Goal: Transaction & Acquisition: Purchase product/service

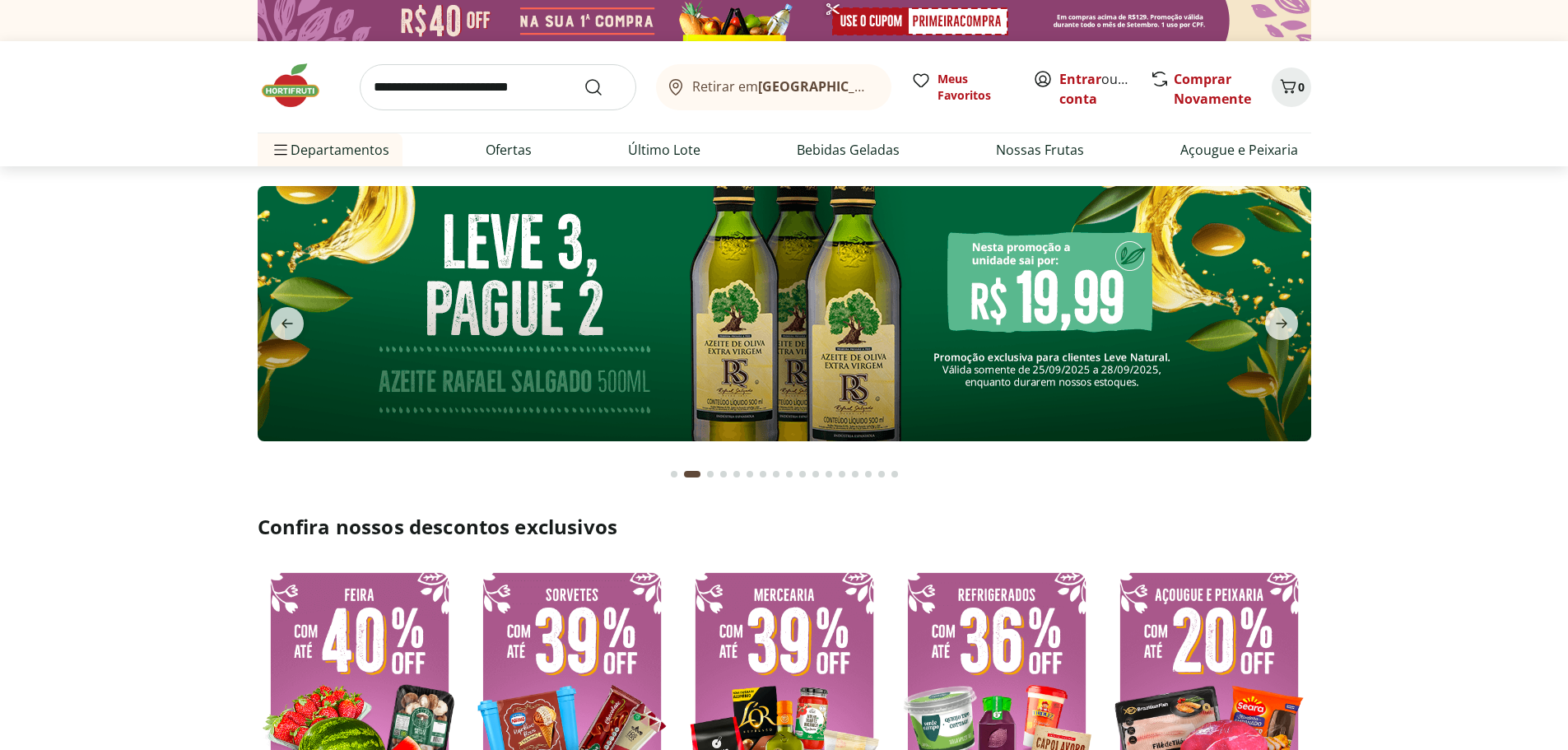
click at [1279, 320] on icon "next" at bounding box center [1282, 324] width 20 height 20
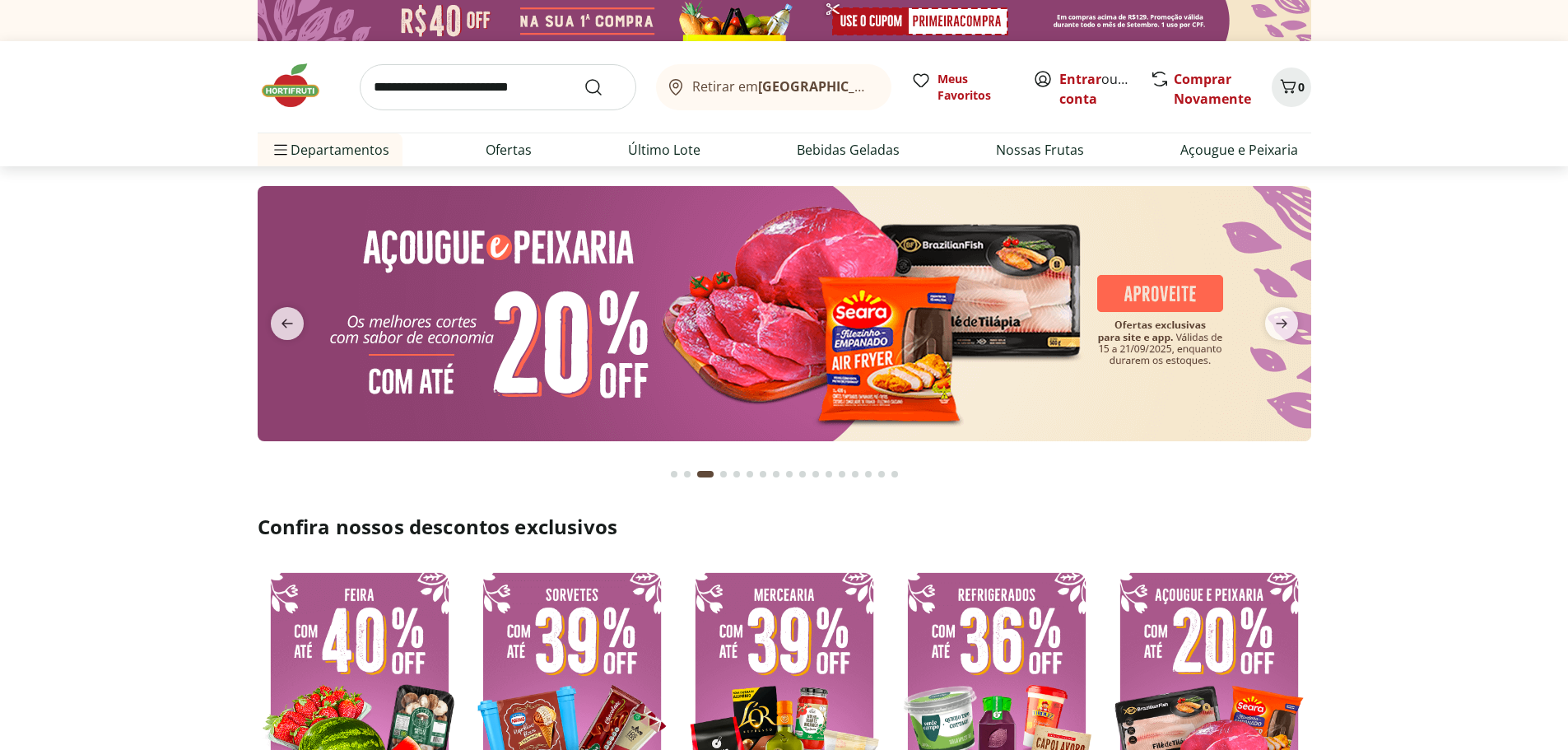
click at [1279, 320] on icon "next" at bounding box center [1282, 324] width 20 height 20
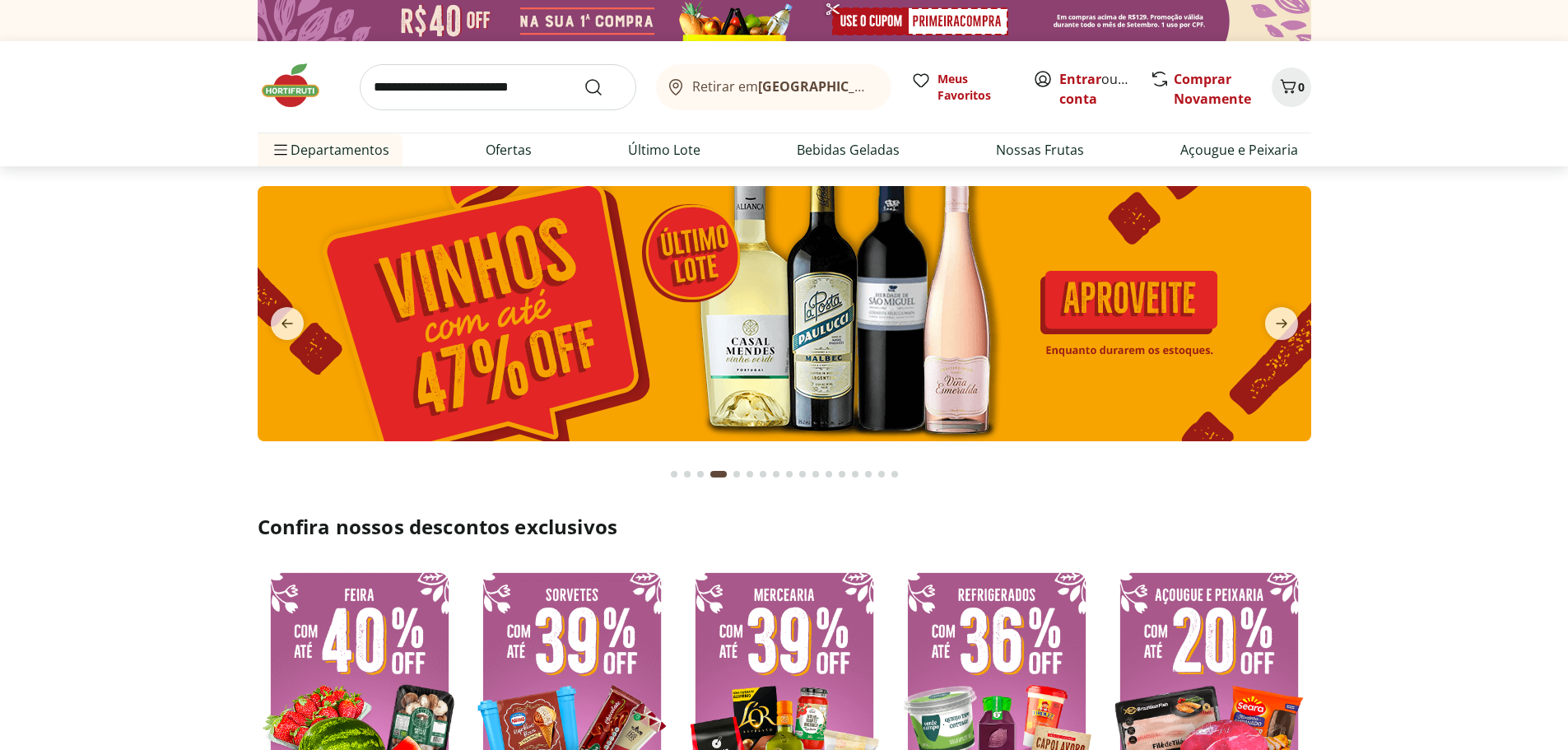
click at [1279, 320] on icon "next" at bounding box center [1282, 324] width 20 height 20
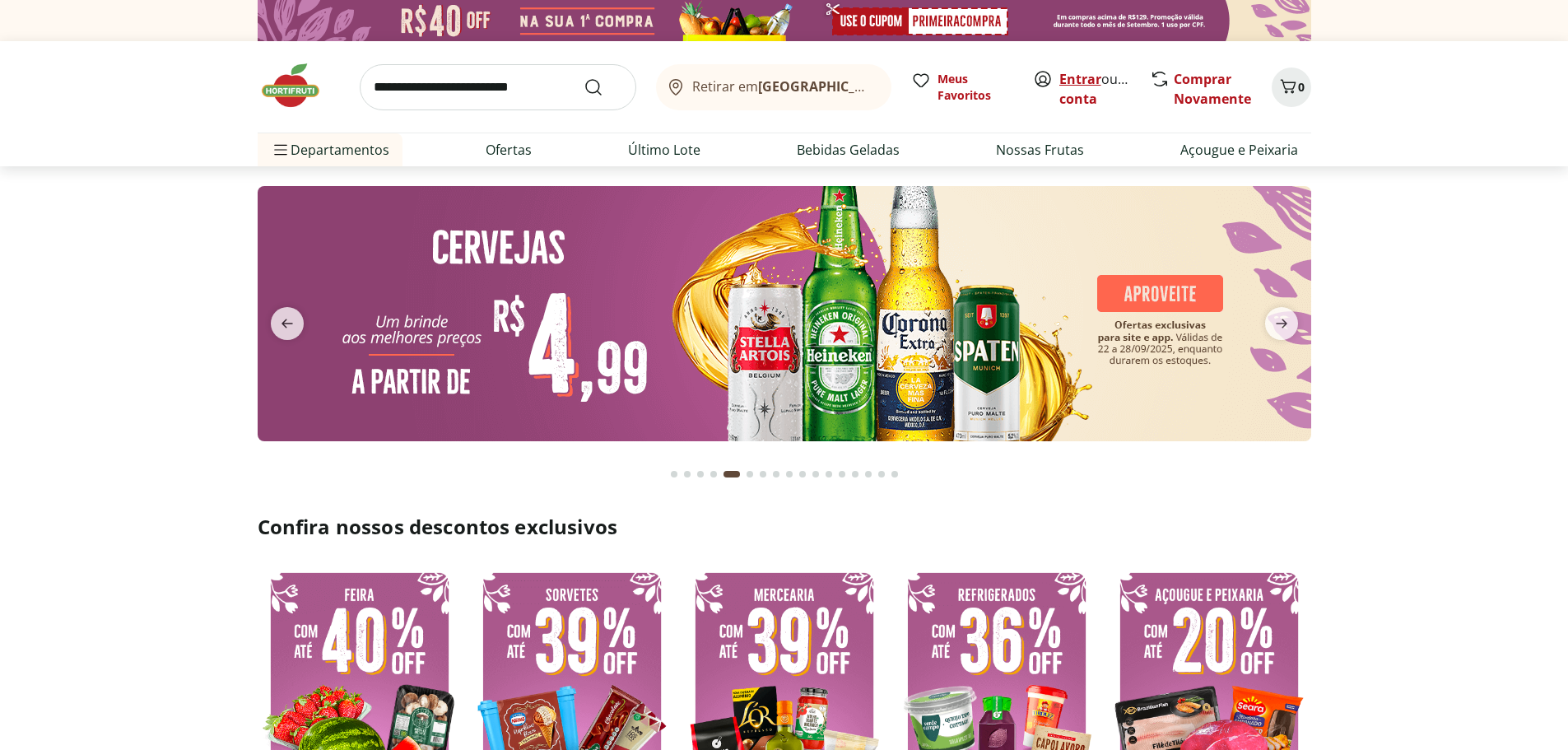
click at [1086, 81] on link "Entrar" at bounding box center [1080, 79] width 42 height 18
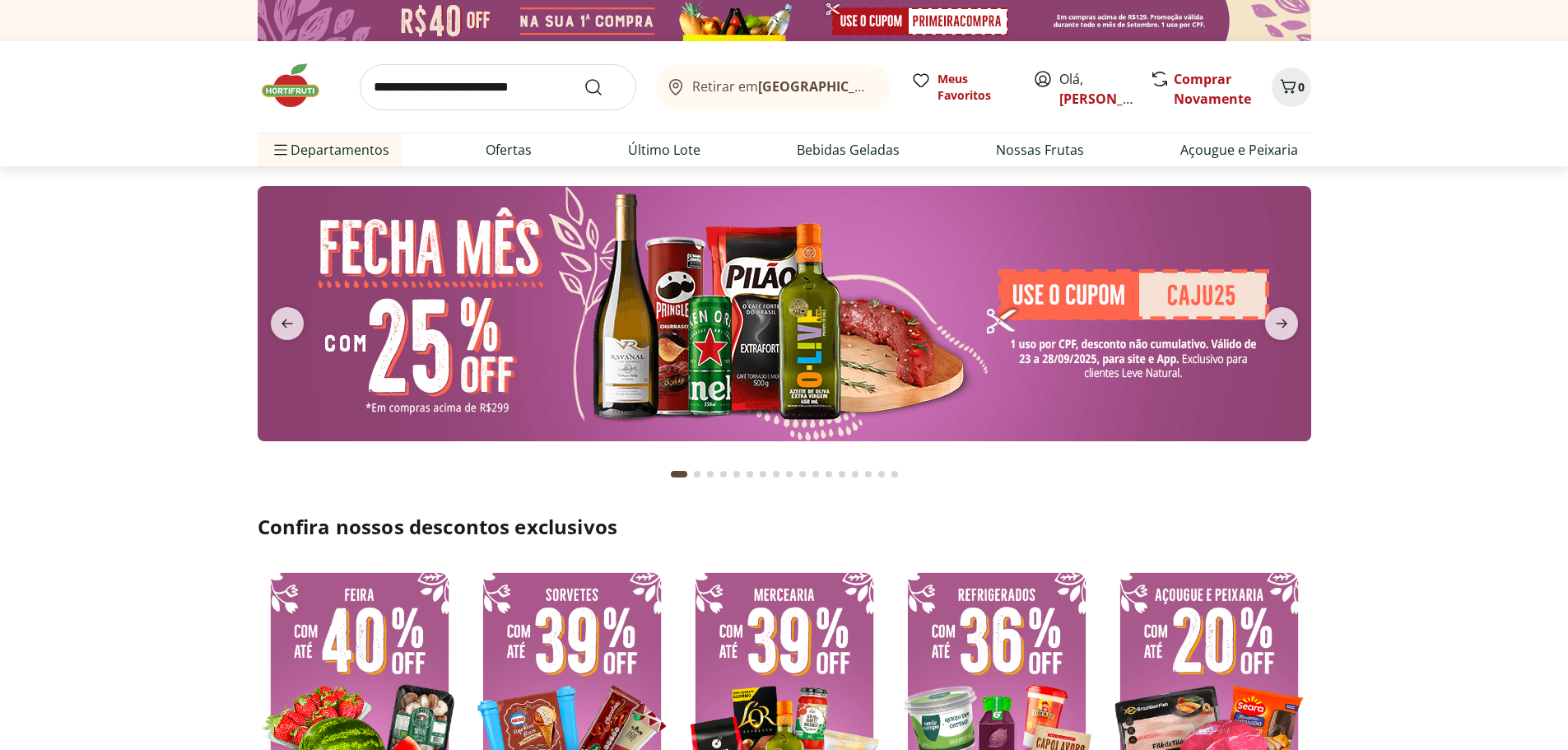
click at [510, 93] on input "search" at bounding box center [499, 87] width 277 height 47
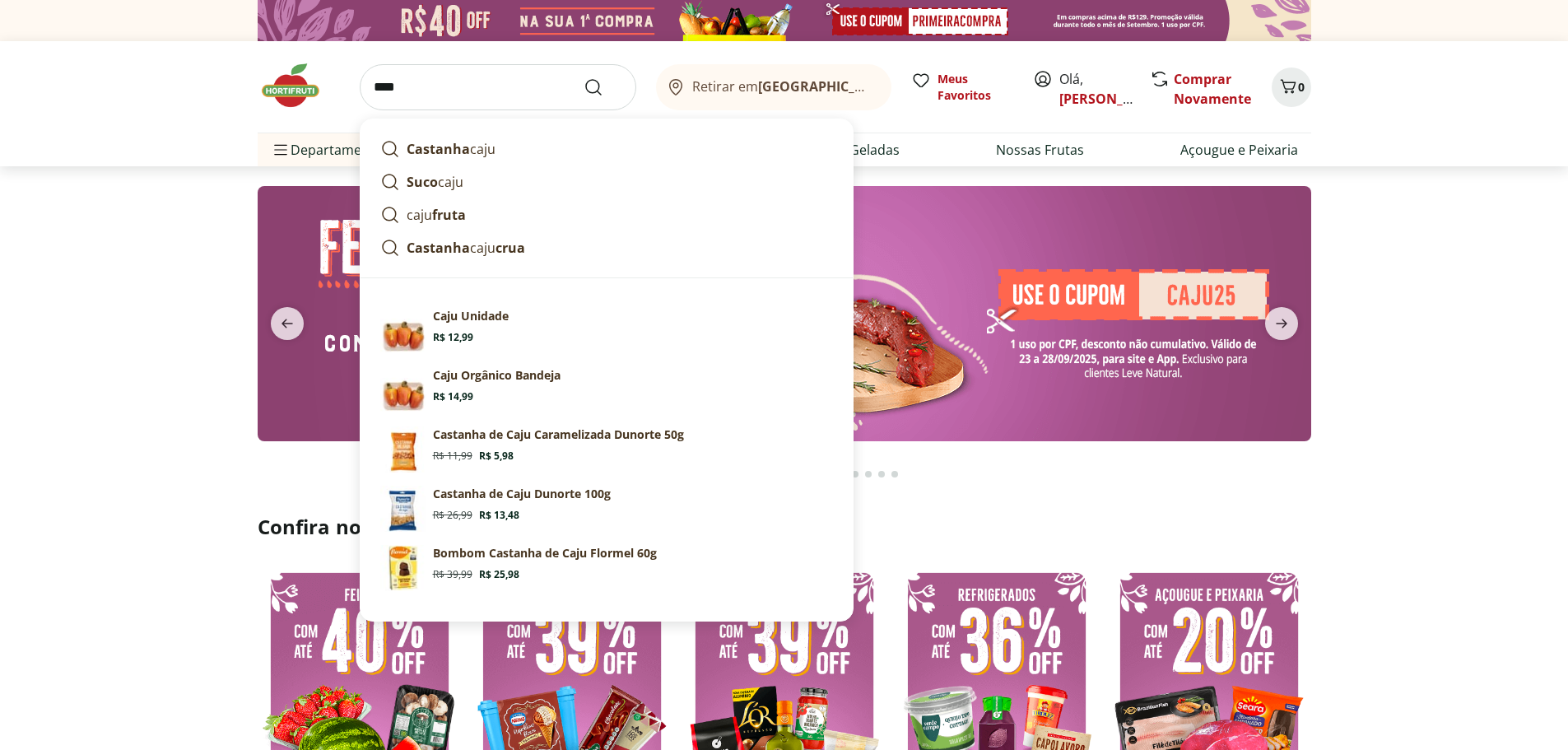
type input "****"
click at [584, 77] on button "Submit Search" at bounding box center [603, 87] width 40 height 20
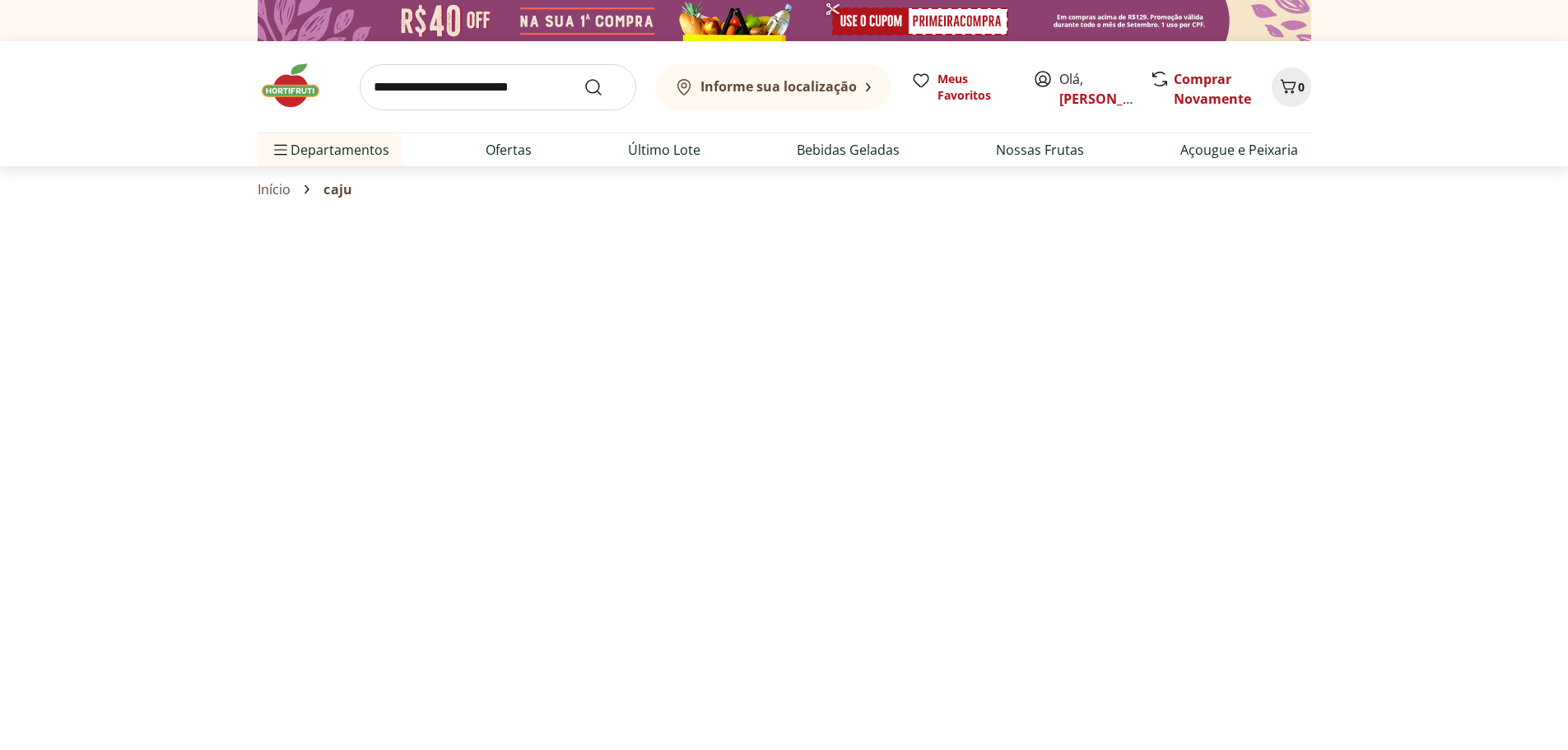
select select "**********"
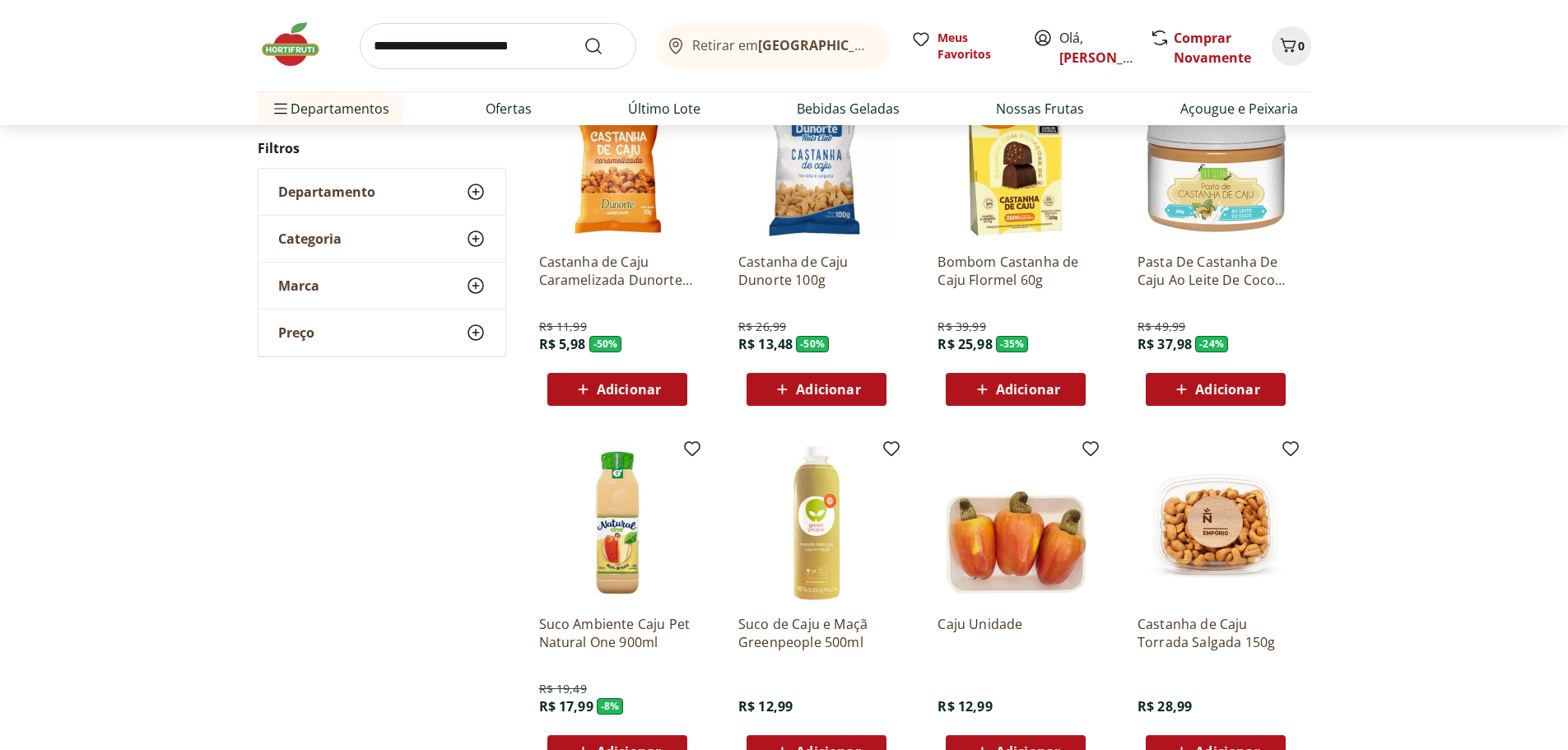
scroll to position [368, 0]
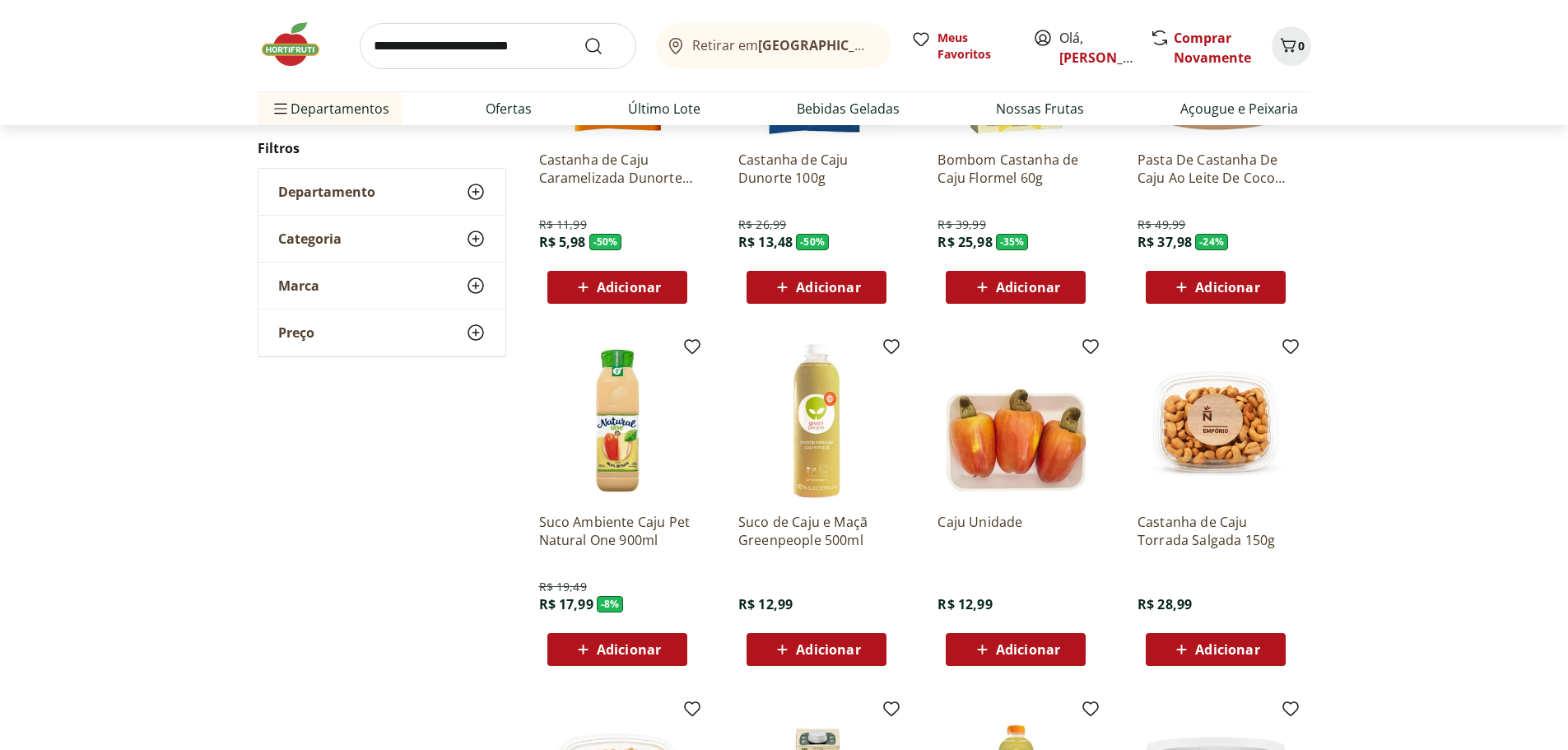
click at [1023, 648] on span "Adicionar" at bounding box center [1028, 649] width 64 height 13
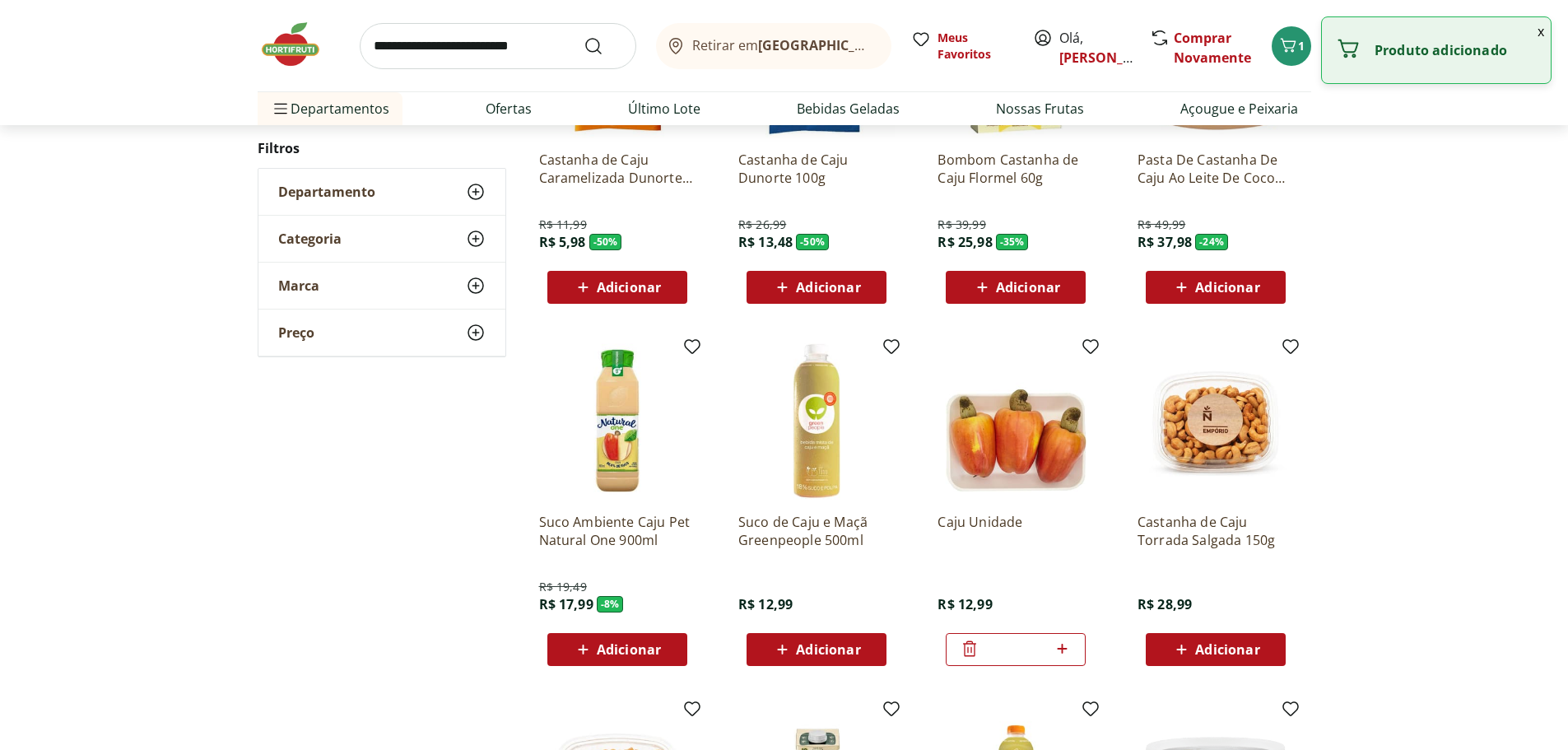
click at [1061, 645] on icon at bounding box center [1061, 649] width 21 height 20
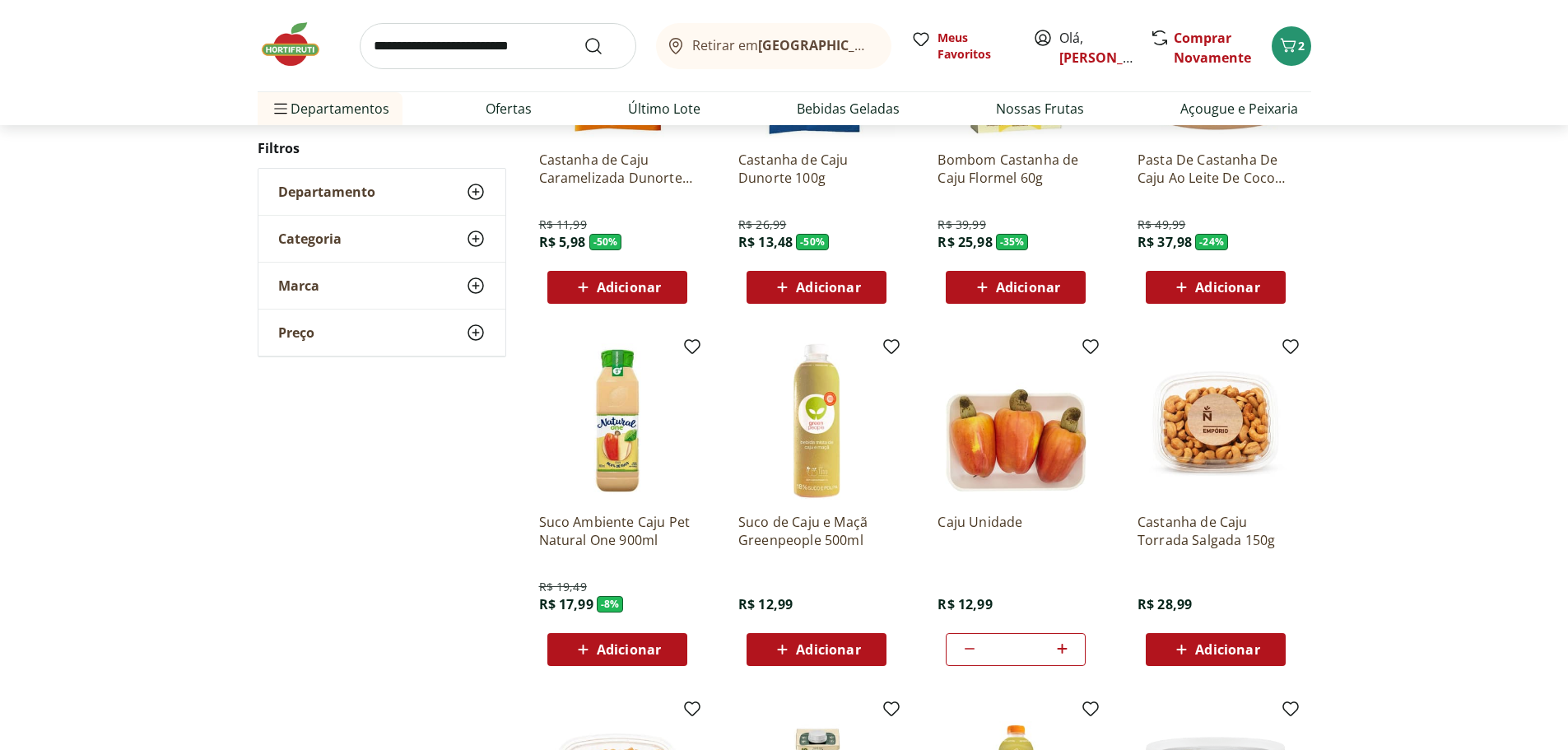
click at [1061, 645] on icon at bounding box center [1061, 649] width 21 height 20
type input "*"
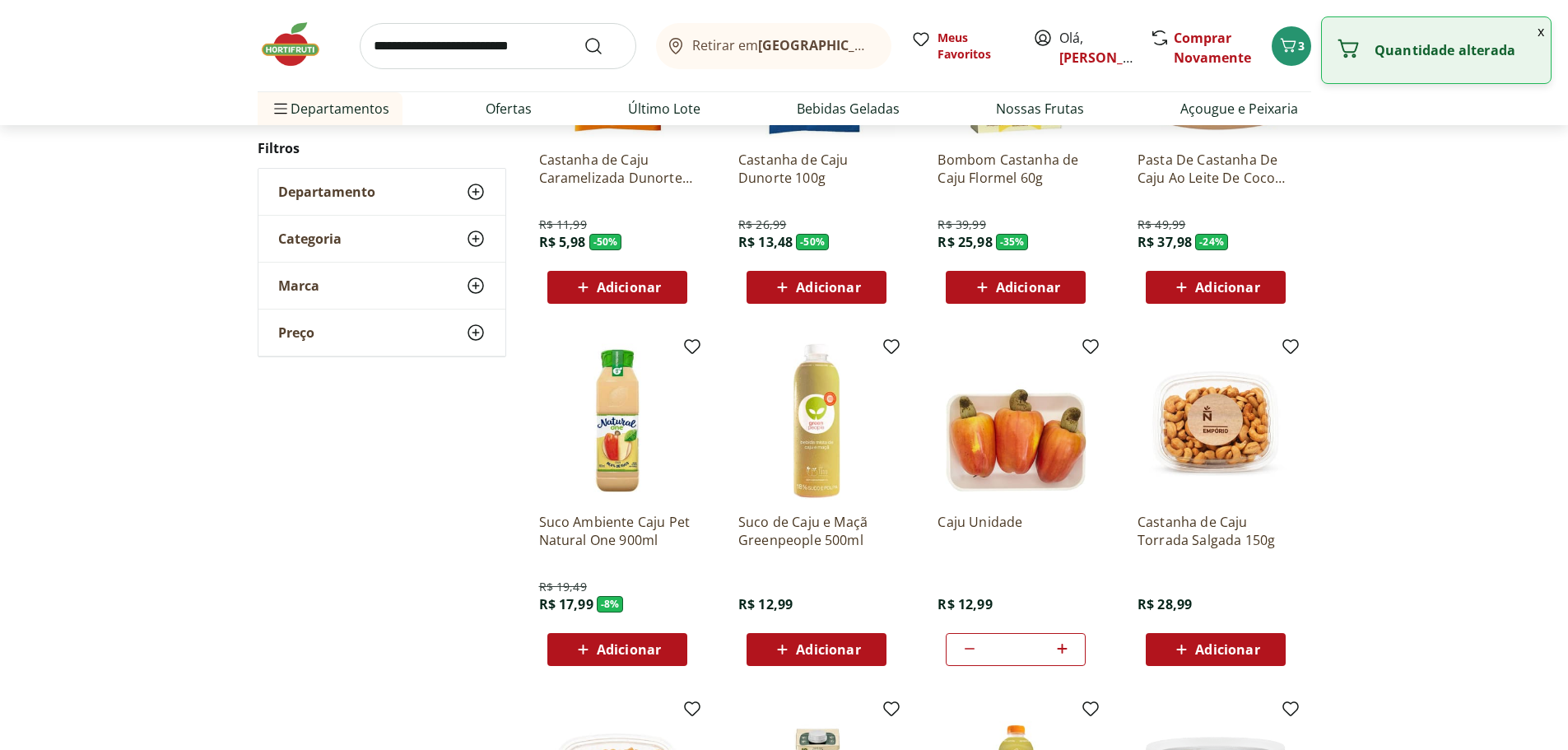
scroll to position [155, 0]
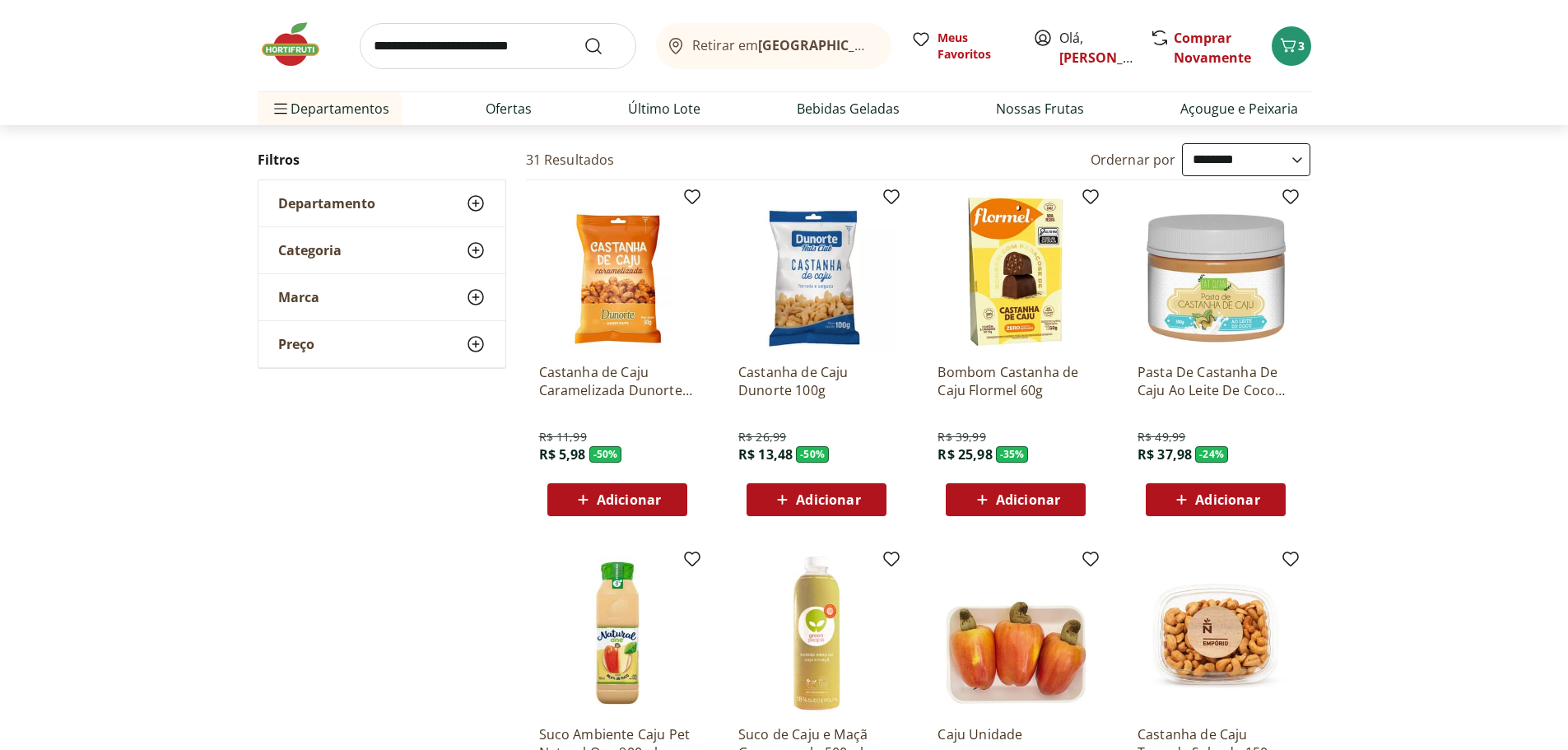
click at [429, 47] on input "search" at bounding box center [499, 46] width 277 height 47
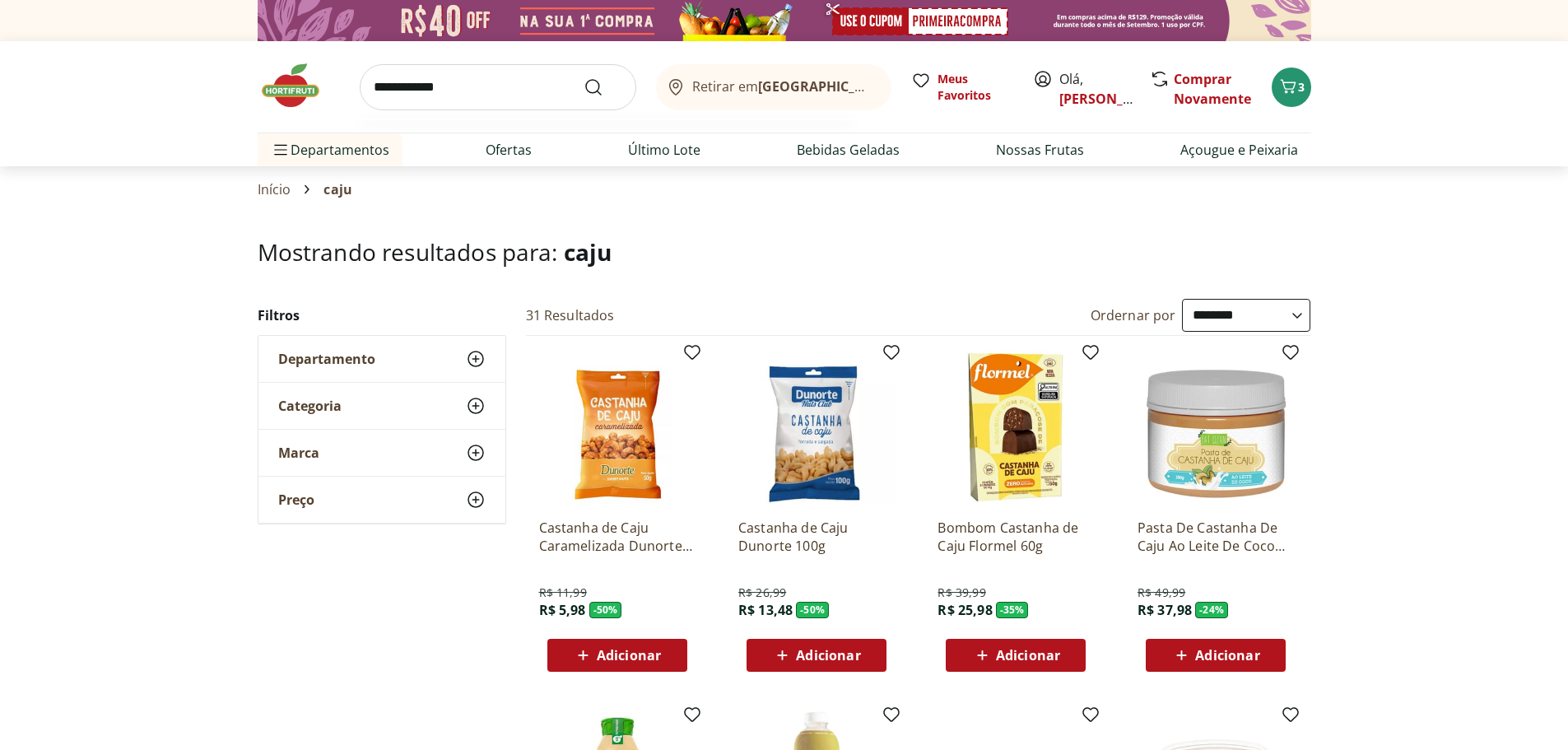
type input "**********"
click at [584, 77] on button "Submit Search" at bounding box center [603, 87] width 40 height 20
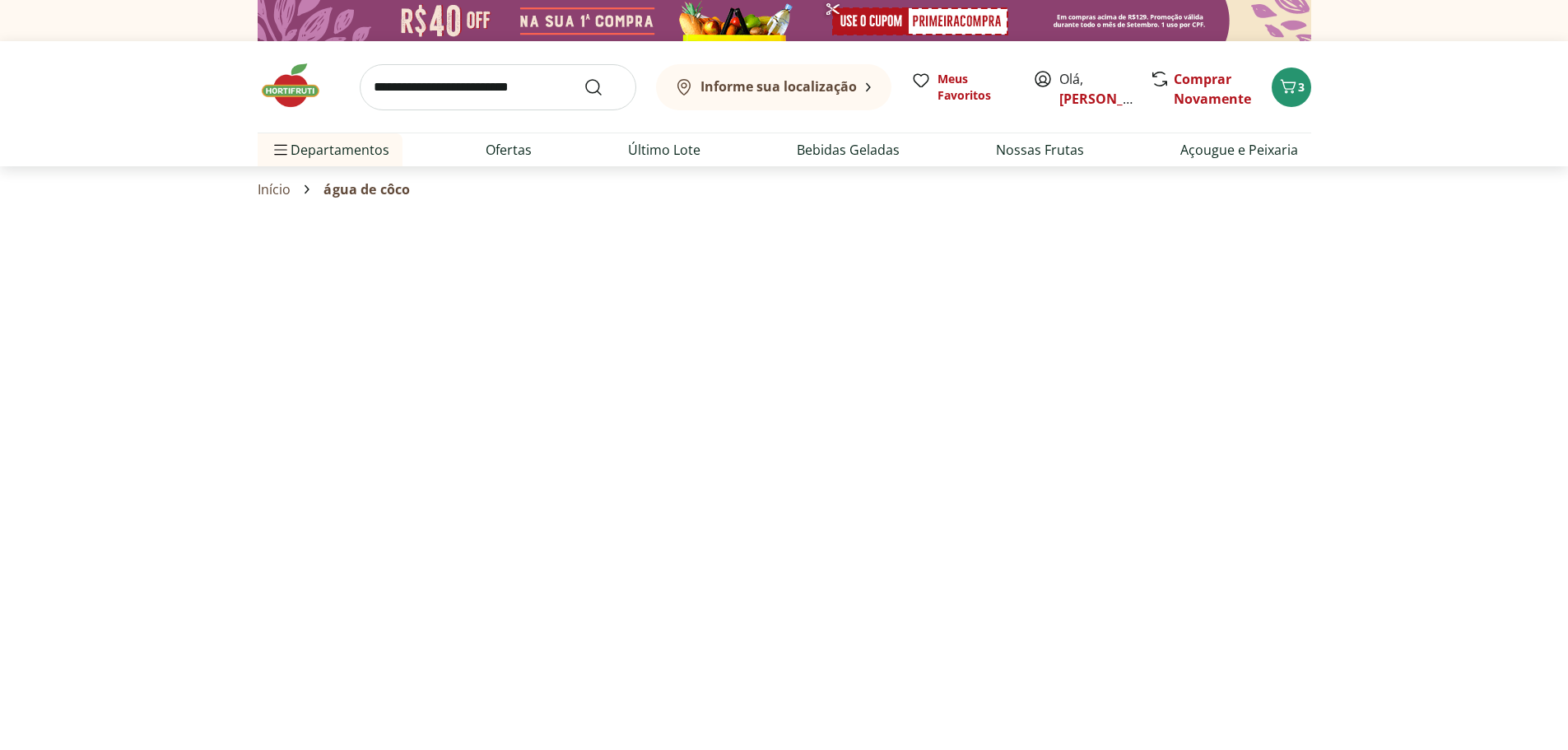
select select "**********"
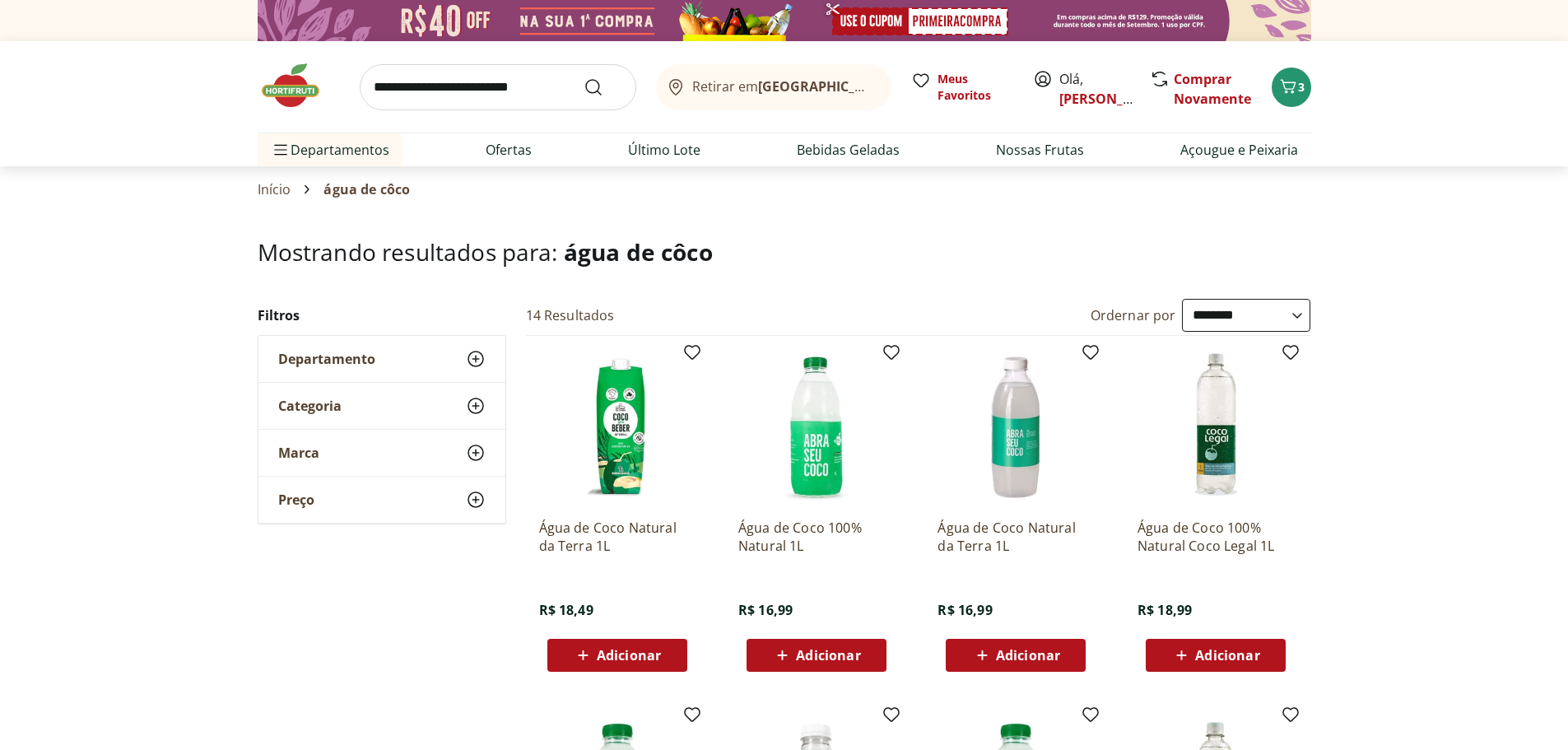
click at [821, 652] on span "Adicionar" at bounding box center [828, 655] width 64 height 13
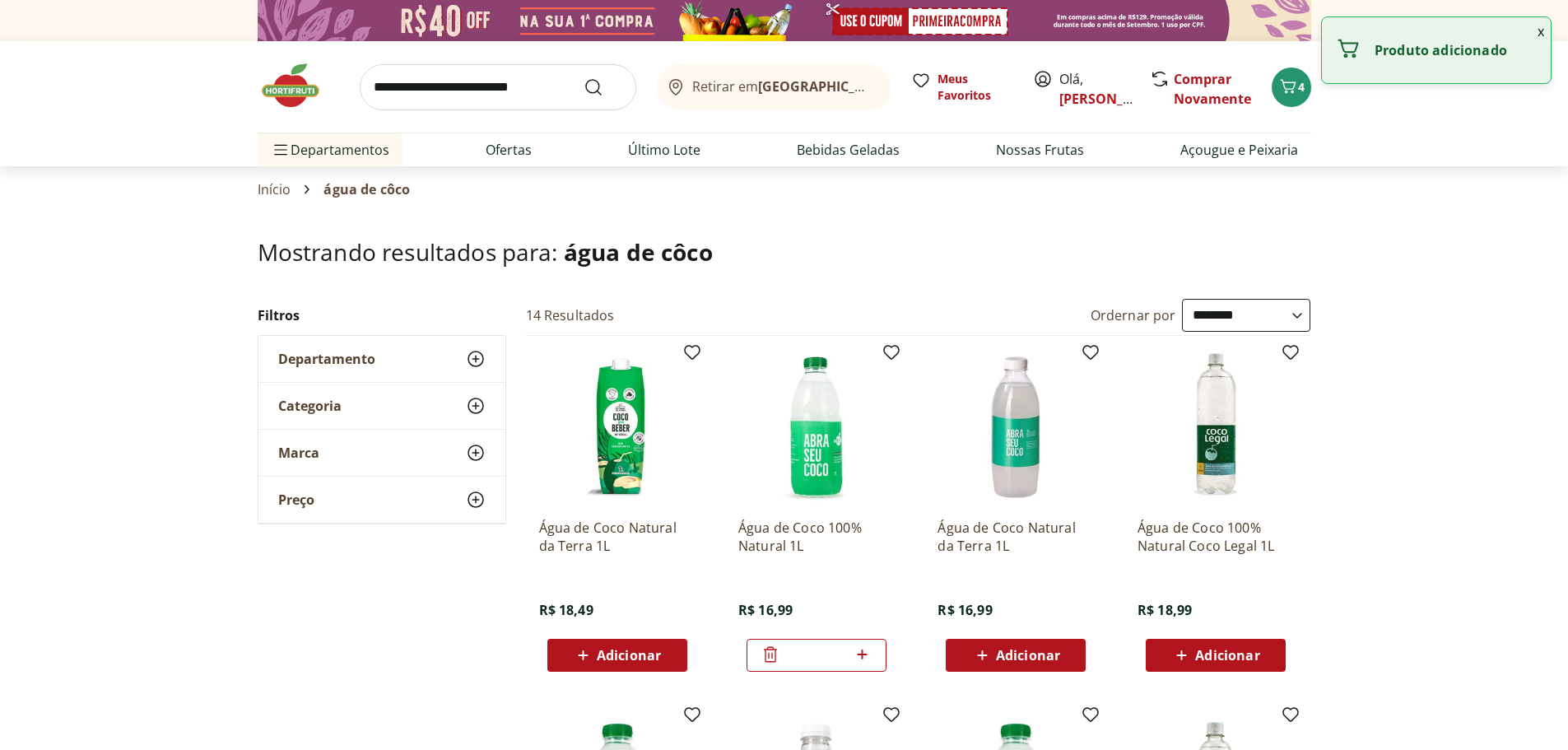
click at [865, 651] on icon at bounding box center [862, 655] width 21 height 20
type input "*"
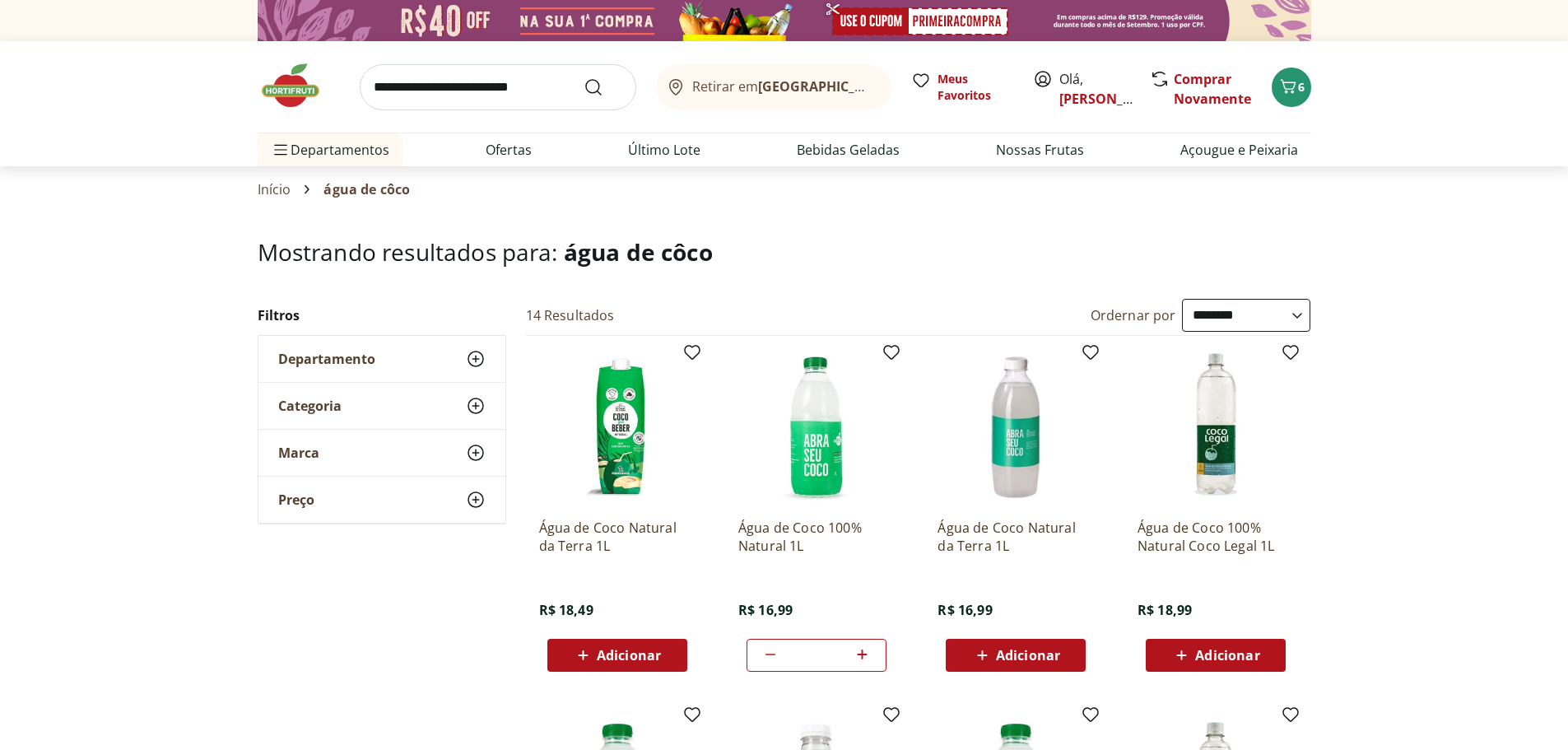
click at [439, 92] on input "search" at bounding box center [499, 87] width 277 height 47
type input "******"
click at [584, 77] on button "Submit Search" at bounding box center [603, 87] width 40 height 20
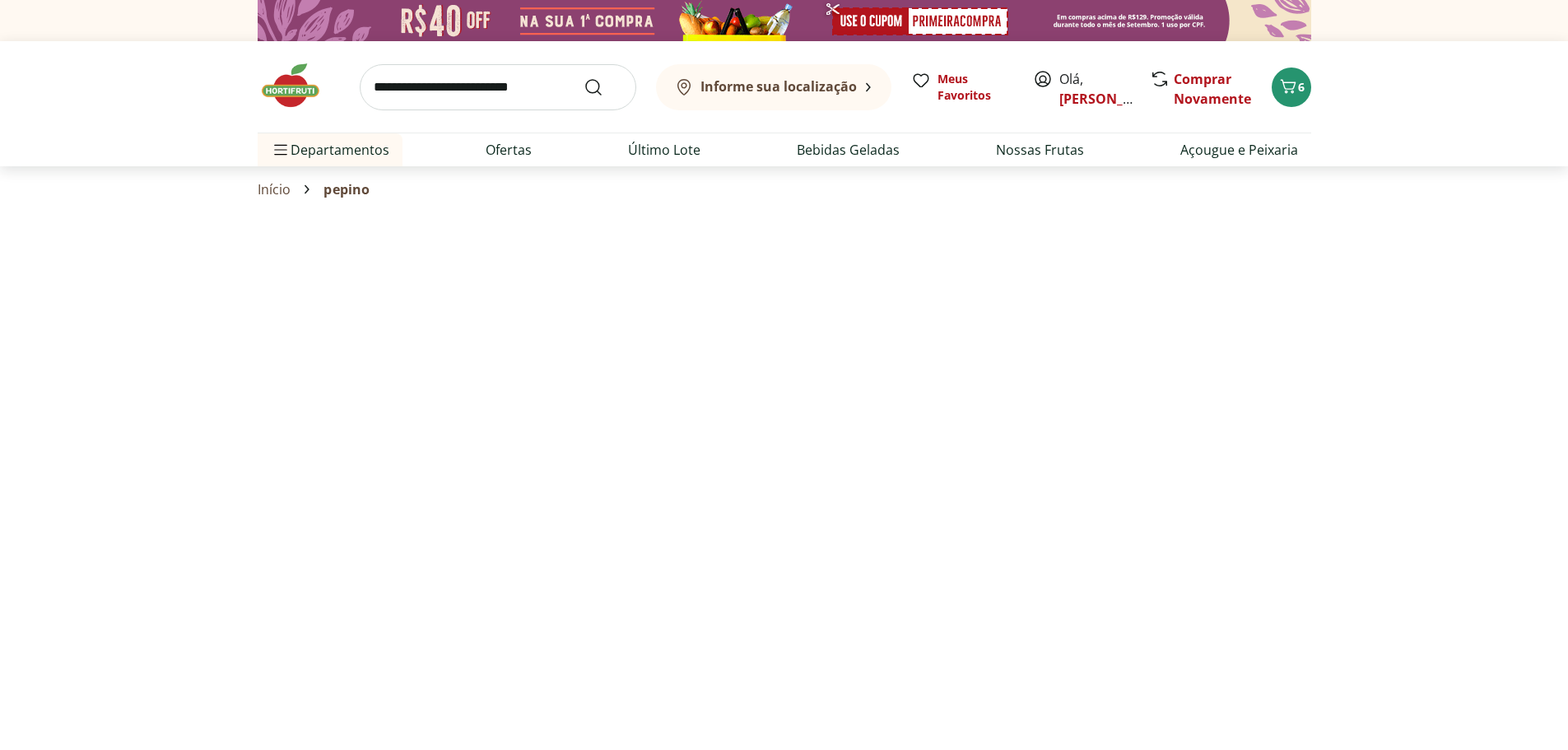
select select "**********"
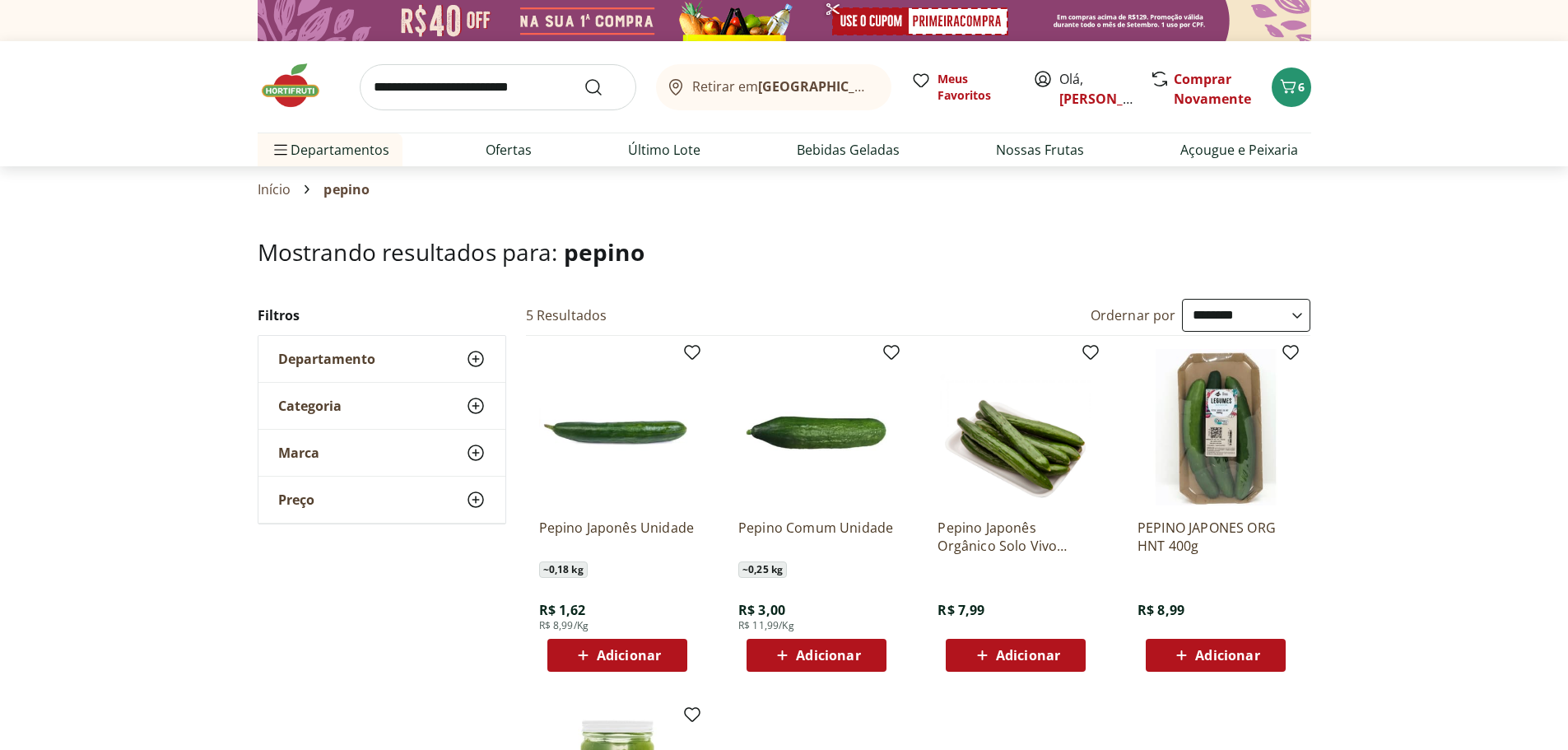
click at [595, 656] on span "Adicionar" at bounding box center [616, 655] width 88 height 20
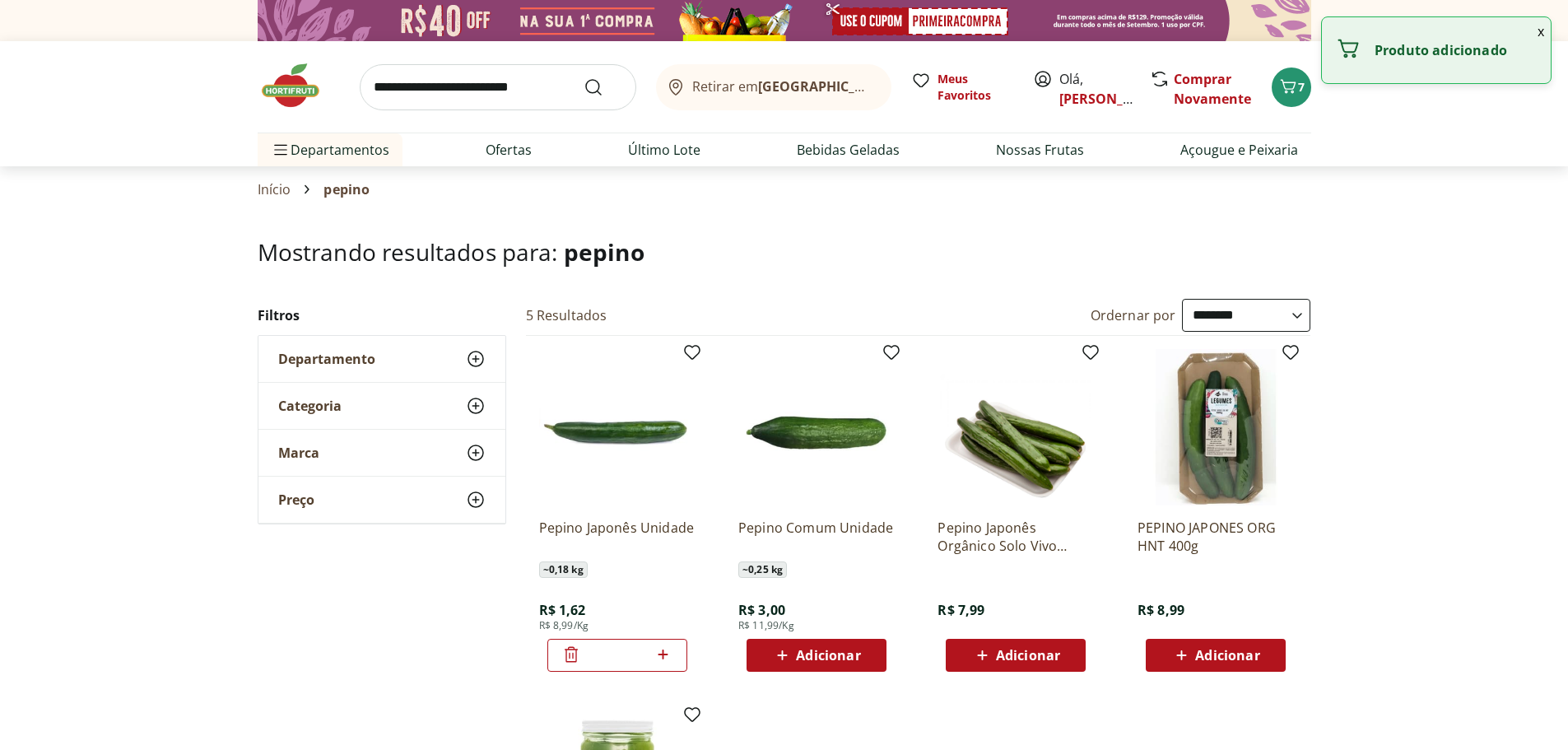
click at [664, 653] on icon at bounding box center [664, 655] width 10 height 10
click at [664, 652] on icon at bounding box center [664, 655] width 10 height 10
click at [663, 651] on icon at bounding box center [664, 655] width 10 height 10
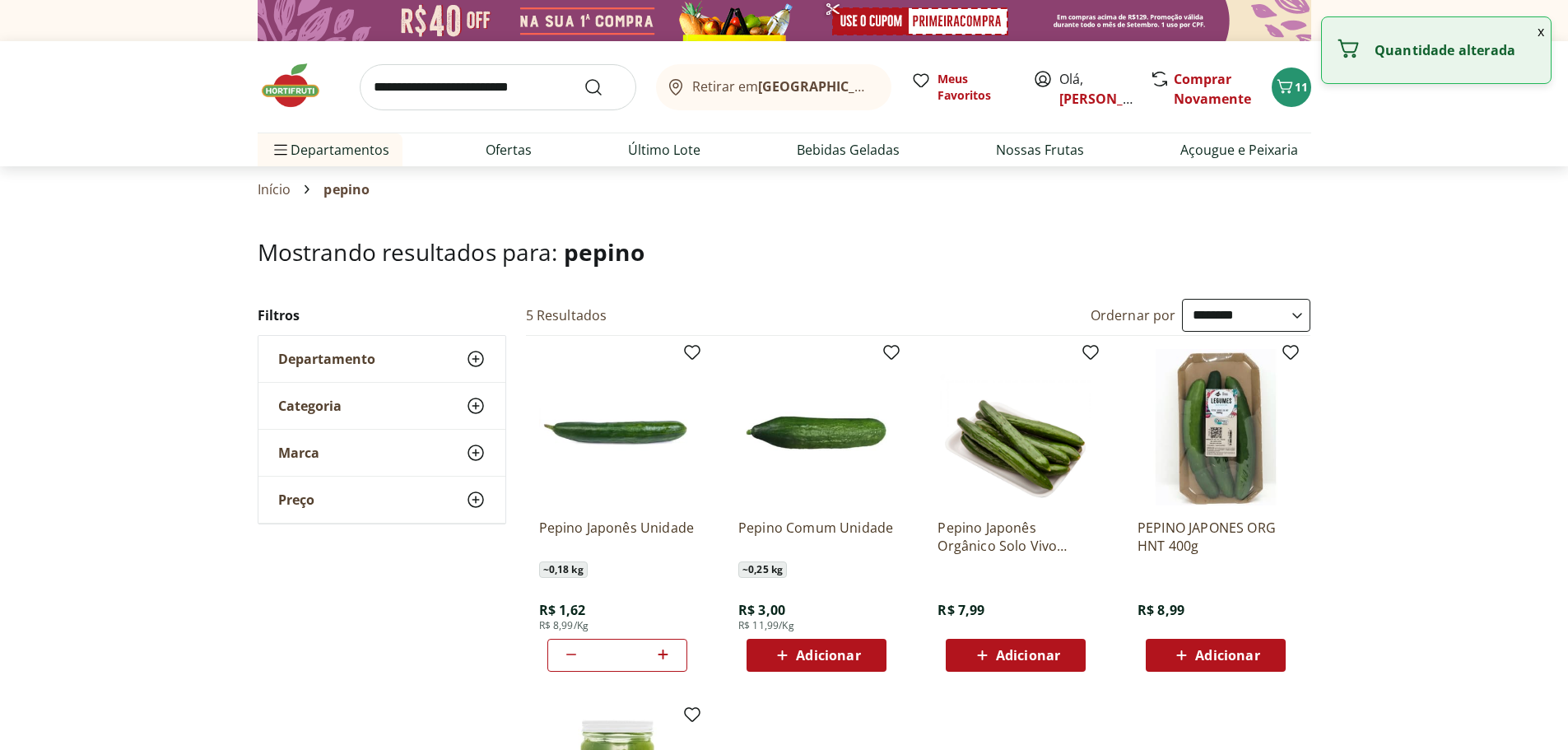
type input "*"
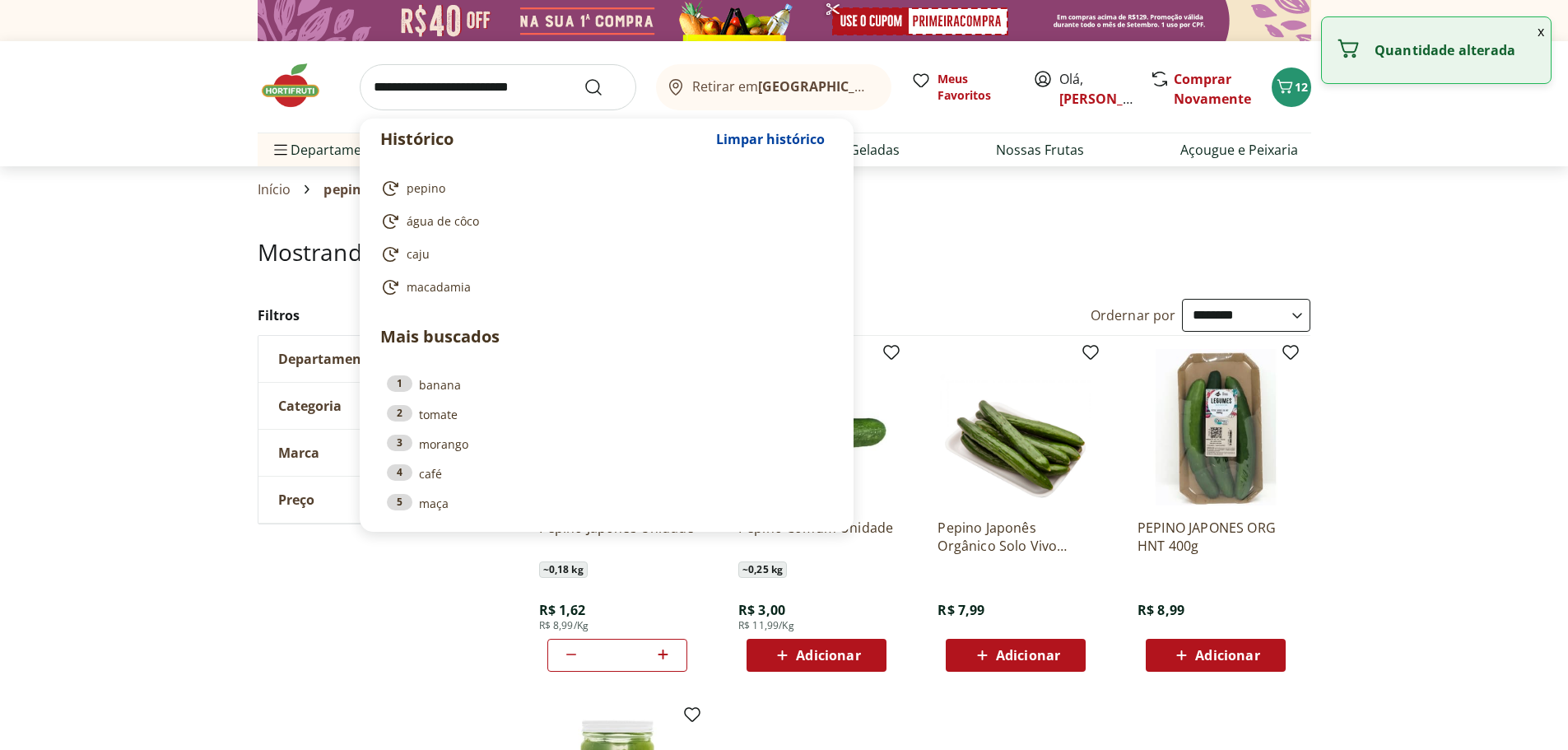
click at [376, 96] on input "search" at bounding box center [499, 87] width 277 height 47
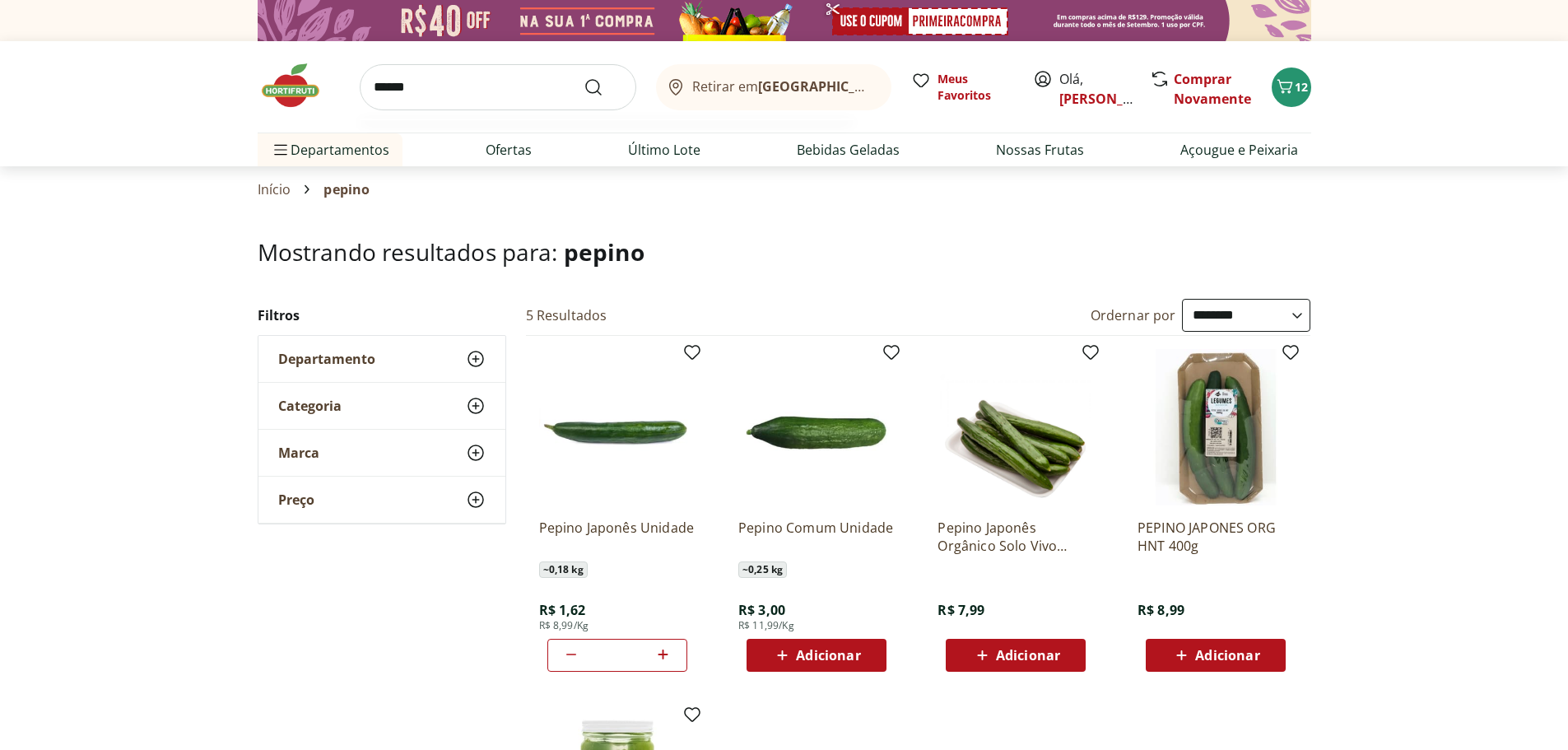
type input "******"
click at [584, 77] on button "Submit Search" at bounding box center [603, 87] width 40 height 20
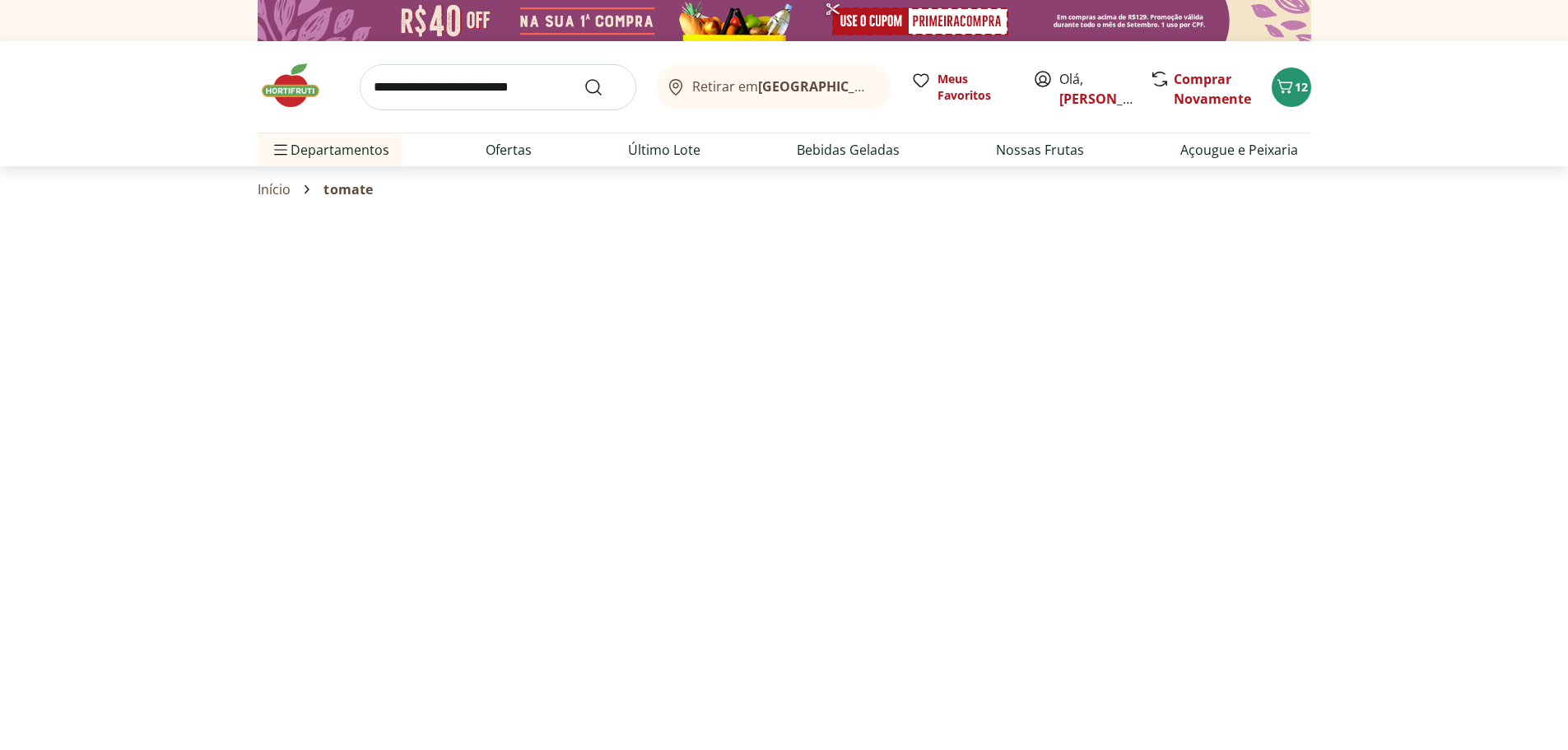
select select "**********"
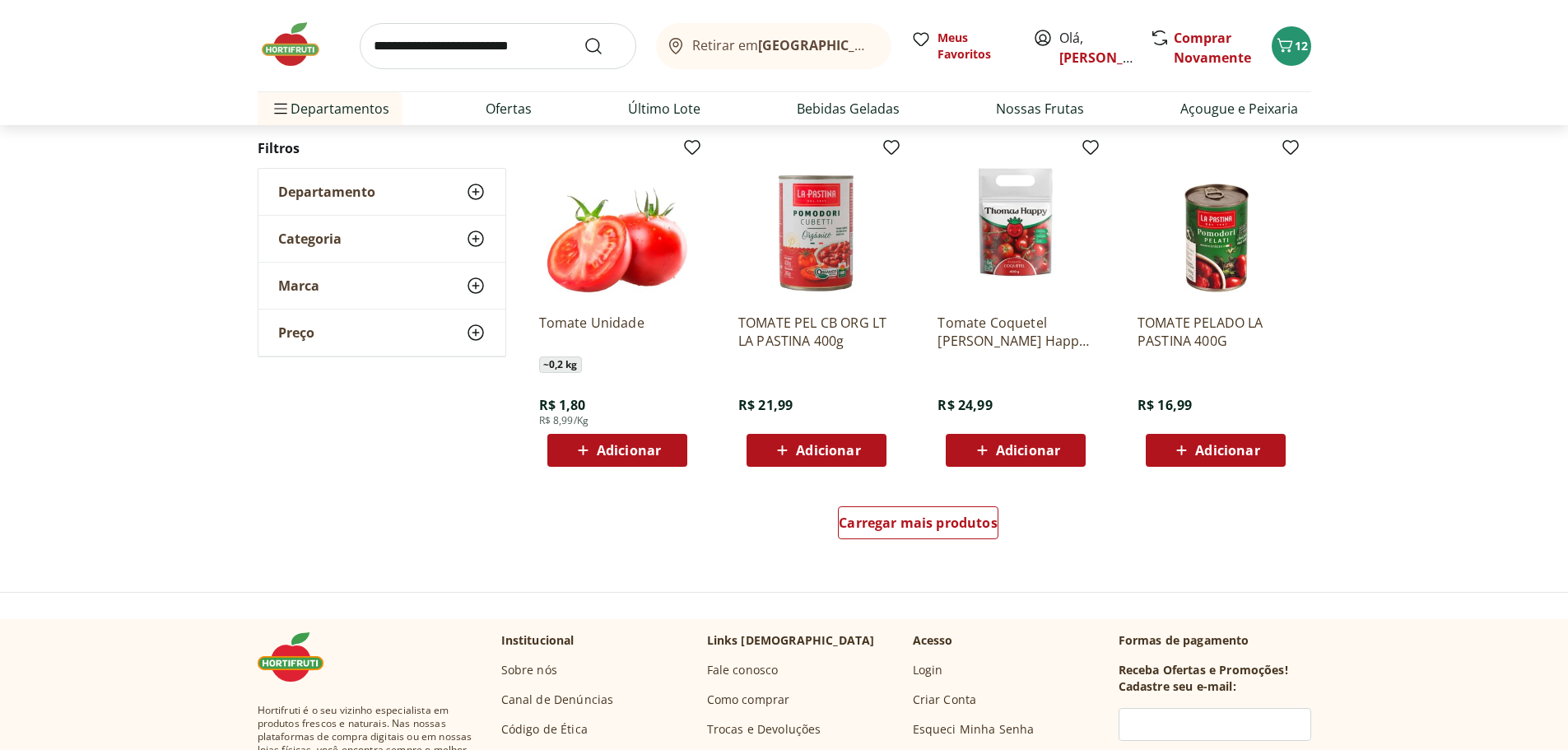
scroll to position [955, 0]
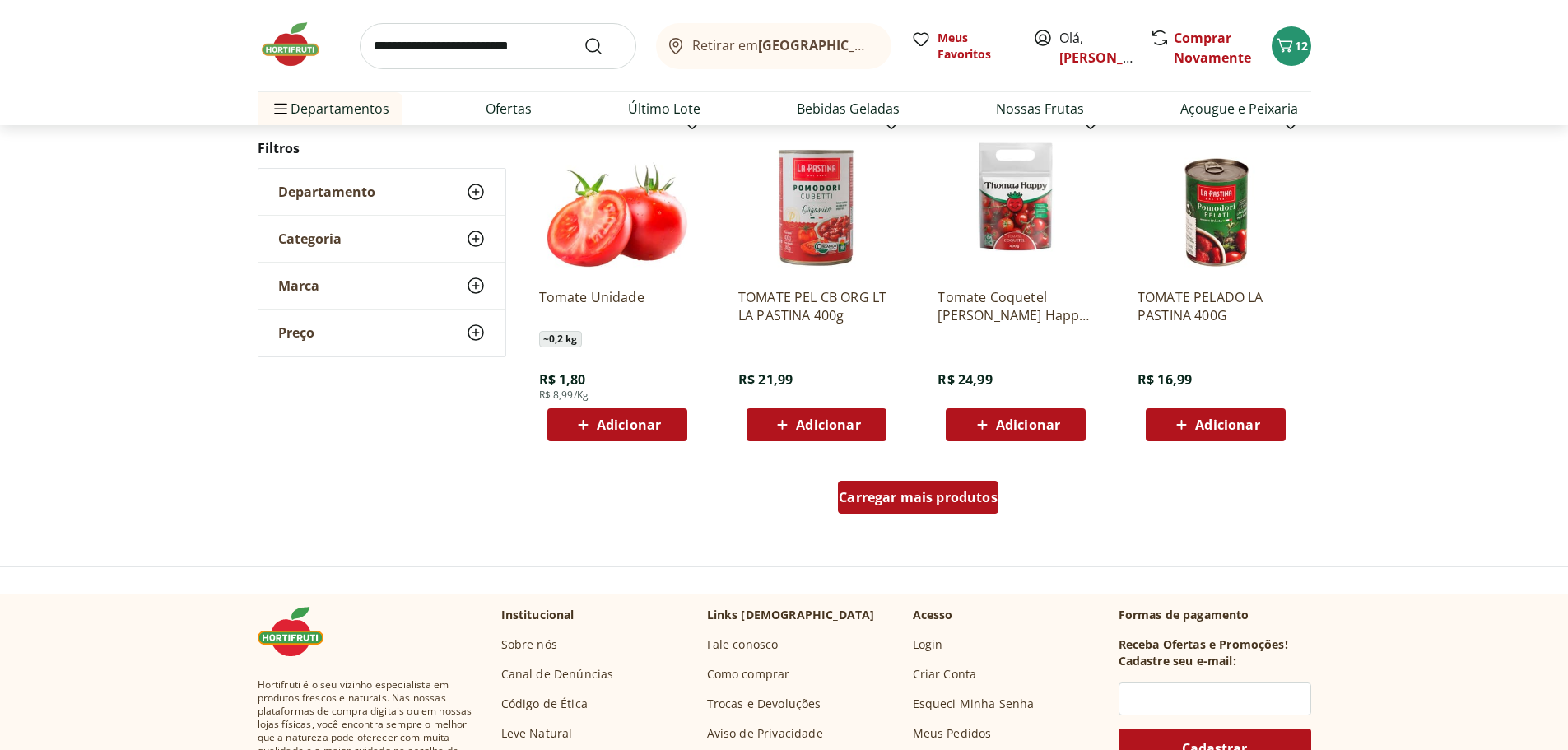
click at [925, 493] on span "Carregar mais produtos" at bounding box center [918, 497] width 159 height 13
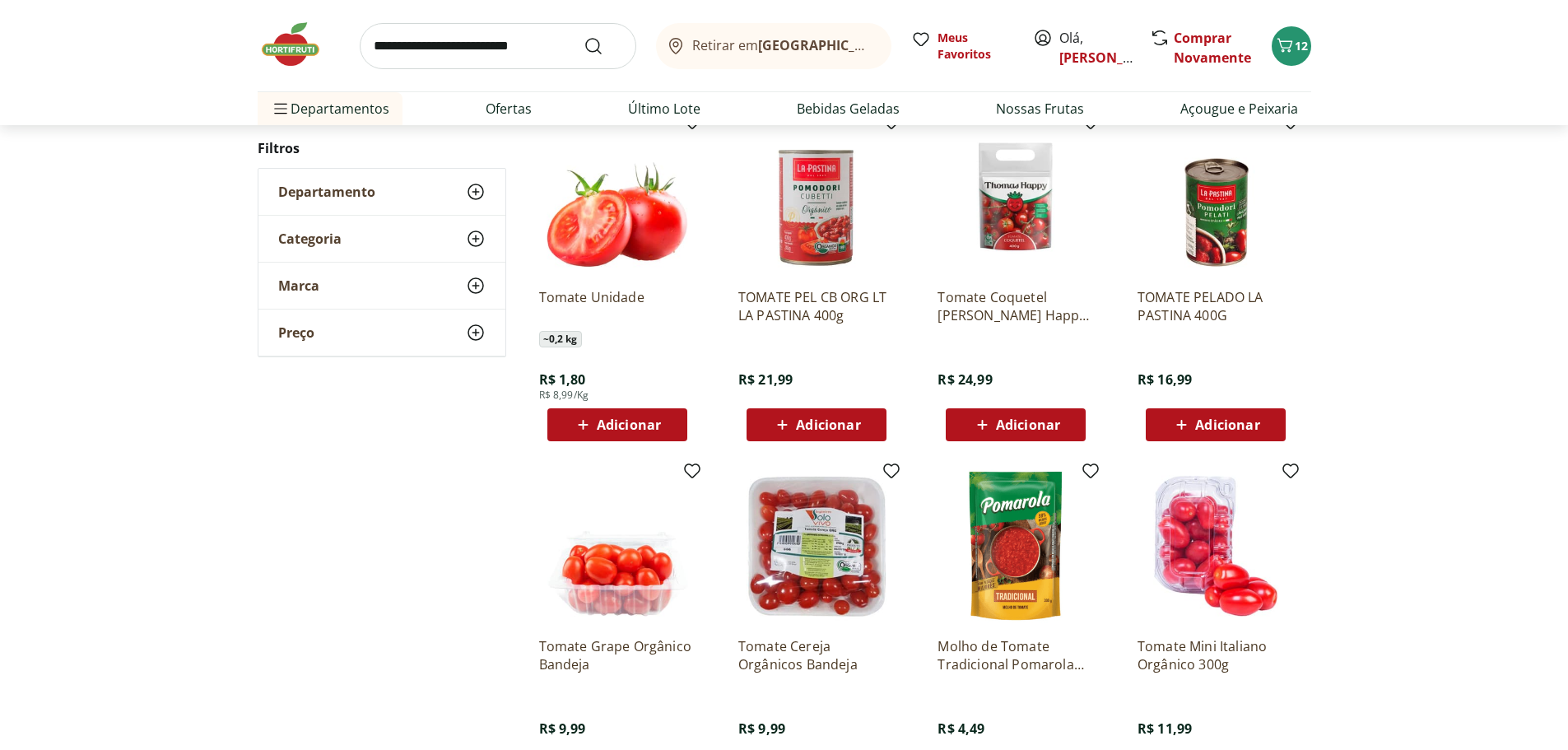
click at [629, 424] on span "Adicionar" at bounding box center [628, 424] width 64 height 13
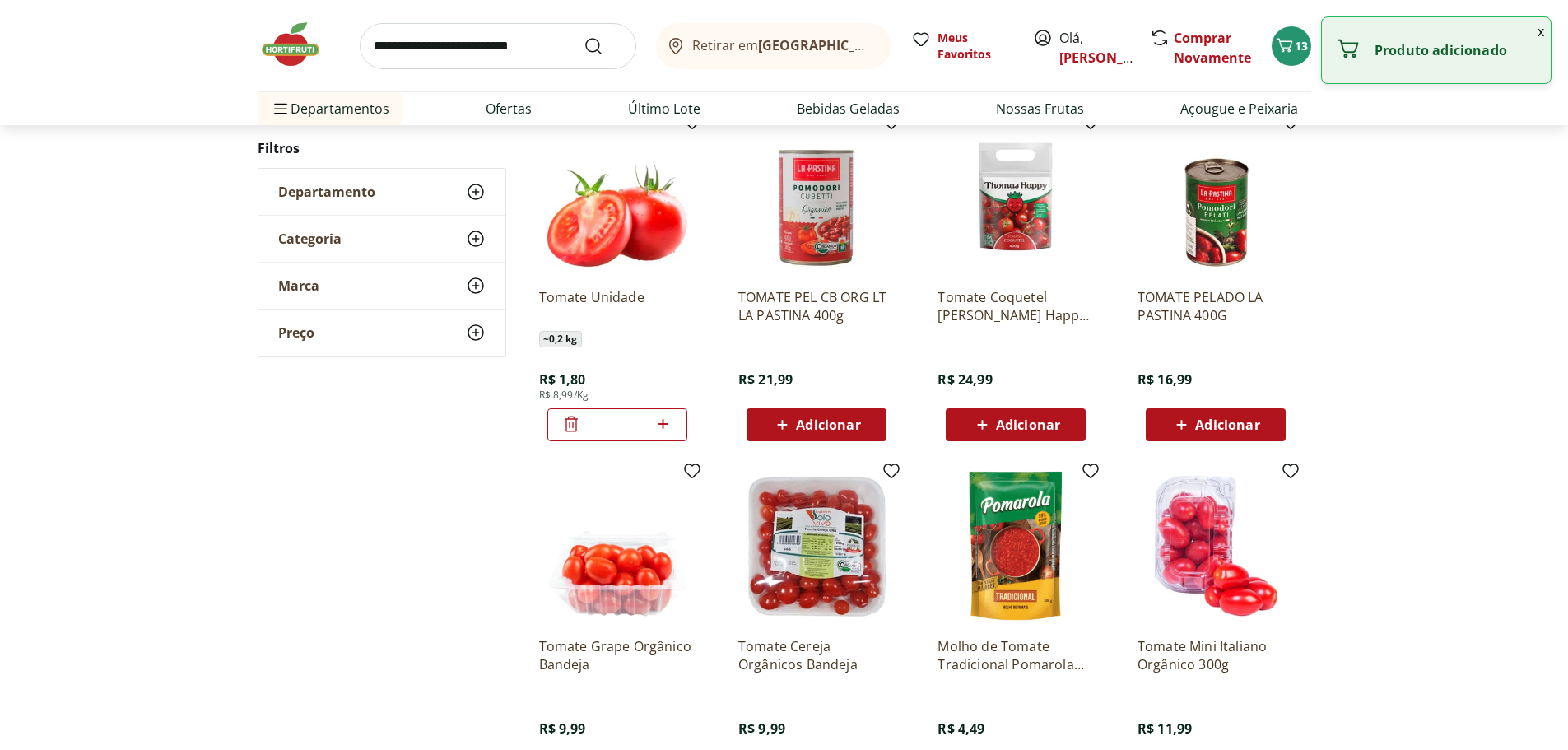
click at [665, 424] on icon at bounding box center [663, 424] width 21 height 20
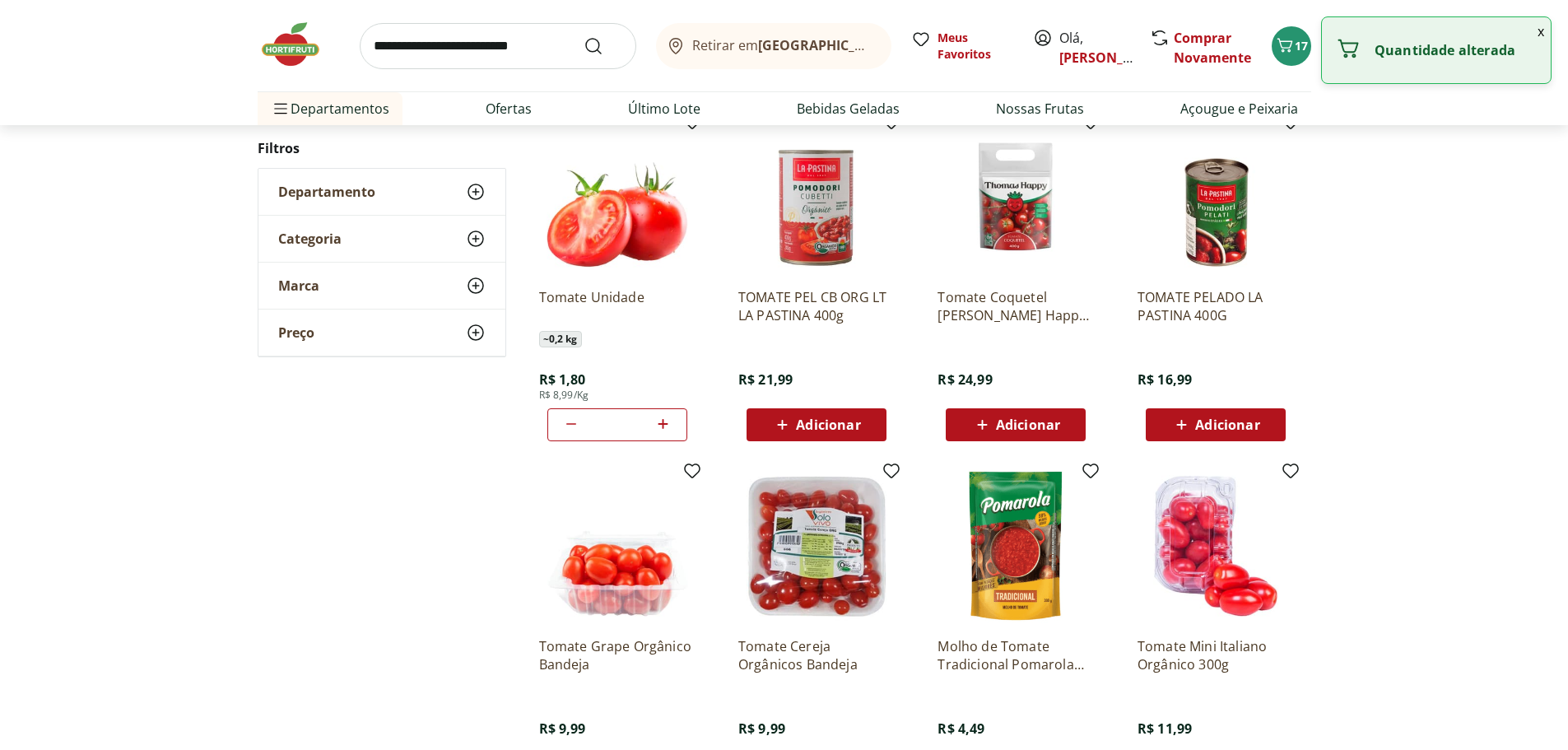
type input "*"
click at [480, 49] on input "search" at bounding box center [499, 46] width 277 height 47
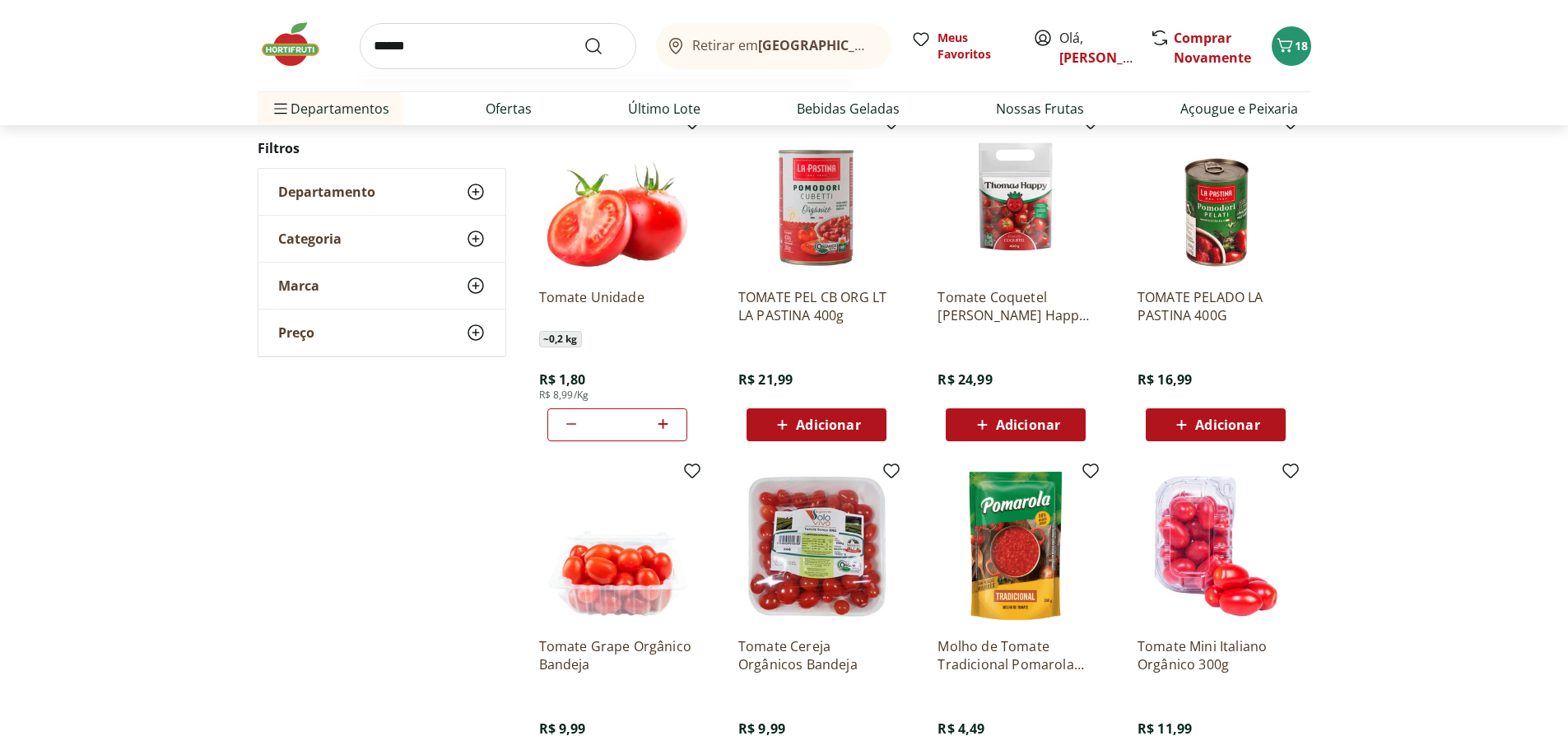
type input "******"
click at [584, 37] on button "Submit Search" at bounding box center [603, 47] width 40 height 20
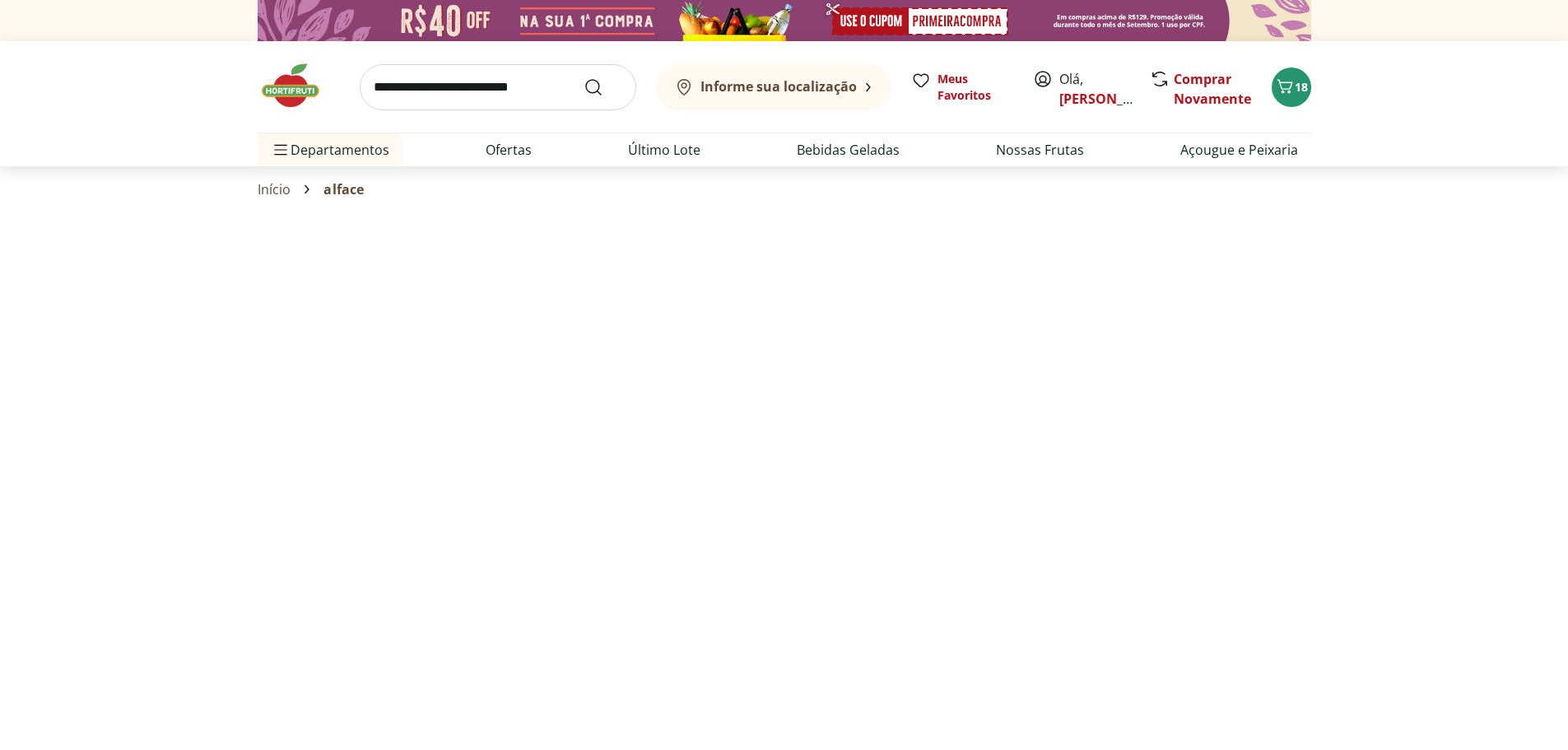
select select "**********"
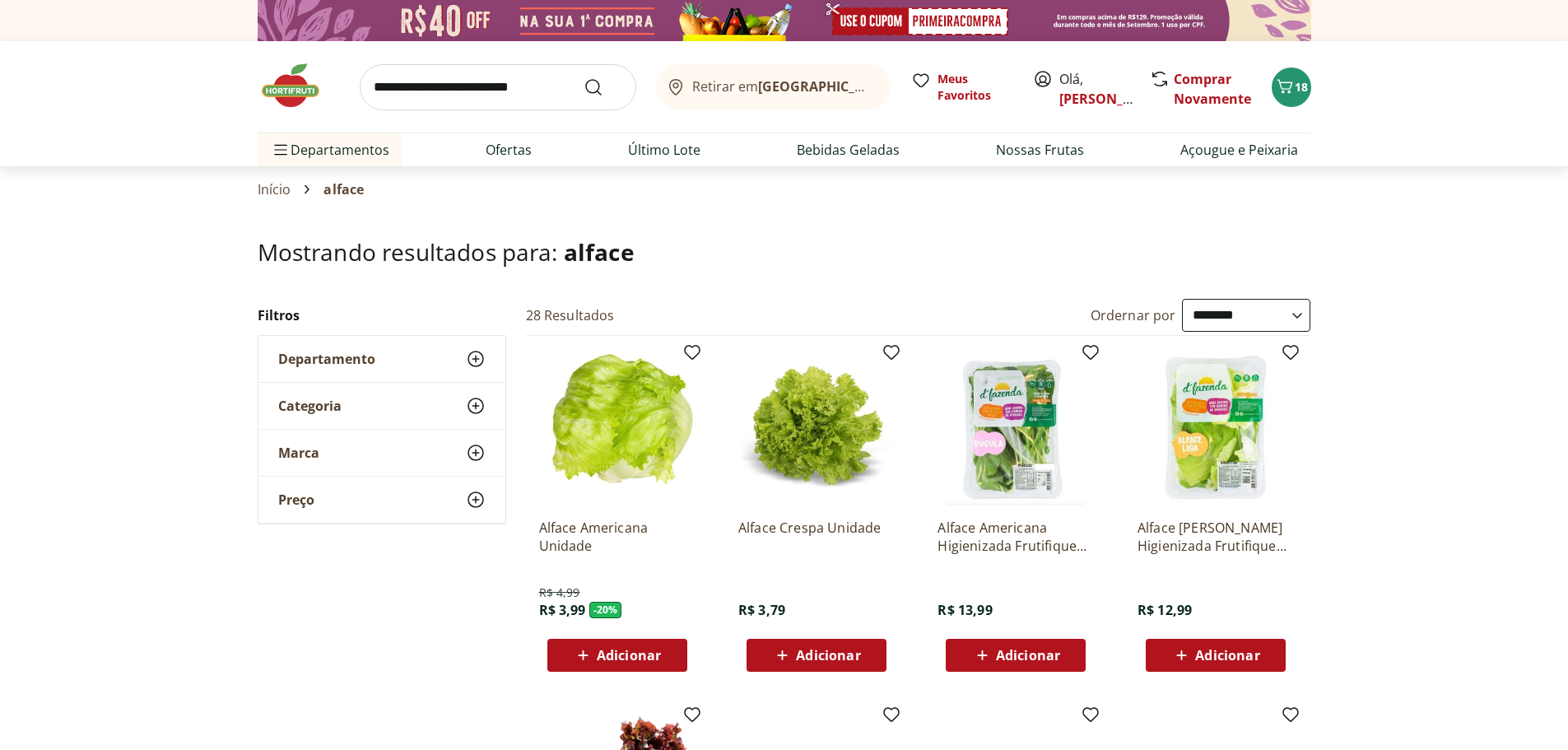
click at [614, 652] on span "Adicionar" at bounding box center [628, 655] width 64 height 13
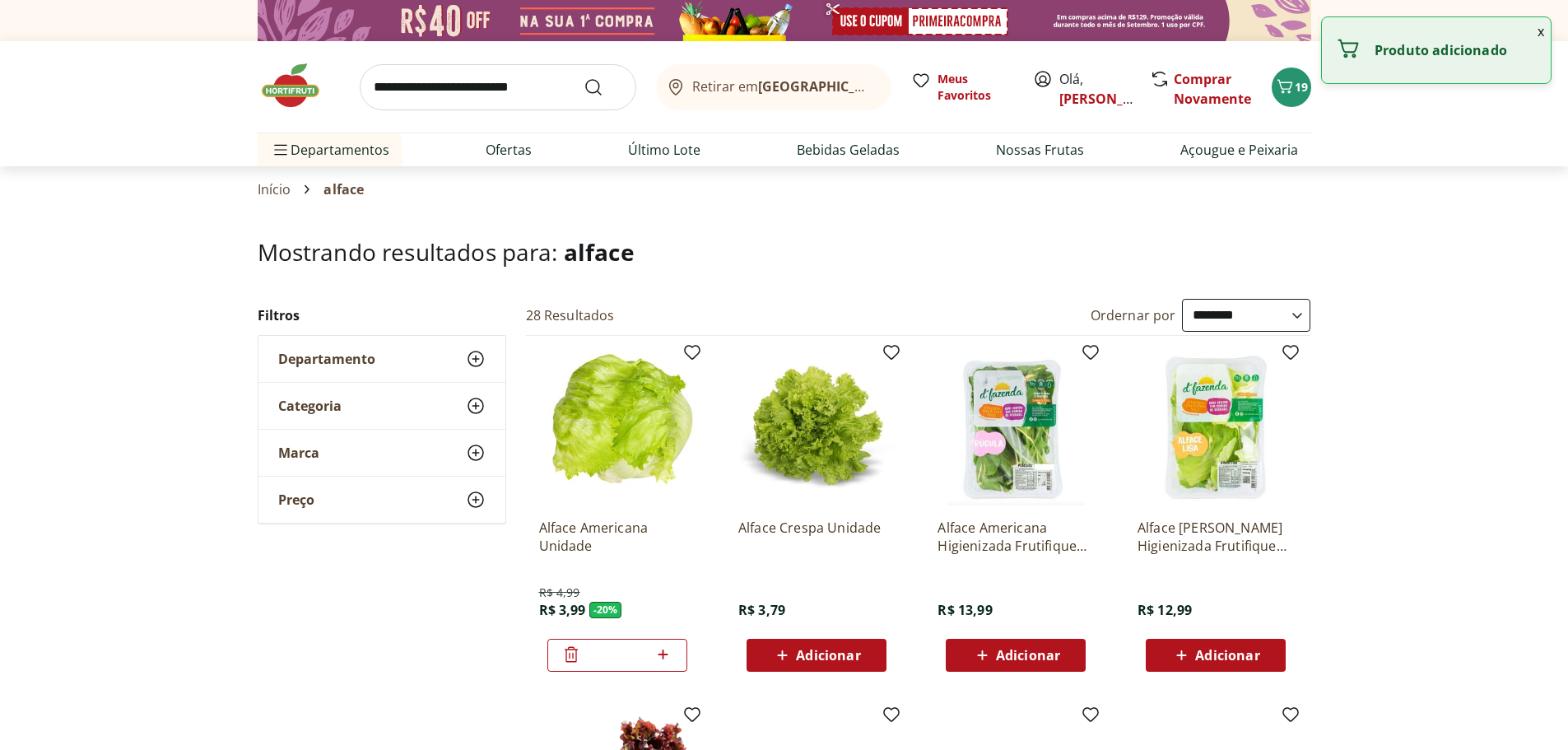
click at [427, 88] on input "search" at bounding box center [499, 87] width 277 height 47
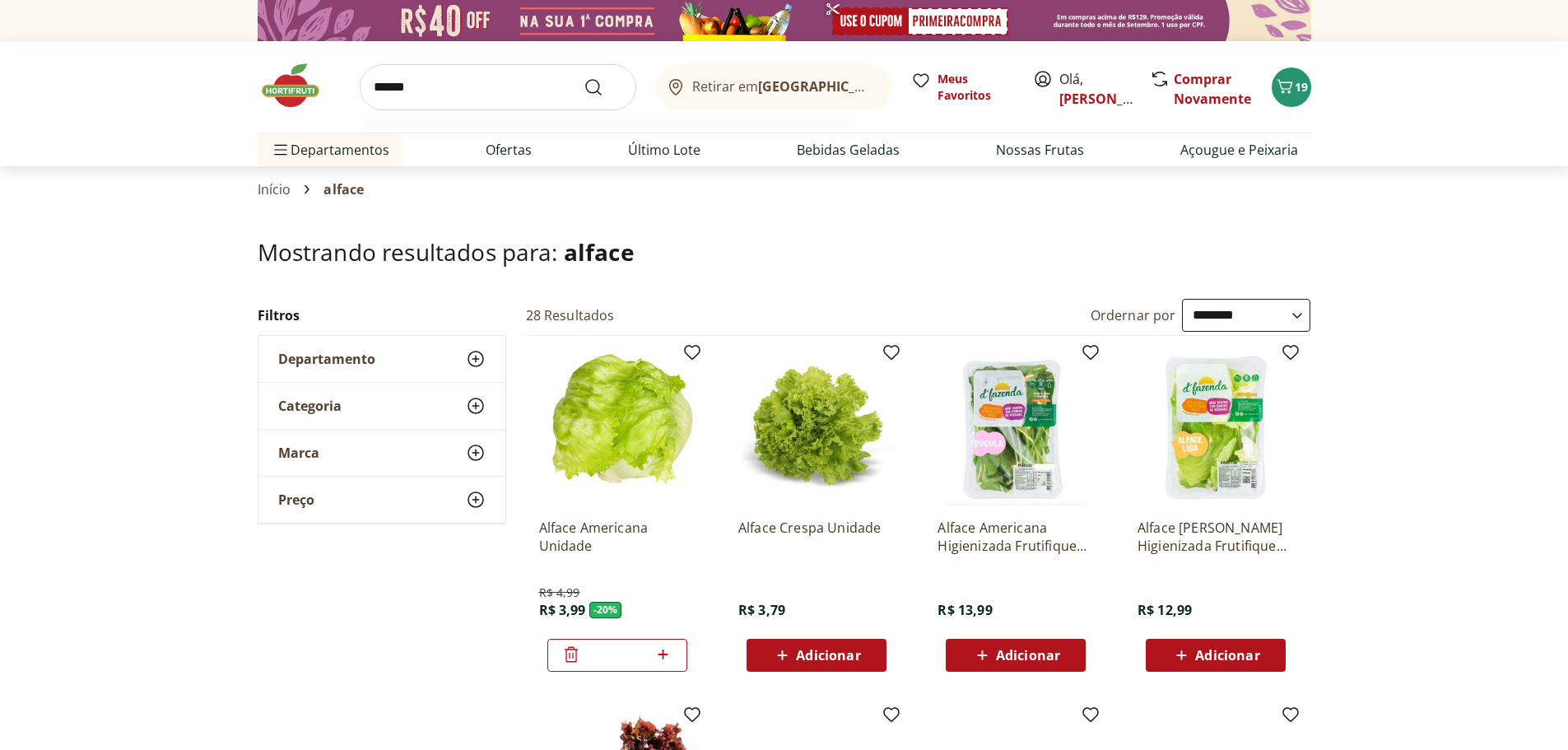
type input "******"
click at [584, 77] on button "Submit Search" at bounding box center [603, 87] width 40 height 20
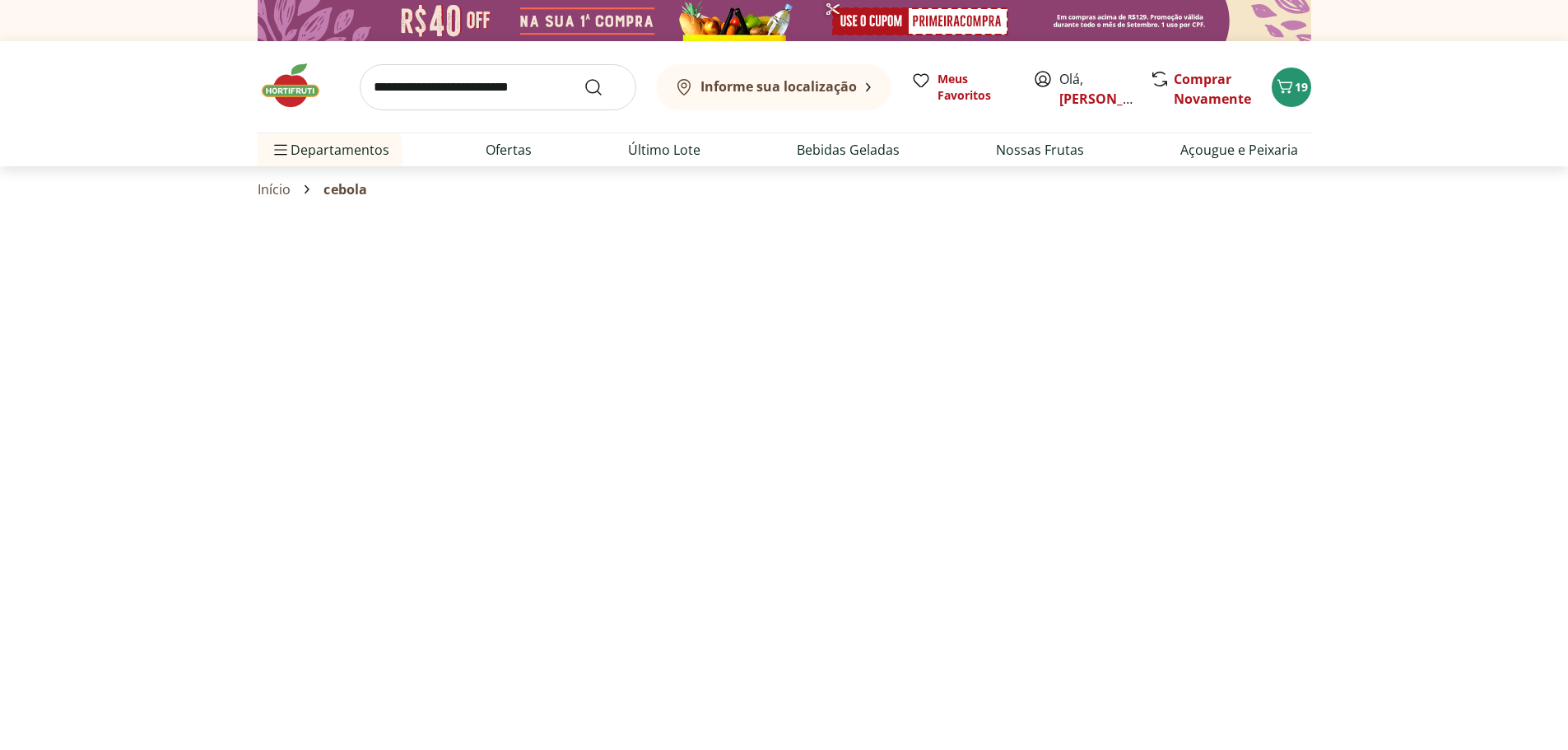
select select "**********"
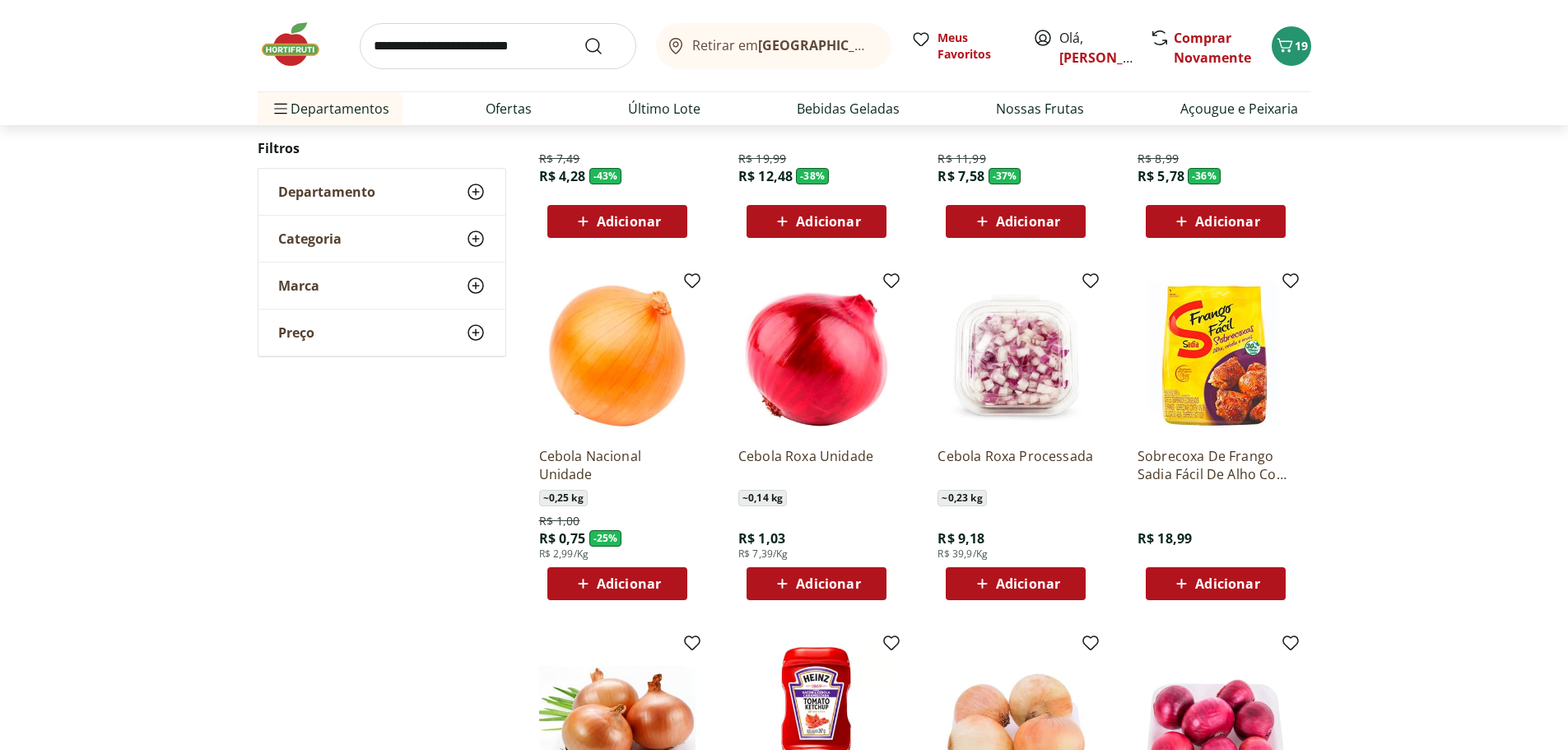
scroll to position [442, 0]
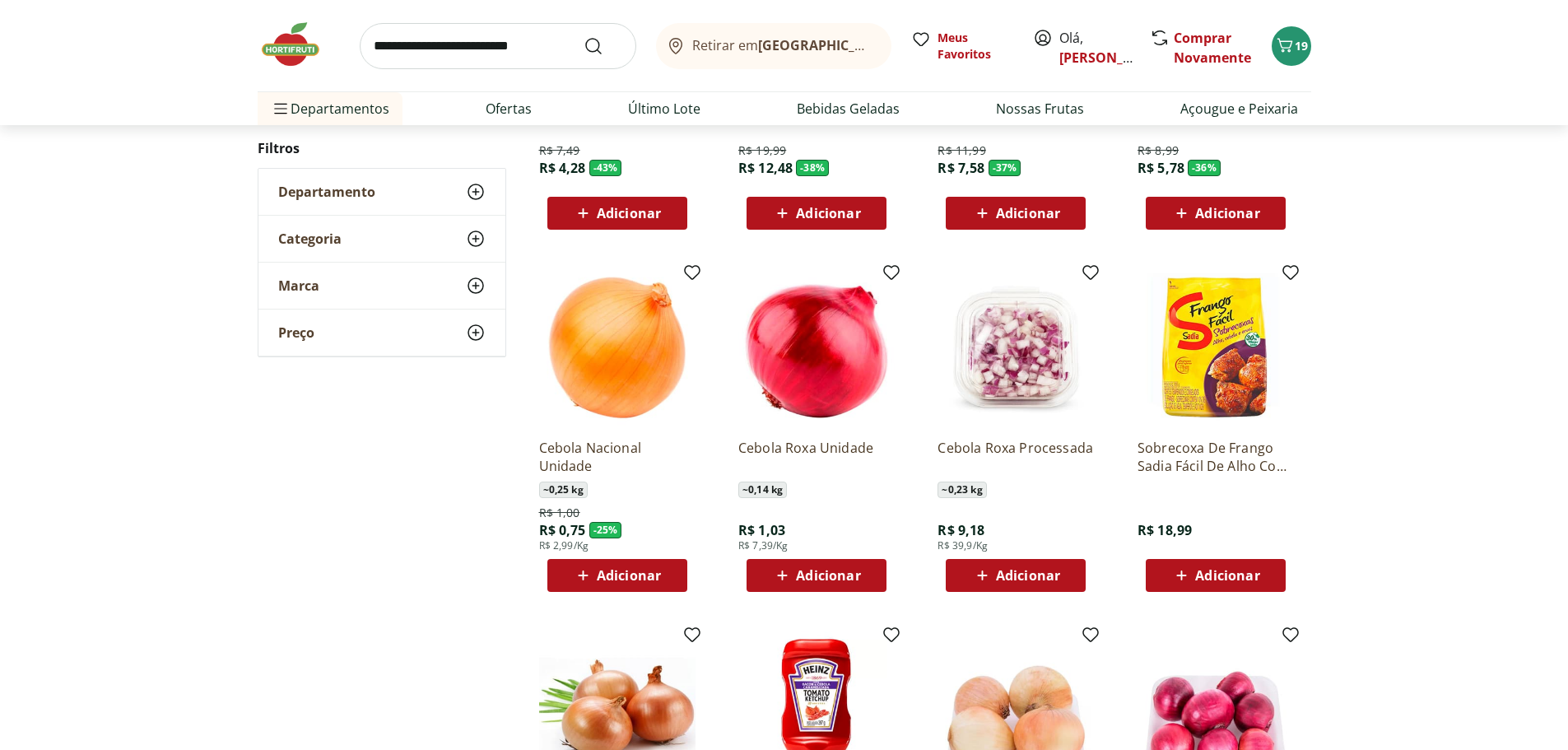
click at [611, 586] on div "Adicionar" at bounding box center [617, 576] width 114 height 30
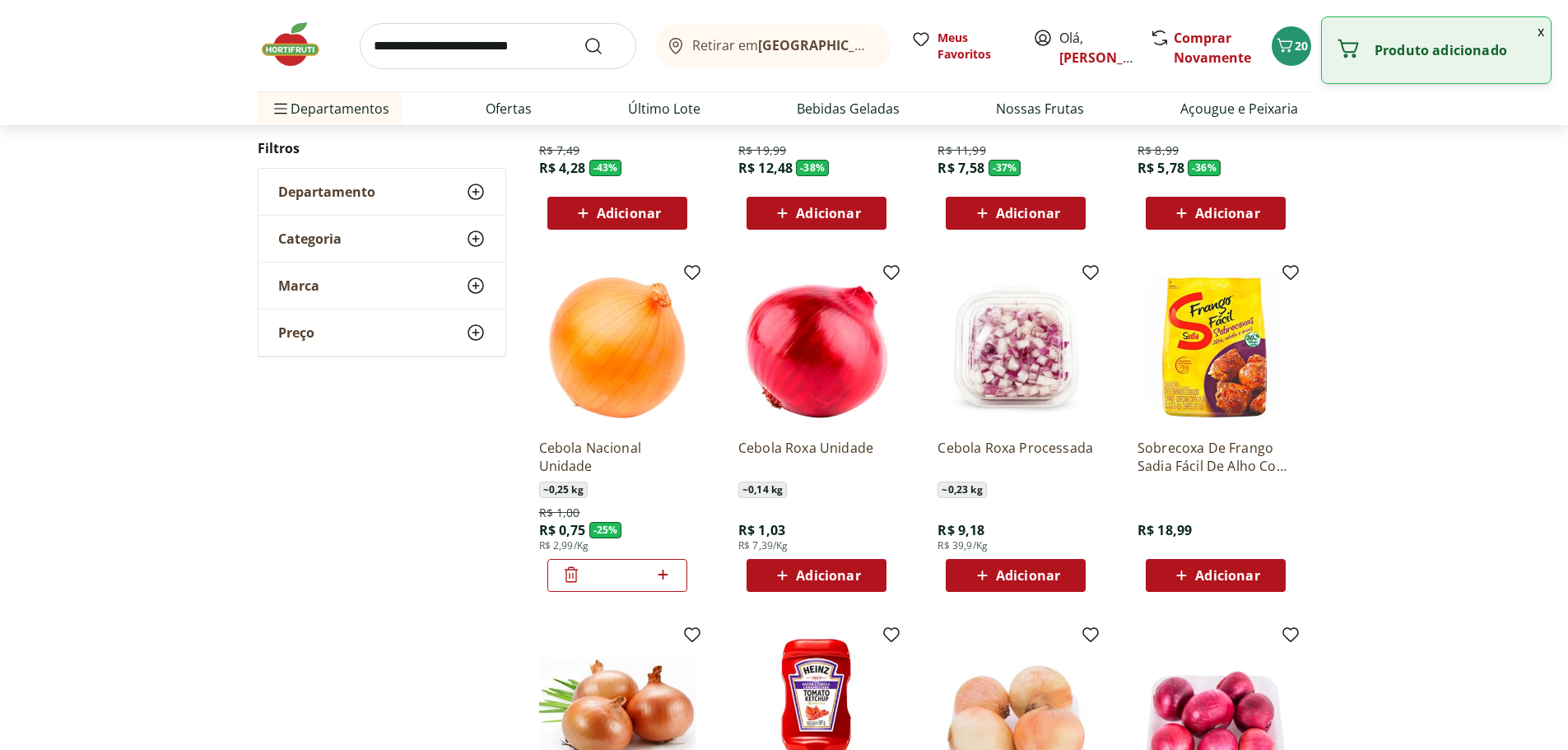
click at [665, 579] on icon at bounding box center [663, 575] width 21 height 20
type input "*"
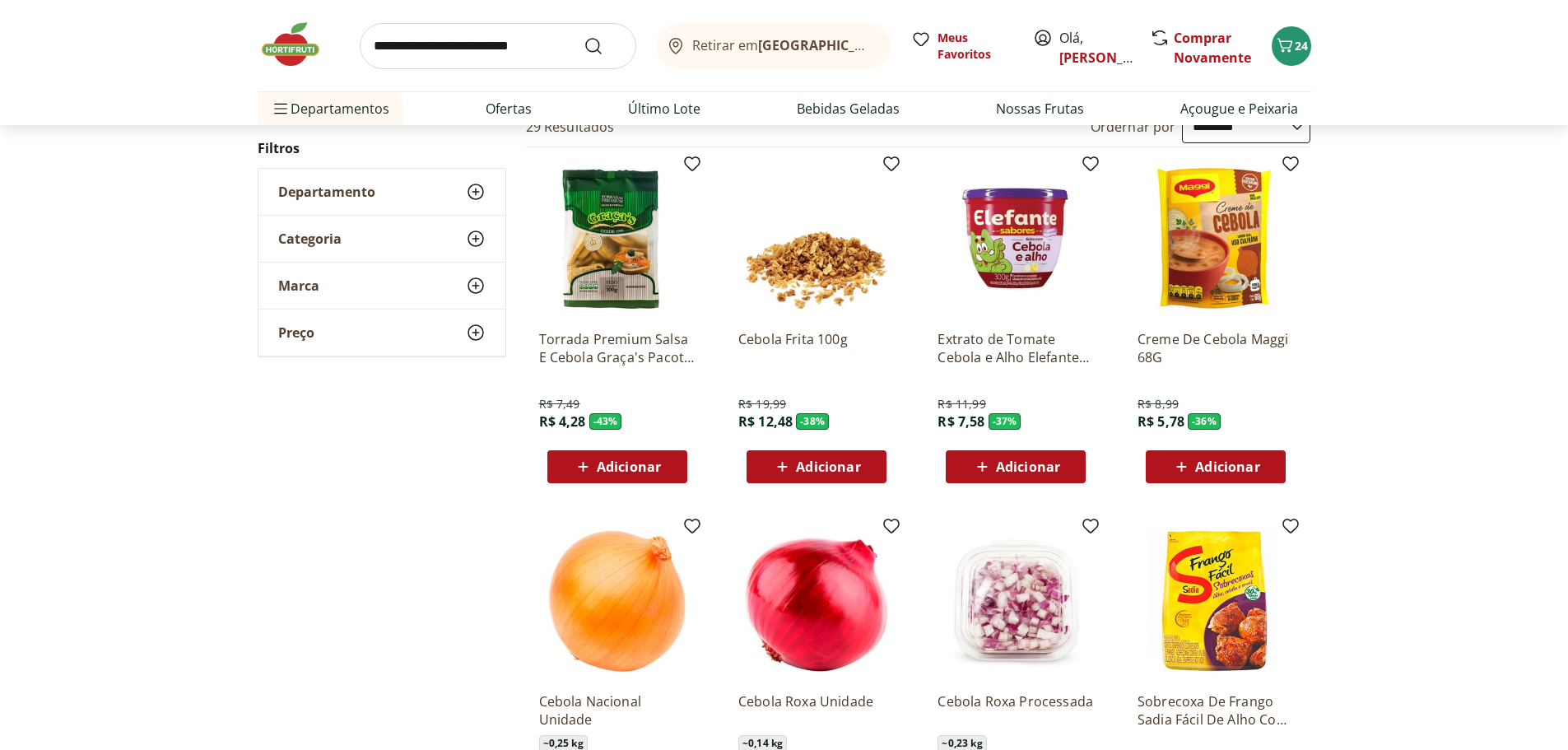
scroll to position [0, 0]
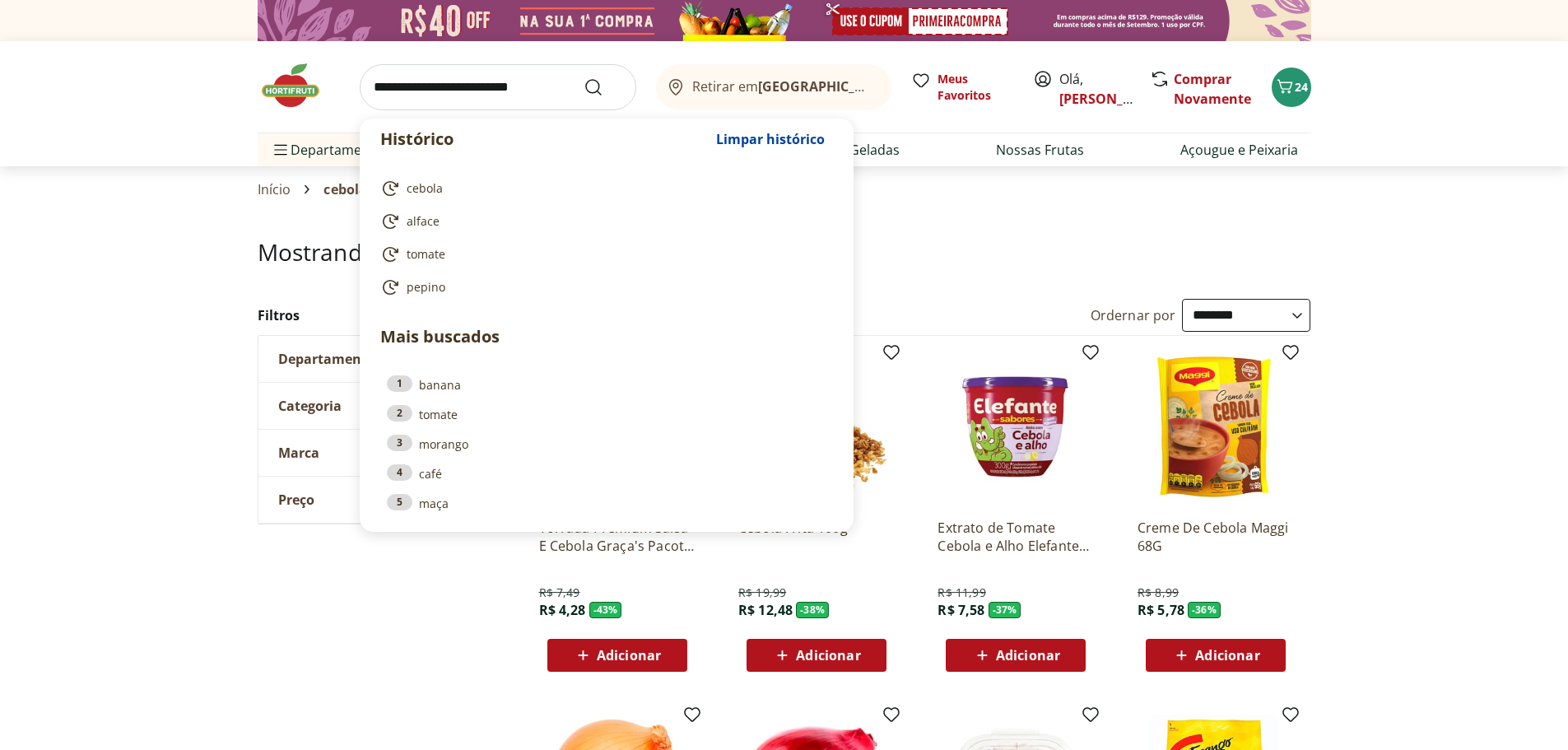
click at [424, 92] on input "search" at bounding box center [499, 87] width 277 height 47
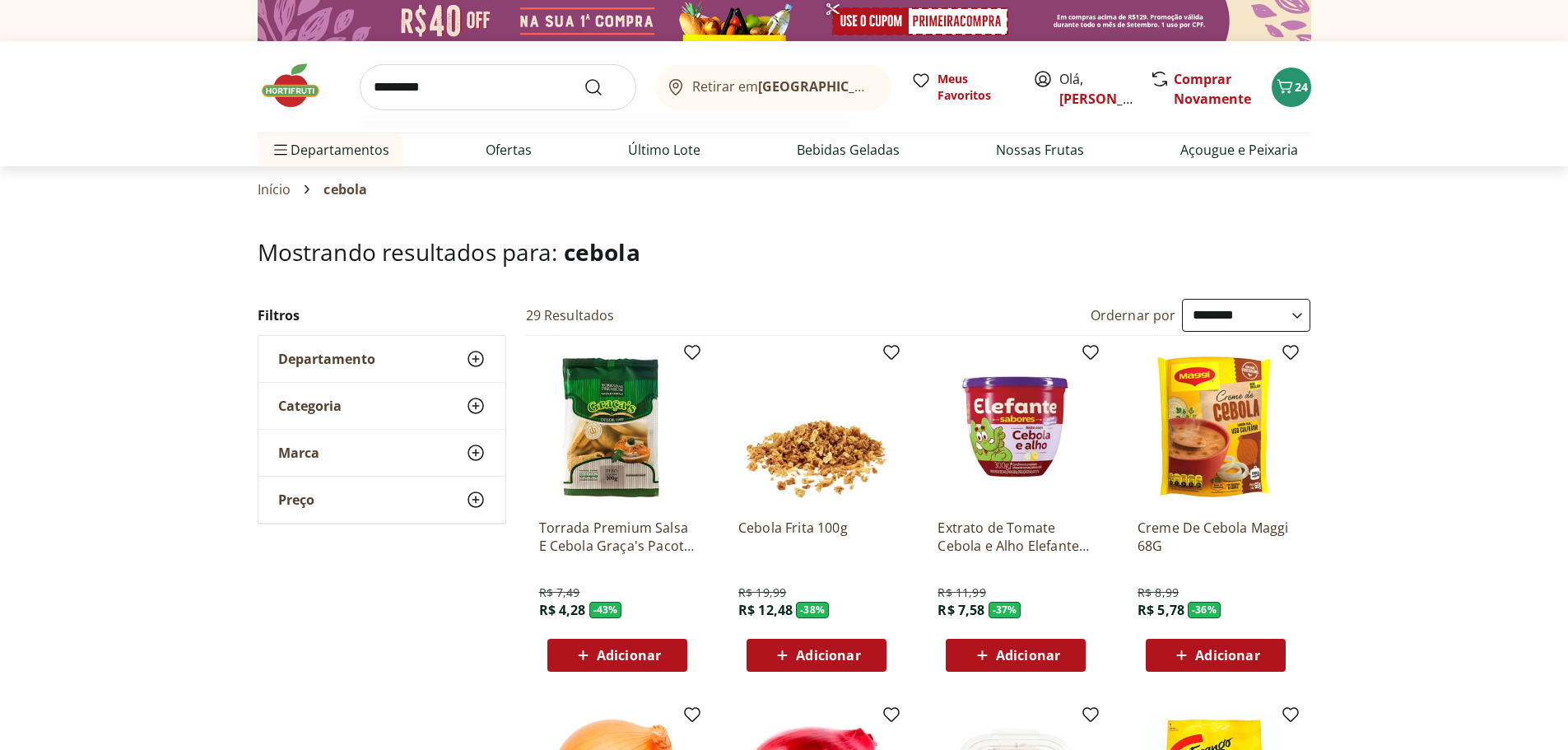
type input "*********"
click at [584, 77] on button "Submit Search" at bounding box center [603, 87] width 40 height 20
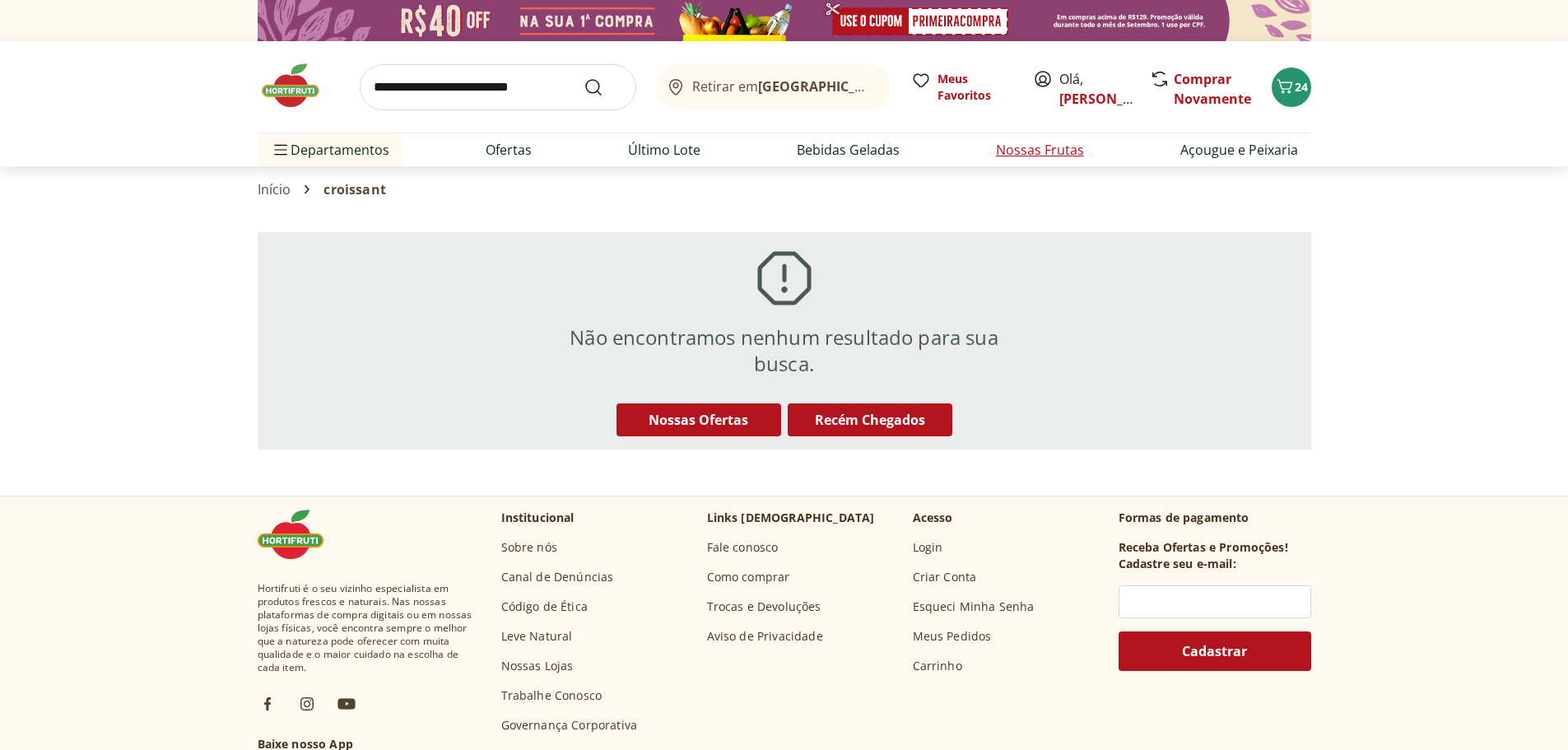
click at [1033, 152] on link "Nossas Frutas" at bounding box center [1040, 149] width 88 height 20
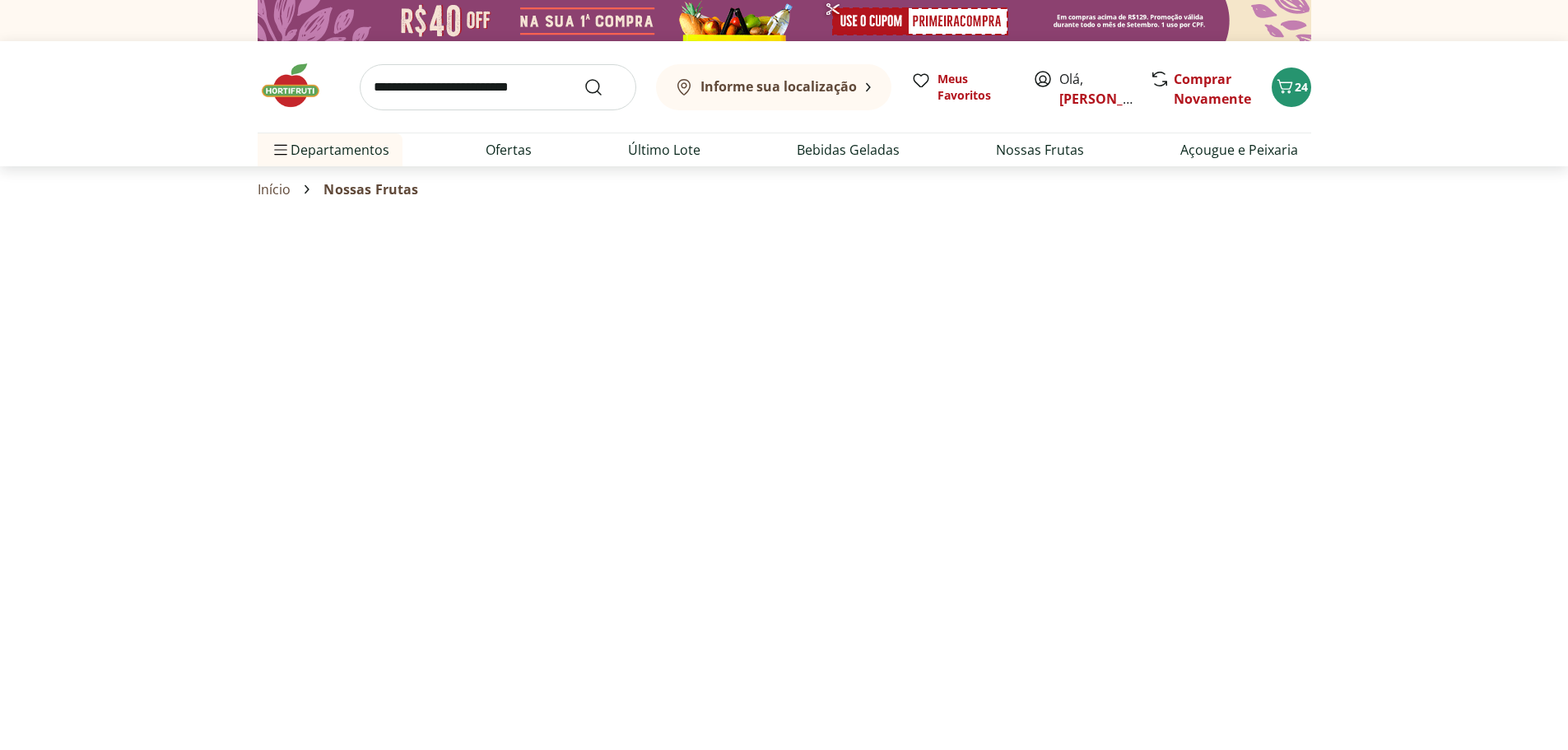
select select "**********"
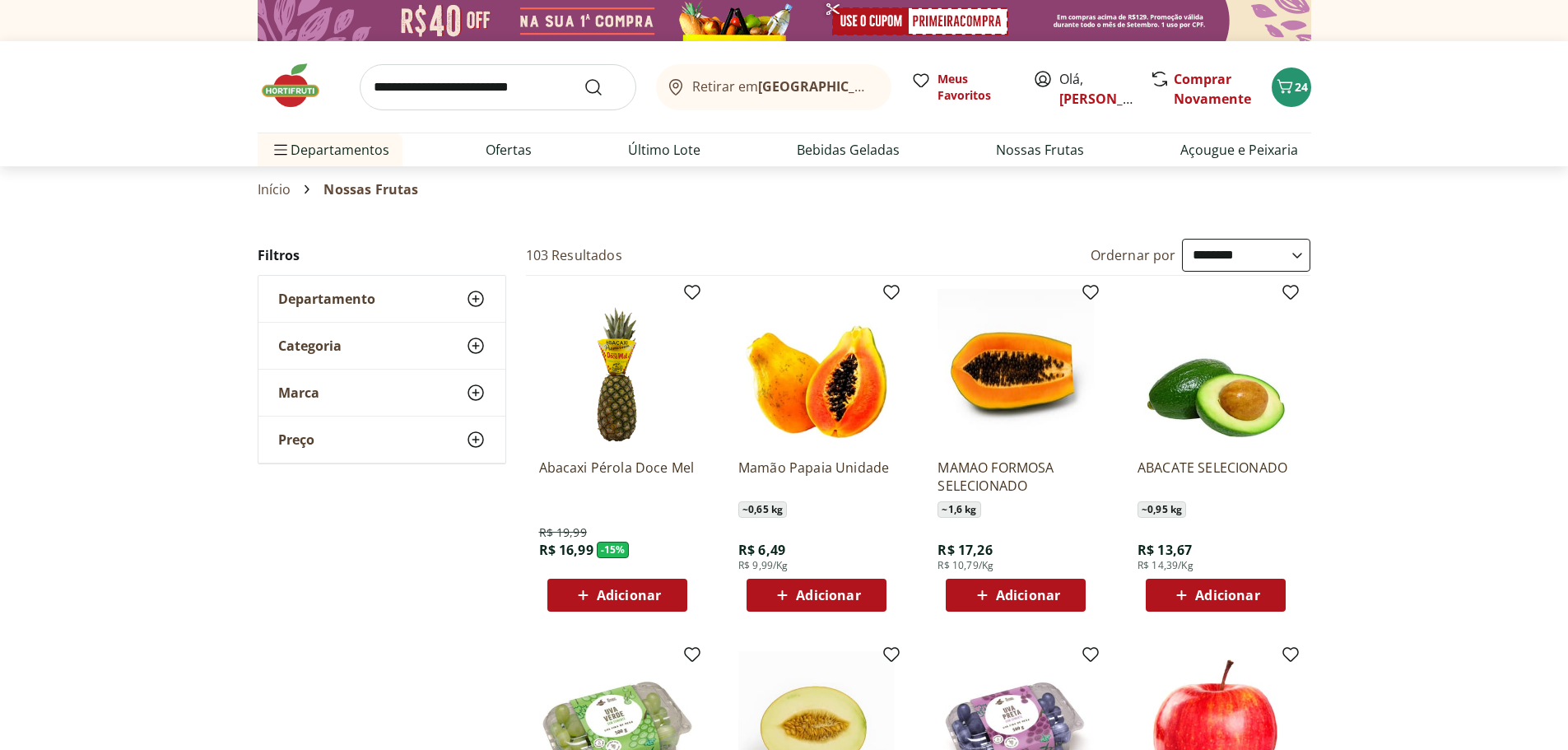
scroll to position [251, 0]
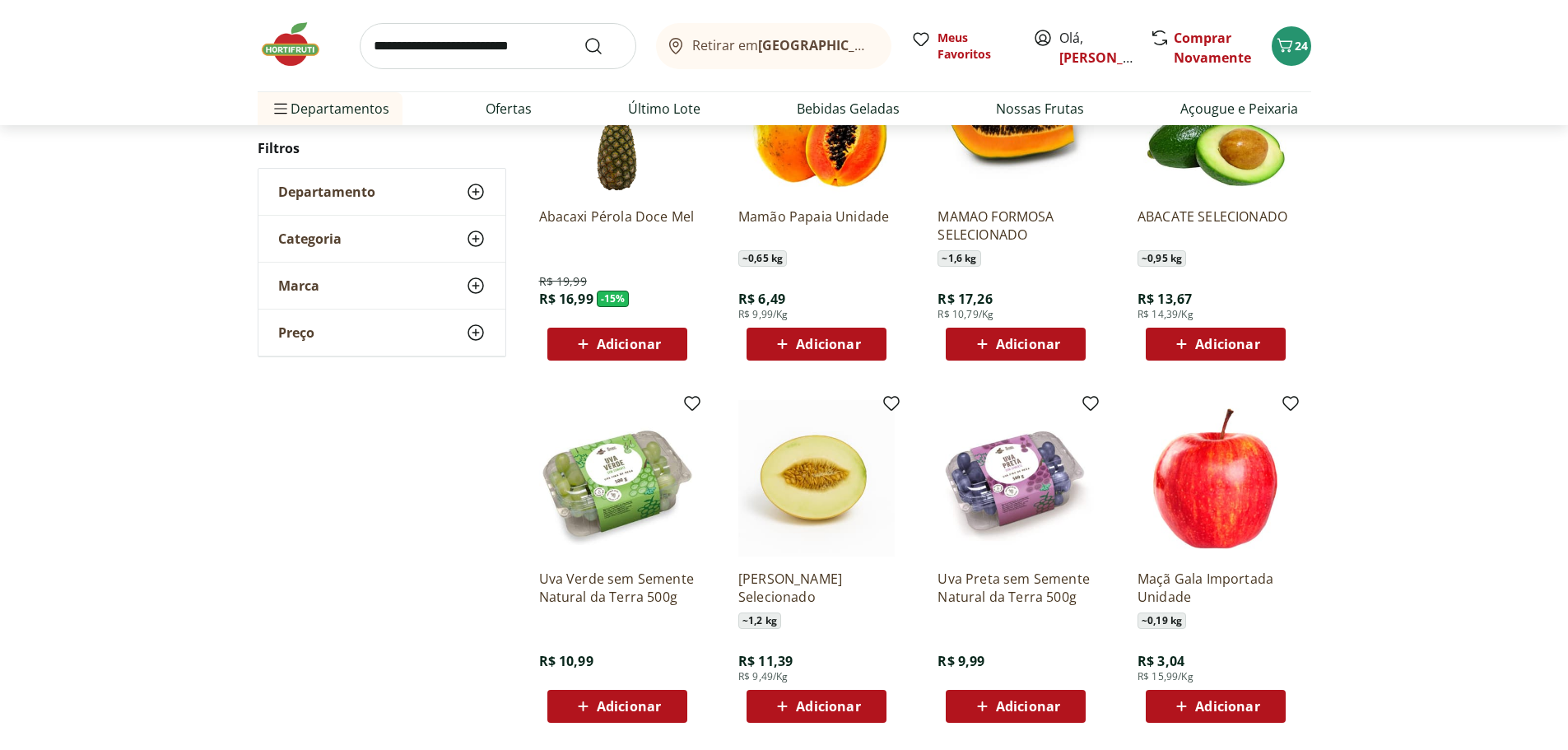
click at [1234, 337] on span "Adicionar" at bounding box center [1227, 343] width 64 height 13
click at [811, 338] on span "Adicionar" at bounding box center [828, 343] width 64 height 13
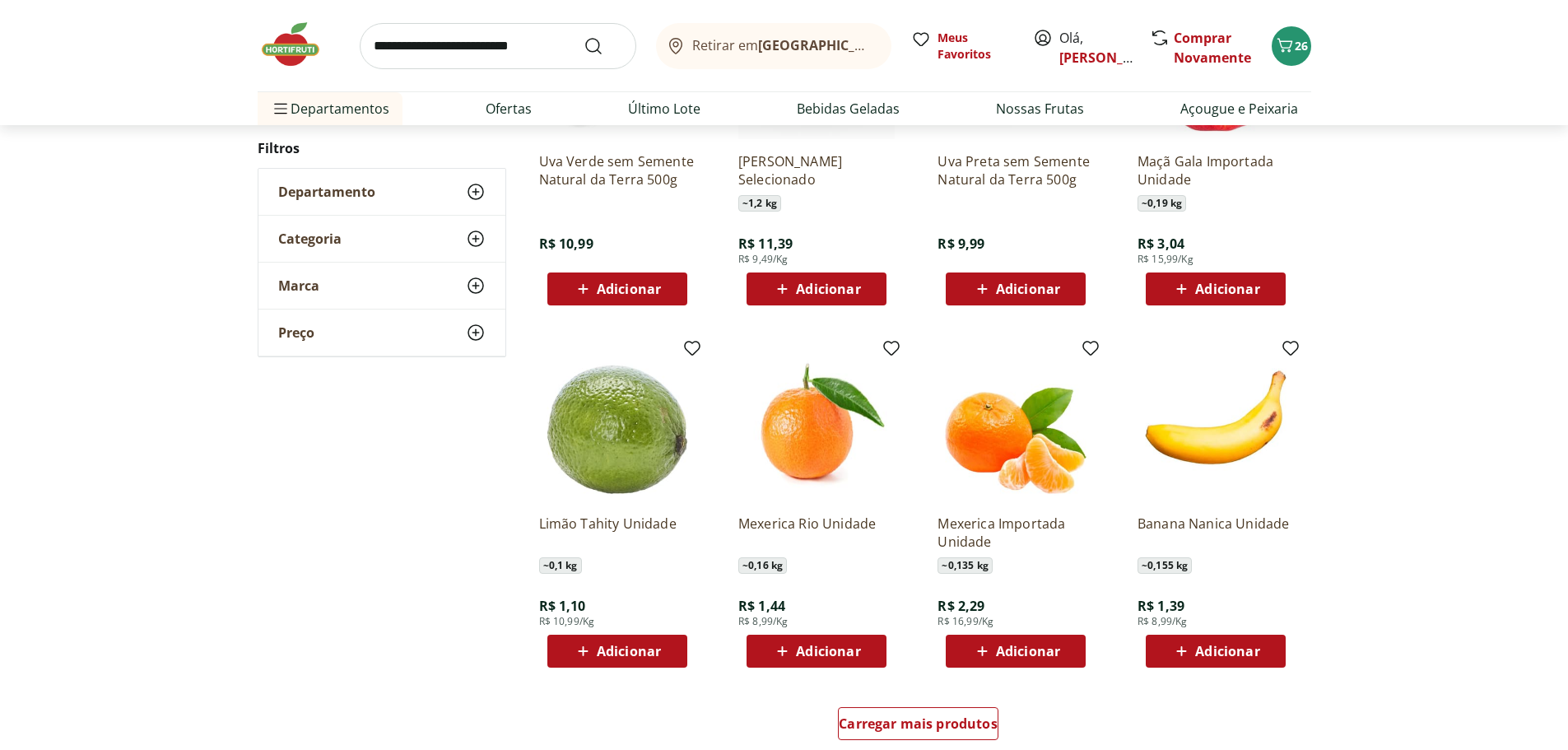
scroll to position [751, 0]
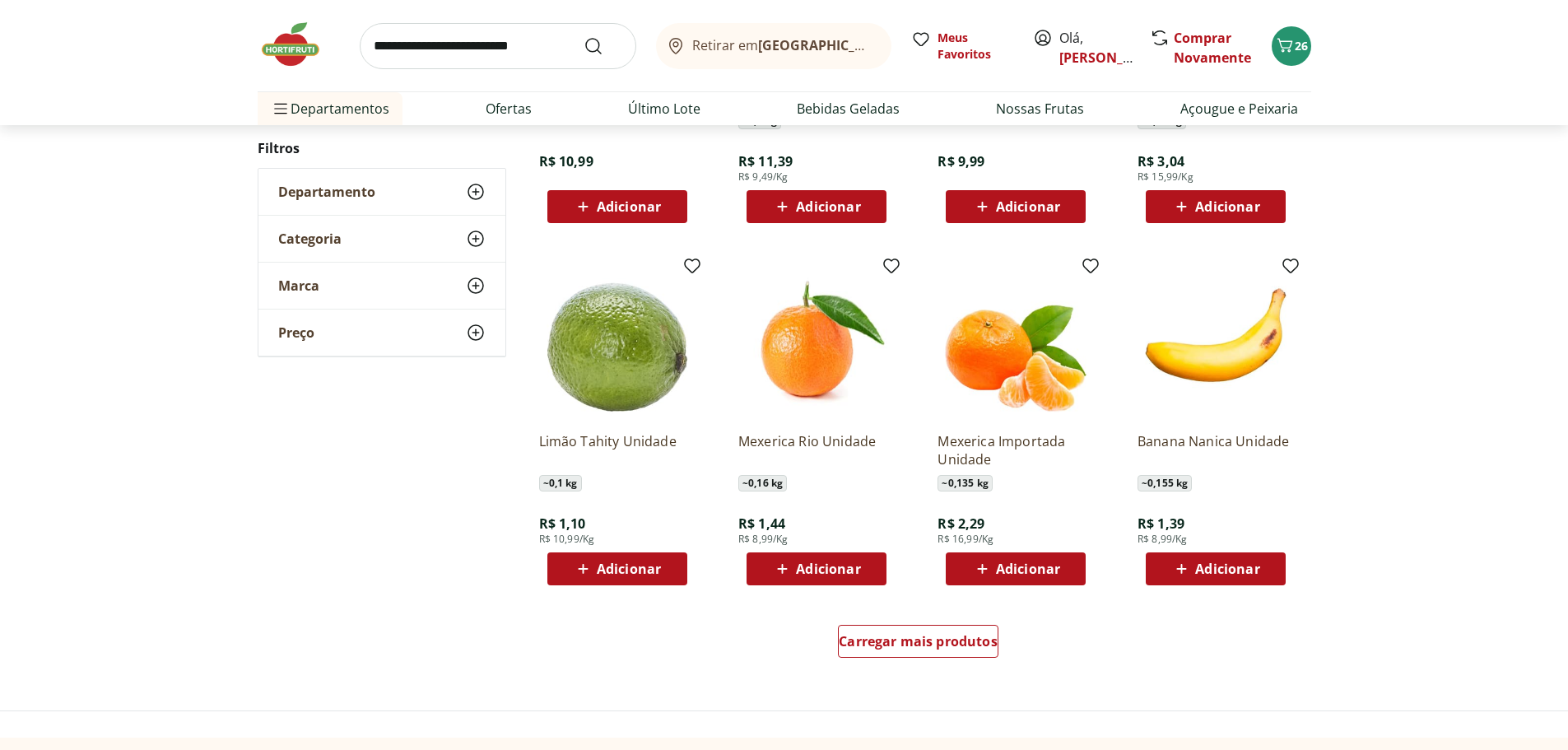
click at [1201, 567] on span "Adicionar" at bounding box center [1227, 568] width 64 height 13
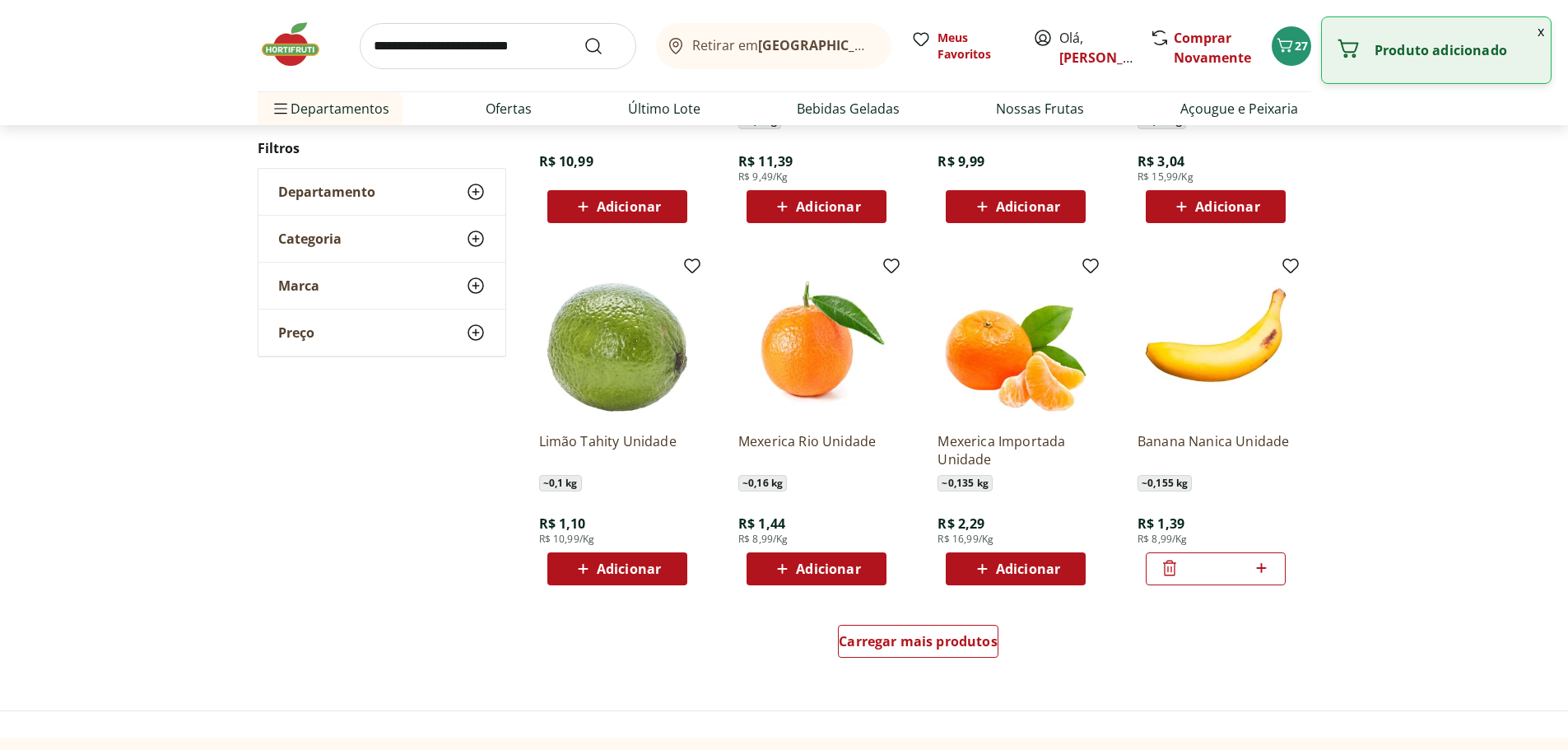
click at [1260, 566] on icon at bounding box center [1261, 568] width 21 height 20
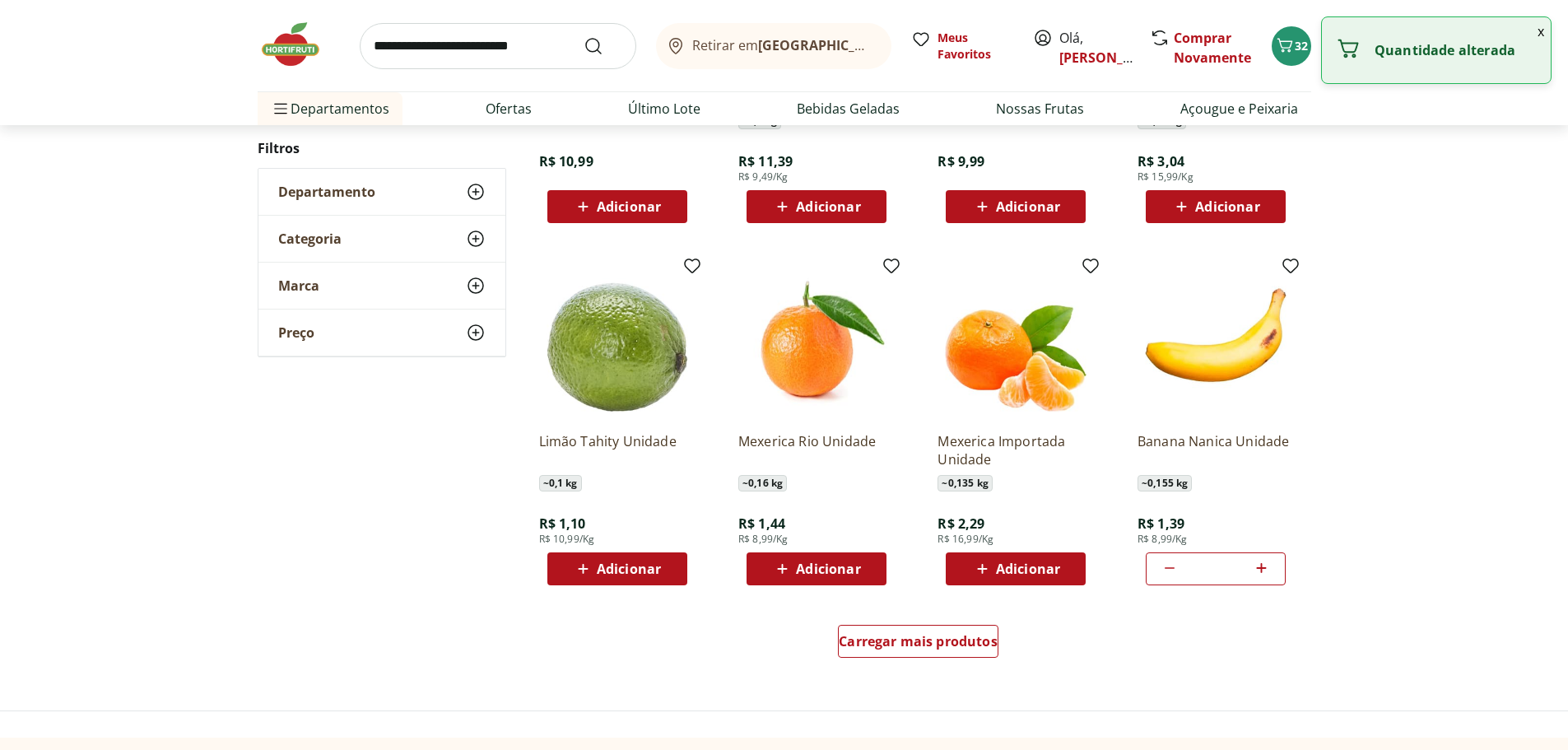
click at [1260, 566] on icon at bounding box center [1261, 568] width 21 height 20
type input "*"
click at [949, 645] on span "Carregar mais produtos" at bounding box center [918, 641] width 159 height 13
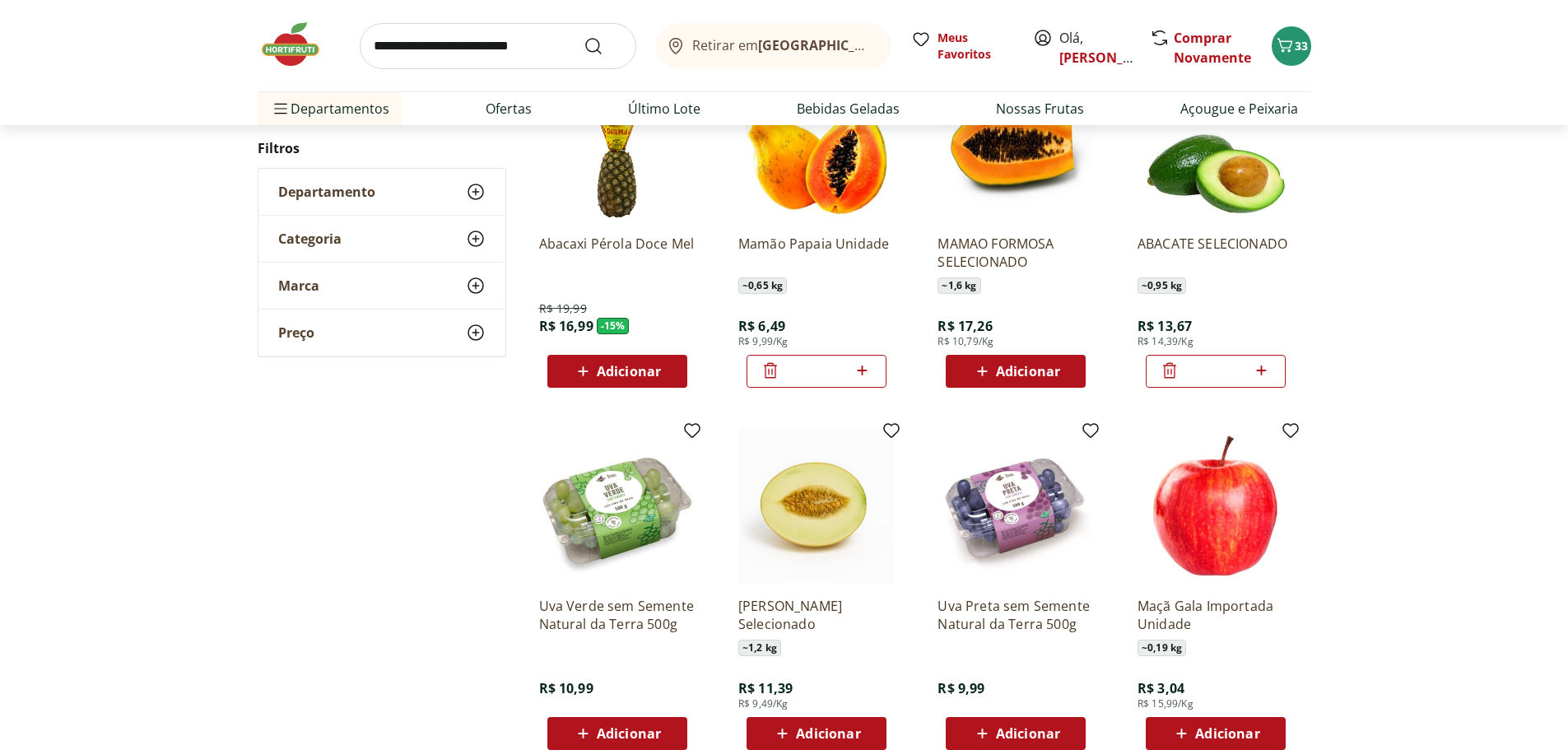
scroll to position [194, 0]
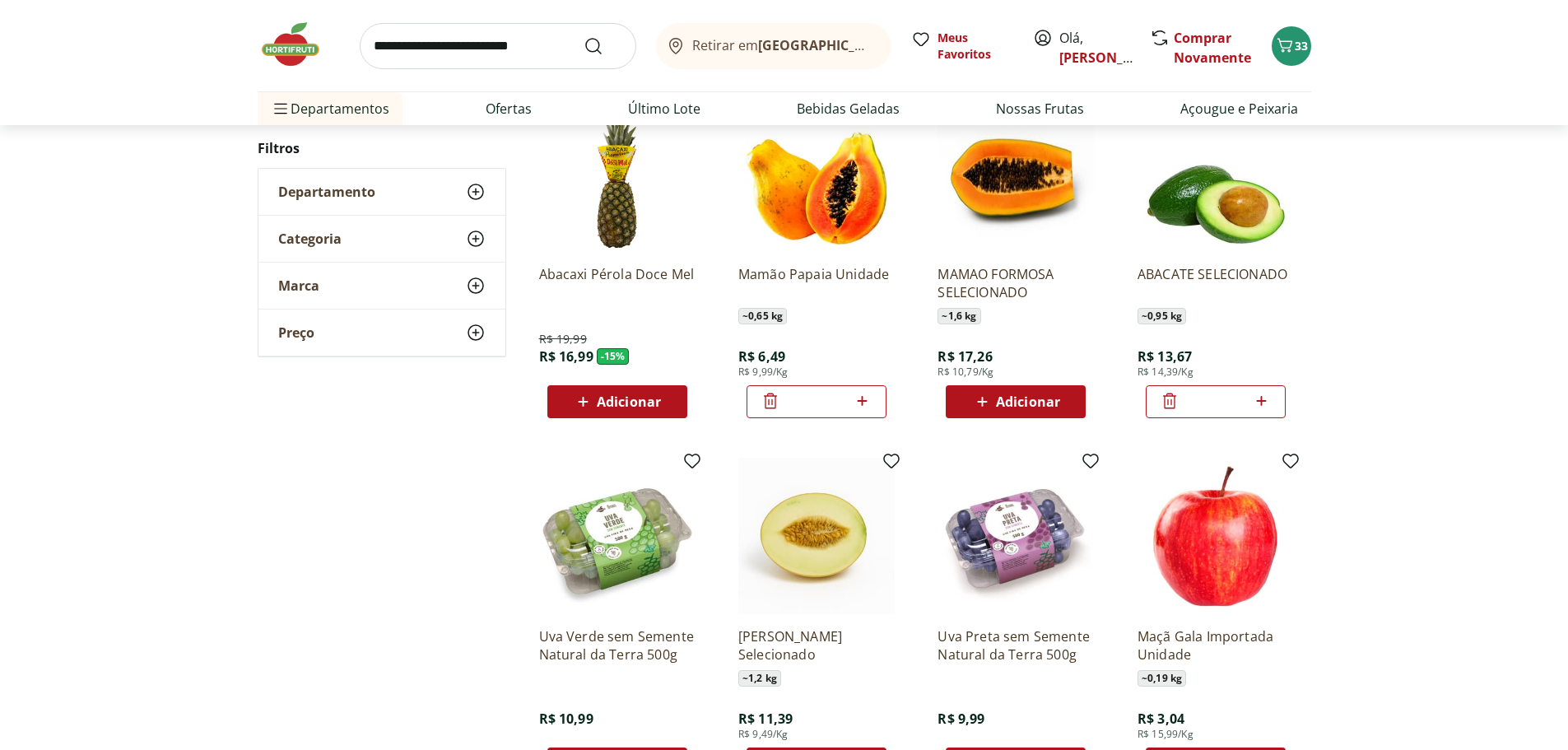
click at [1169, 396] on icon at bounding box center [1169, 402] width 13 height 16
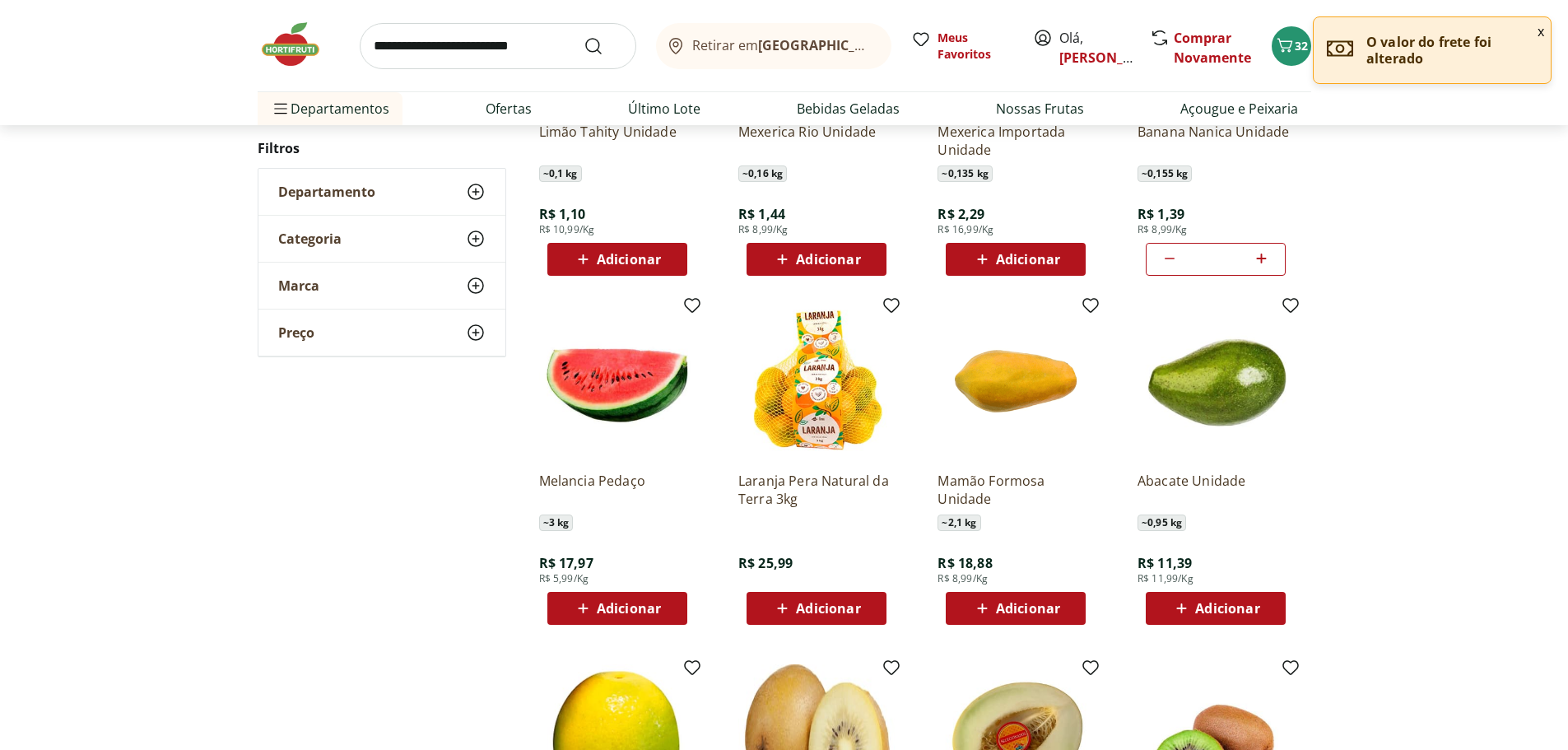
scroll to position [1136, 0]
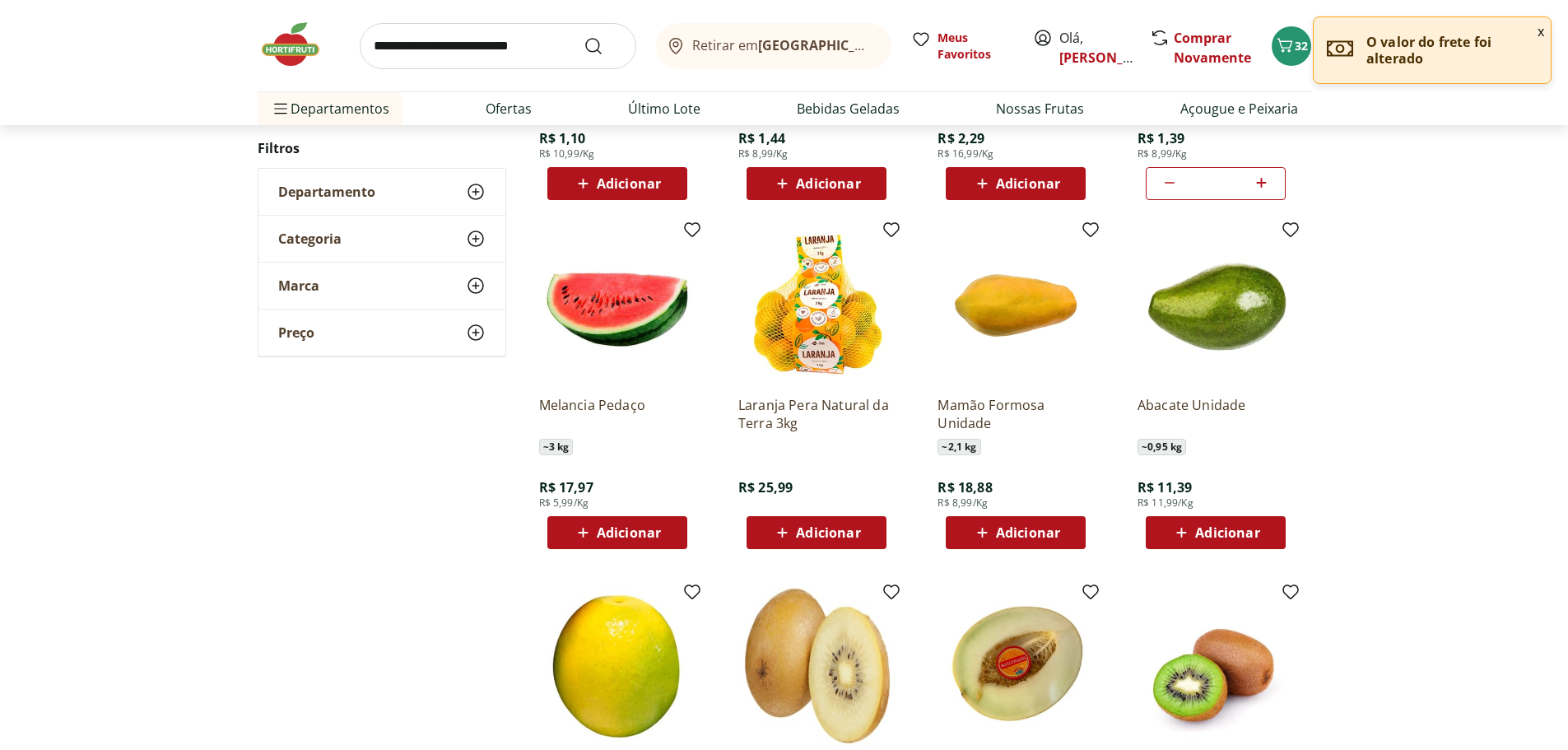
click at [1217, 526] on span "Adicionar" at bounding box center [1227, 532] width 64 height 13
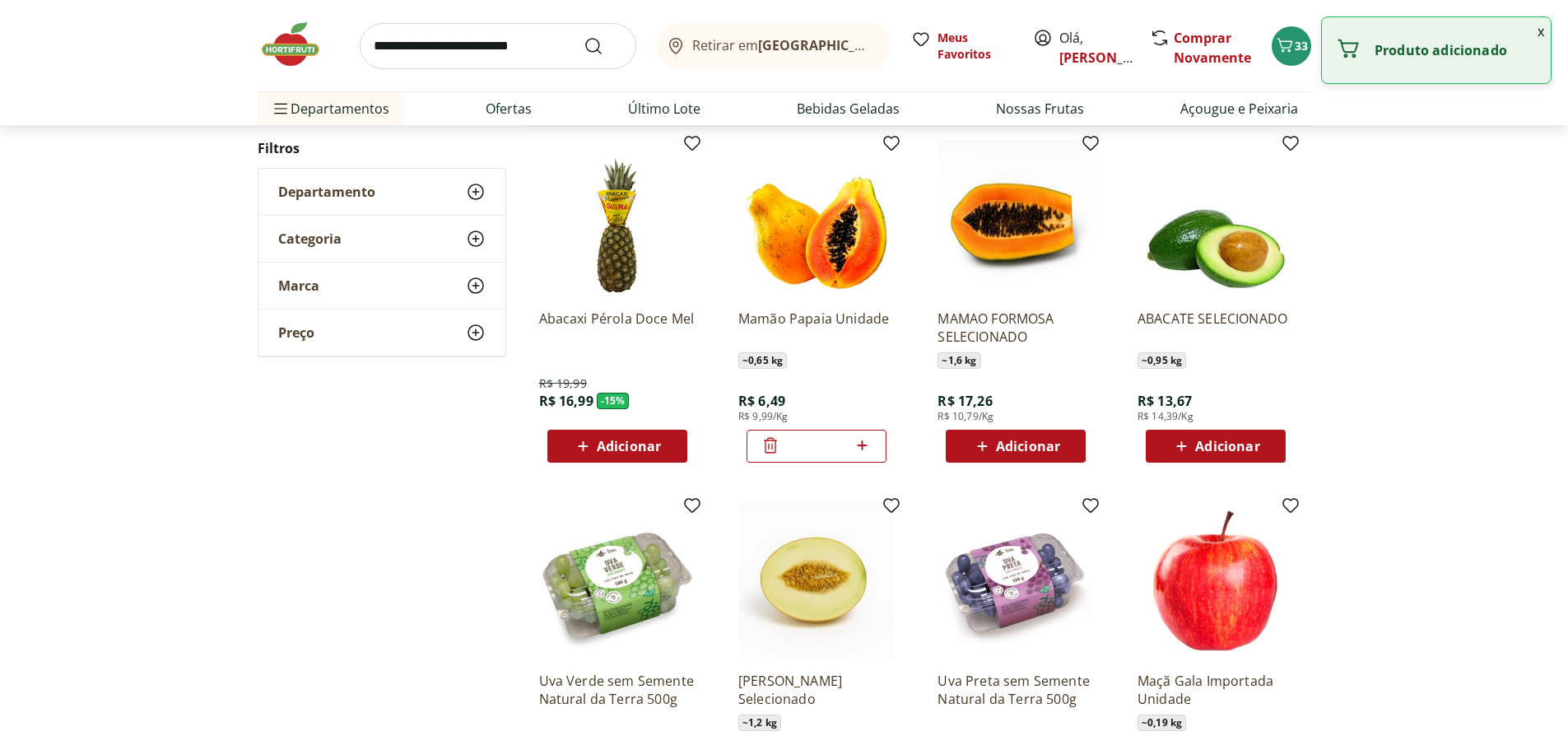
scroll to position [0, 0]
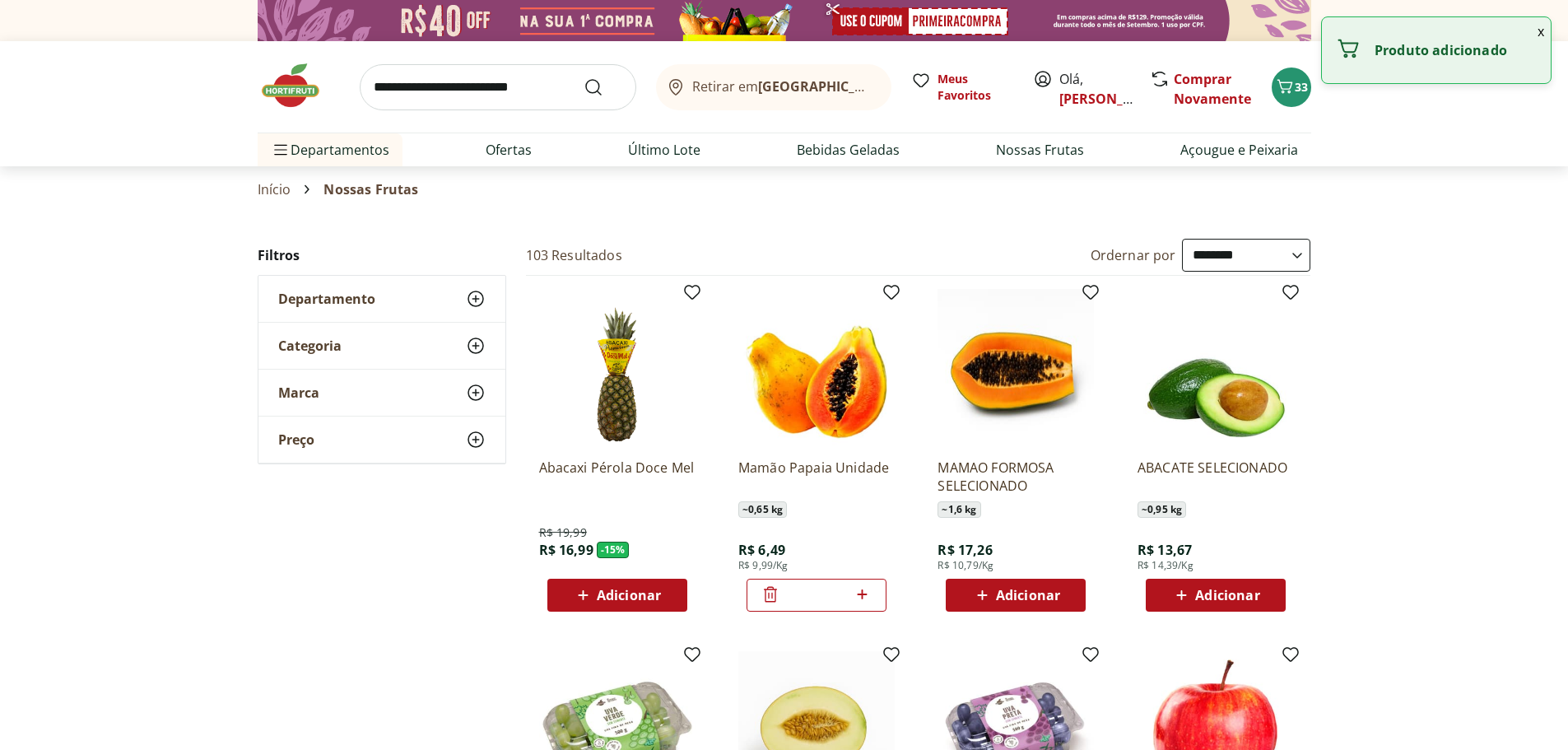
click at [1293, 253] on select "**********" at bounding box center [1246, 254] width 129 height 33
select select "*********"
click at [1182, 238] on select "**********" at bounding box center [1246, 254] width 129 height 33
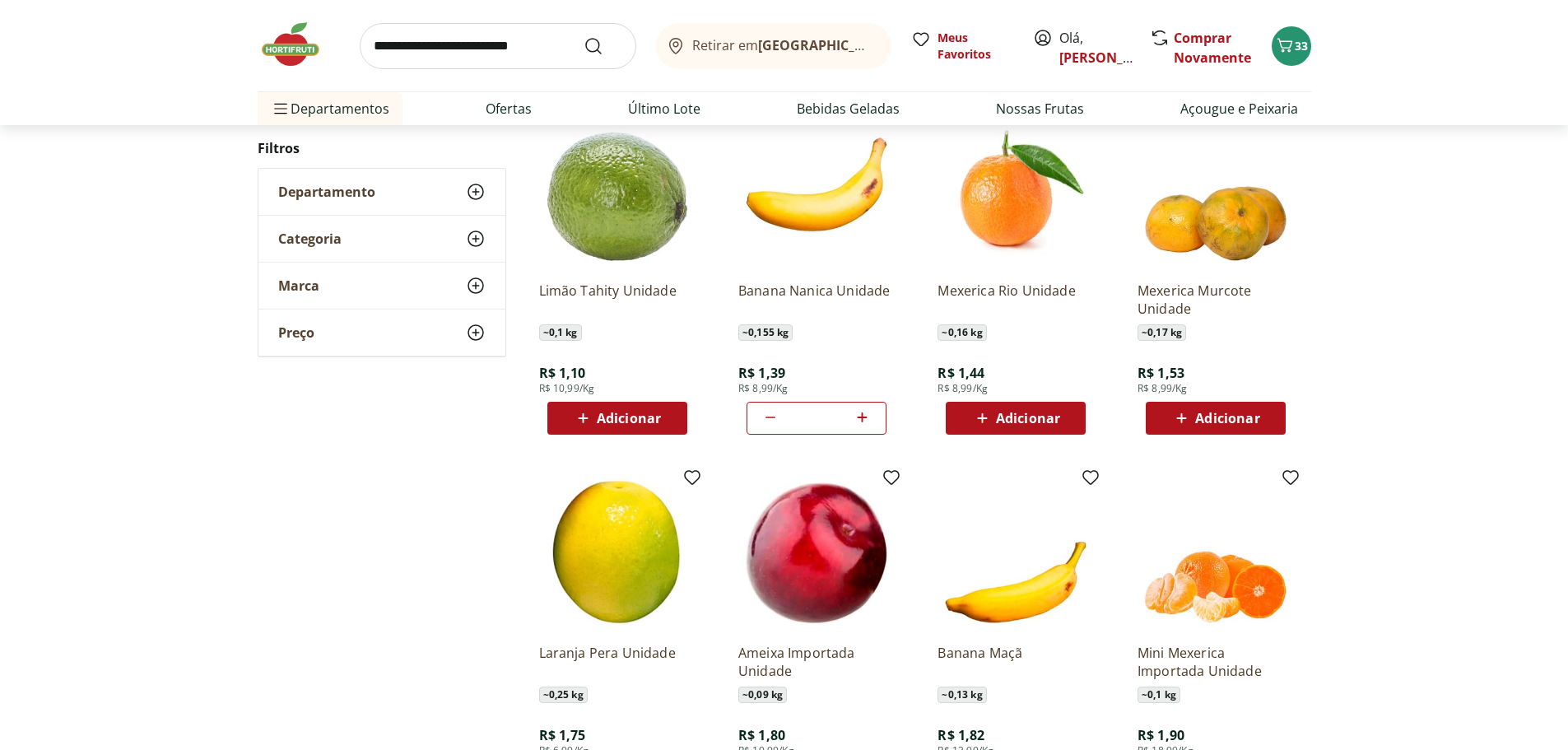
scroll to position [243, 0]
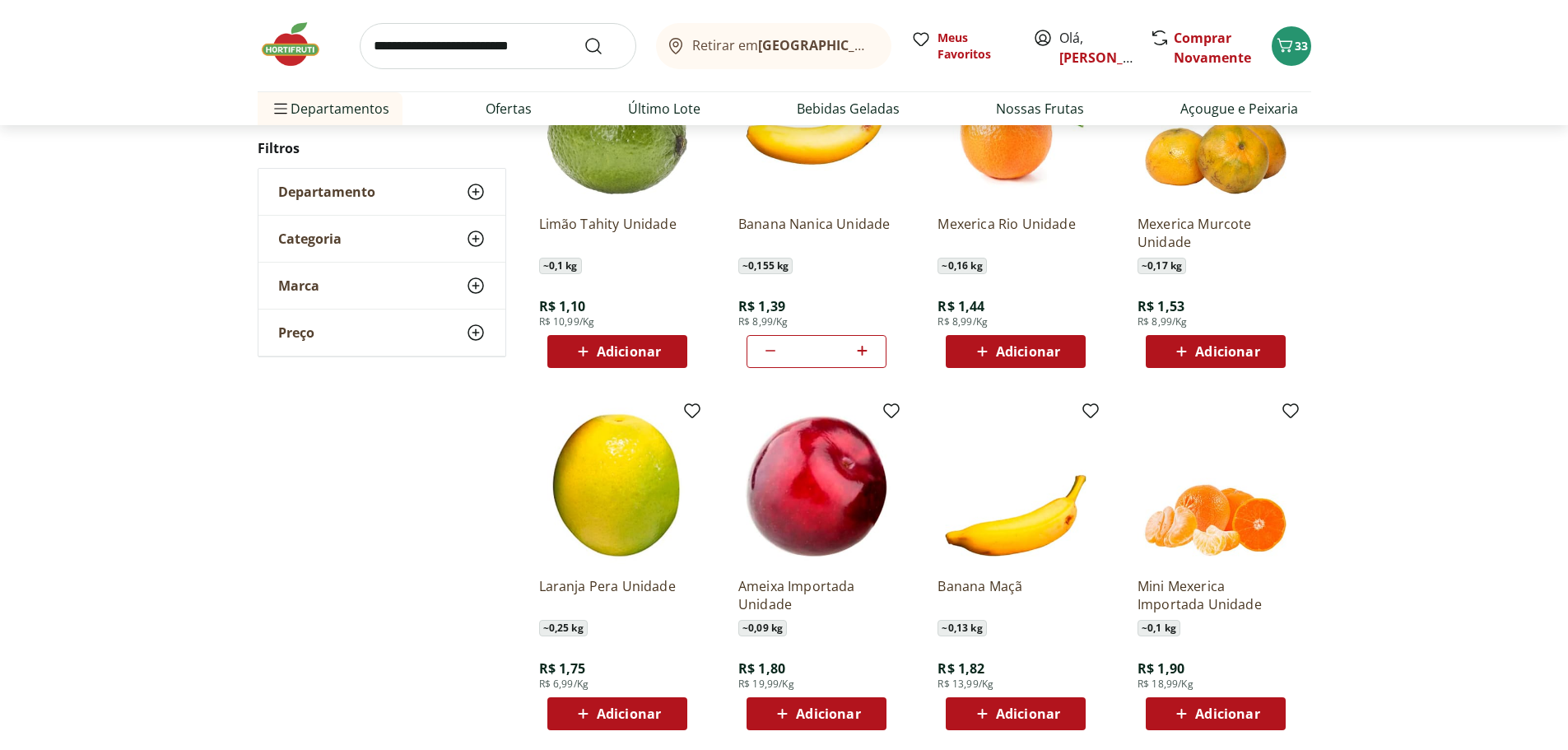
click at [1014, 350] on span "Adicionar" at bounding box center [1028, 351] width 64 height 13
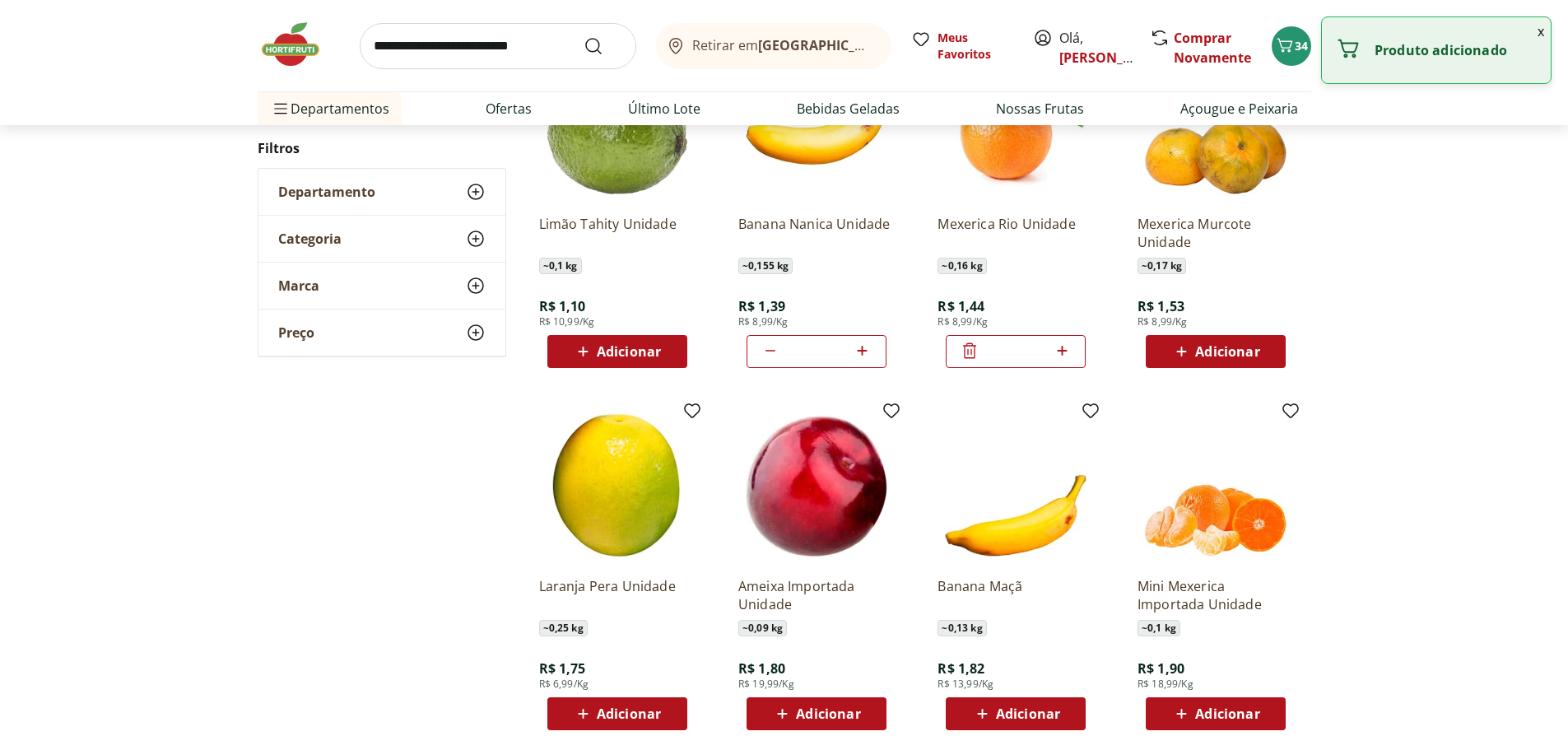
click at [1066, 351] on icon at bounding box center [1061, 351] width 10 height 10
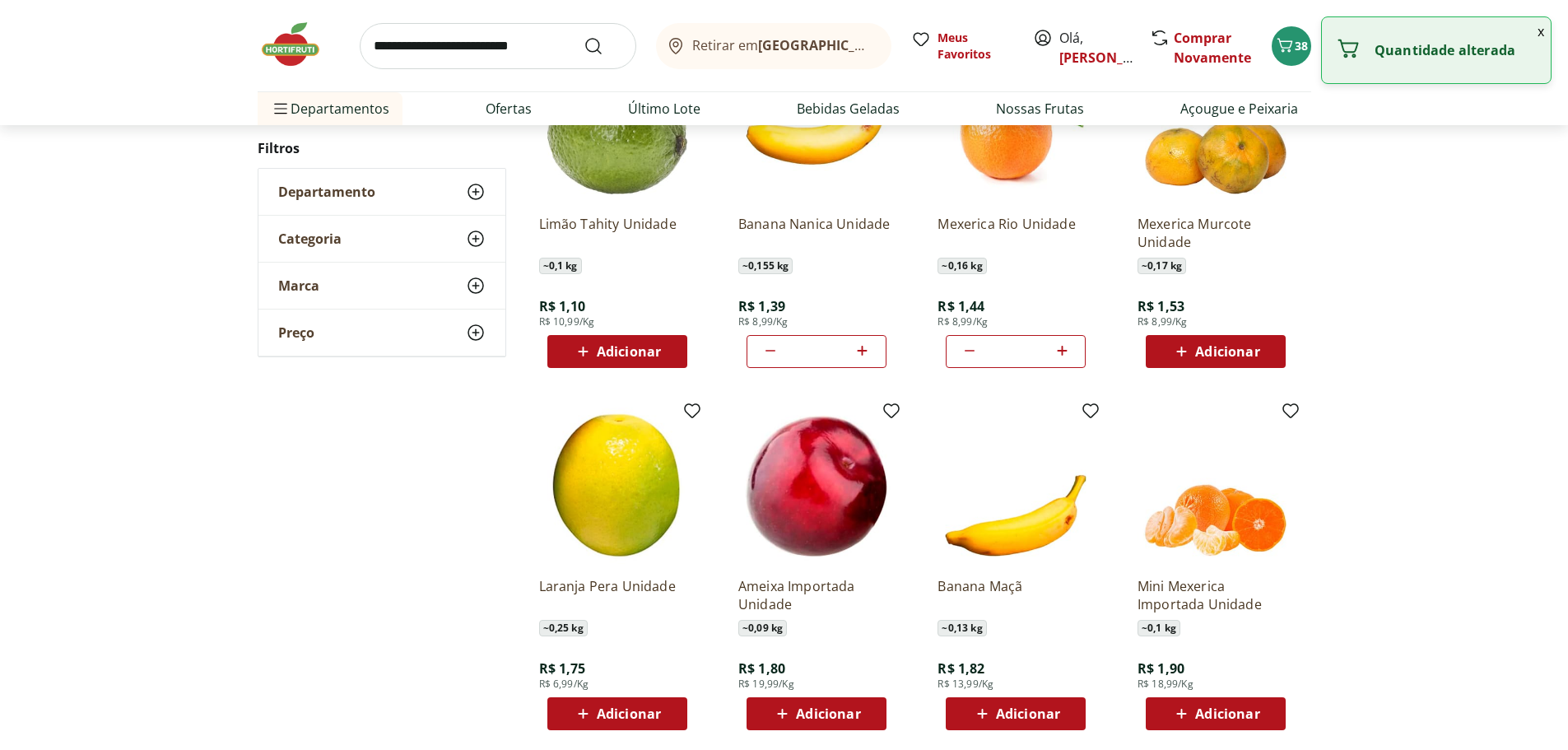
type input "*"
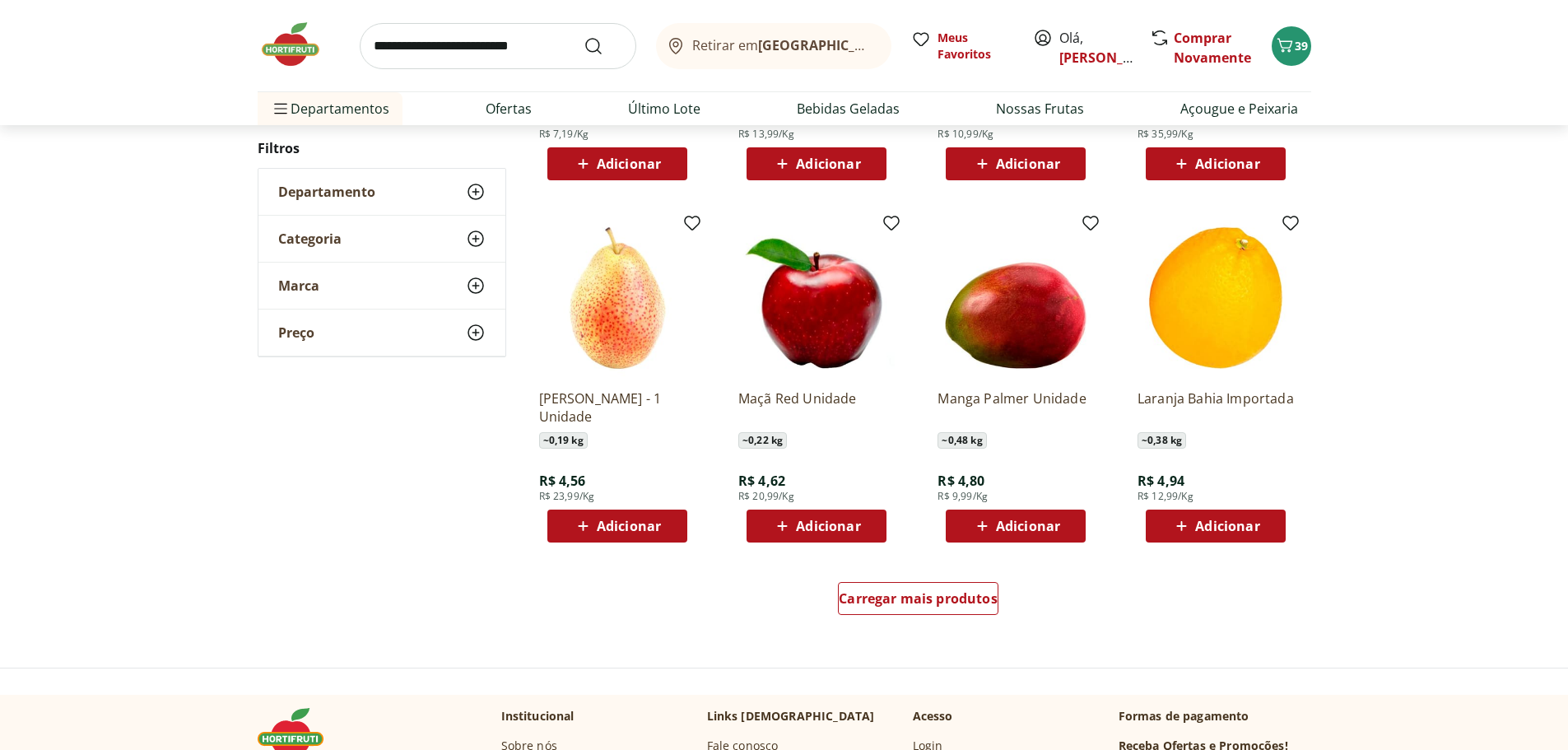
scroll to position [1872, 0]
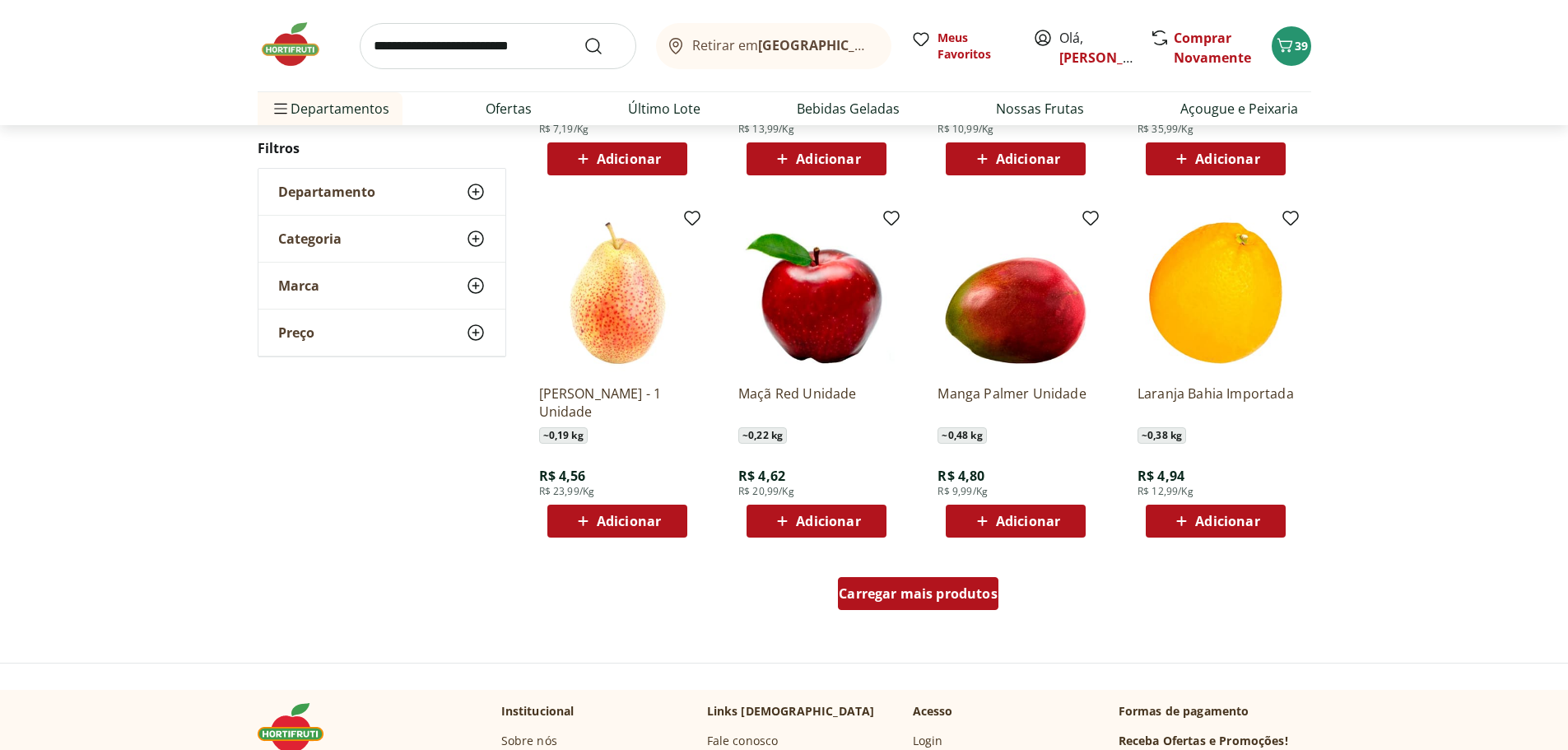
click at [872, 596] on span "Carregar mais produtos" at bounding box center [918, 593] width 159 height 13
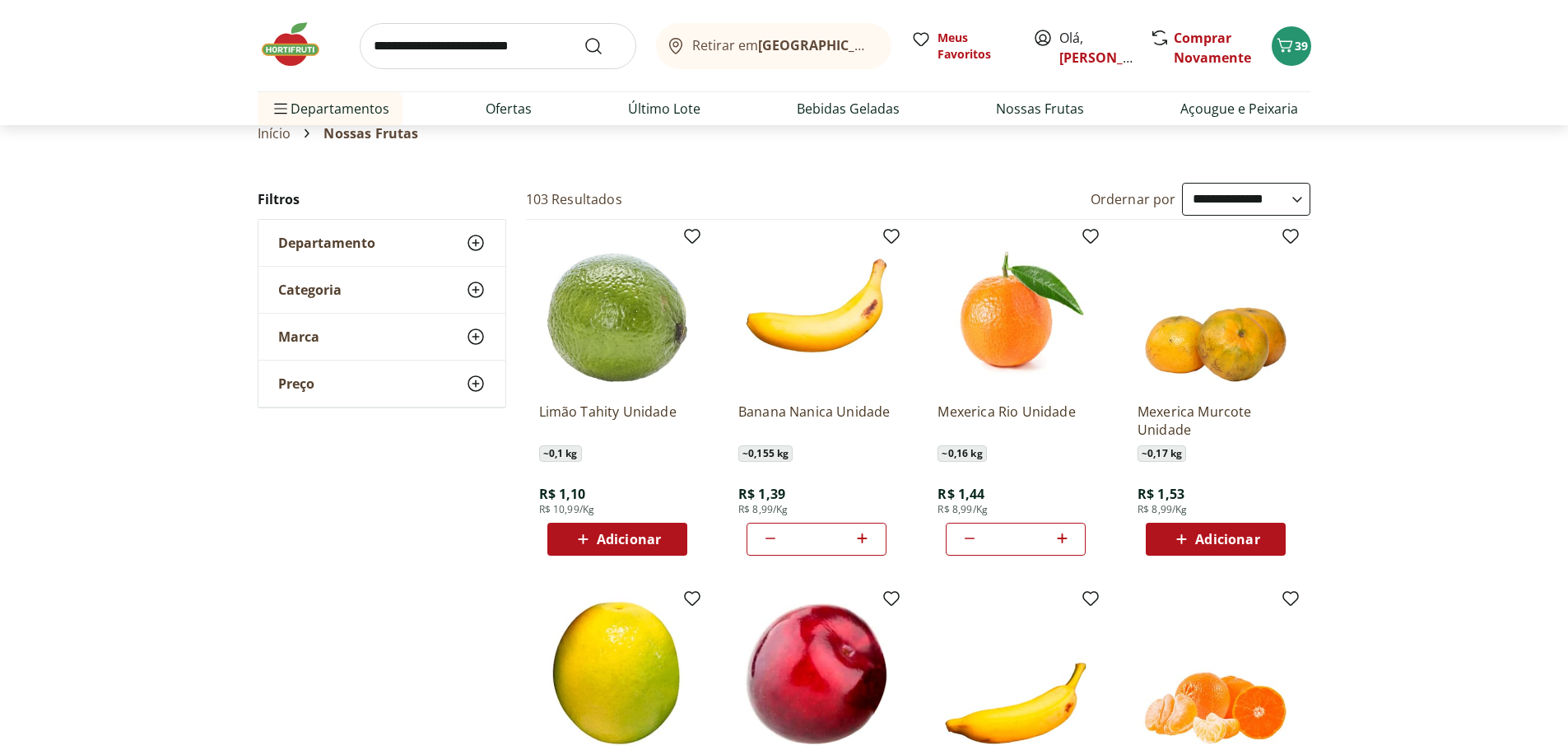
scroll to position [0, 0]
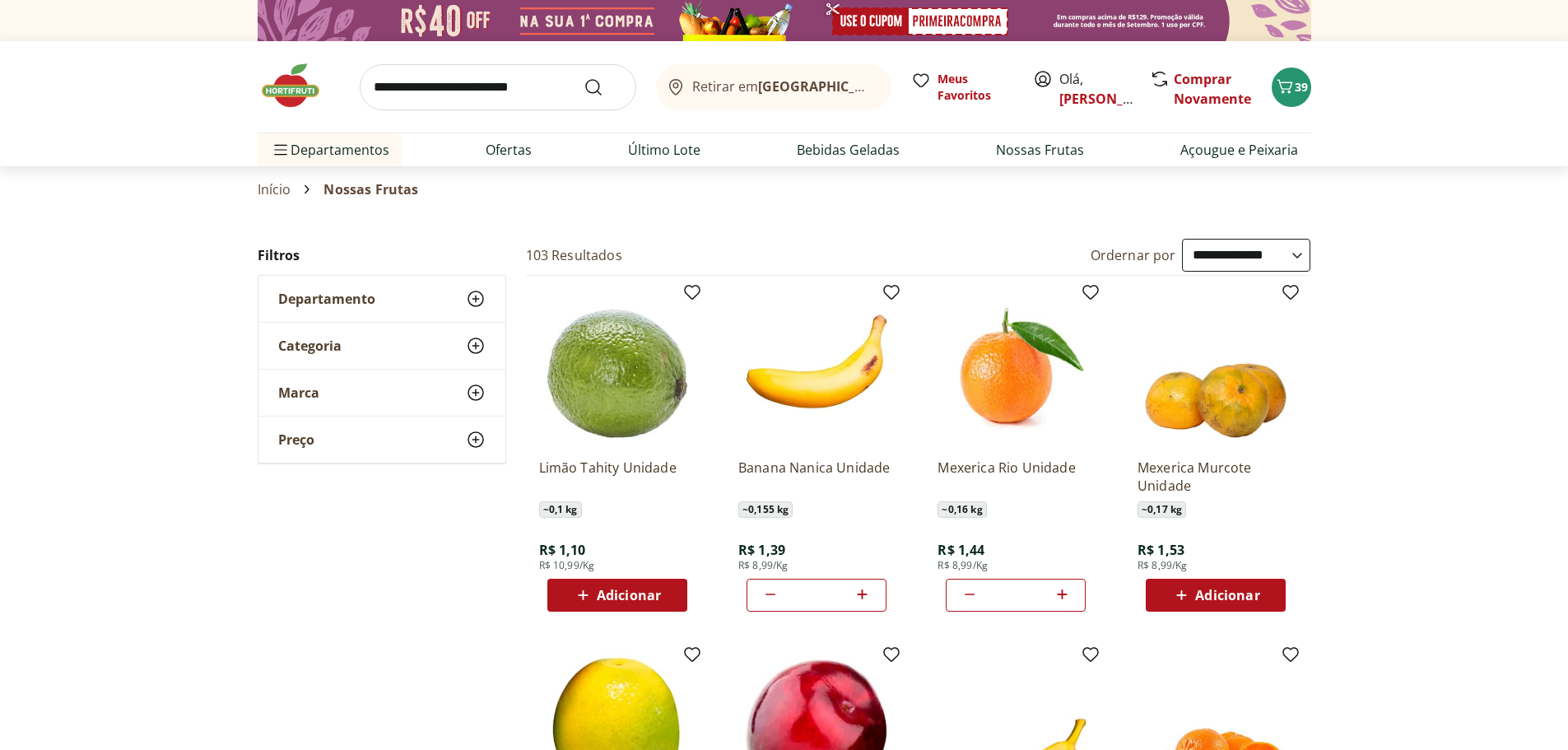
click at [430, 87] on input "search" at bounding box center [499, 87] width 277 height 47
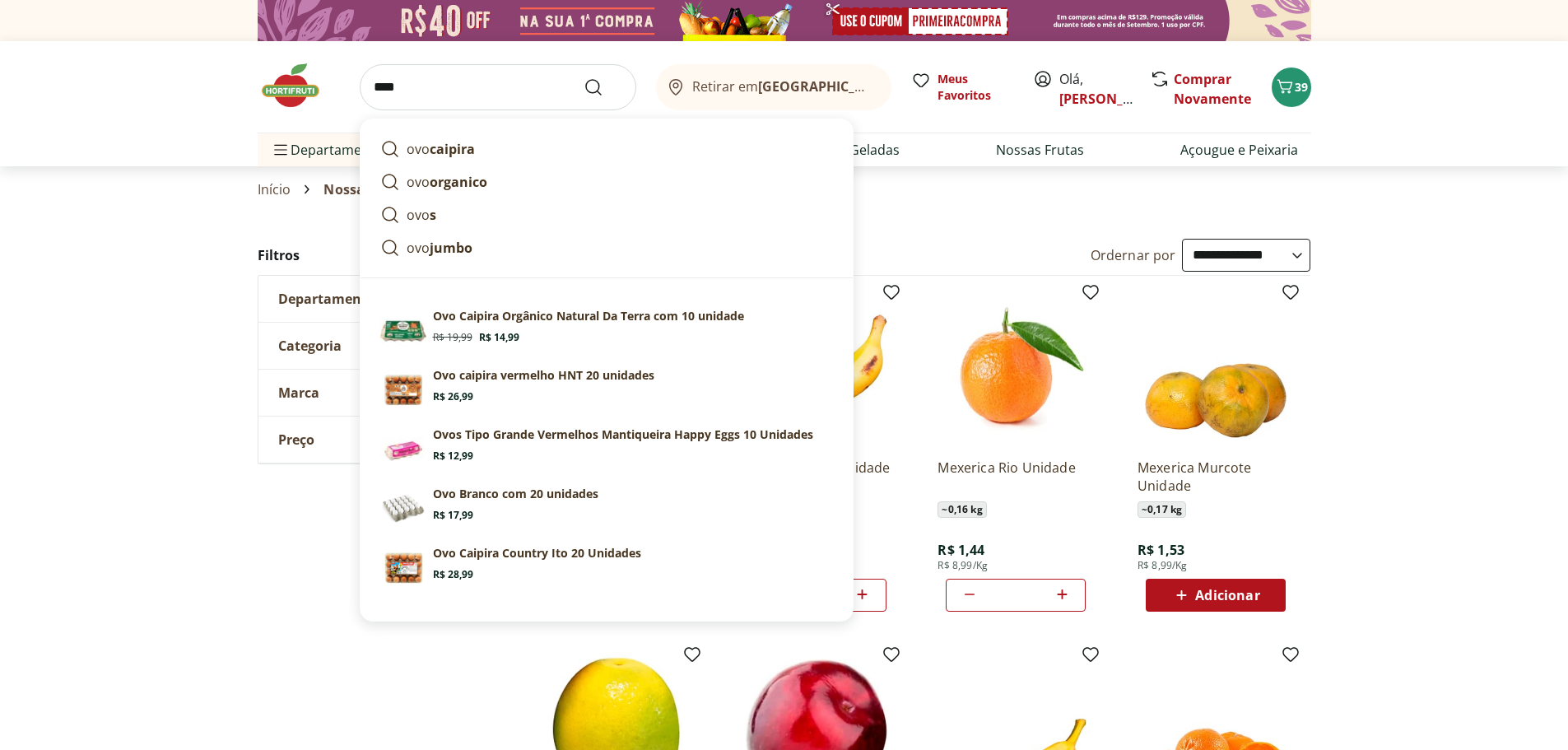
type input "****"
click at [584, 77] on button "Submit Search" at bounding box center [603, 87] width 40 height 20
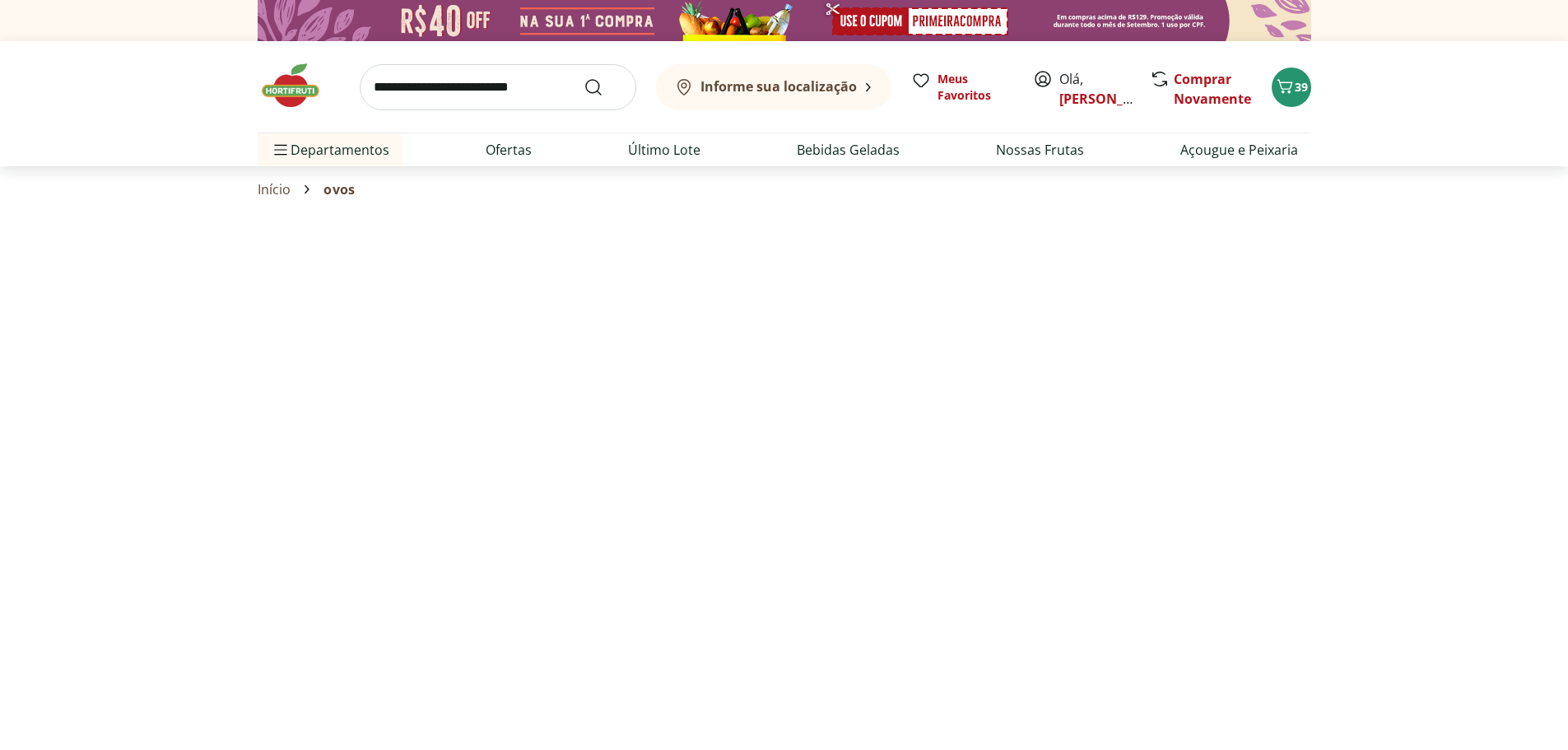
select select "**********"
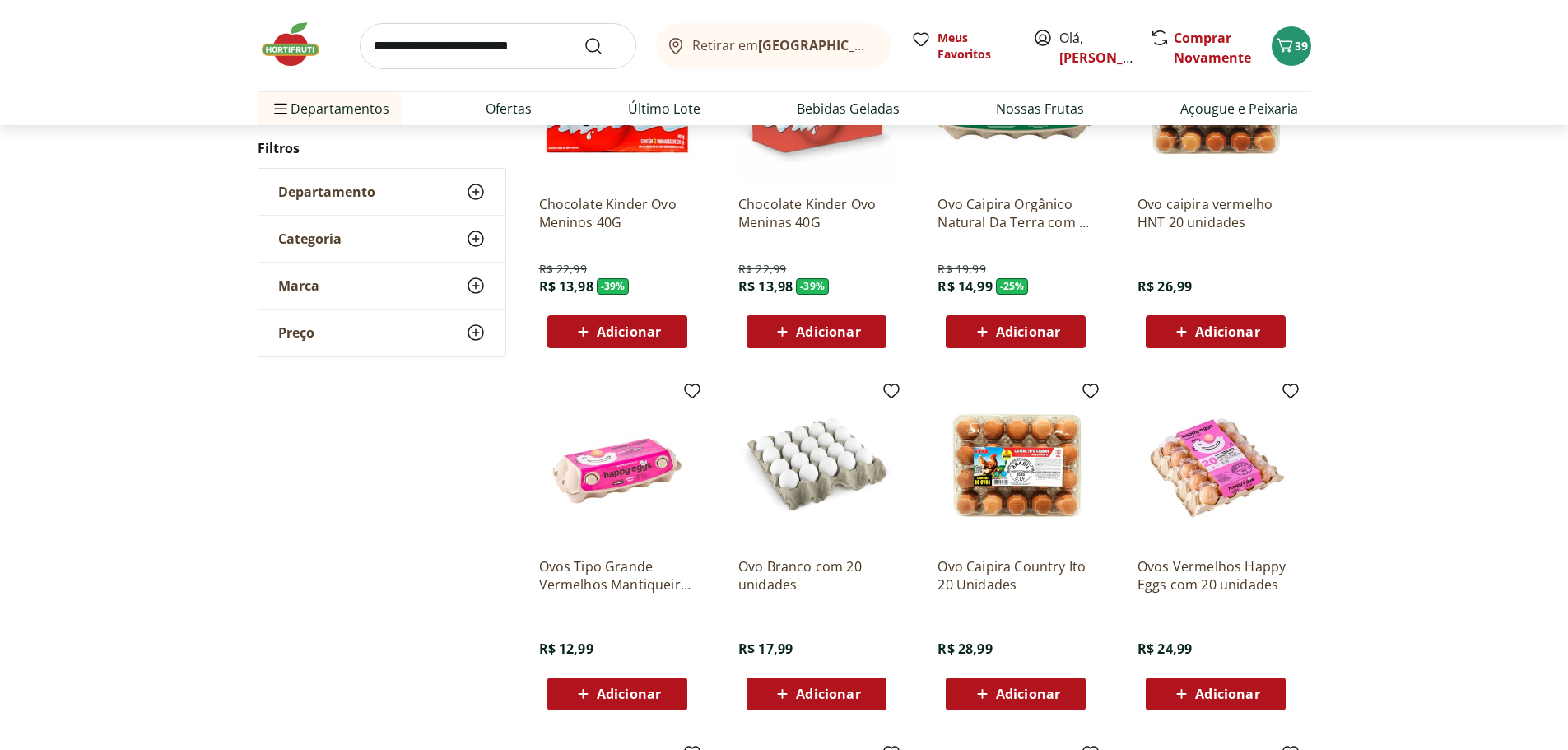
scroll to position [405, 0]
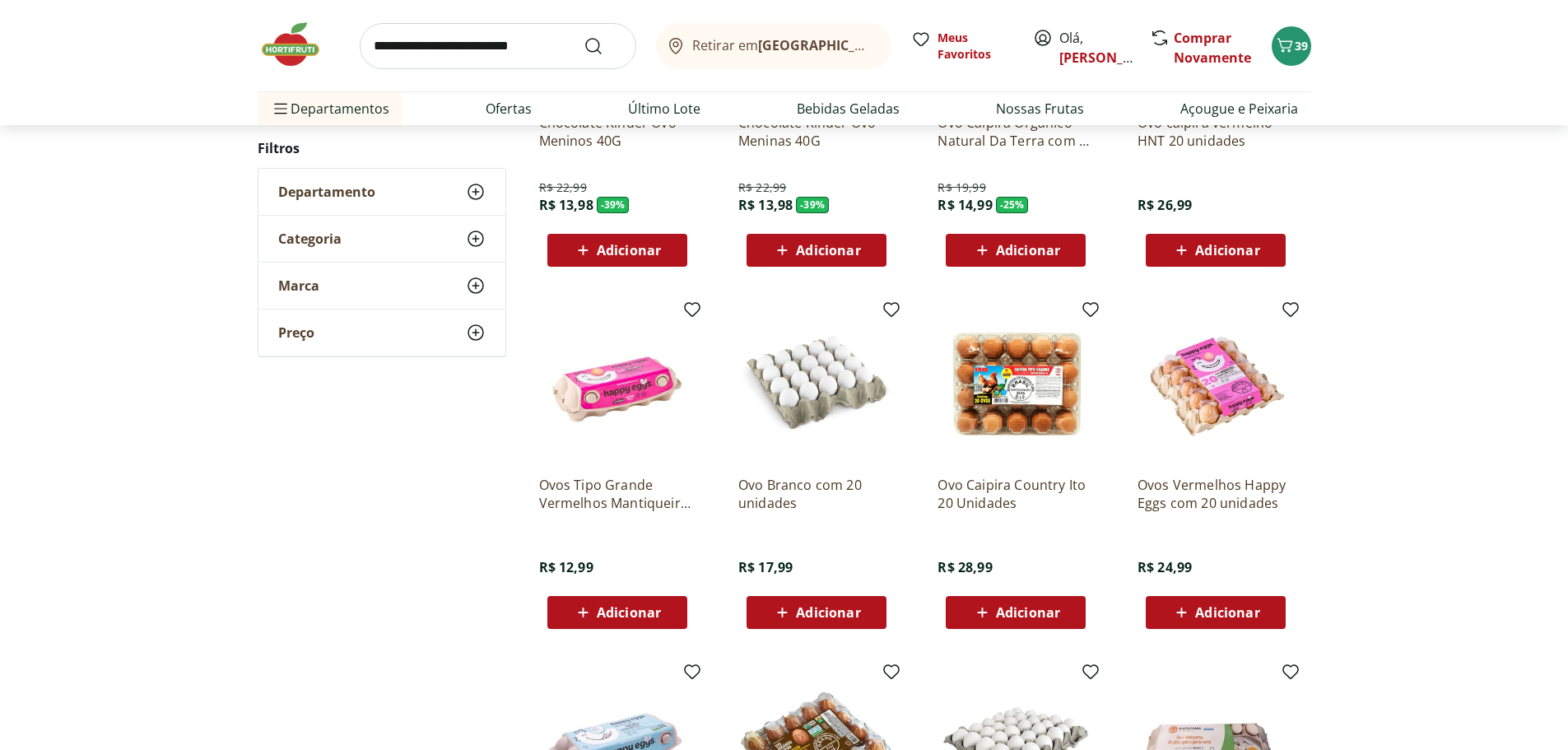
click at [1208, 606] on span "Adicionar" at bounding box center [1227, 611] width 64 height 13
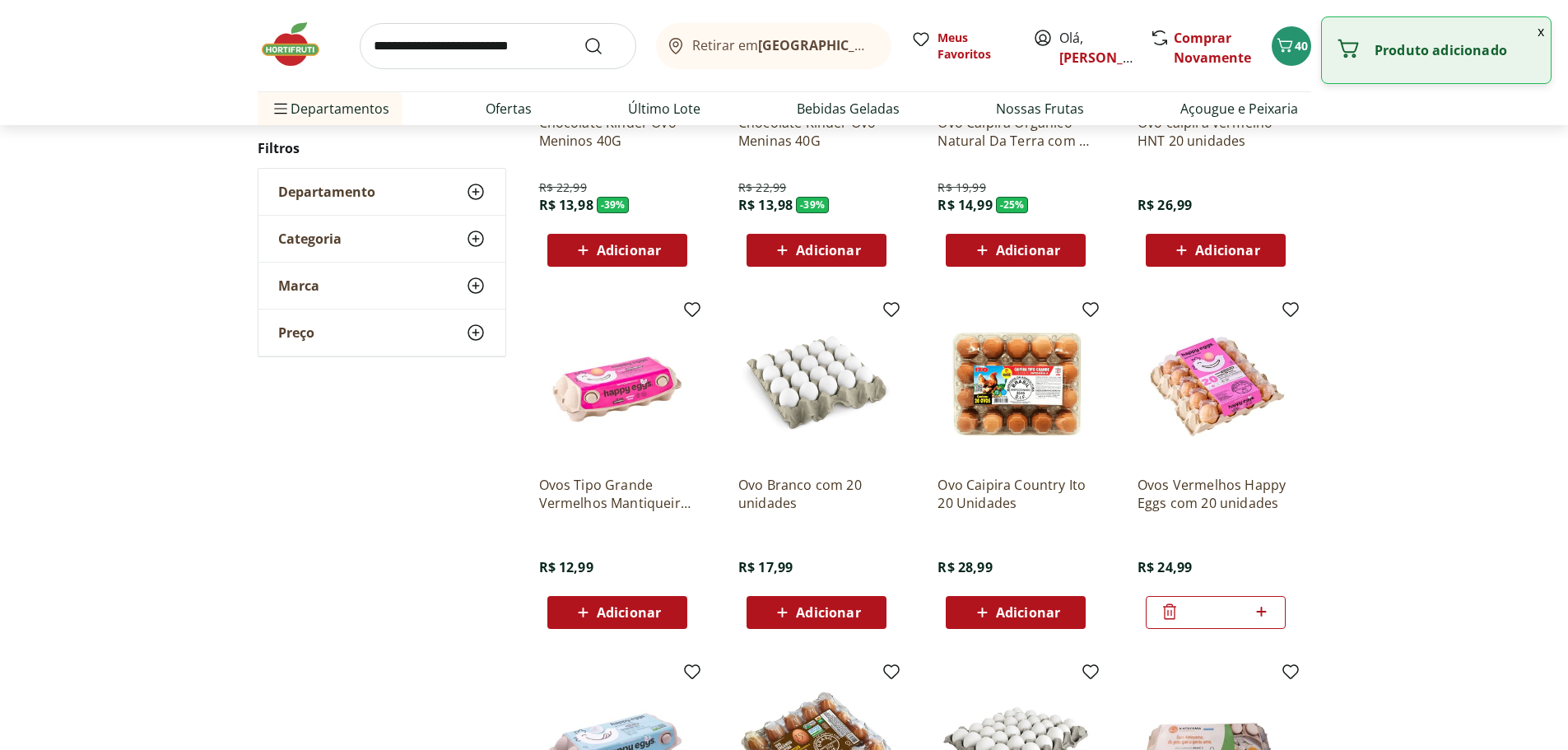
scroll to position [0, 0]
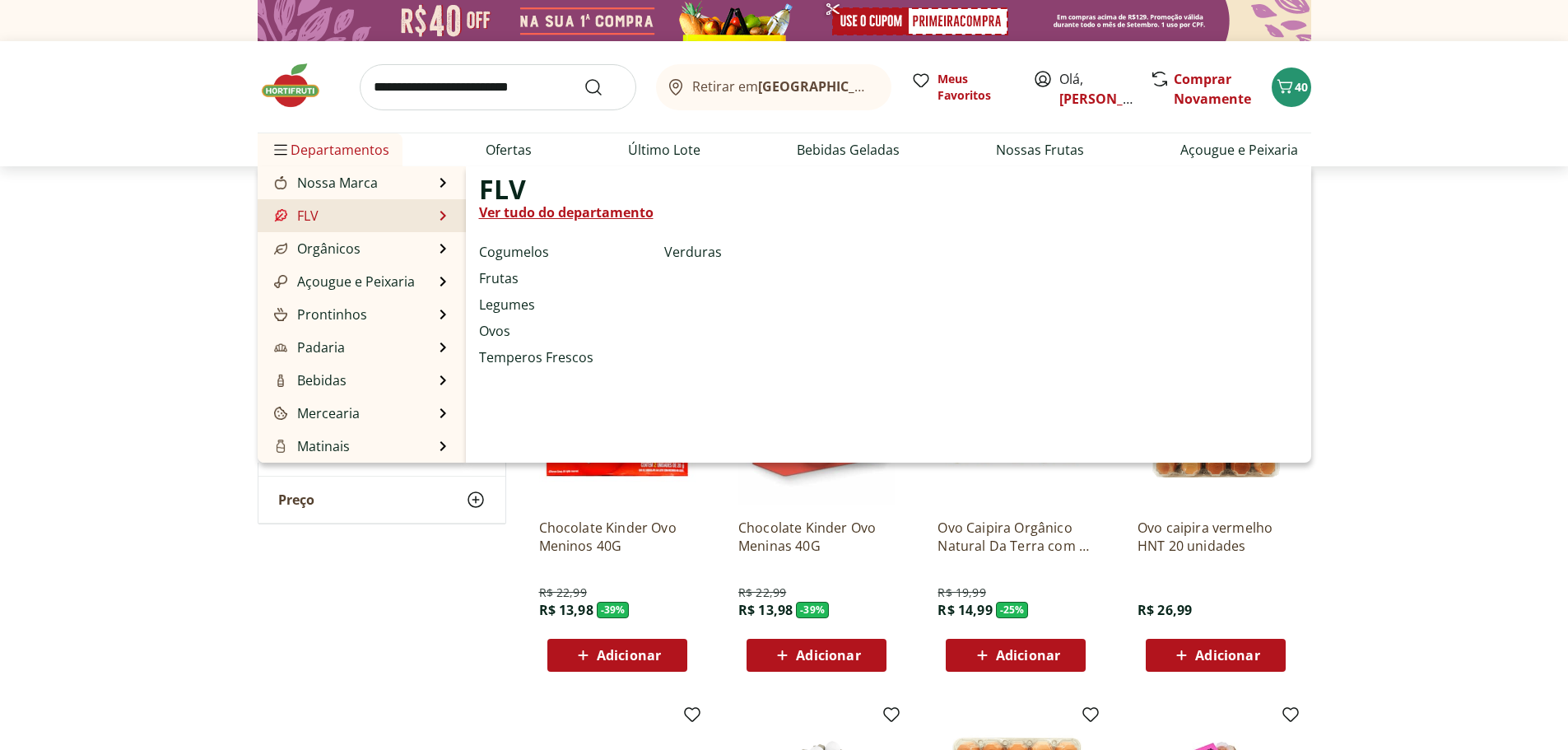
click at [540, 213] on link "Ver tudo do departamento" at bounding box center [566, 213] width 174 height 20
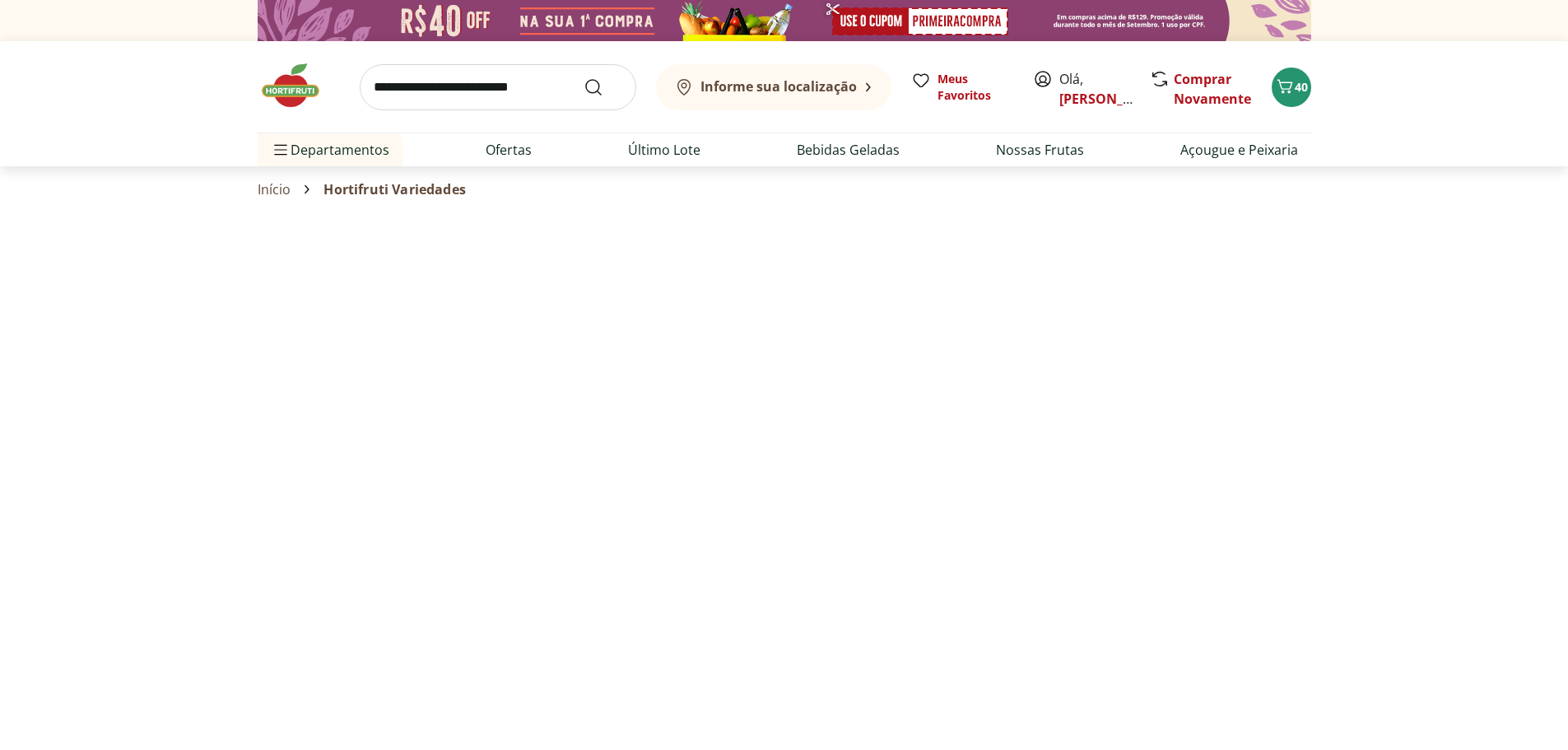
select select "**********"
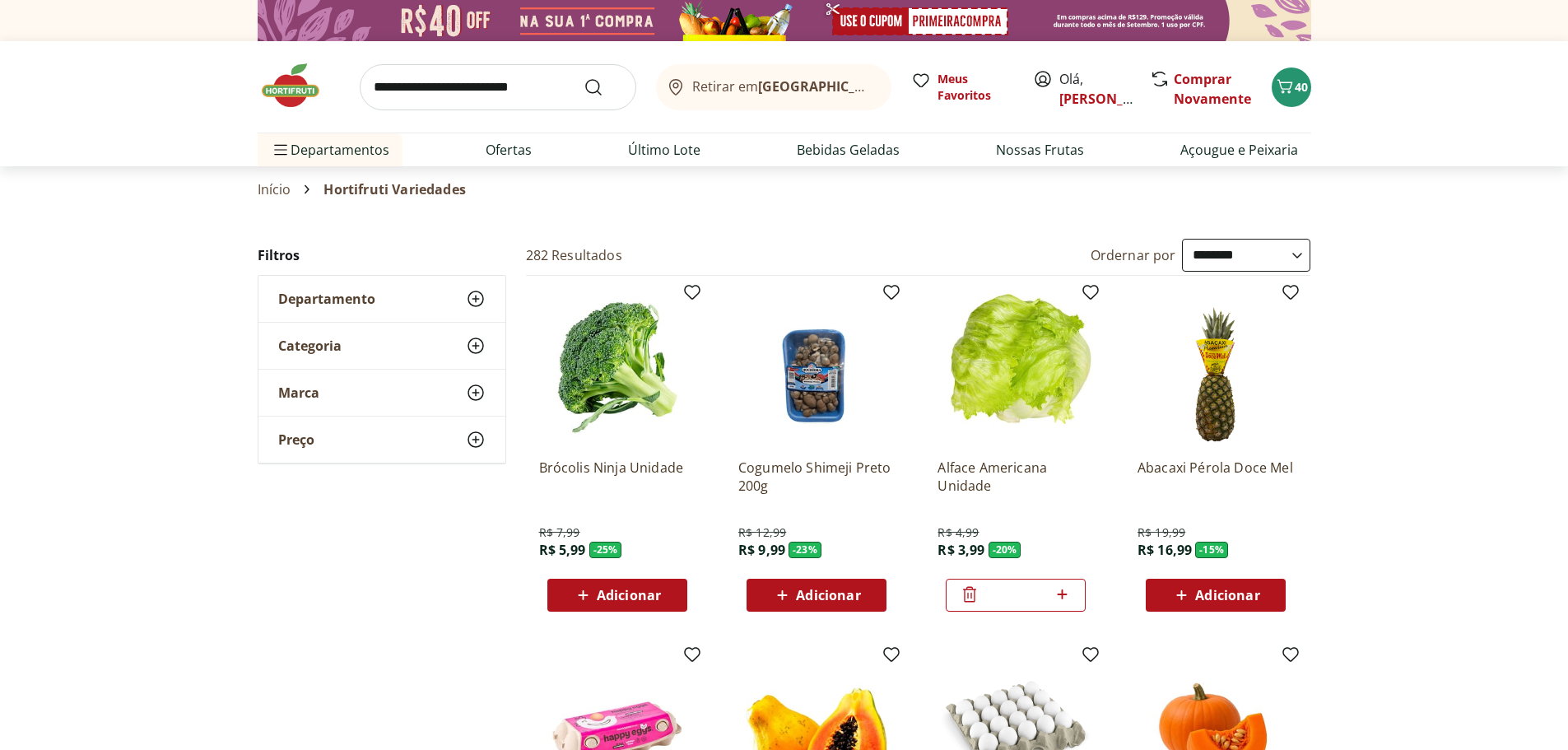
type input "*"
click at [1292, 257] on select "**********" at bounding box center [1246, 254] width 129 height 33
select select "*********"
click at [1182, 238] on select "**********" at bounding box center [1246, 254] width 129 height 33
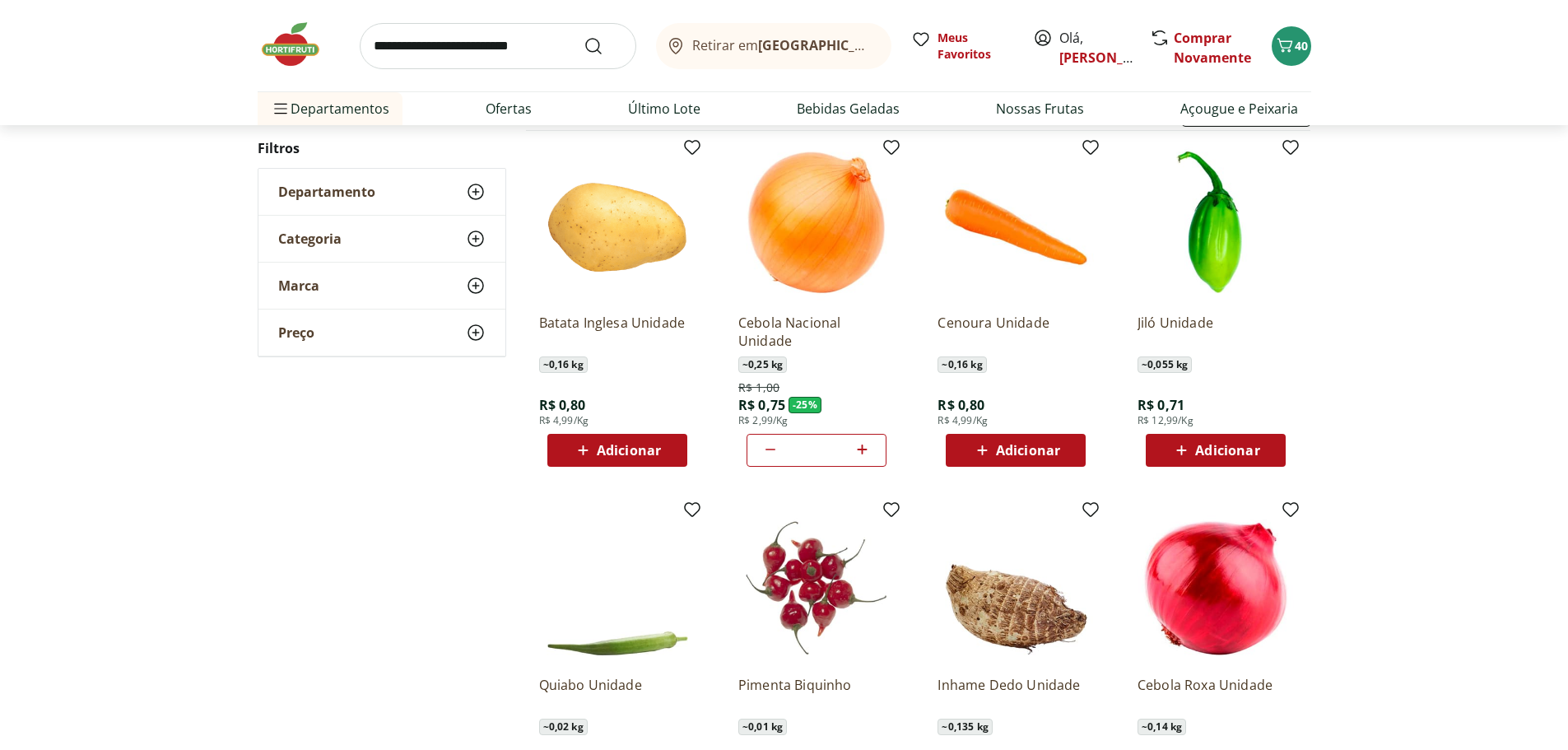
scroll to position [161, 0]
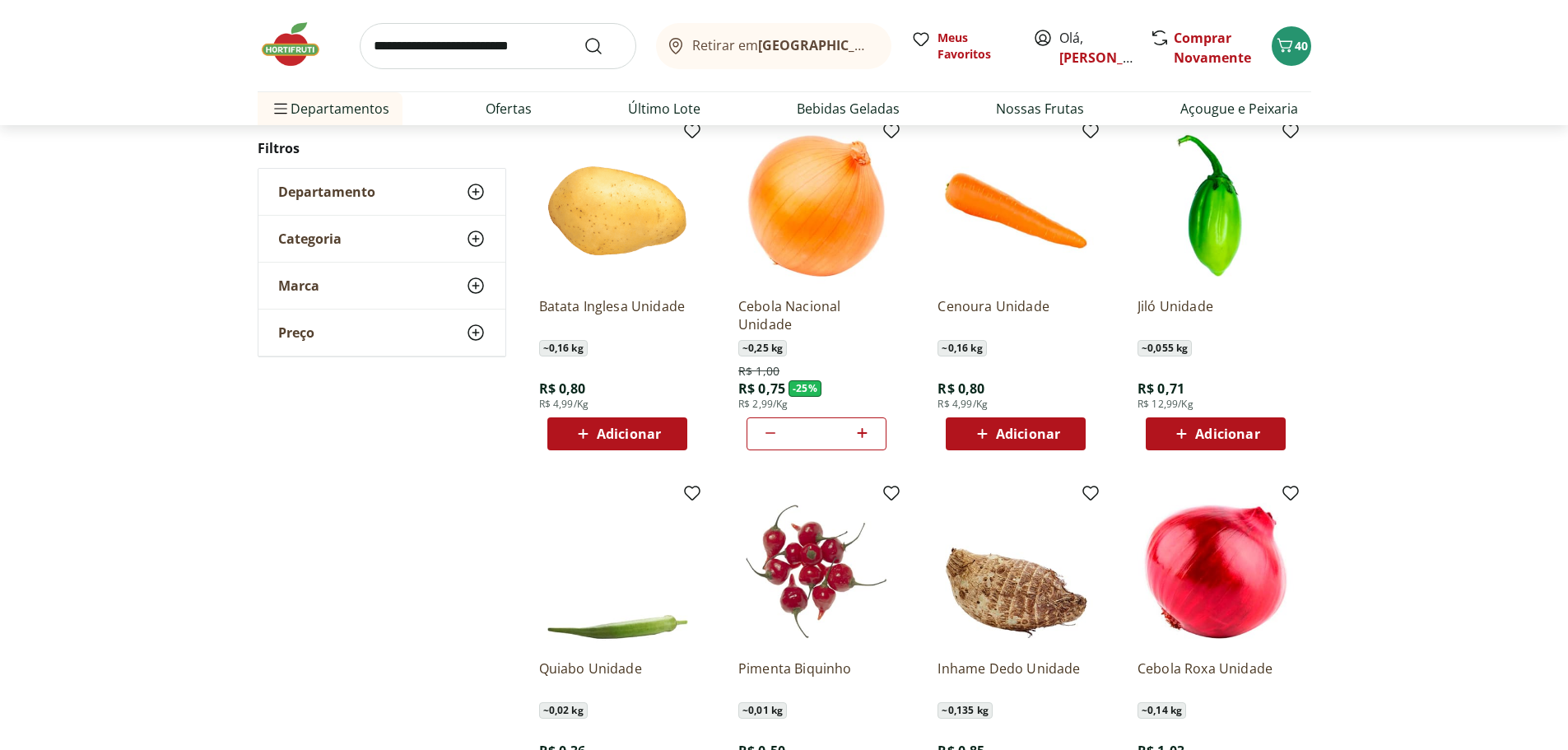
click at [607, 431] on span "Adicionar" at bounding box center [628, 433] width 64 height 13
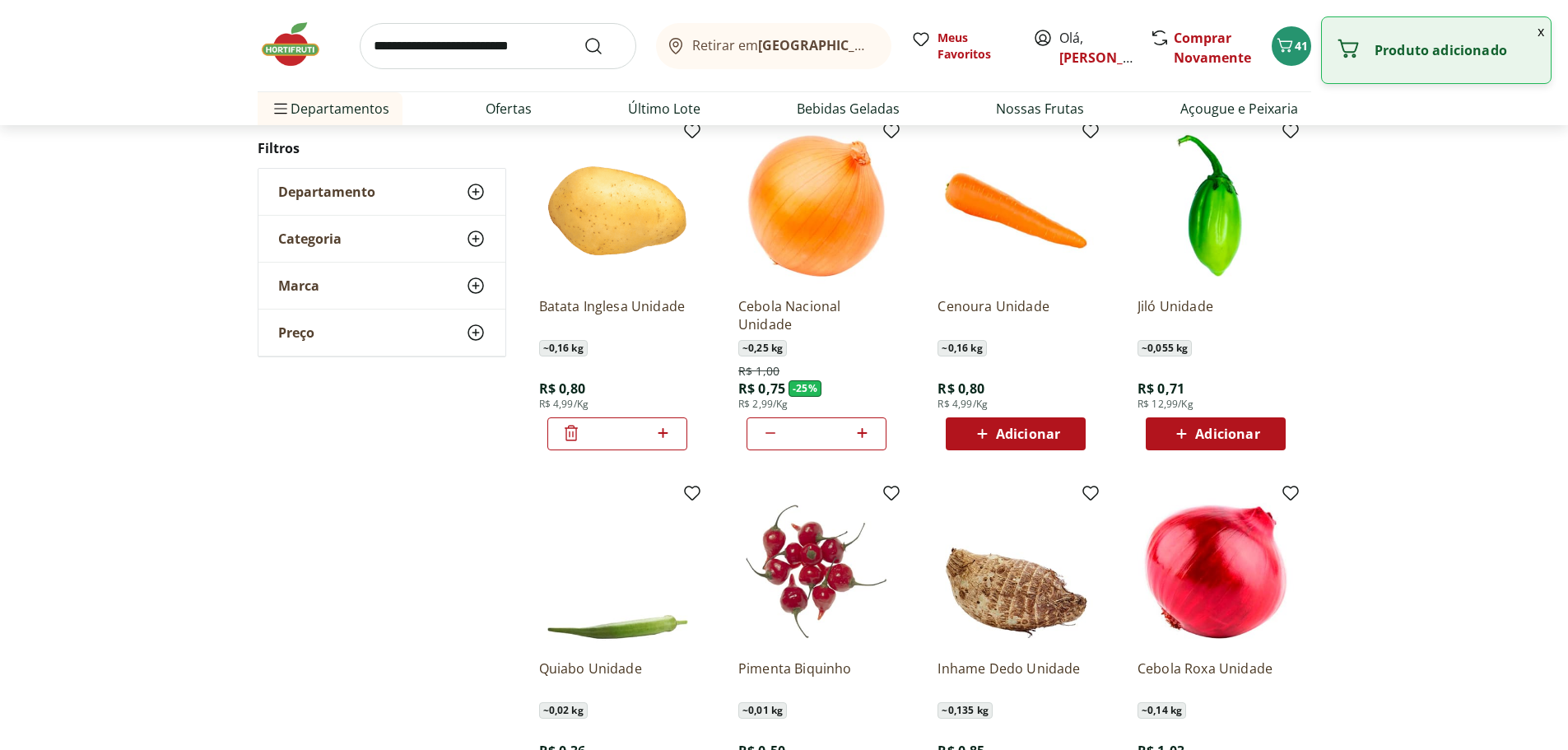
click at [662, 438] on icon at bounding box center [663, 433] width 21 height 20
click at [663, 434] on icon at bounding box center [664, 433] width 10 height 10
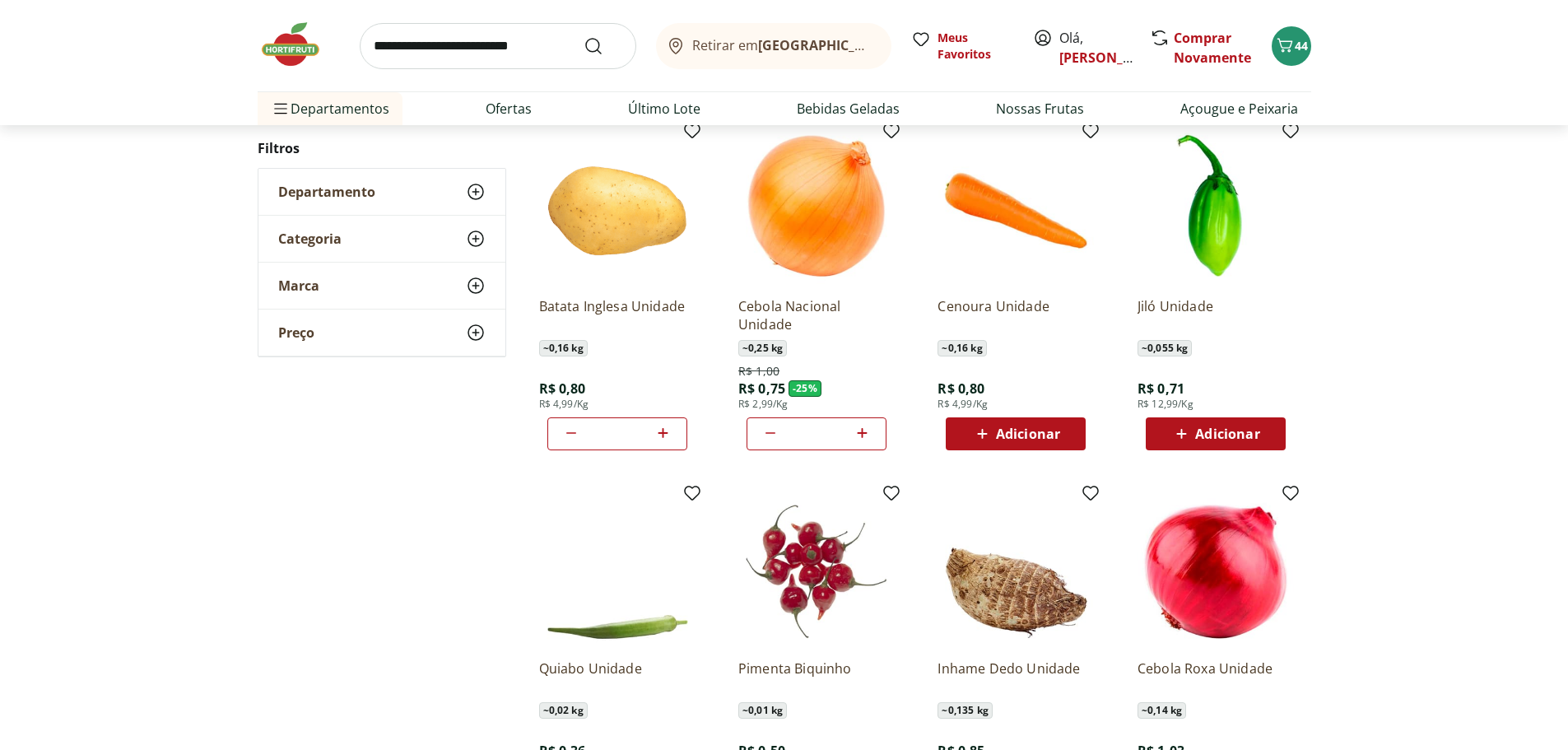
click at [663, 434] on icon at bounding box center [664, 433] width 10 height 10
type input "*"
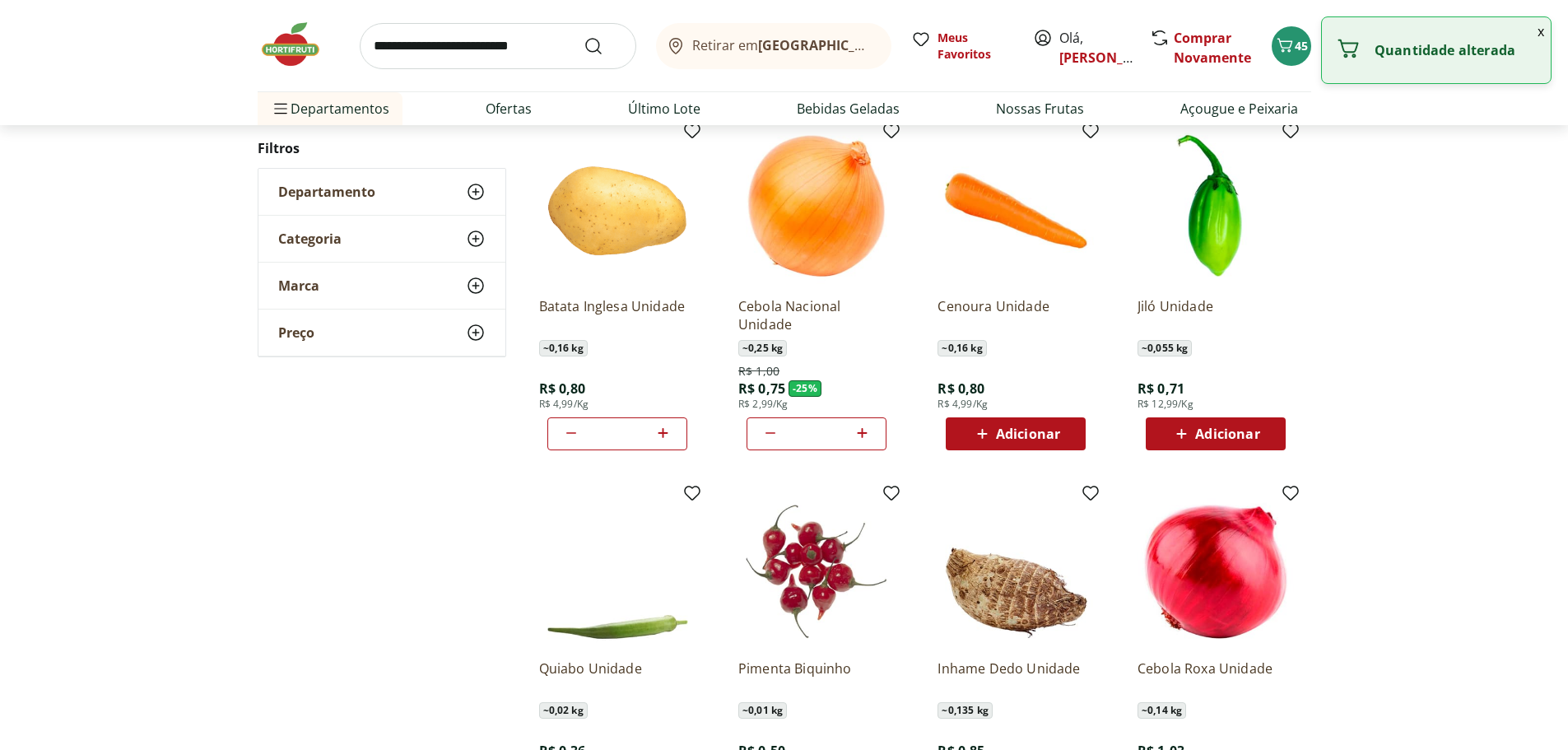
click at [982, 434] on icon at bounding box center [982, 434] width 10 height 10
click at [1057, 430] on icon at bounding box center [1061, 433] width 21 height 20
type input "*"
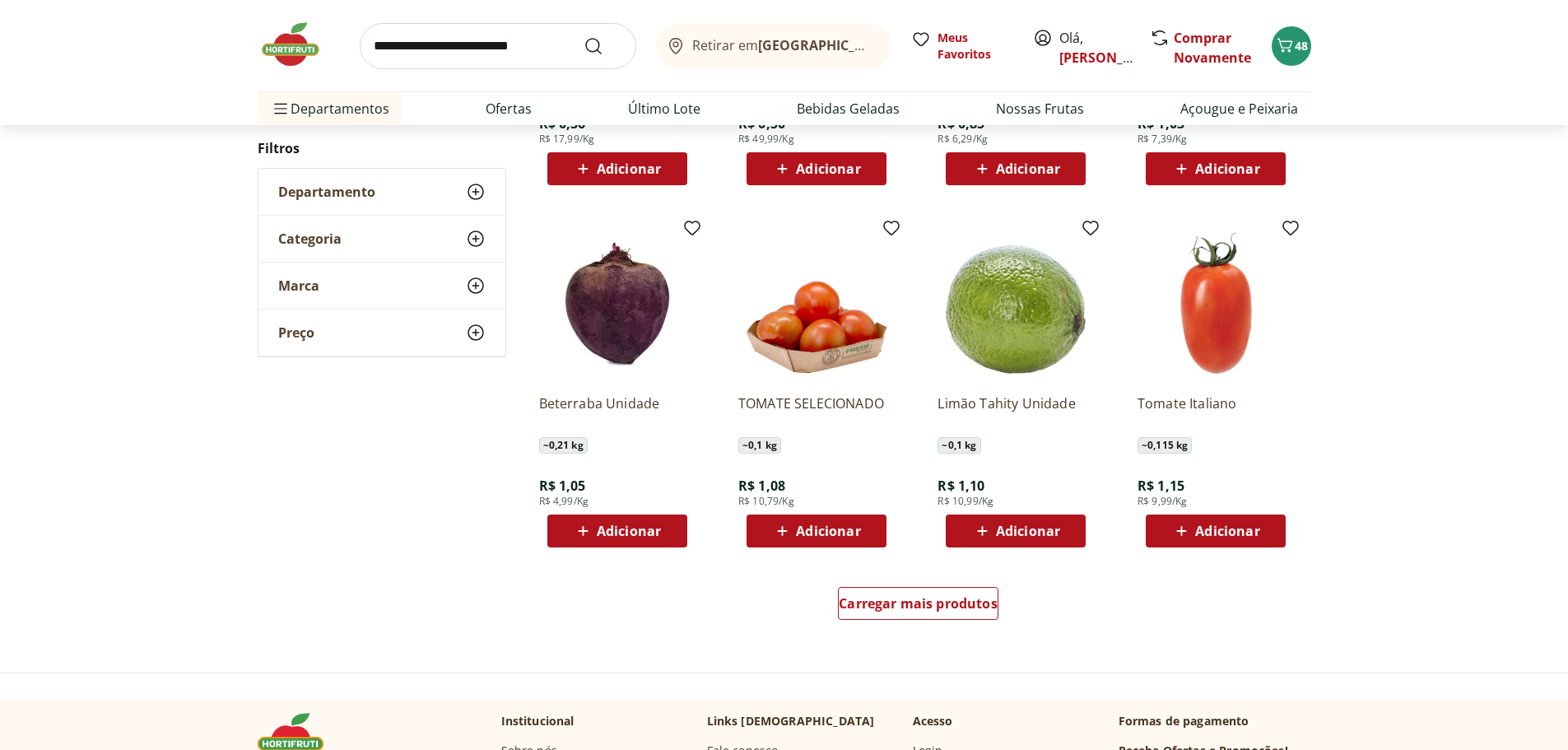
scroll to position [796, 0]
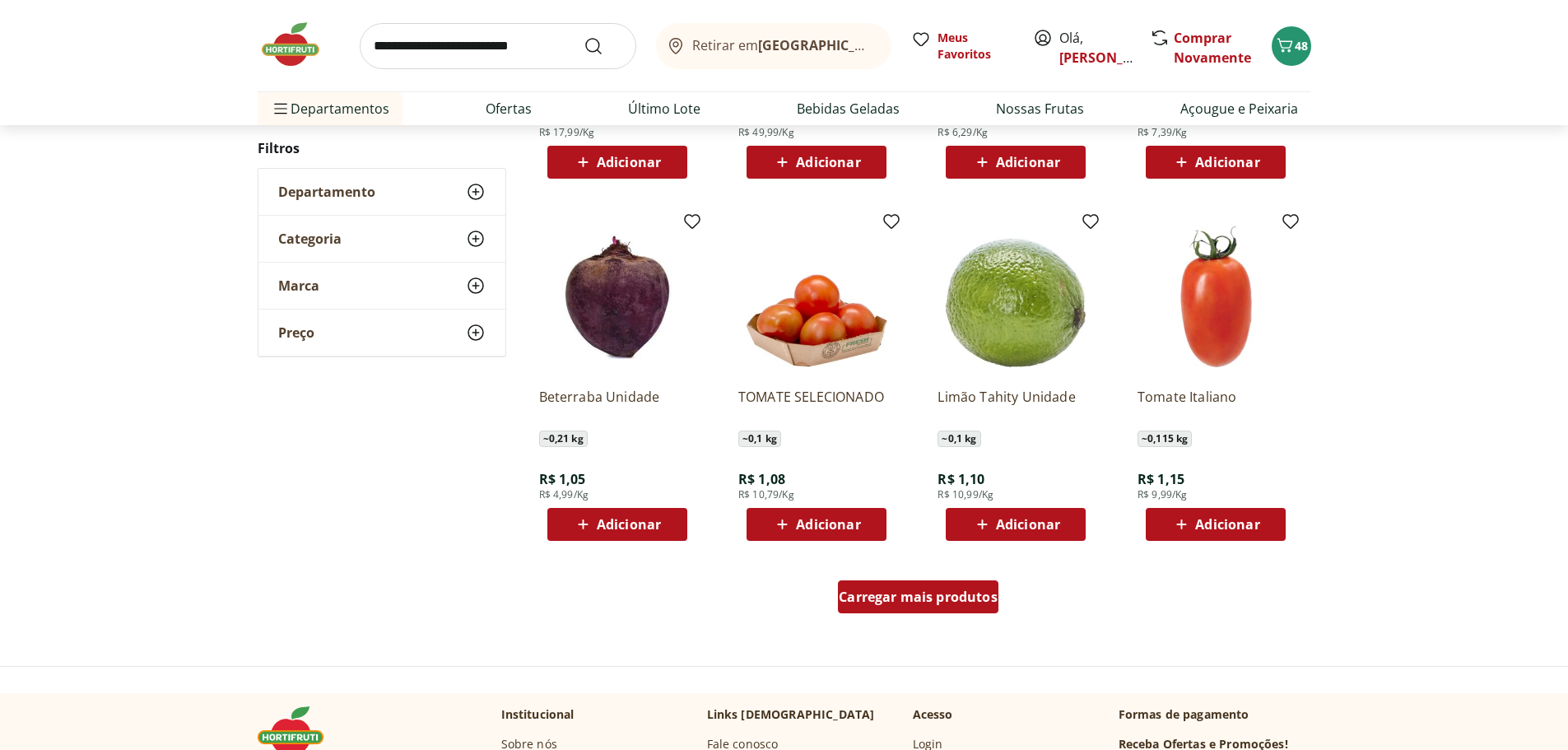
click at [899, 600] on span "Carregar mais produtos" at bounding box center [918, 597] width 159 height 13
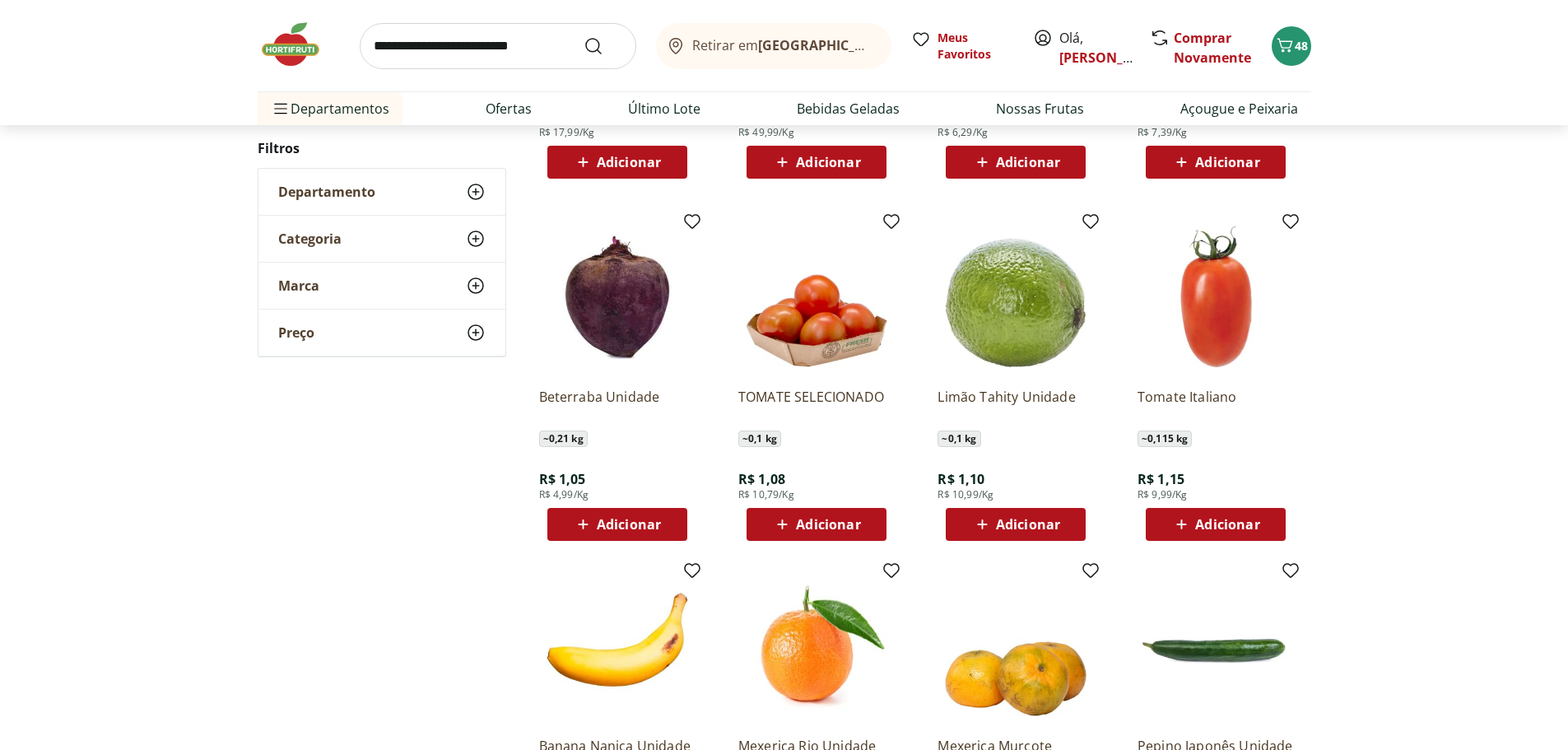
type input "*"
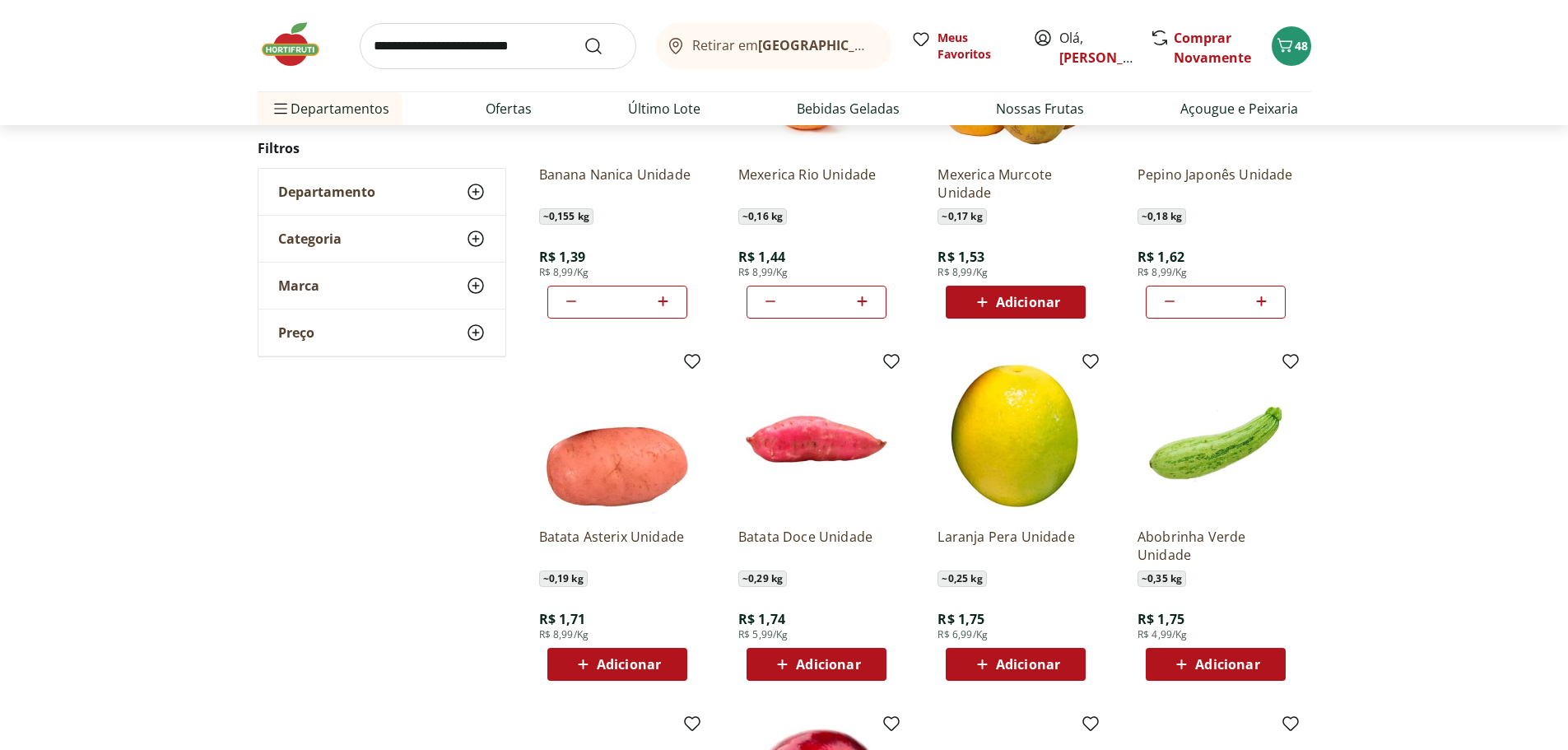
scroll to position [1406, 0]
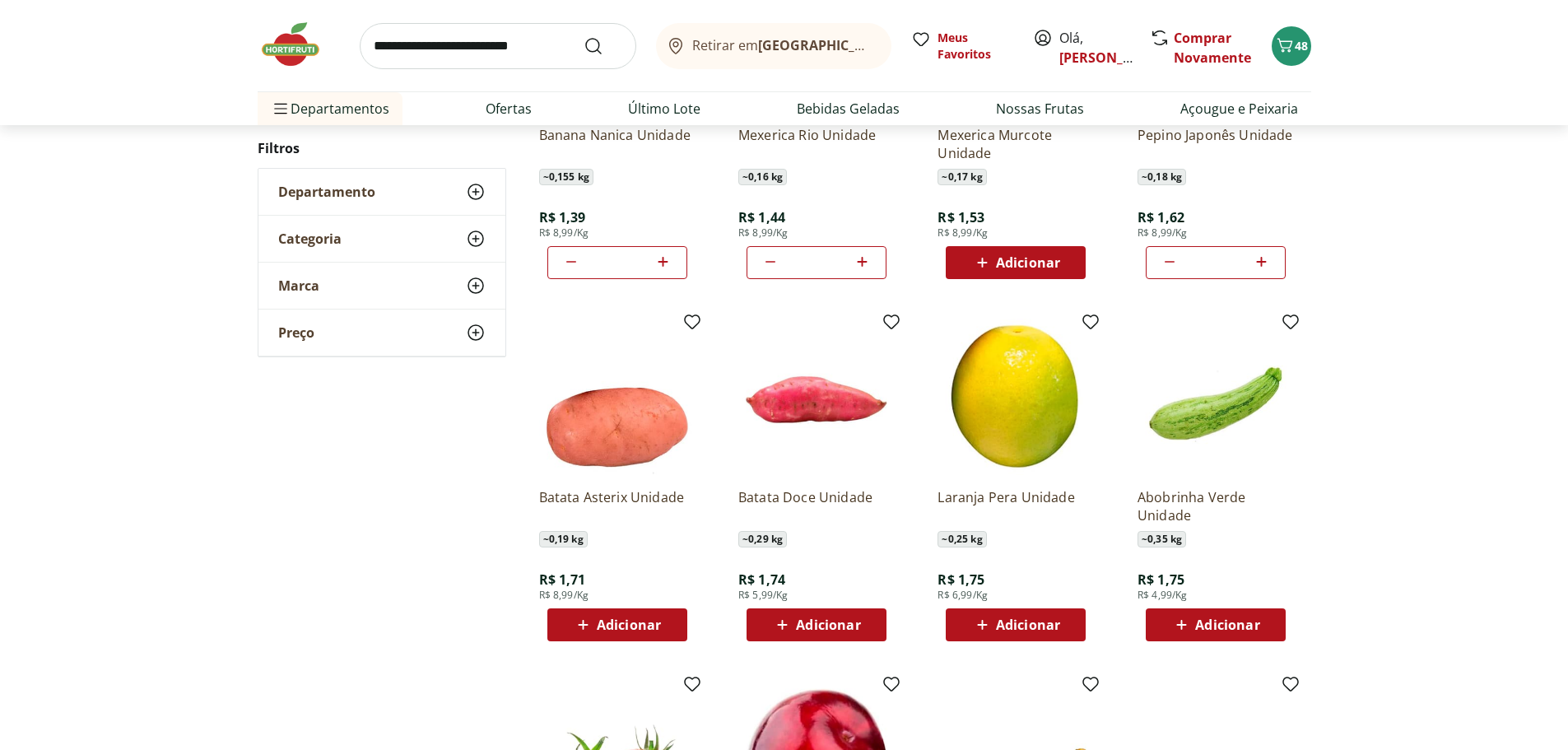
click at [821, 630] on span "Adicionar" at bounding box center [828, 624] width 64 height 13
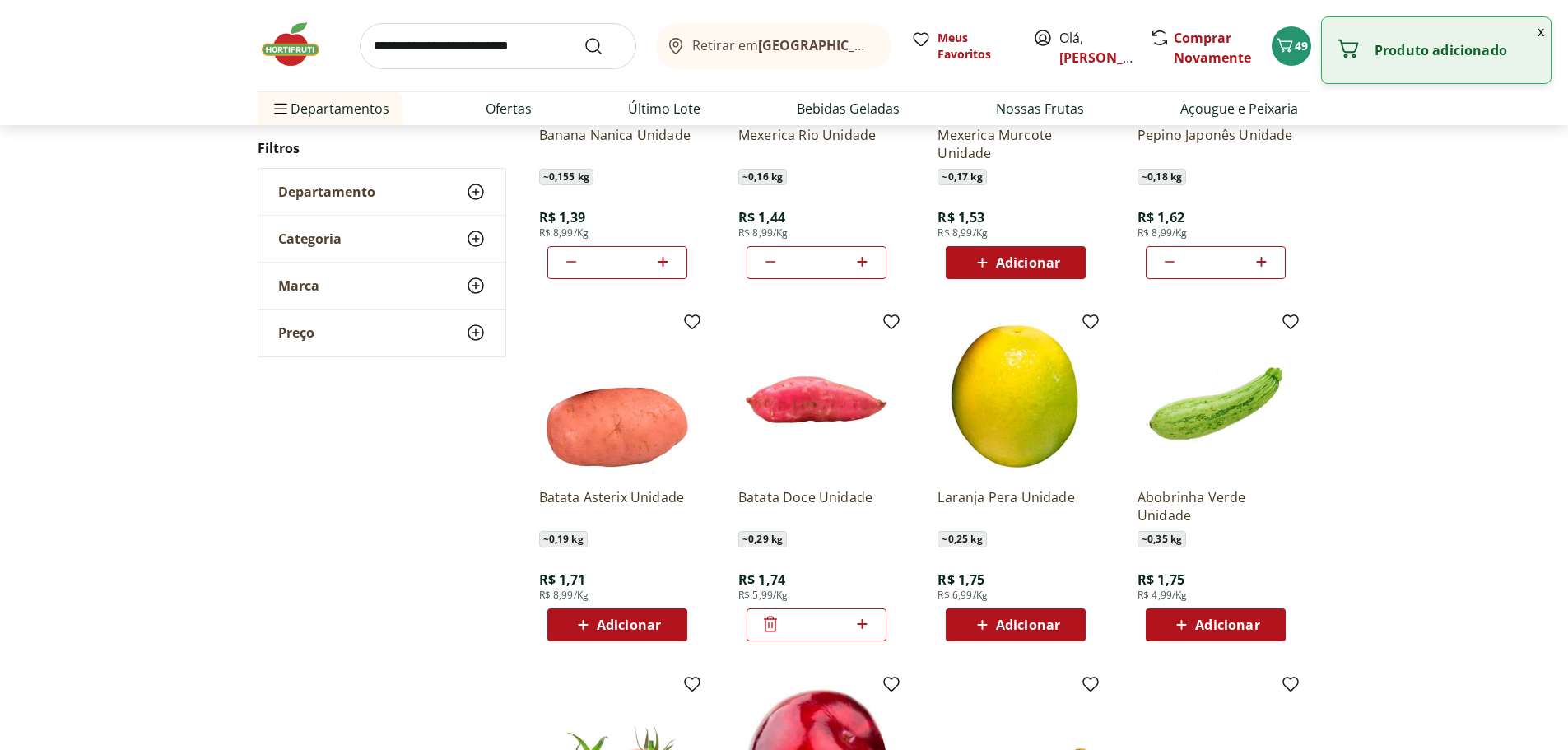
click at [865, 627] on icon at bounding box center [862, 624] width 21 height 20
type input "*"
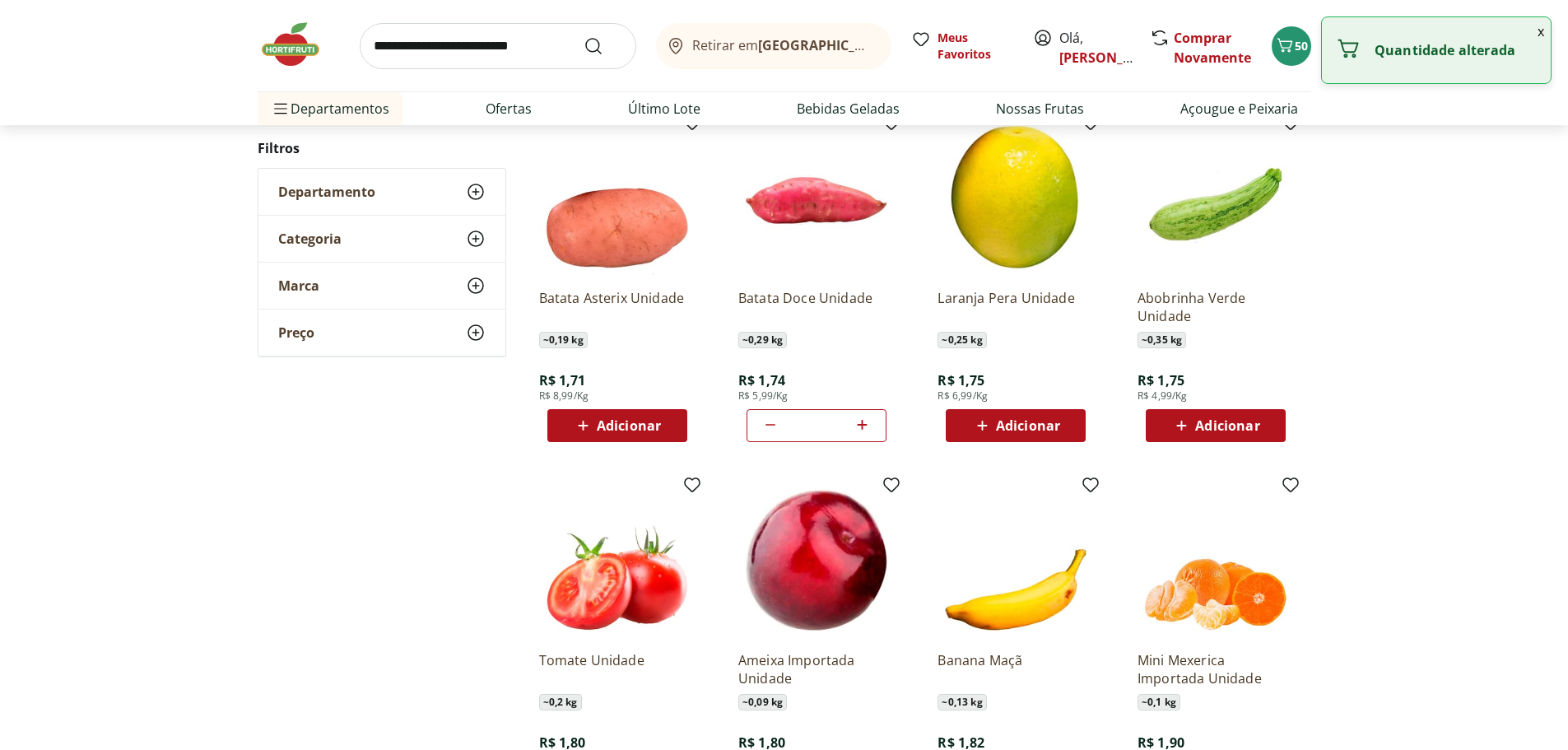
scroll to position [1610, 0]
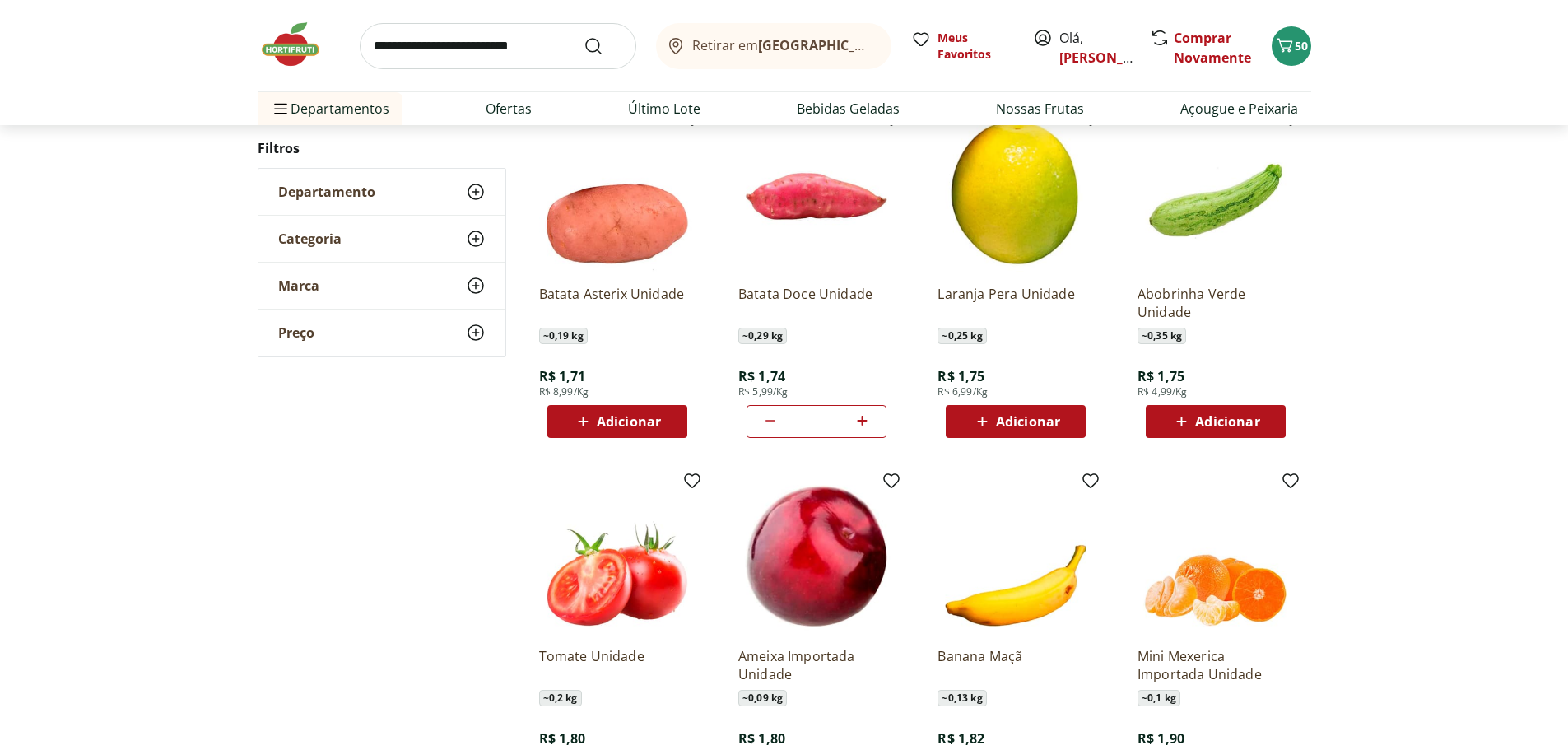
click at [1226, 426] on span "Adicionar" at bounding box center [1227, 421] width 64 height 13
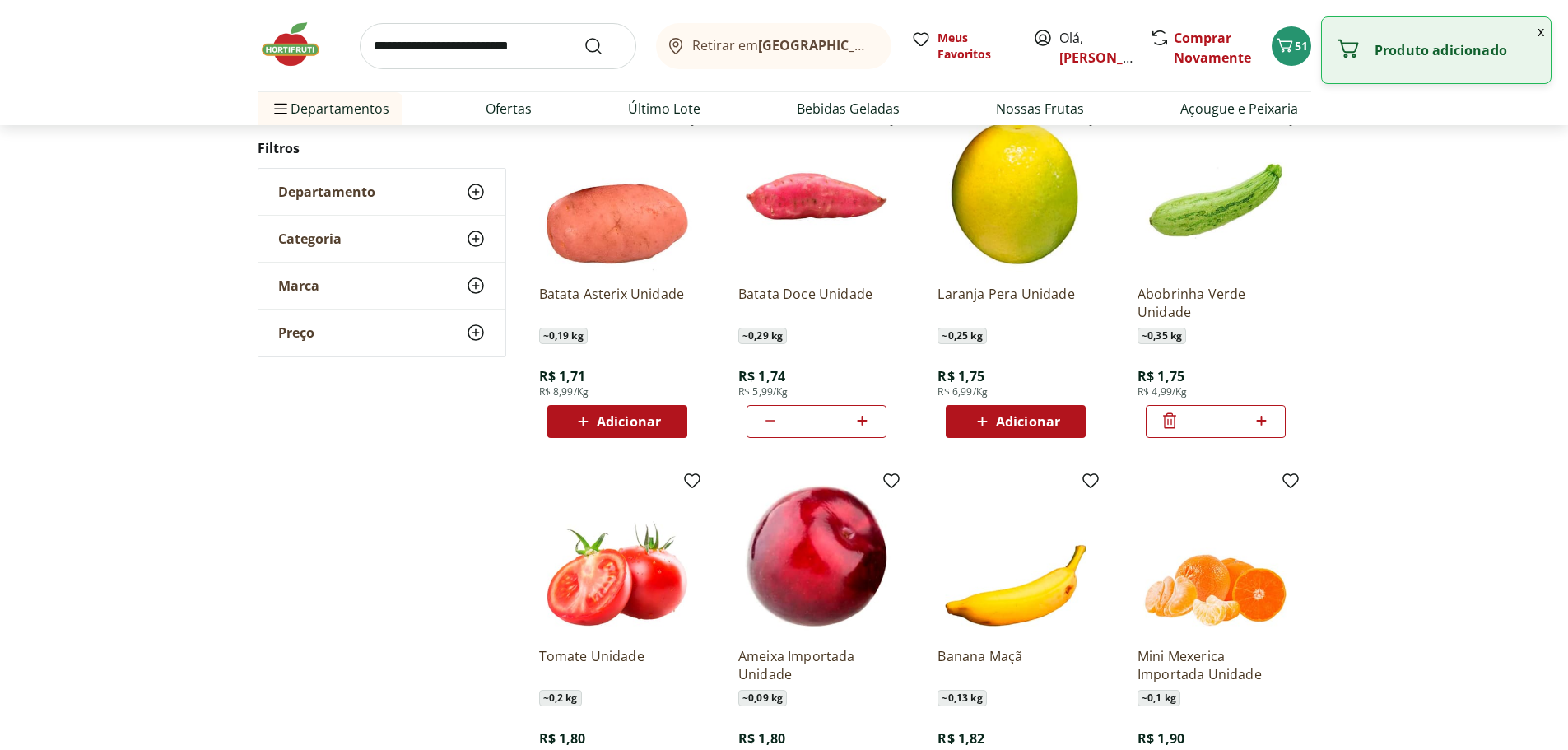
click at [1261, 417] on icon at bounding box center [1261, 421] width 21 height 20
type input "*"
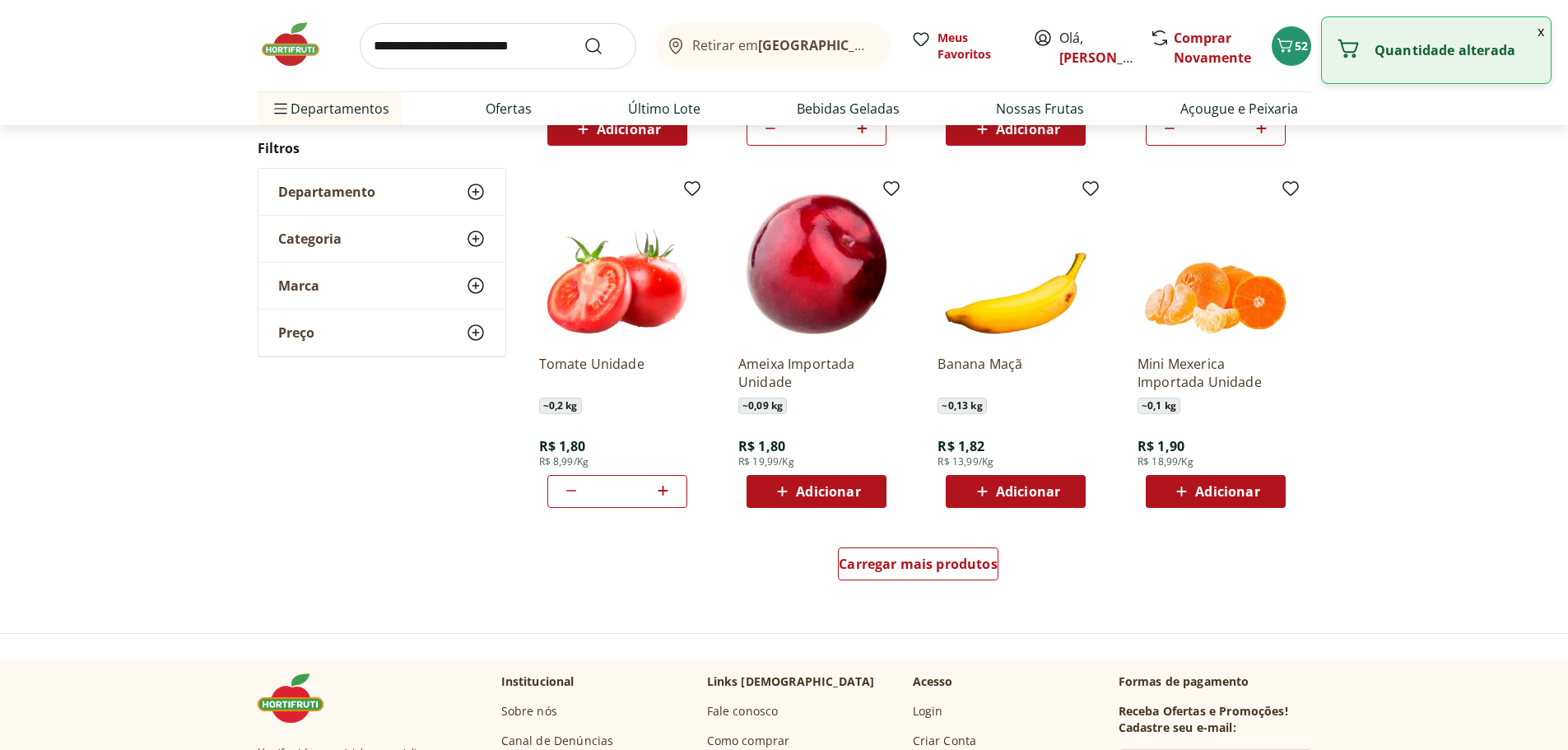
scroll to position [1911, 0]
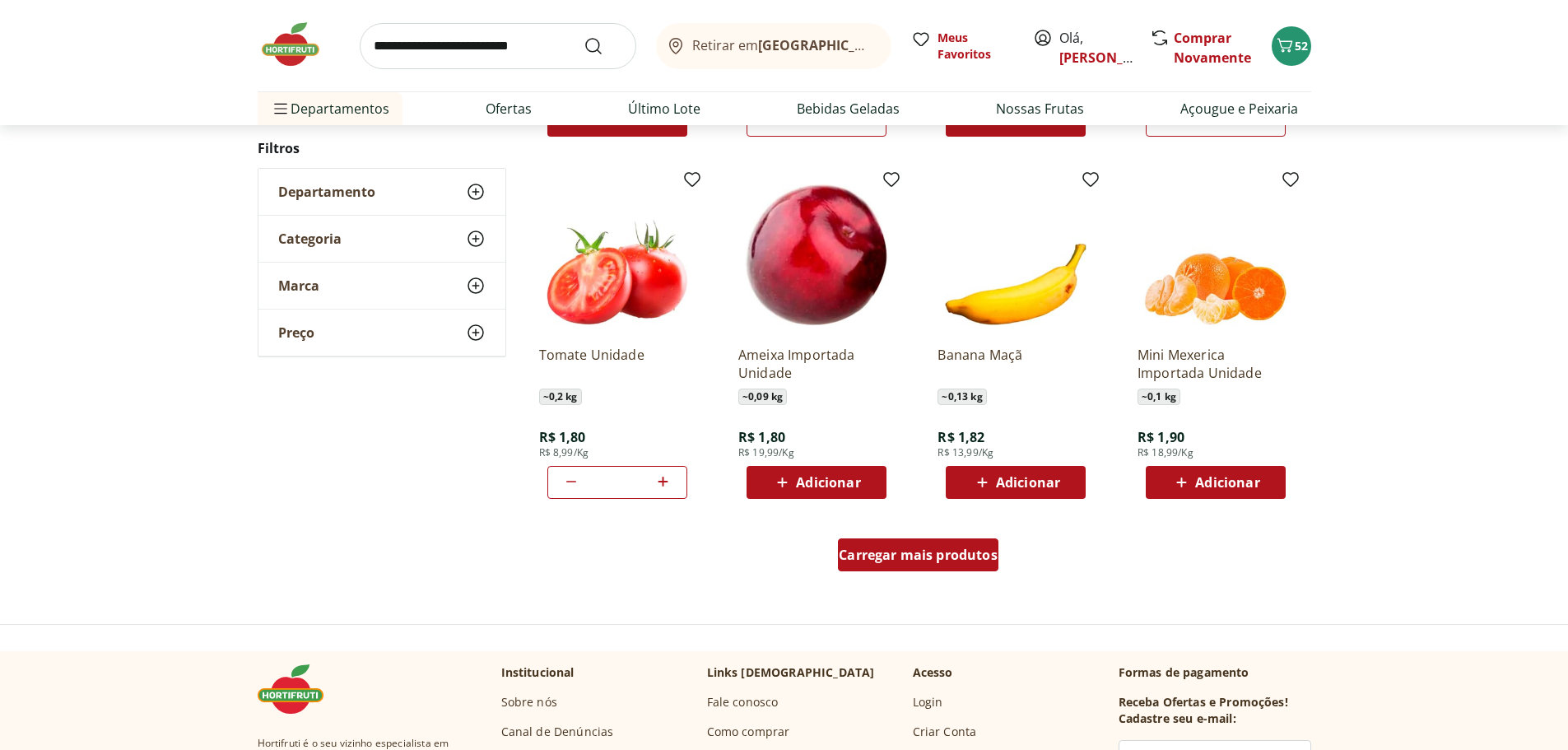
click at [965, 560] on span "Carregar mais produtos" at bounding box center [918, 554] width 159 height 13
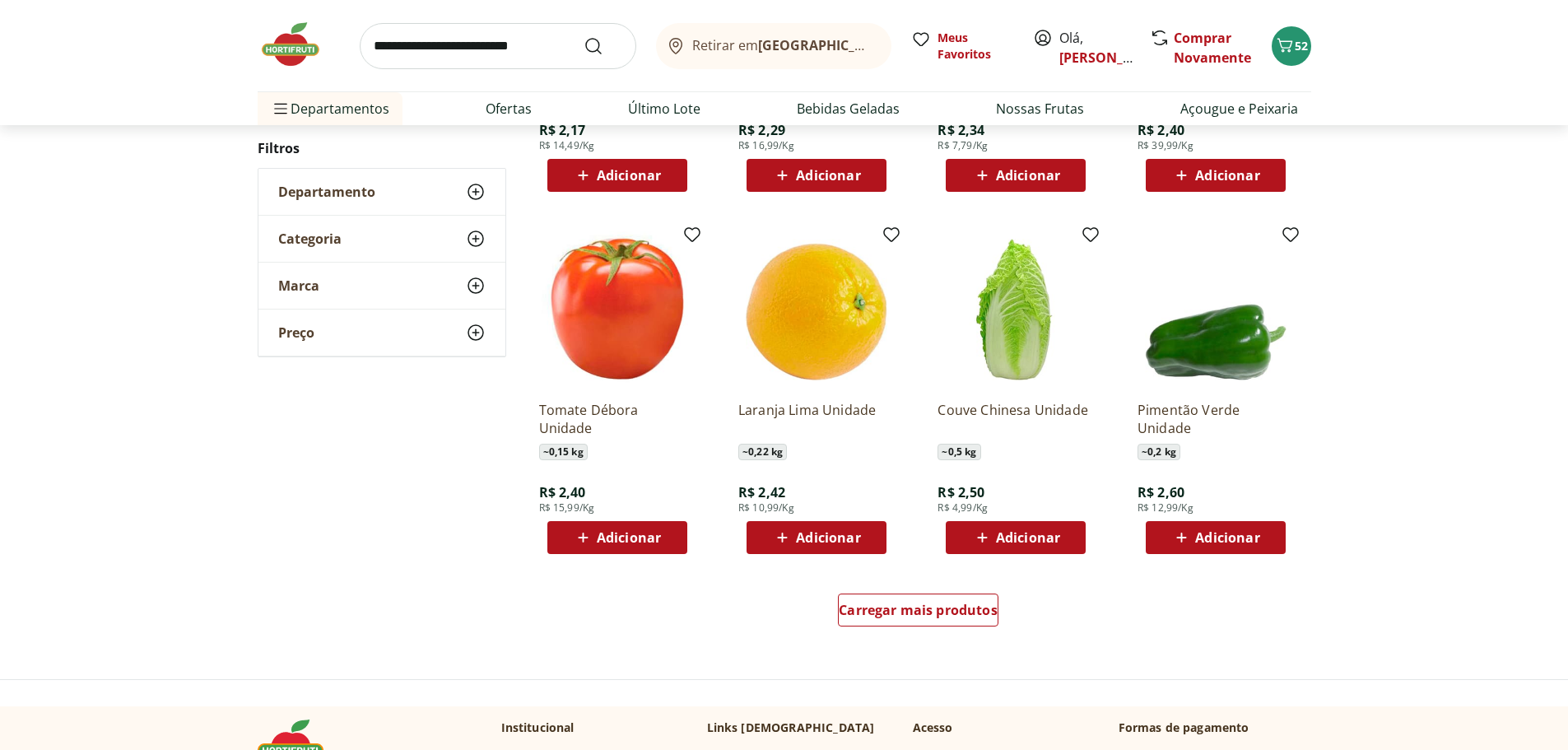
scroll to position [2952, 0]
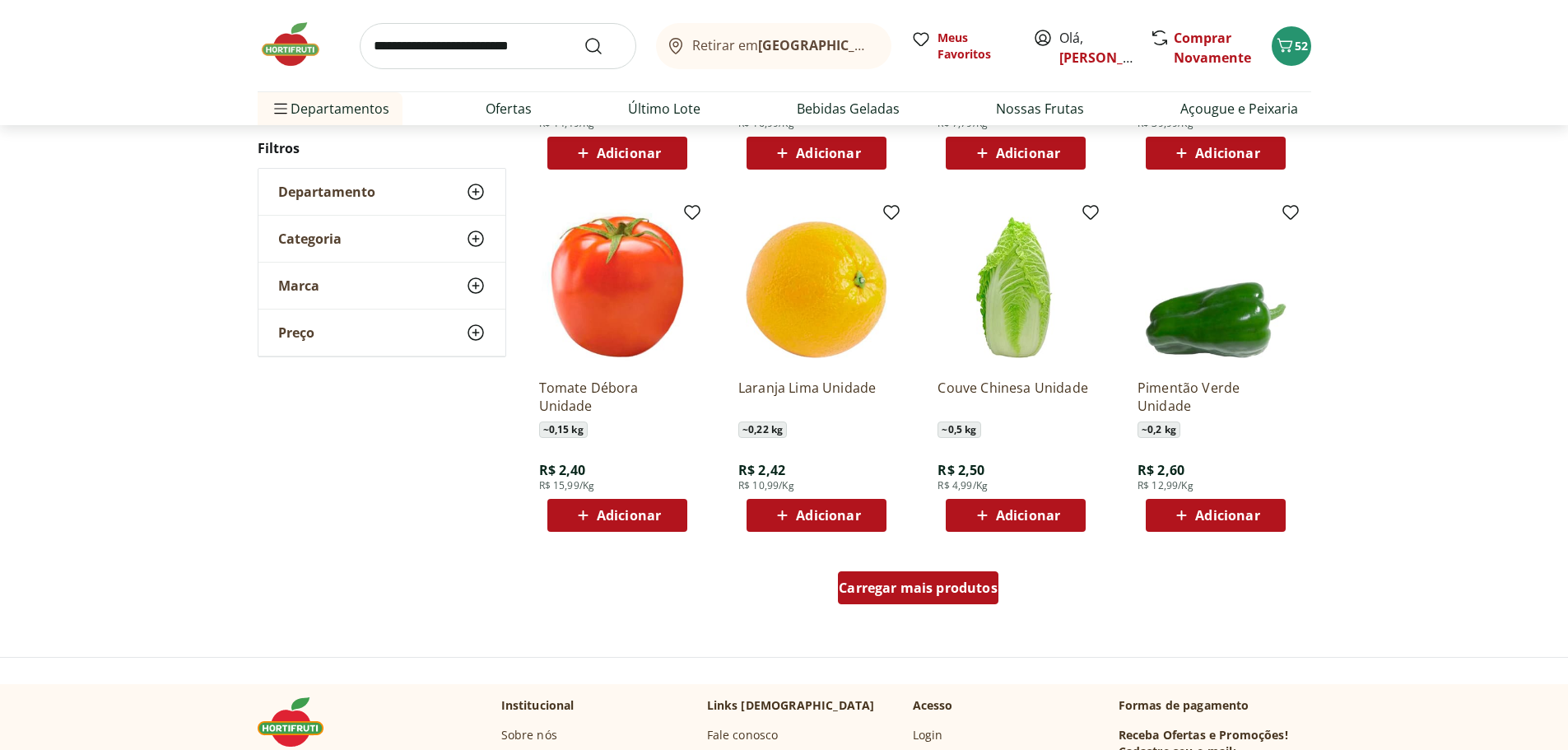
click at [892, 587] on span "Carregar mais produtos" at bounding box center [918, 587] width 159 height 13
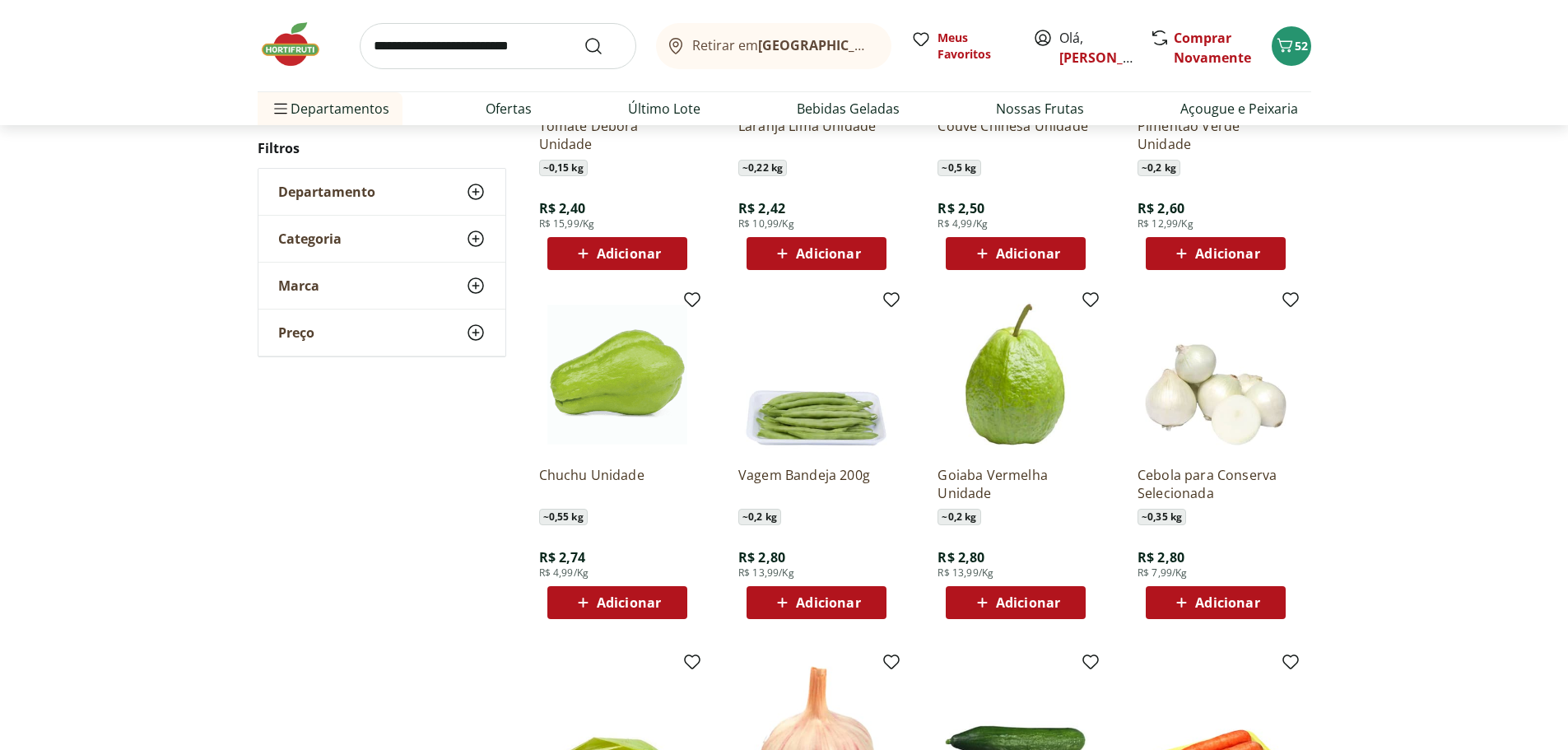
scroll to position [3234, 0]
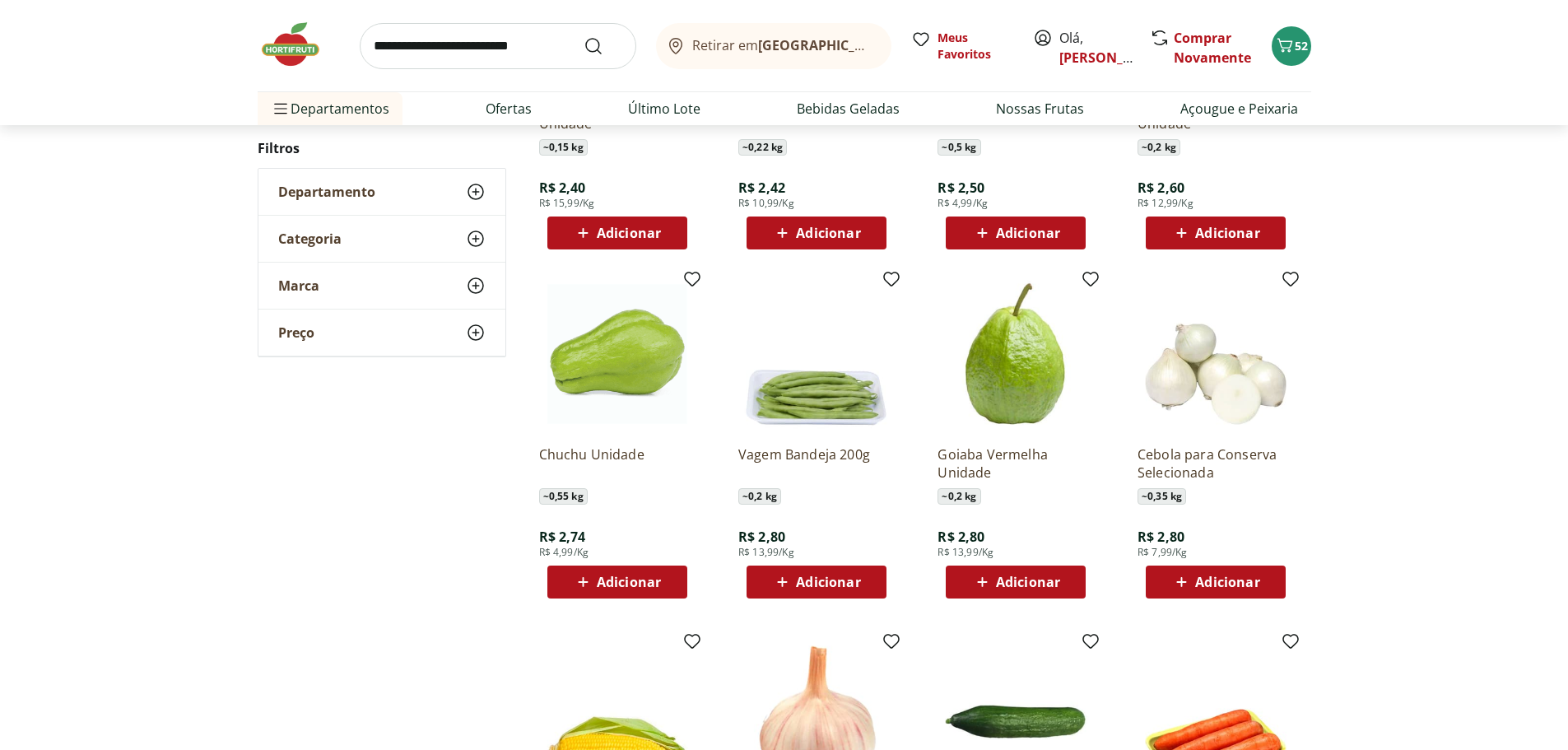
click at [647, 586] on span "Adicionar" at bounding box center [628, 582] width 64 height 13
click at [660, 581] on icon at bounding box center [663, 582] width 21 height 20
type input "*"
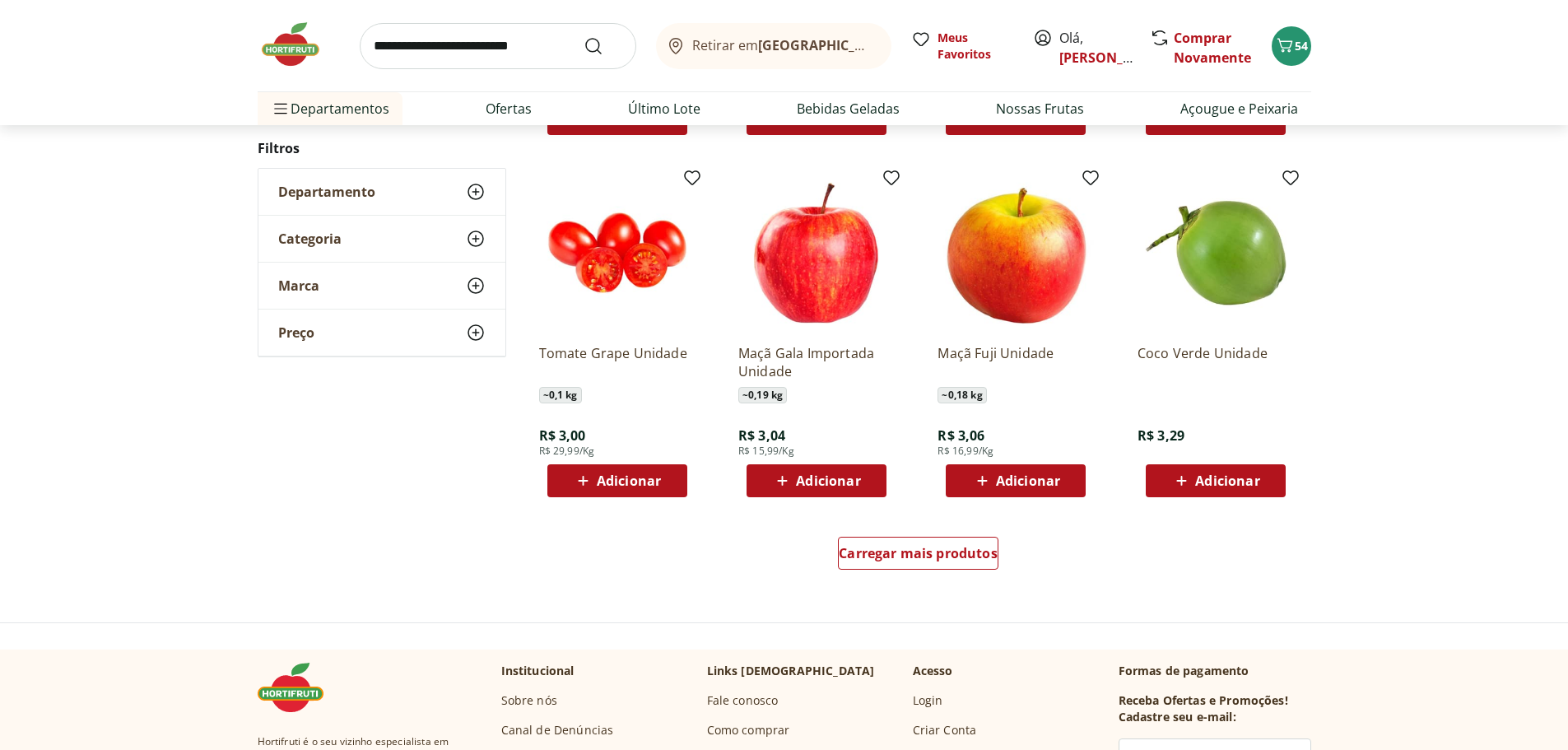
scroll to position [4080, 0]
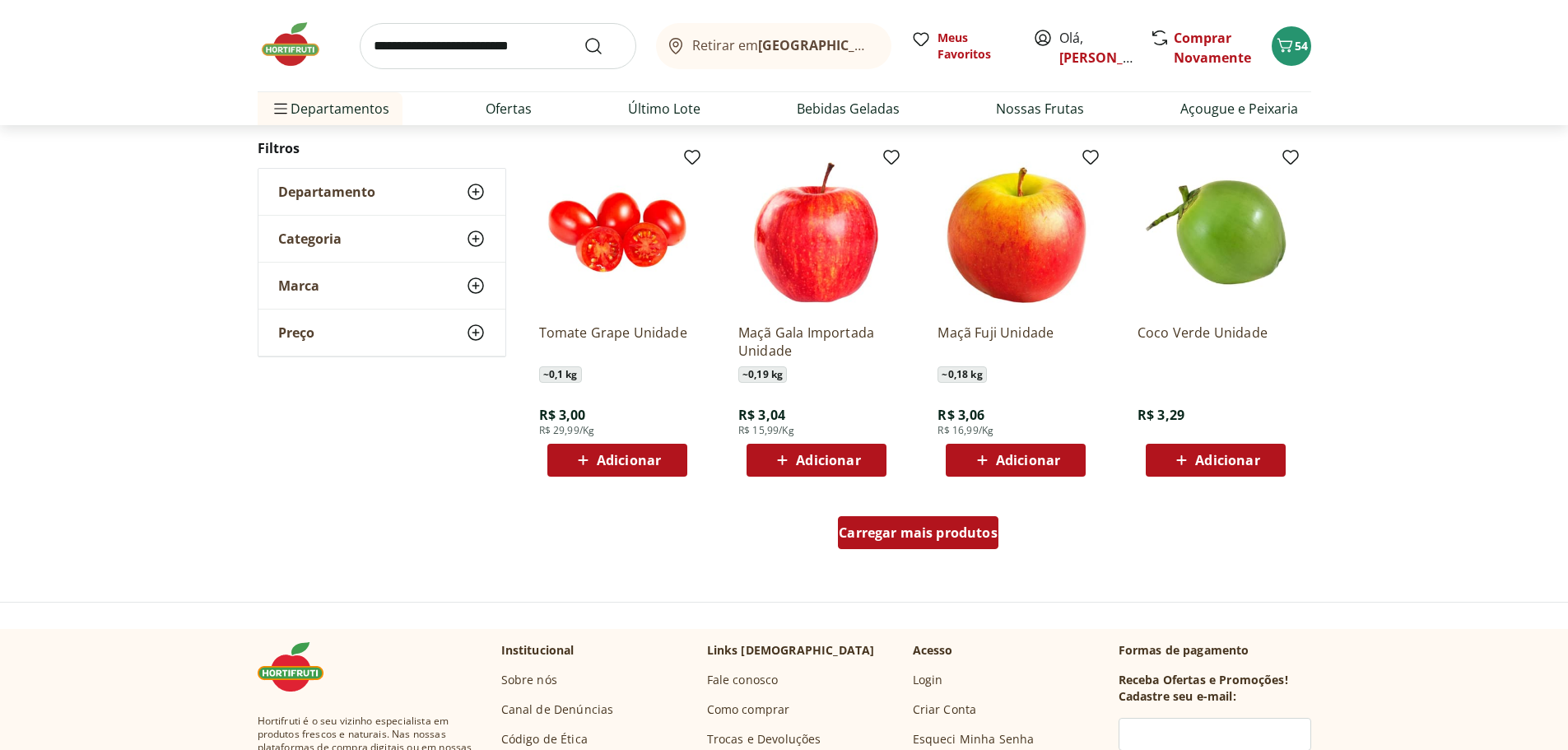
click at [958, 537] on span "Carregar mais produtos" at bounding box center [918, 532] width 159 height 13
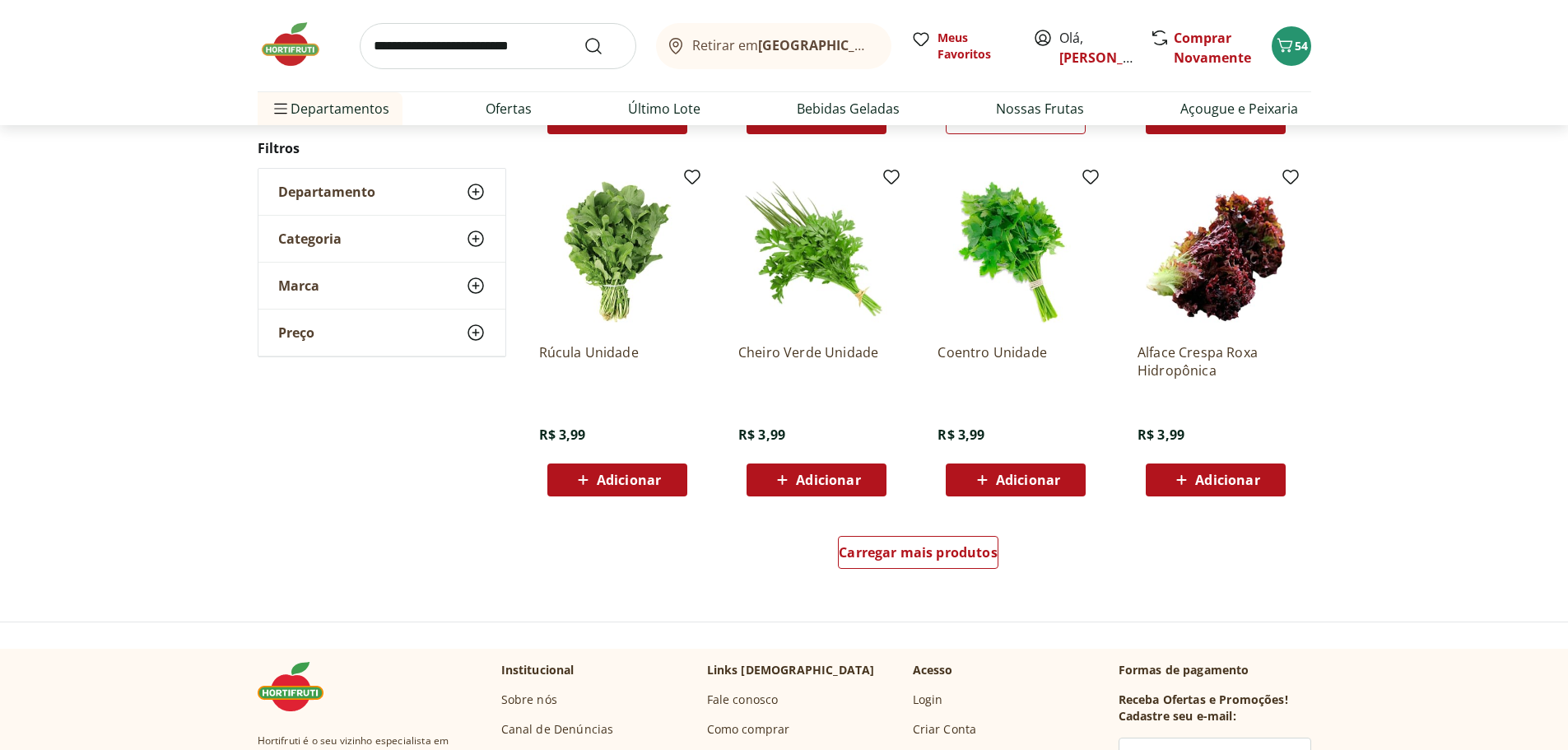
scroll to position [5158, 0]
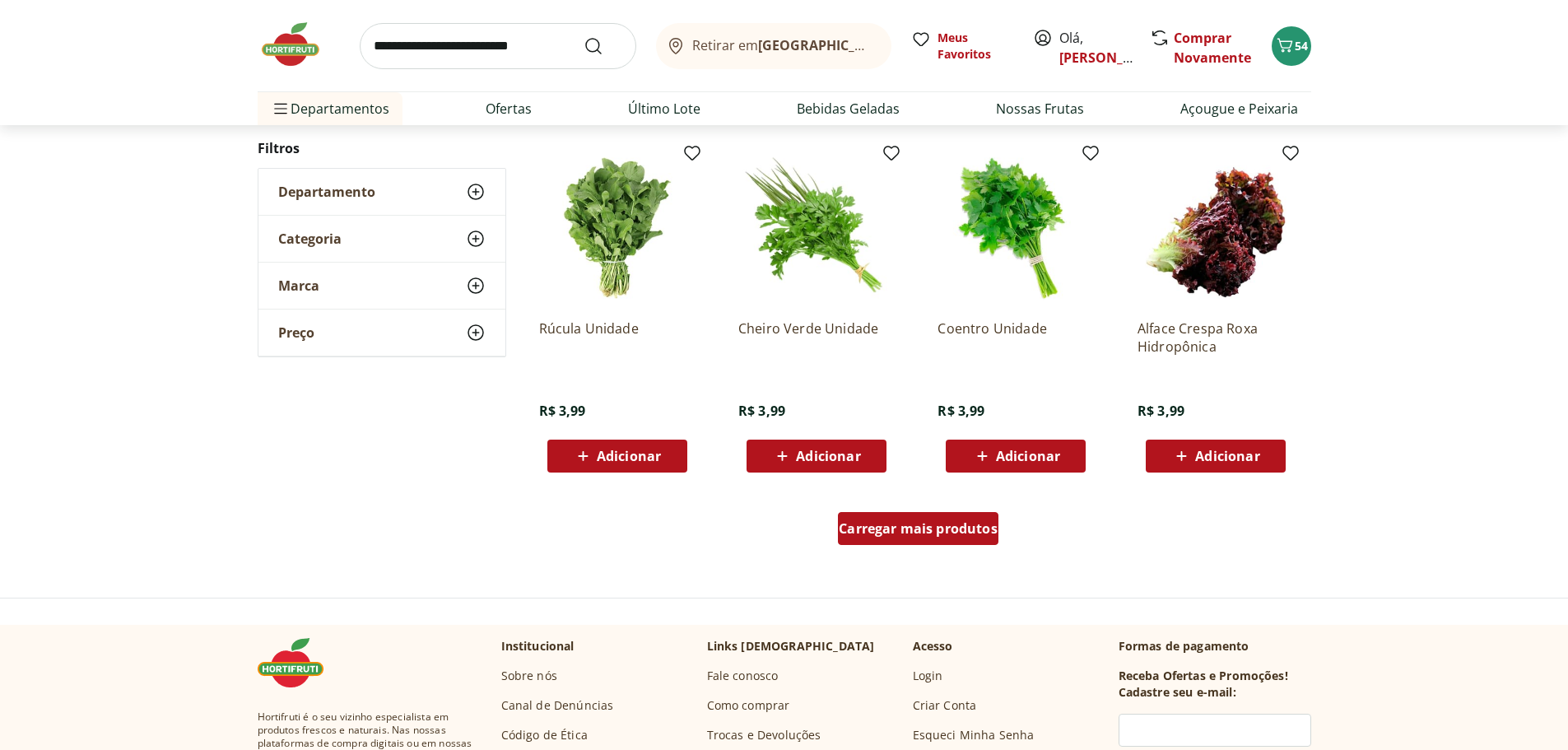
click at [945, 532] on span "Carregar mais produtos" at bounding box center [918, 528] width 159 height 13
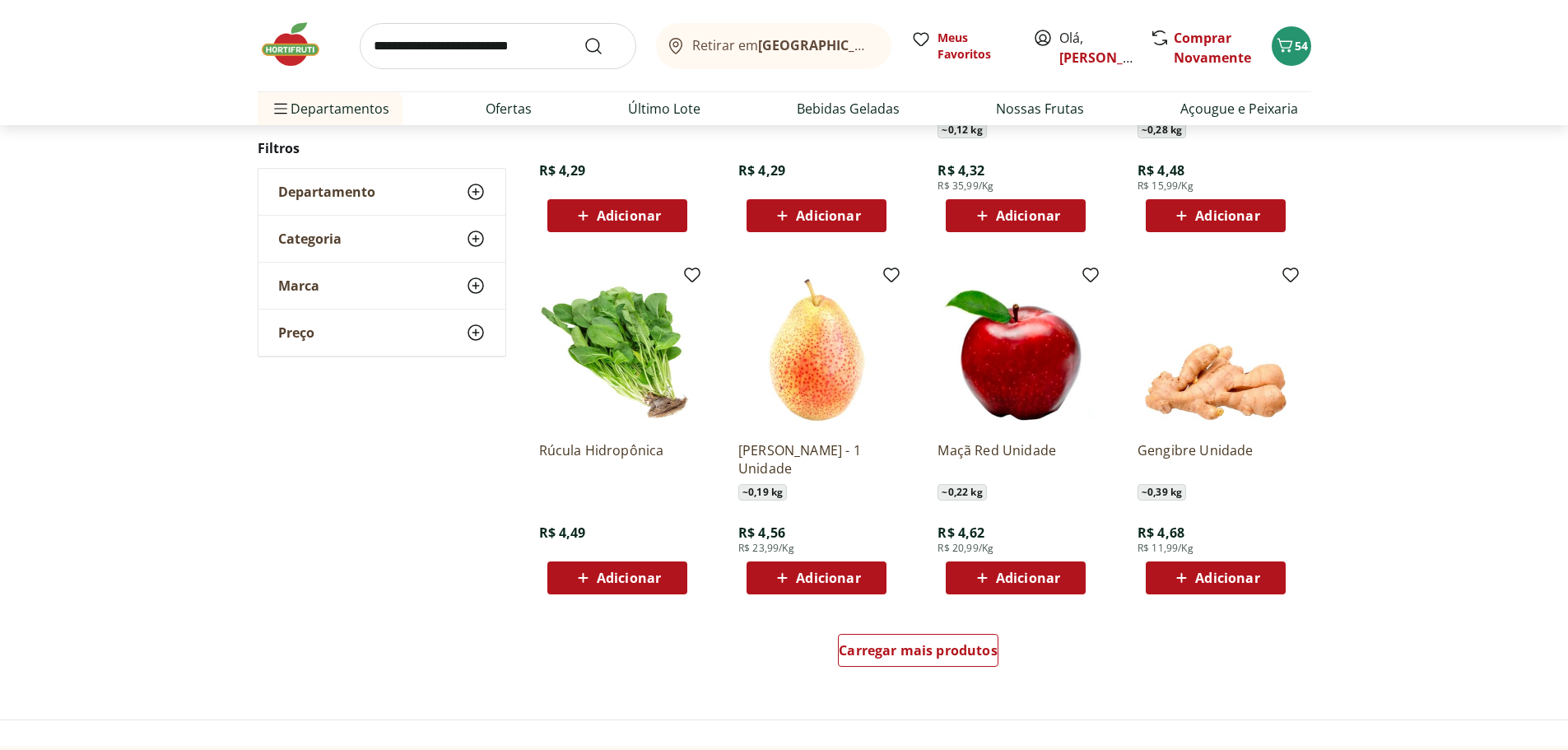
scroll to position [6194, 0]
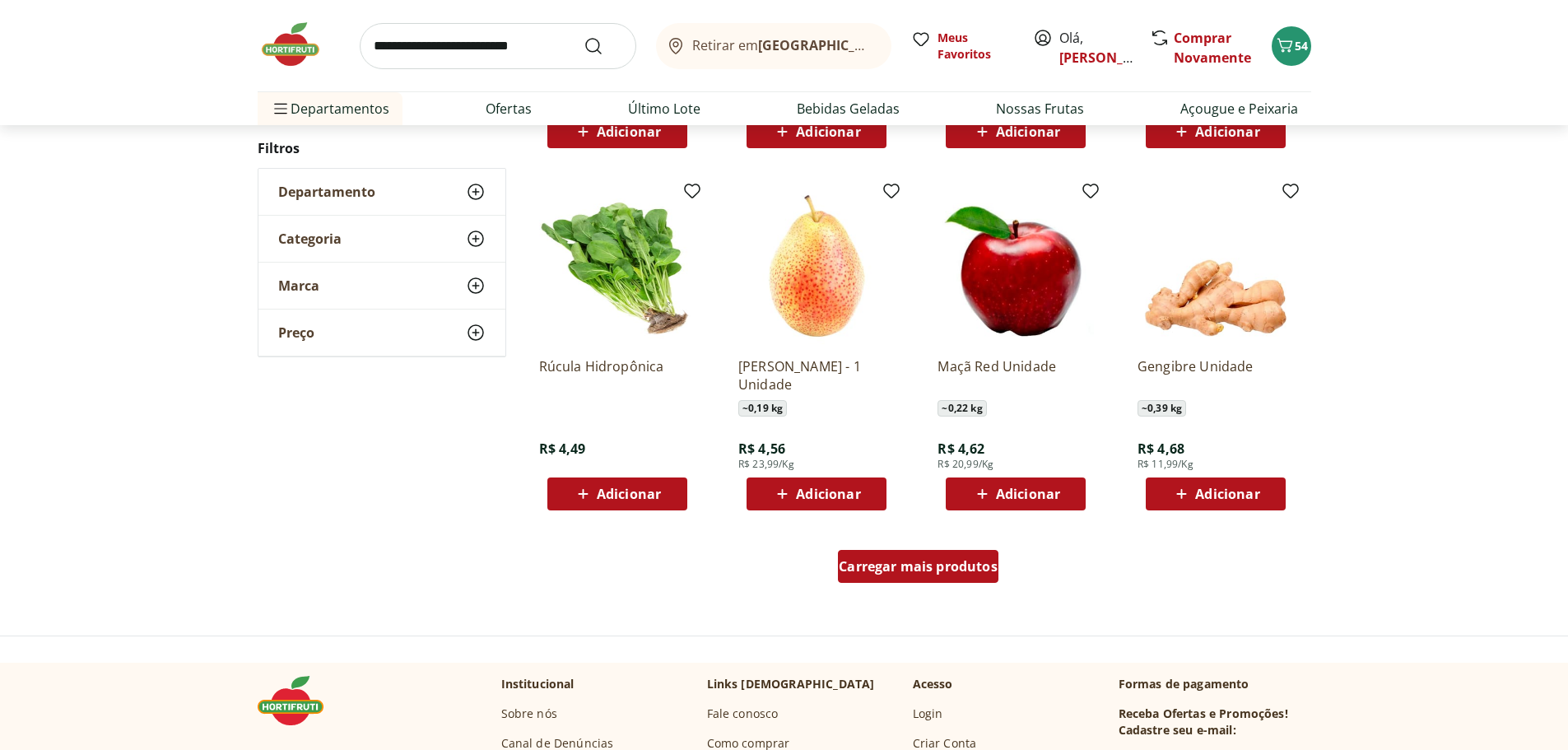
click at [925, 572] on span "Carregar mais produtos" at bounding box center [918, 566] width 159 height 13
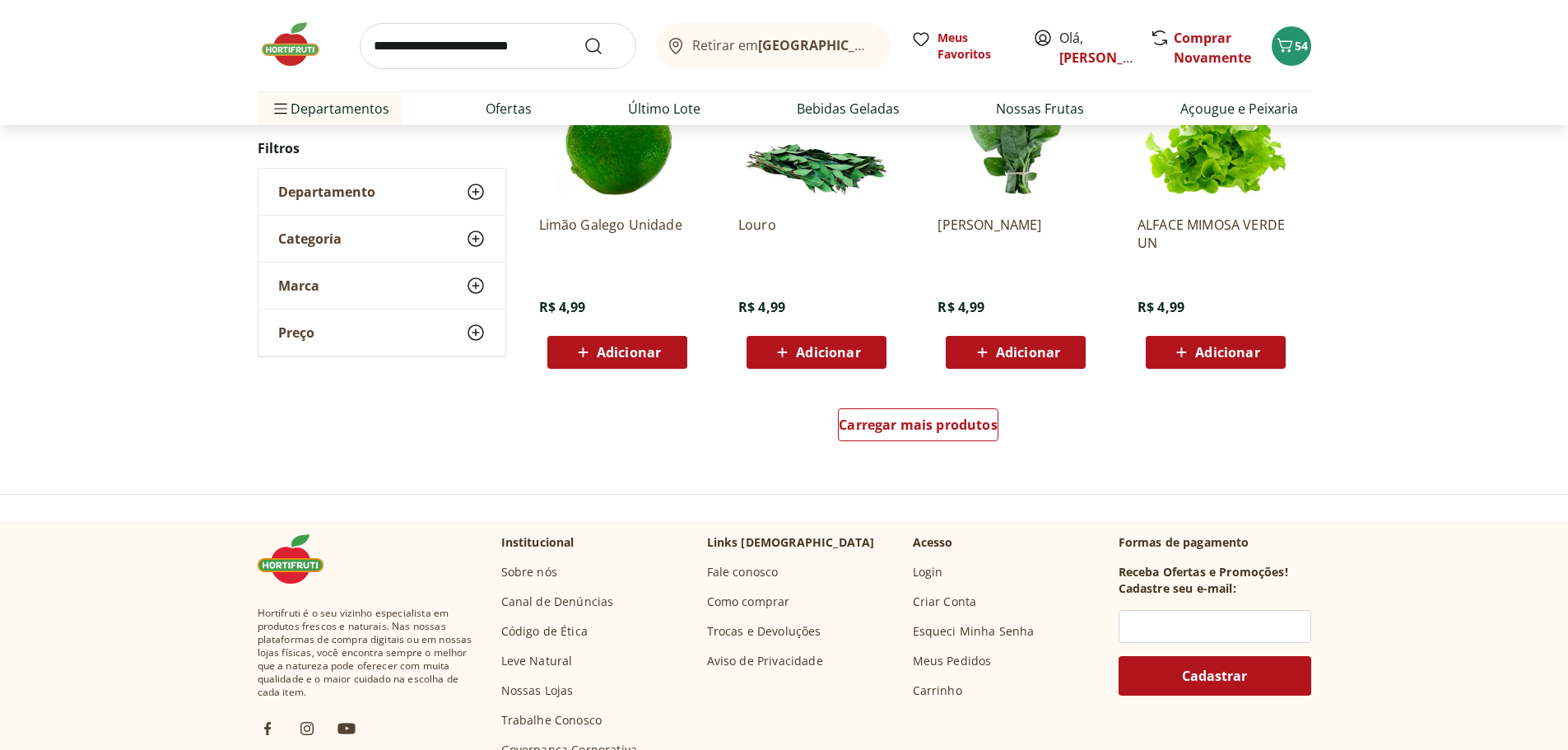
scroll to position [7430, 0]
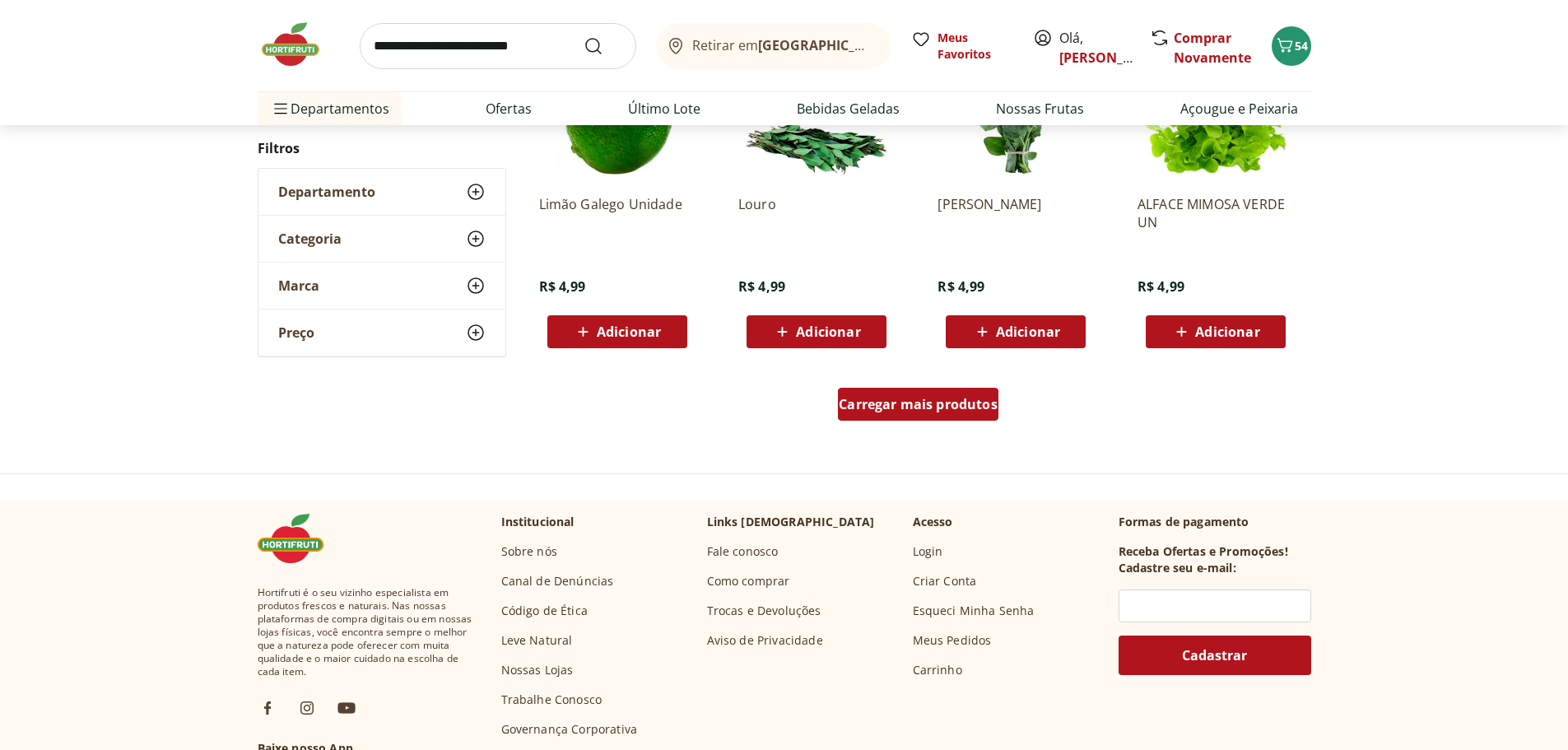
click at [896, 407] on span "Carregar mais produtos" at bounding box center [918, 404] width 159 height 13
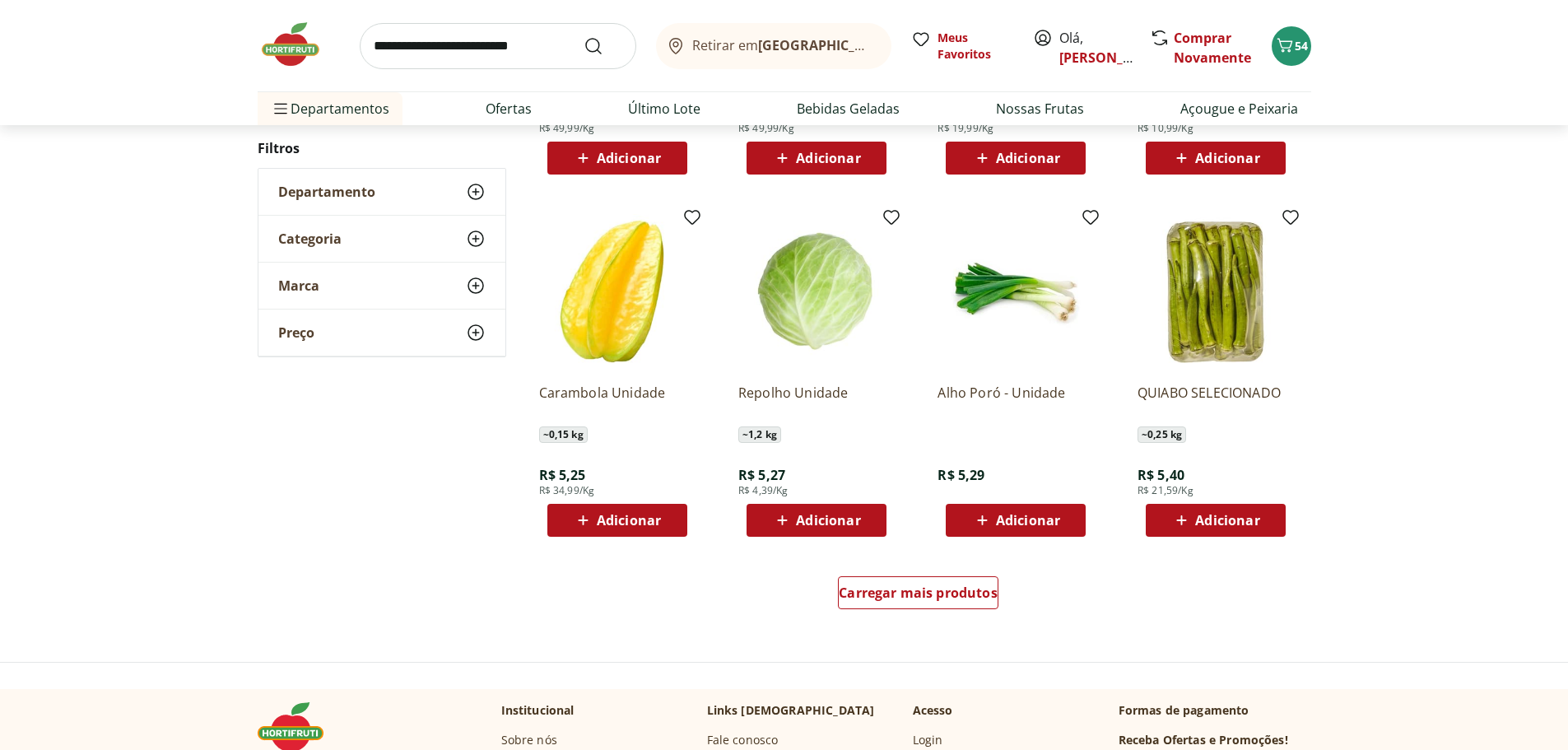
scroll to position [8409, 0]
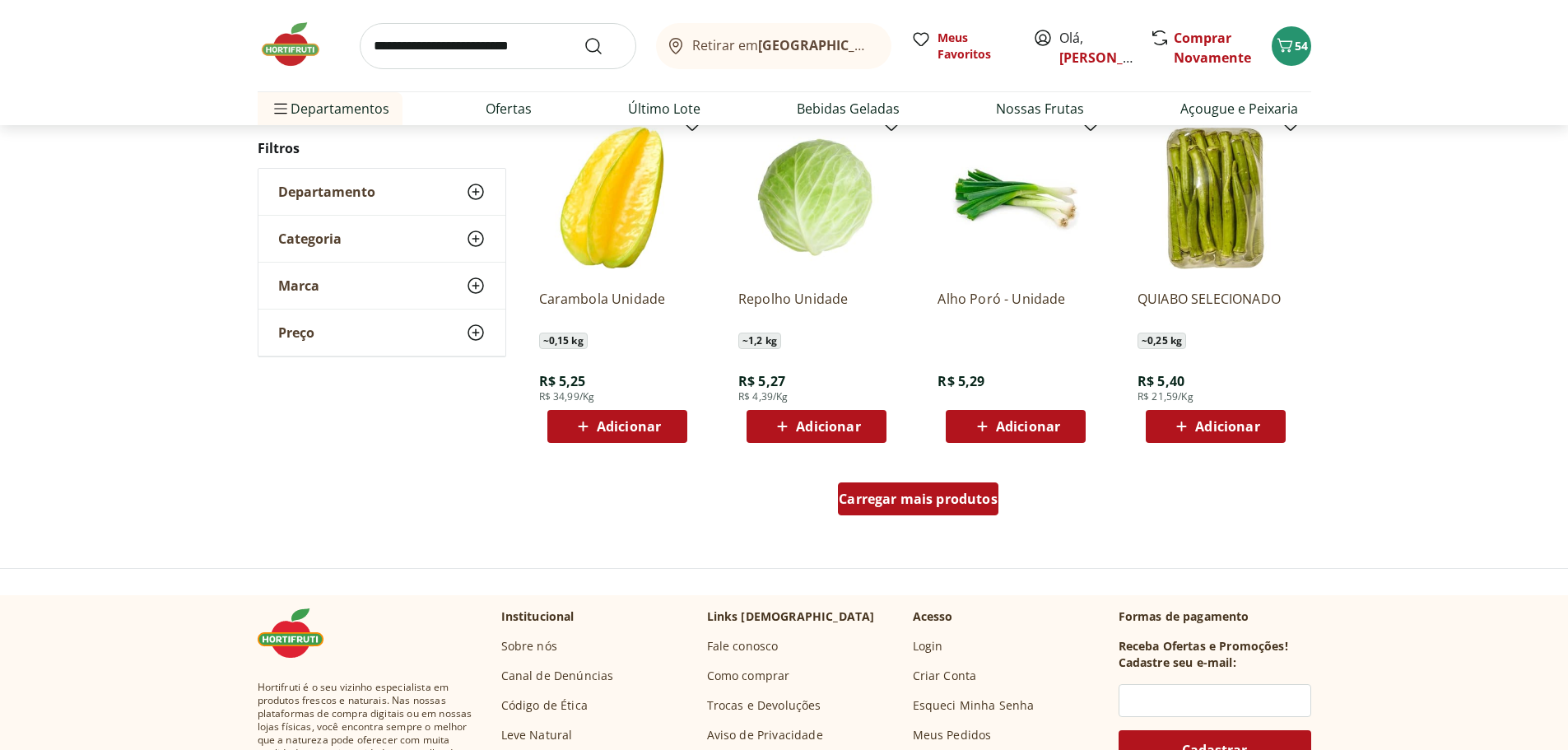
click at [919, 498] on span "Carregar mais produtos" at bounding box center [918, 499] width 159 height 13
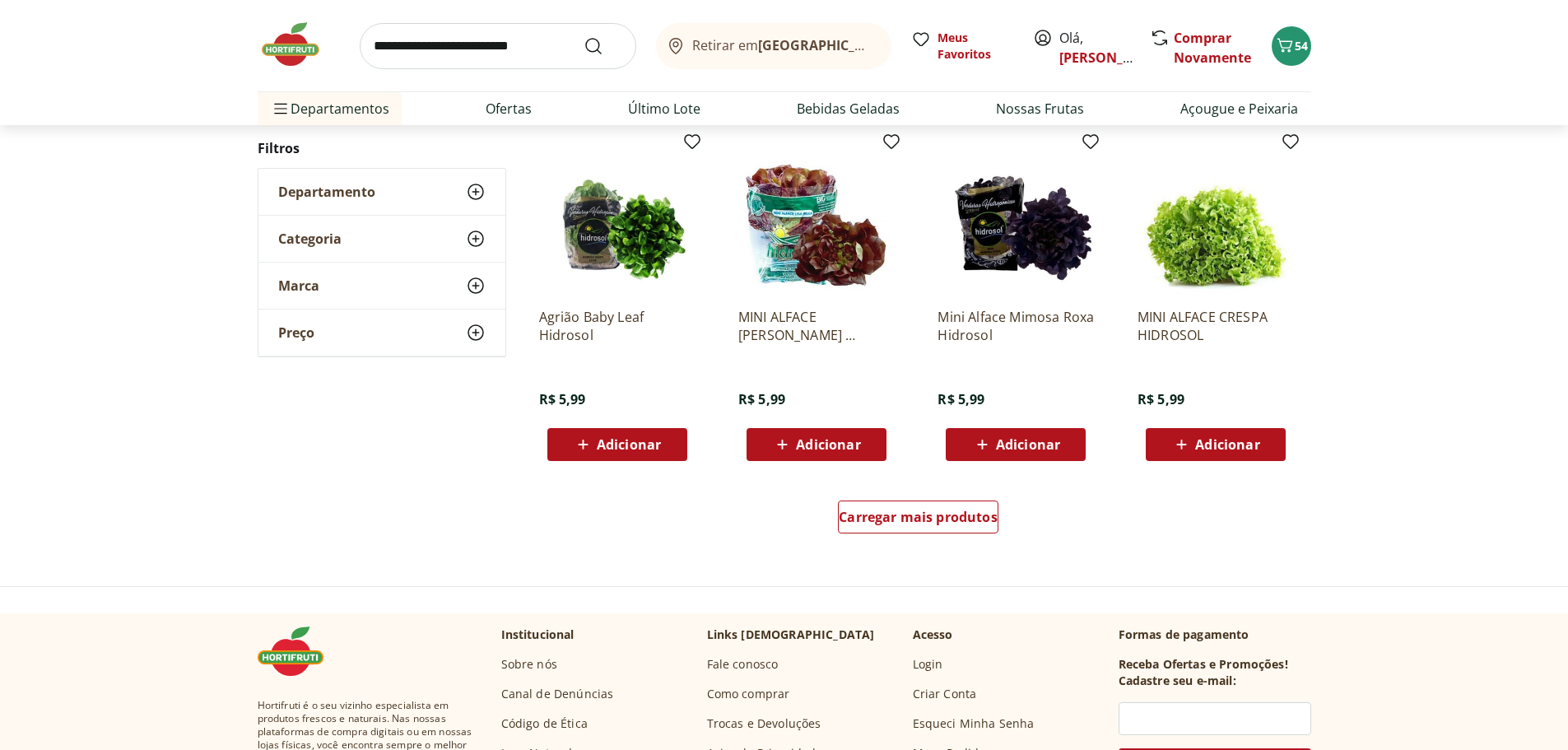
scroll to position [9529, 0]
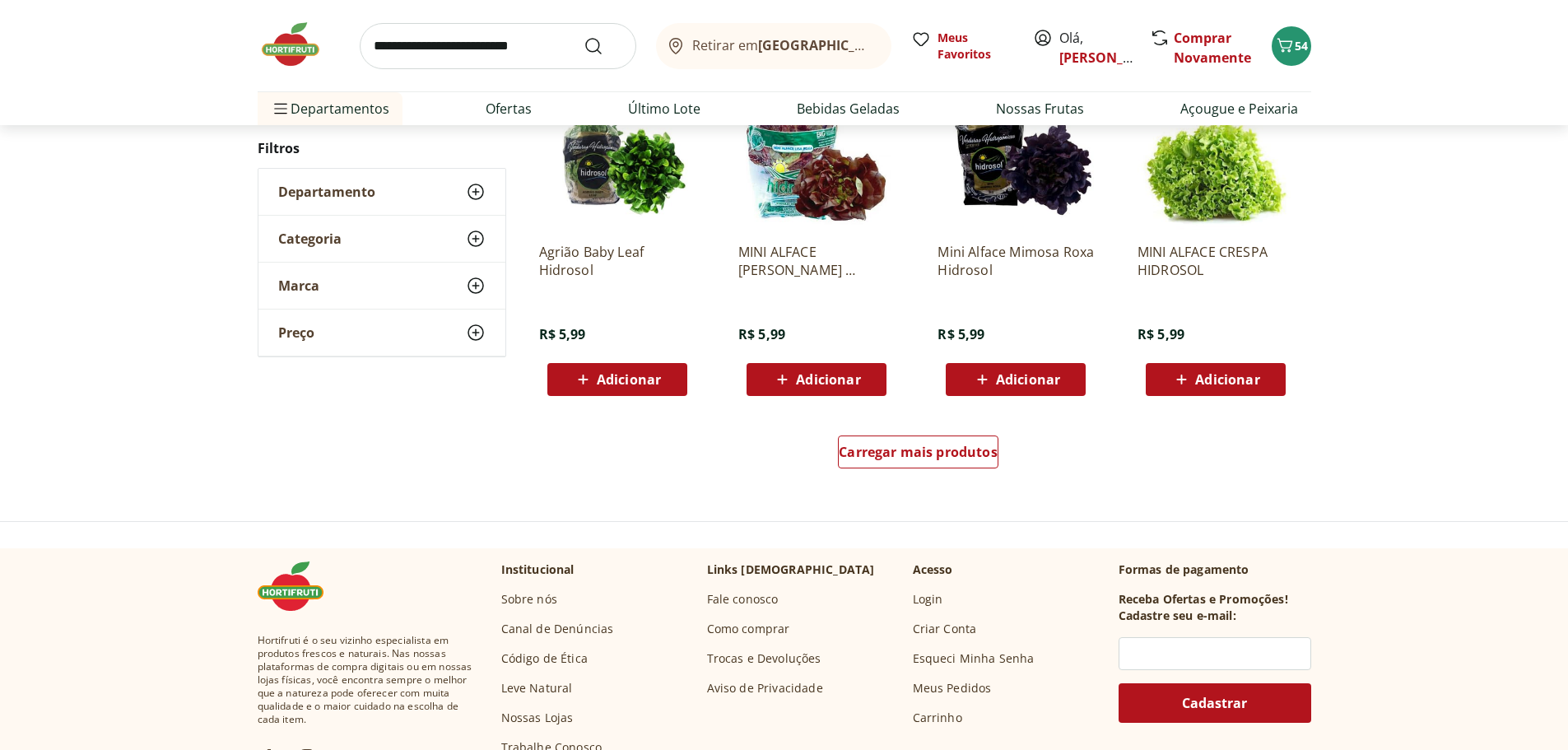
click at [445, 48] on input "search" at bounding box center [499, 46] width 277 height 47
type input "**********"
click at [584, 37] on button "Submit Search" at bounding box center [603, 47] width 40 height 20
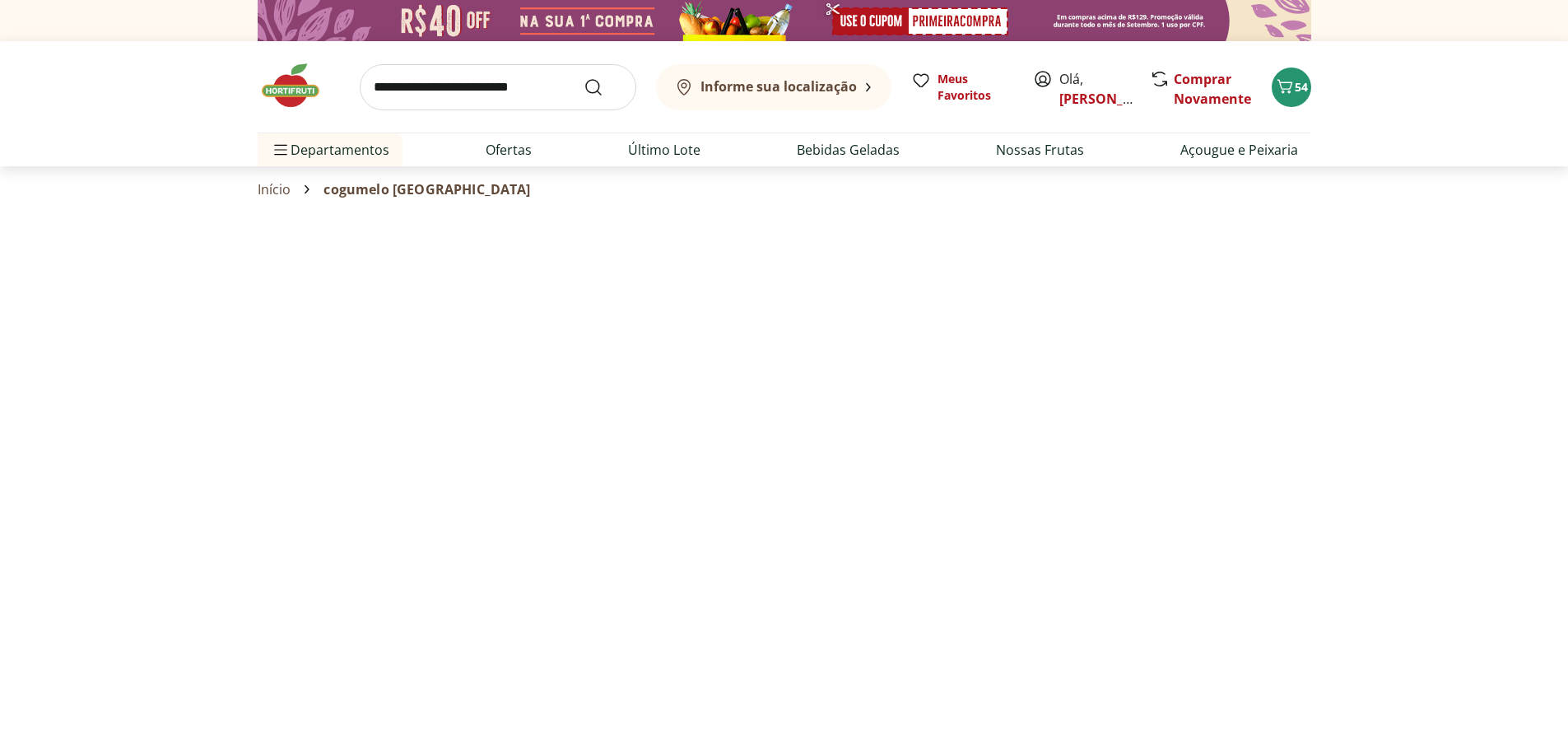
select select "**********"
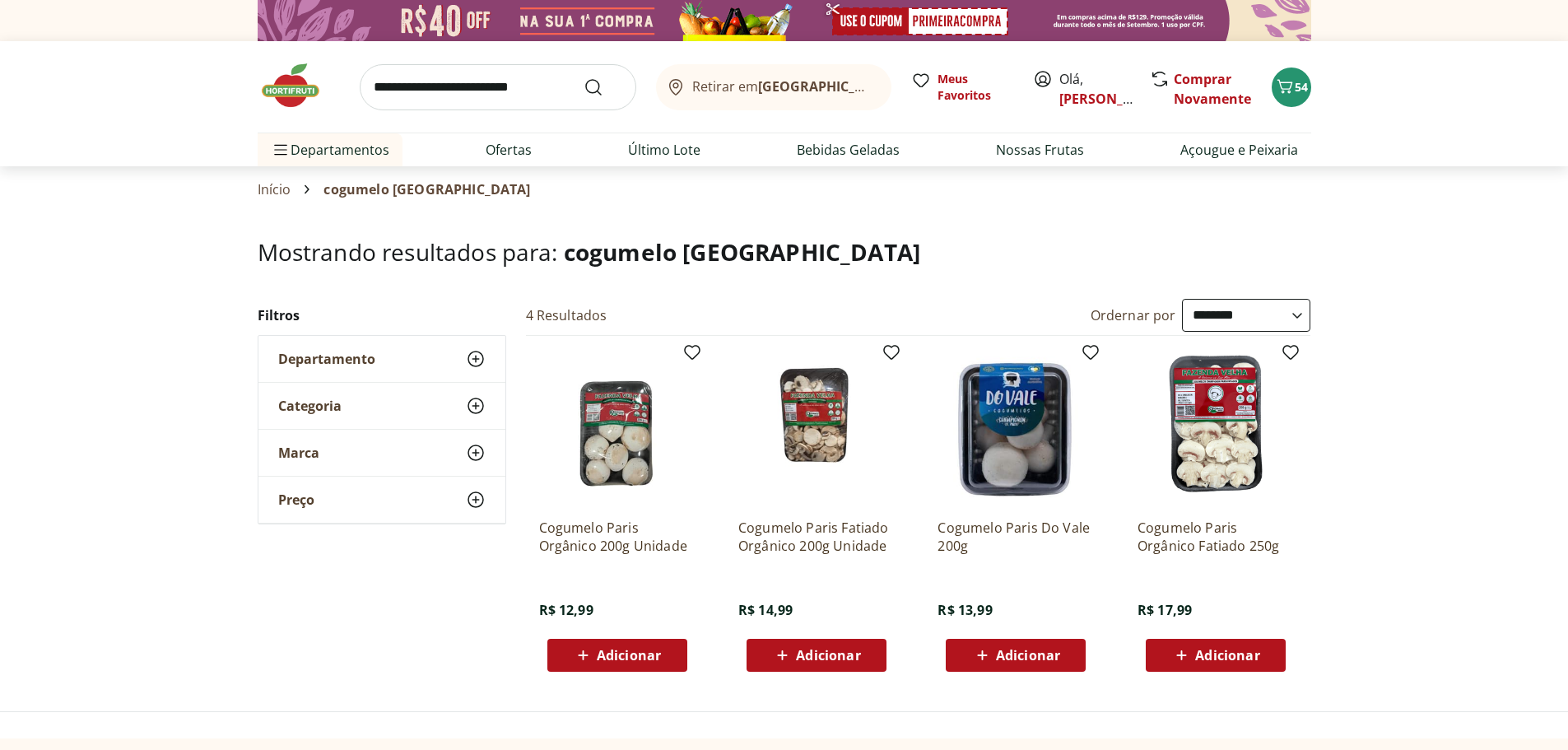
click at [803, 649] on span "Adicionar" at bounding box center [828, 655] width 64 height 13
click at [408, 86] on input "search" at bounding box center [499, 87] width 277 height 47
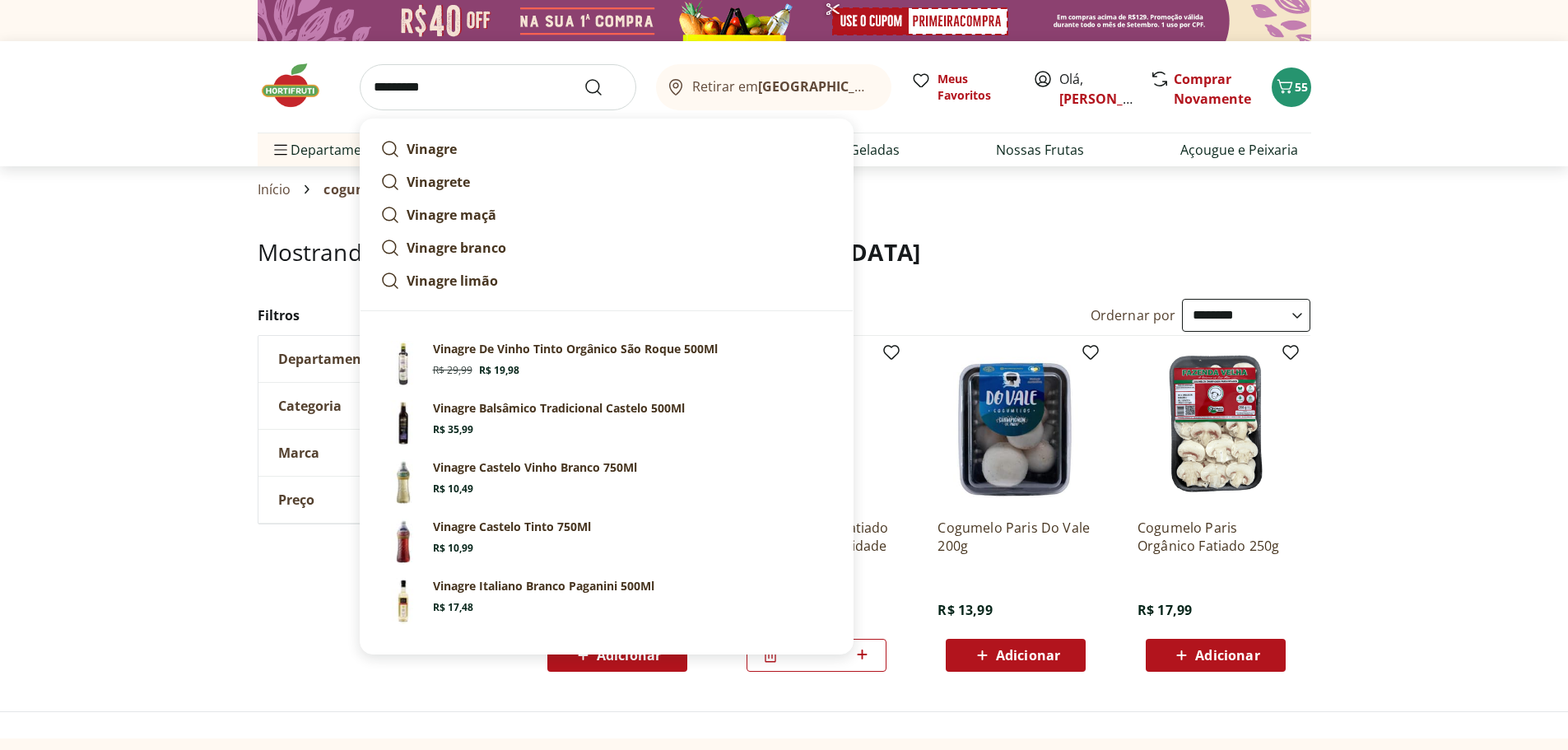
type input "*********"
click at [584, 77] on button "Submit Search" at bounding box center [603, 87] width 40 height 20
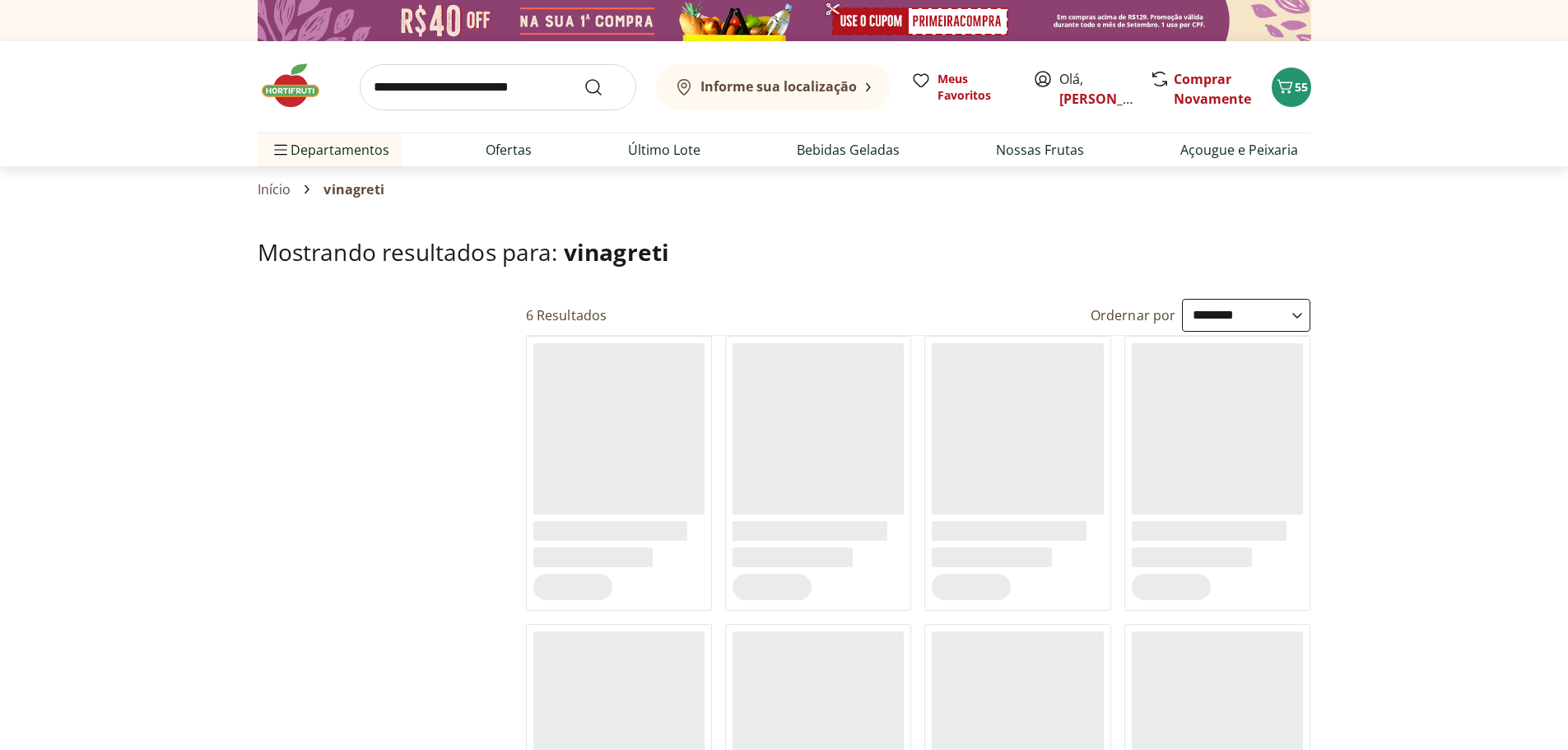
select select "**********"
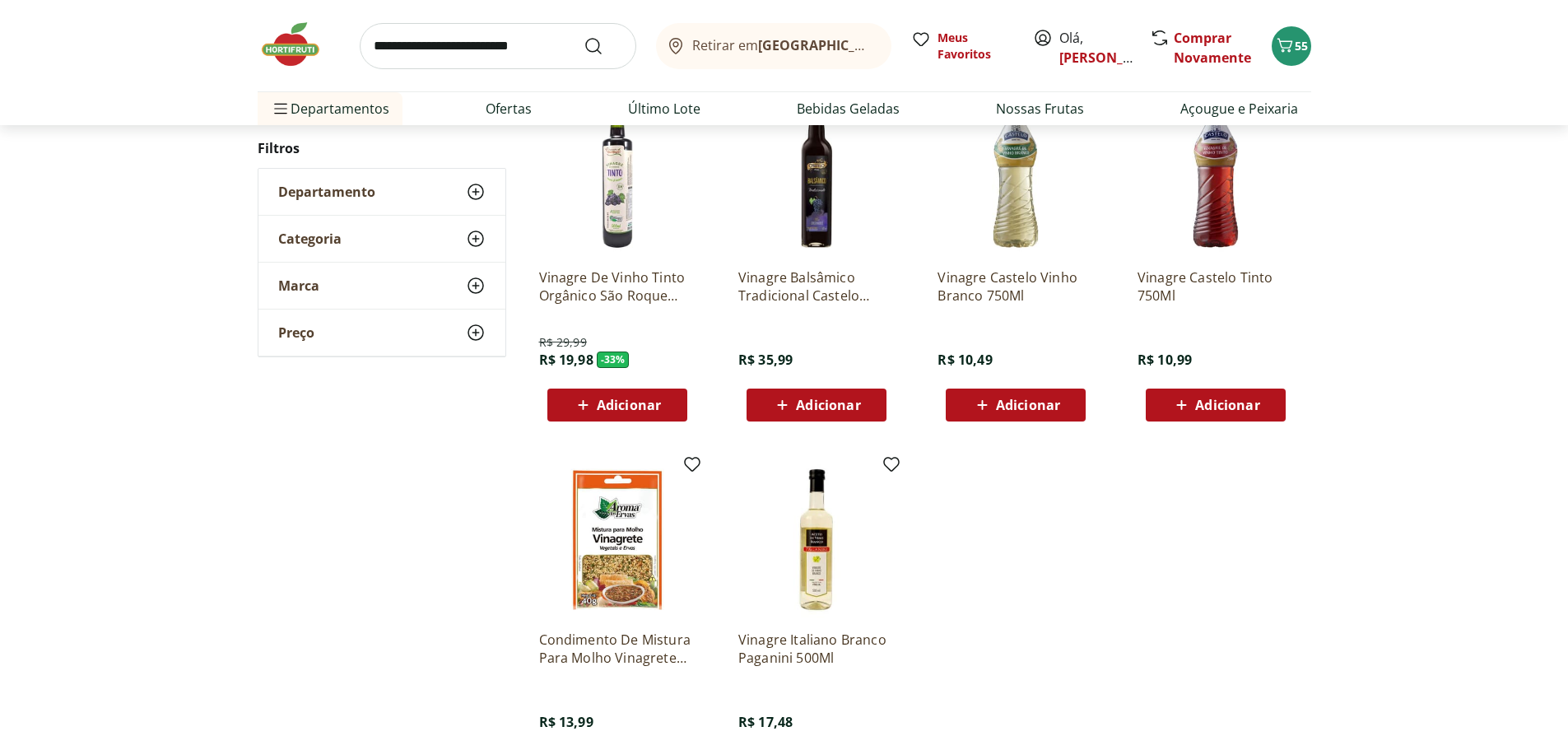
scroll to position [462, 0]
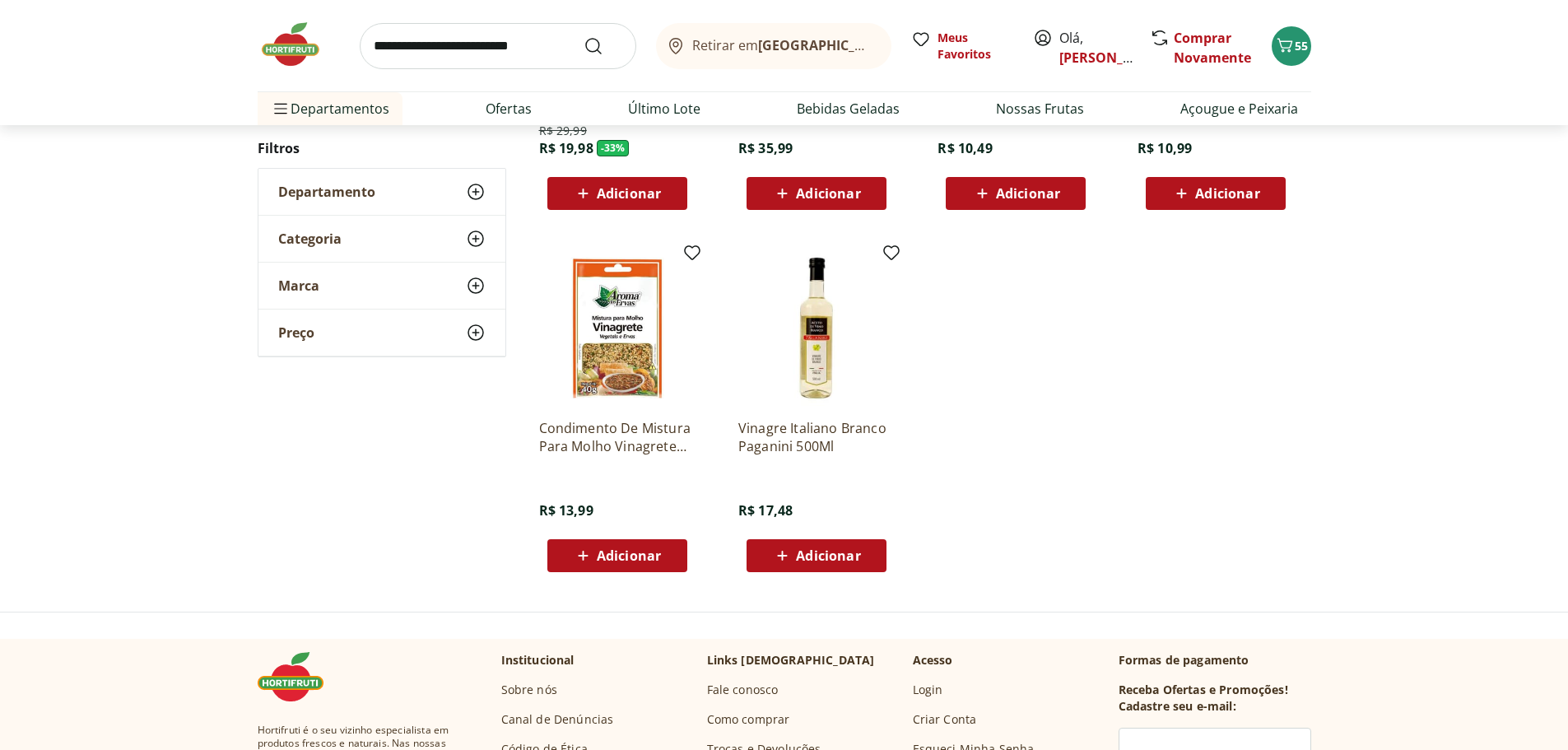
click at [606, 558] on span "Adicionar" at bounding box center [628, 555] width 64 height 13
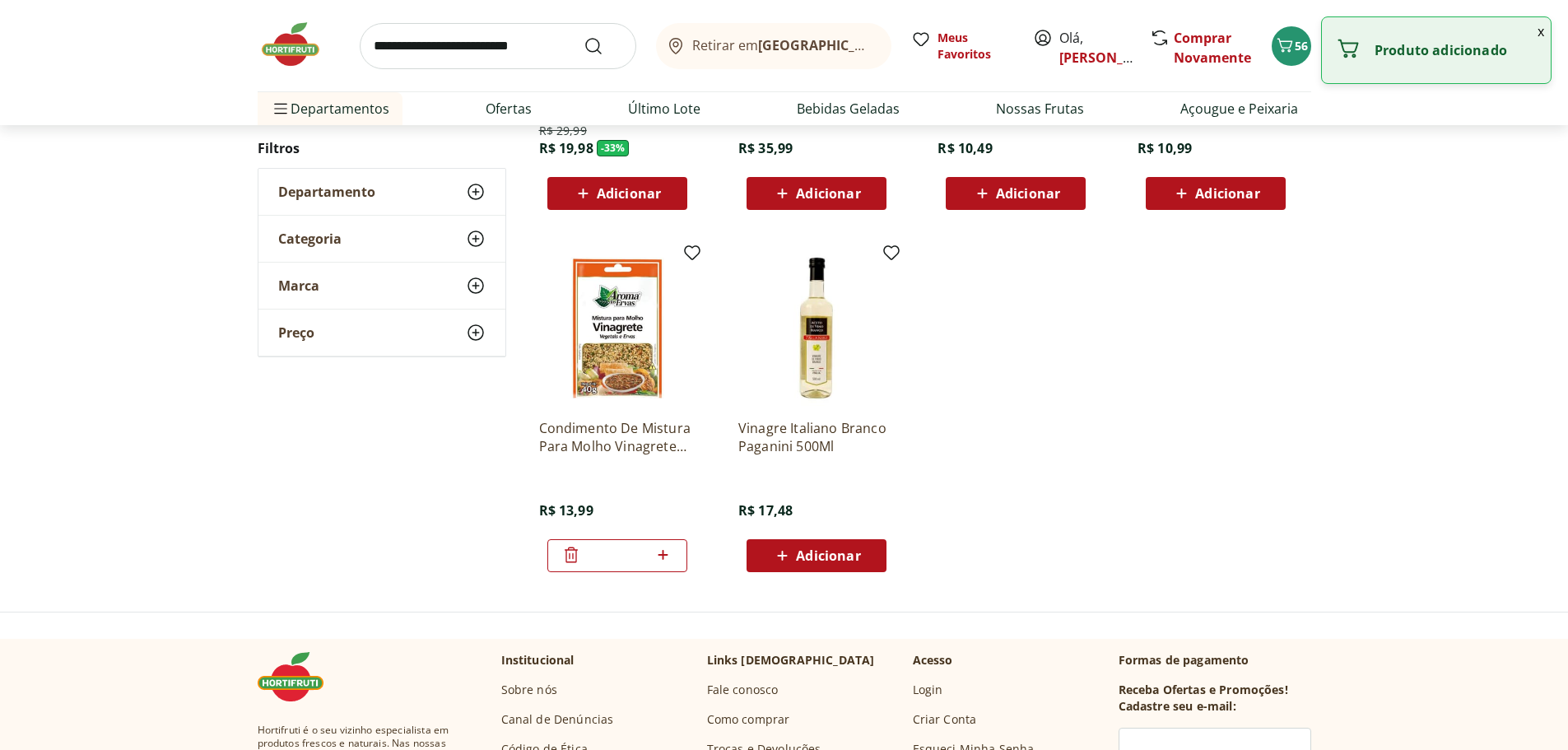
click at [468, 47] on input "search" at bounding box center [499, 46] width 277 height 47
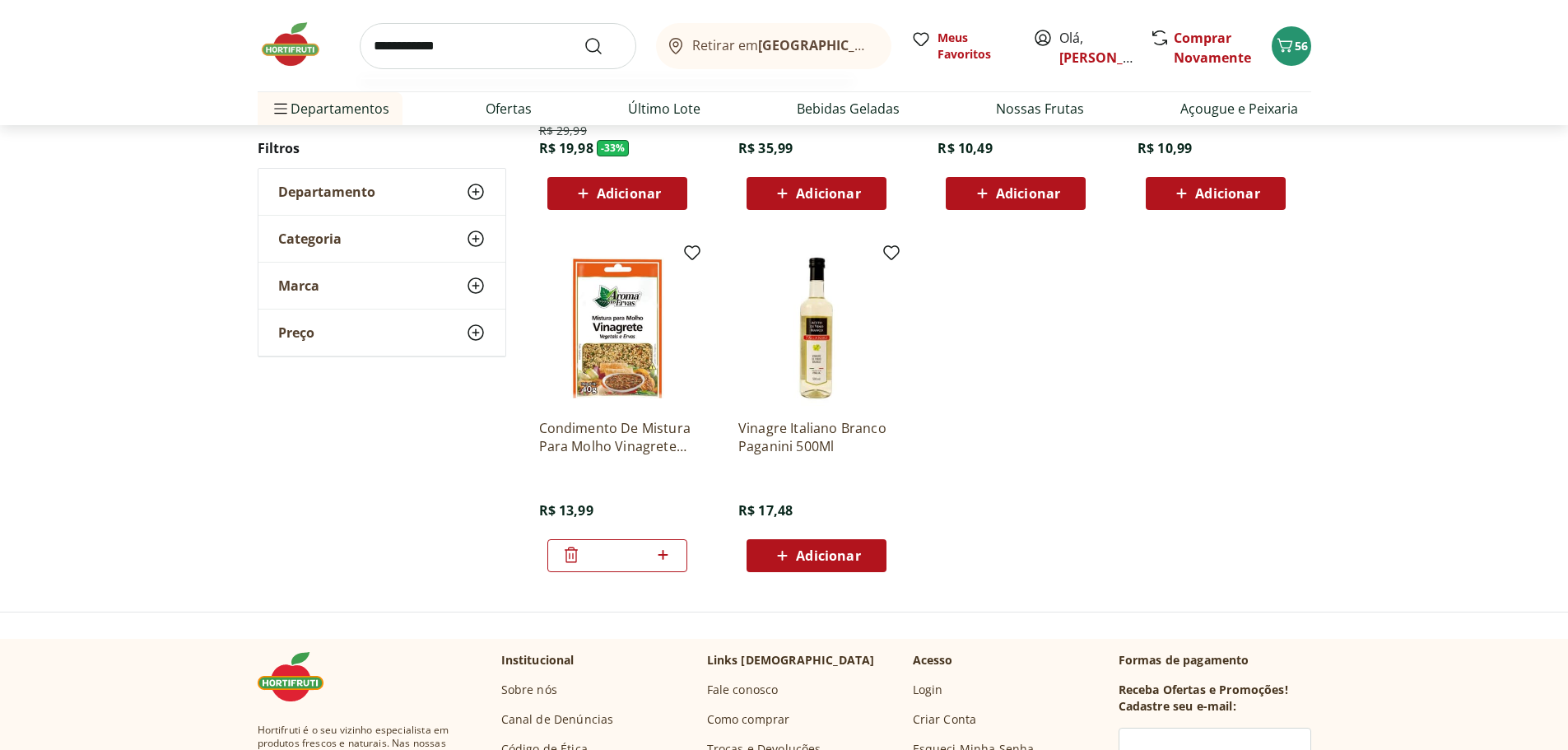
type input "**********"
click at [584, 37] on button "Submit Search" at bounding box center [603, 47] width 40 height 20
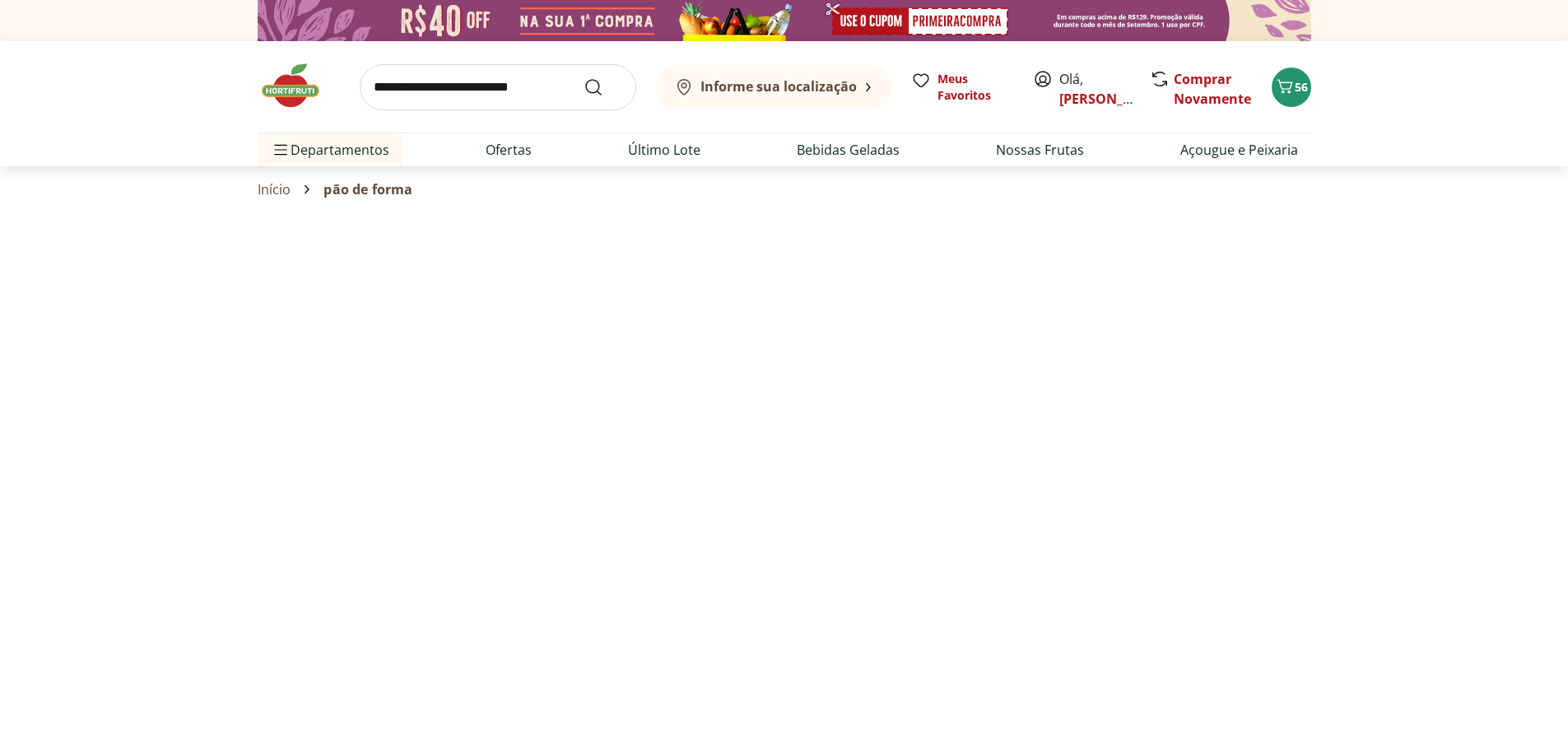
select select "**********"
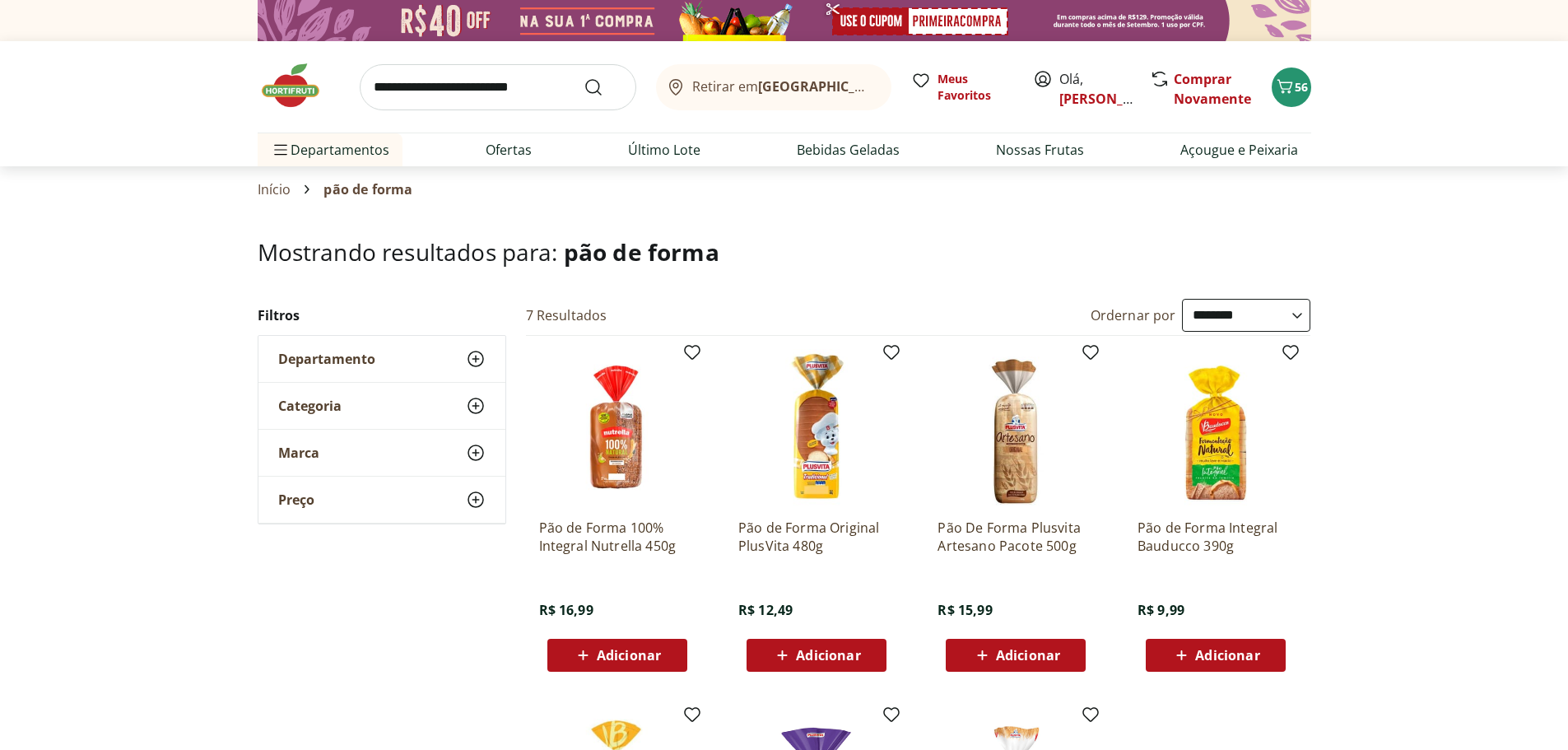
click at [1011, 653] on span "Adicionar" at bounding box center [1028, 655] width 64 height 13
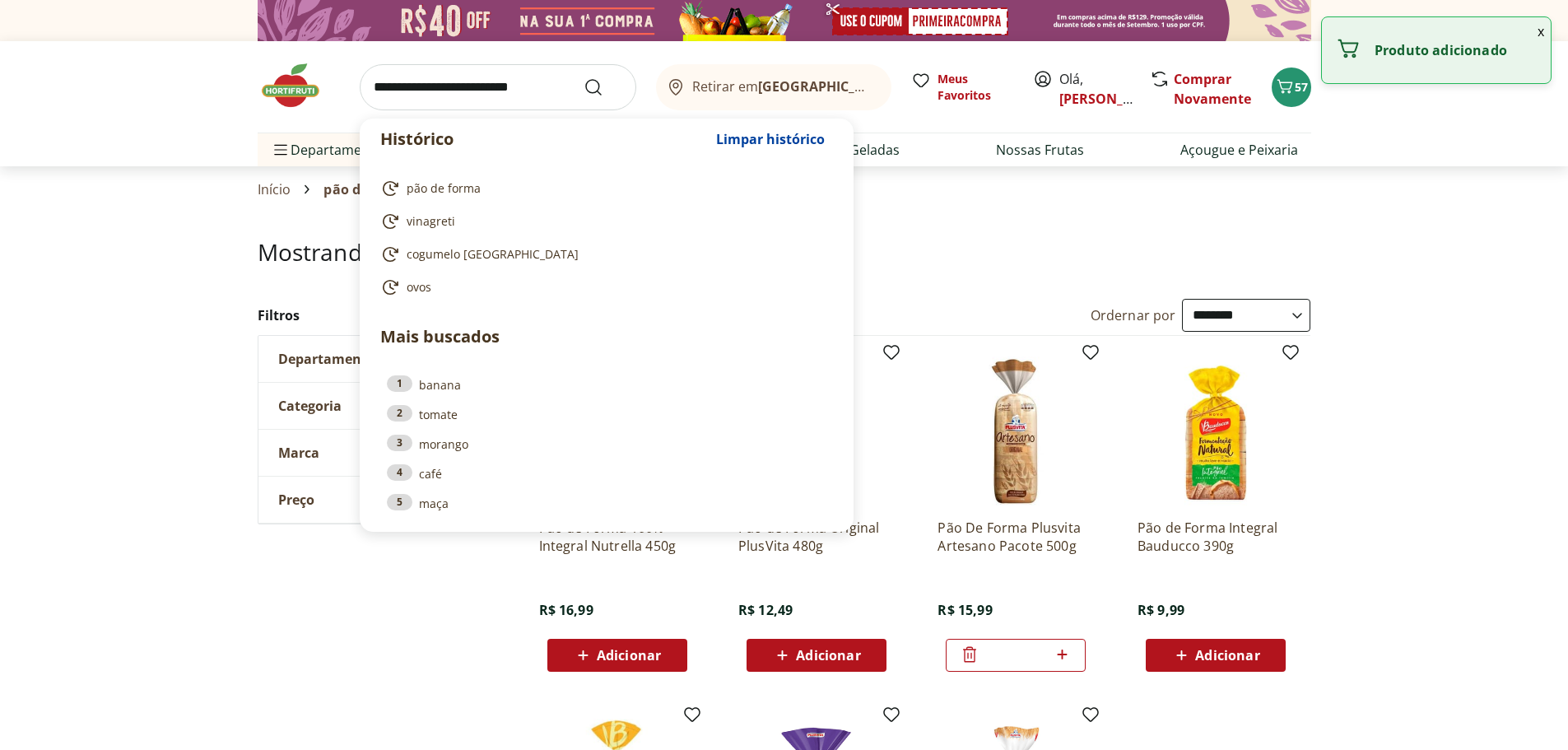
click at [460, 88] on input "search" at bounding box center [499, 87] width 277 height 47
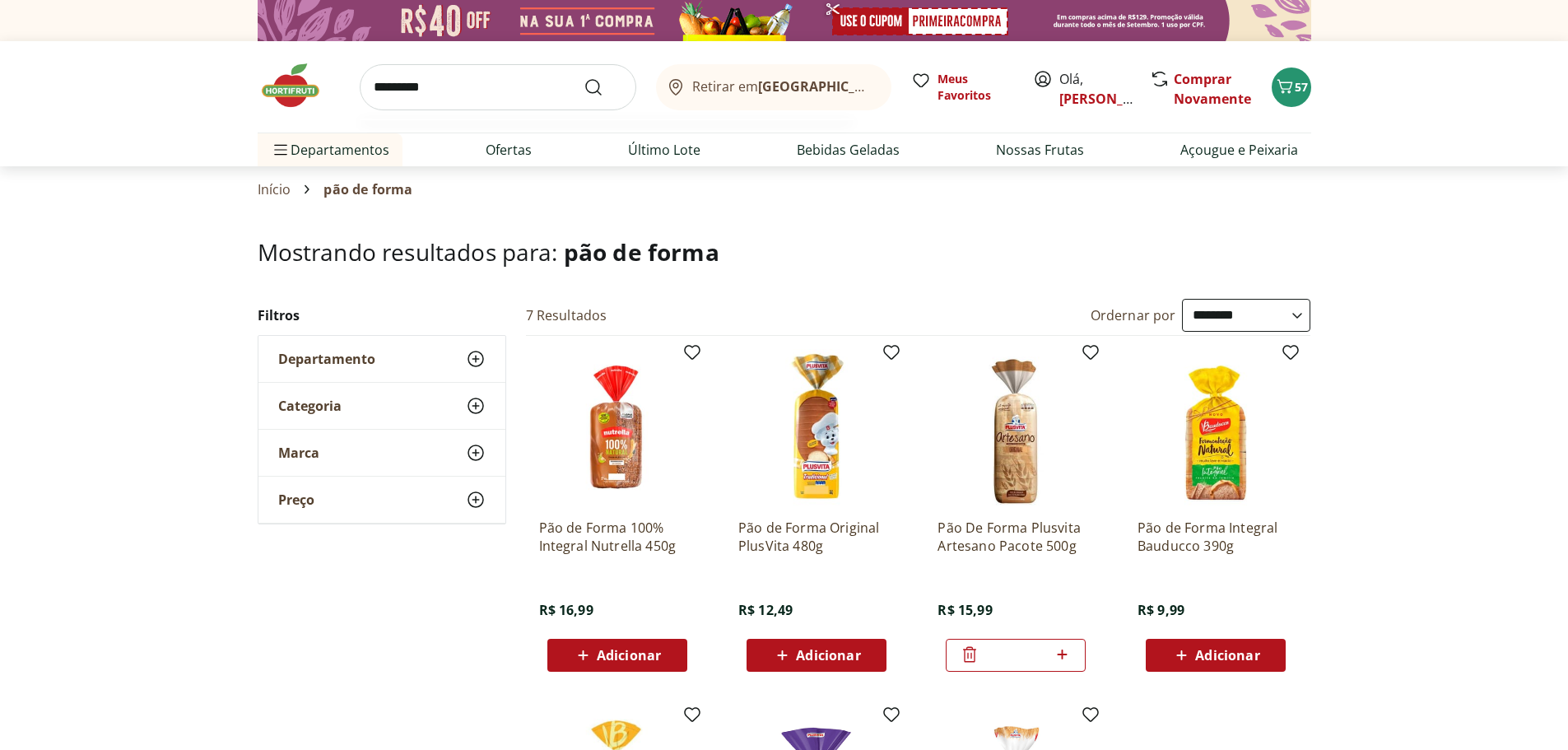
type input "*********"
click at [584, 77] on button "Submit Search" at bounding box center [603, 87] width 40 height 20
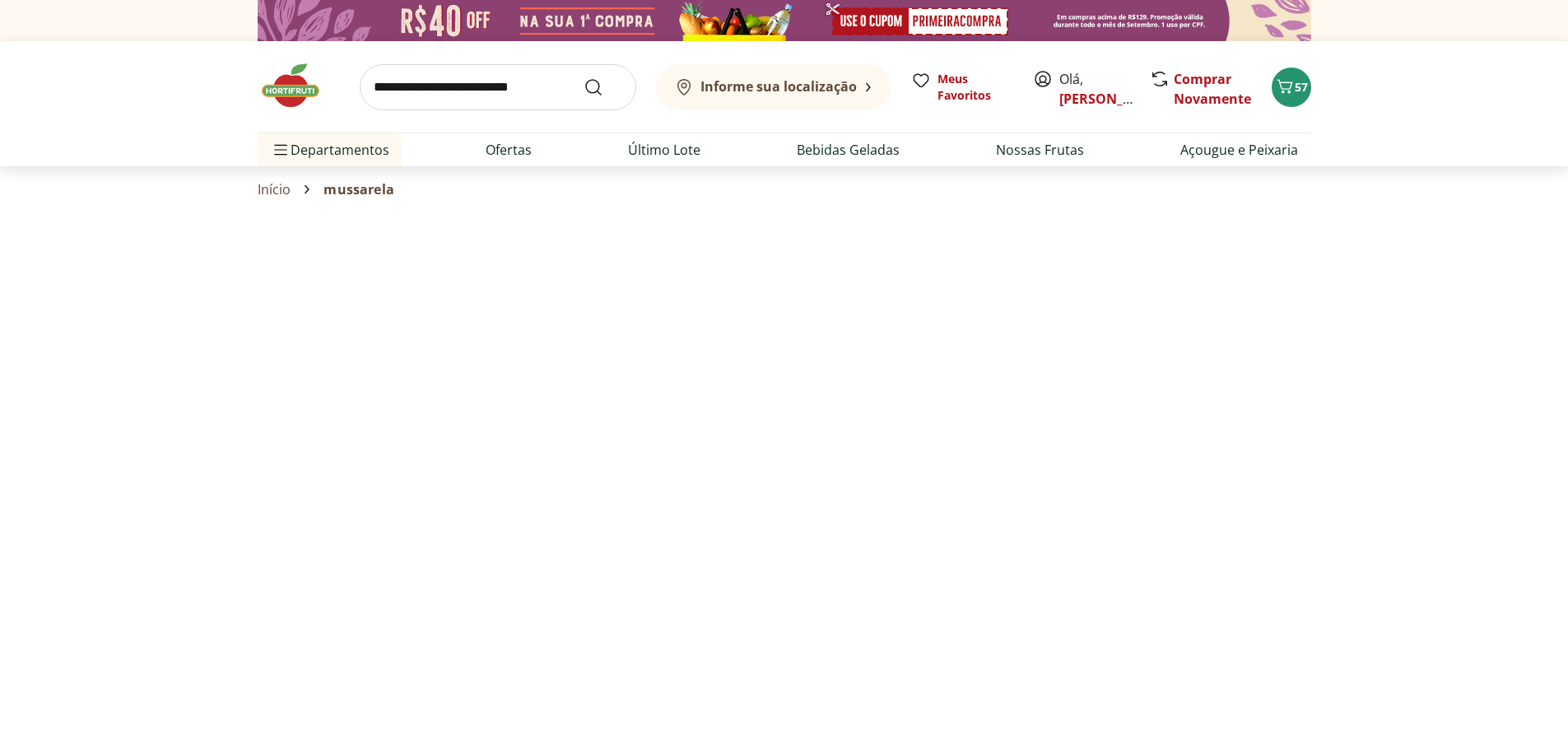
select select "**********"
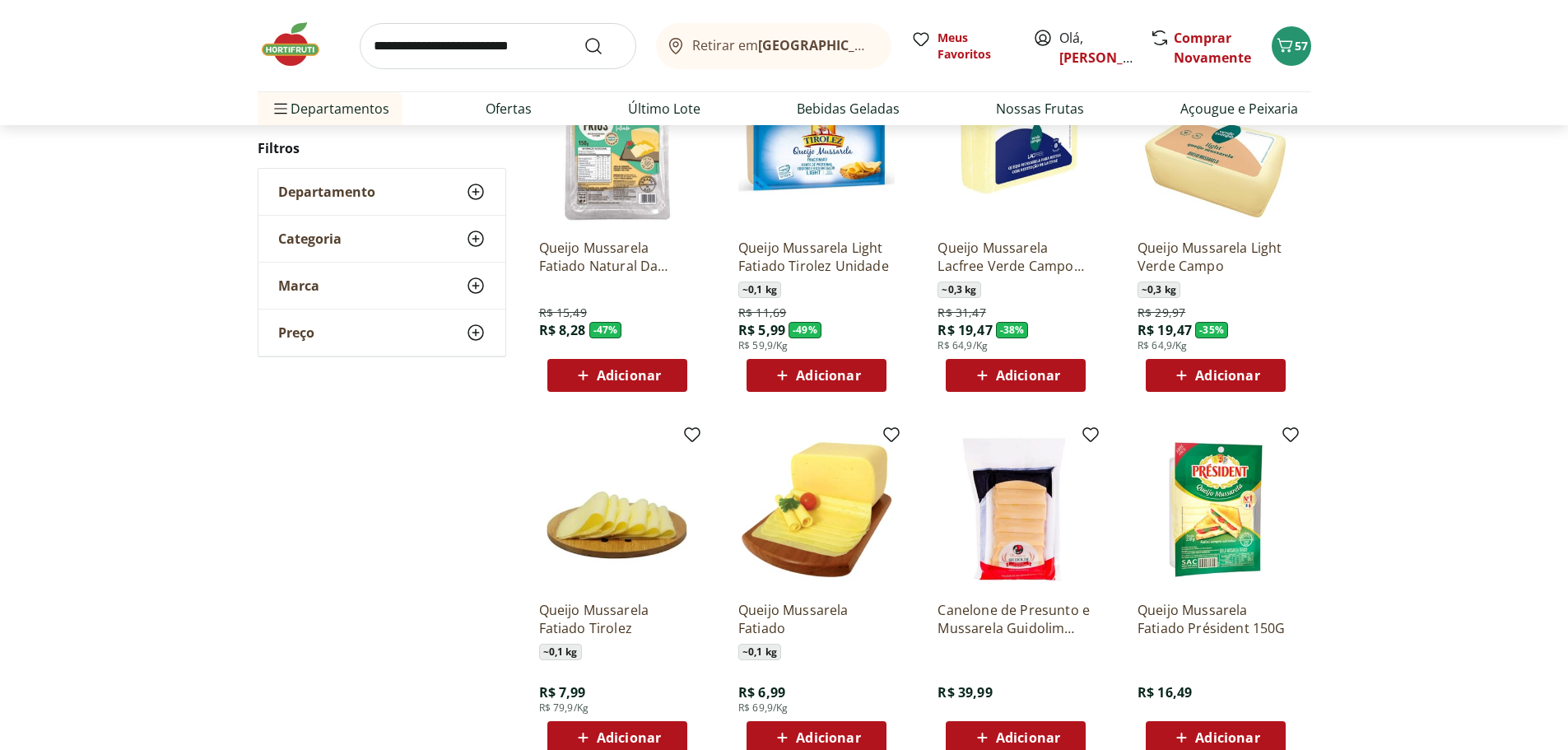
scroll to position [385, 0]
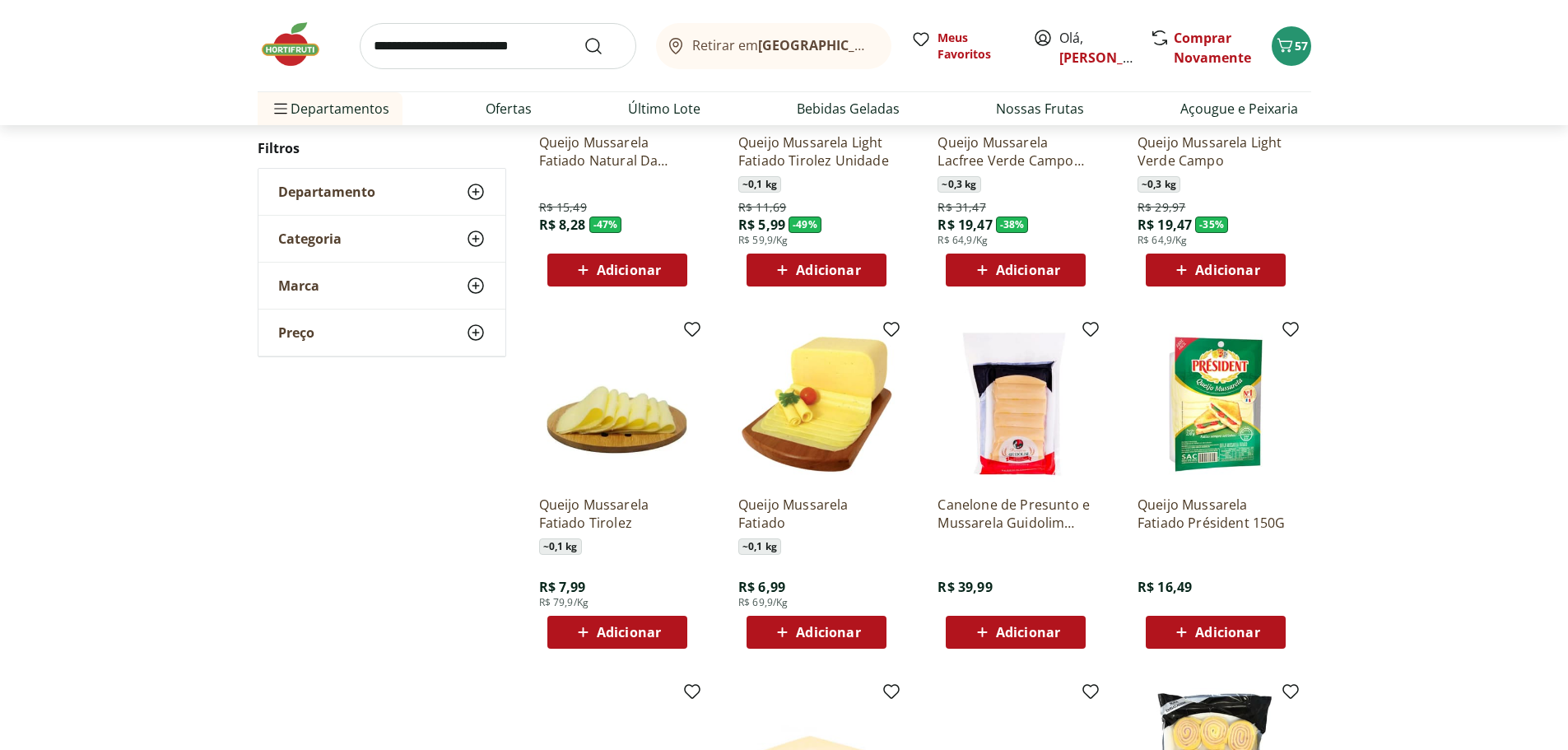
click at [1224, 630] on span "Adicionar" at bounding box center [1227, 631] width 64 height 13
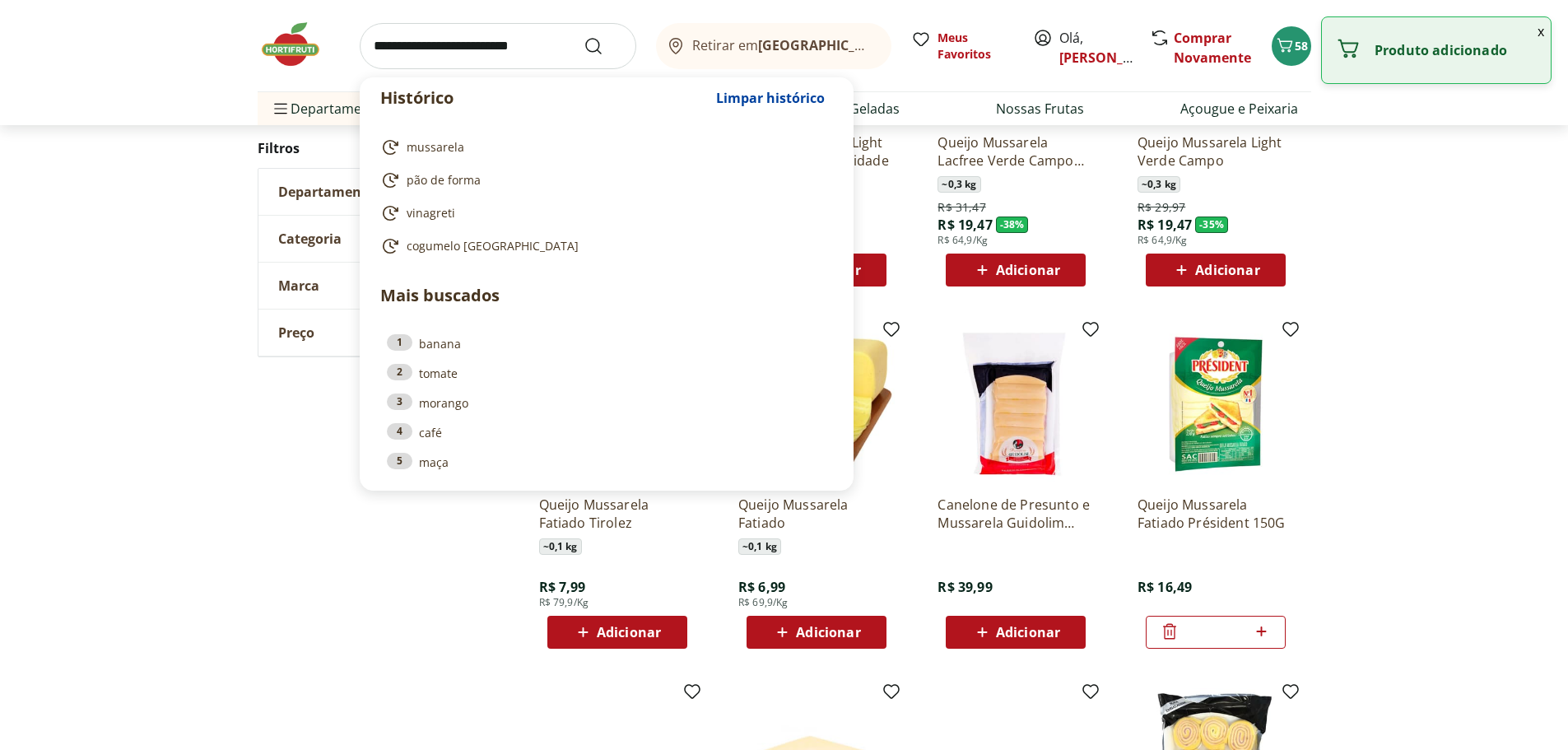
click at [392, 42] on input "search" at bounding box center [499, 46] width 277 height 47
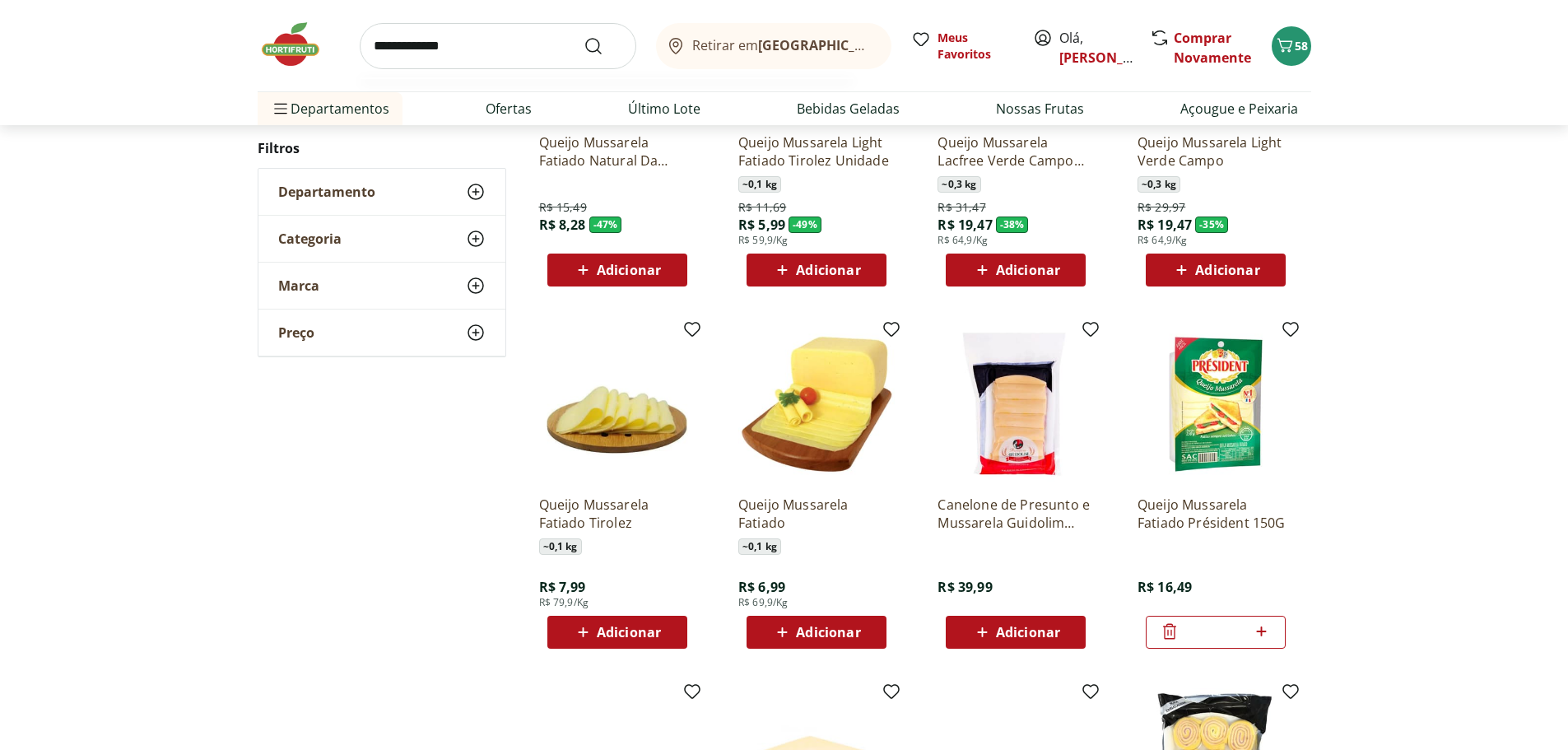
type input "**********"
click at [584, 37] on button "Submit Search" at bounding box center [603, 47] width 40 height 20
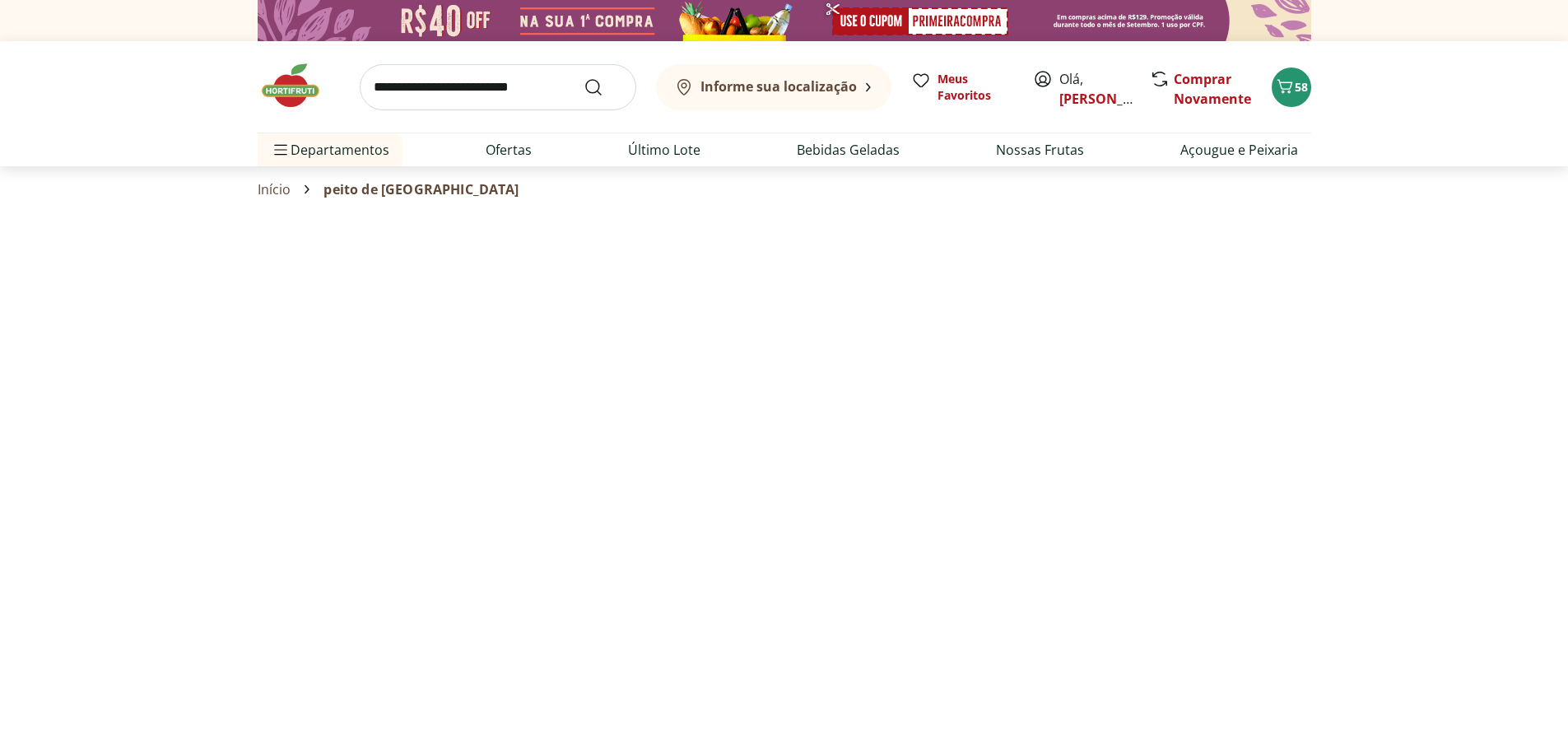
select select "**********"
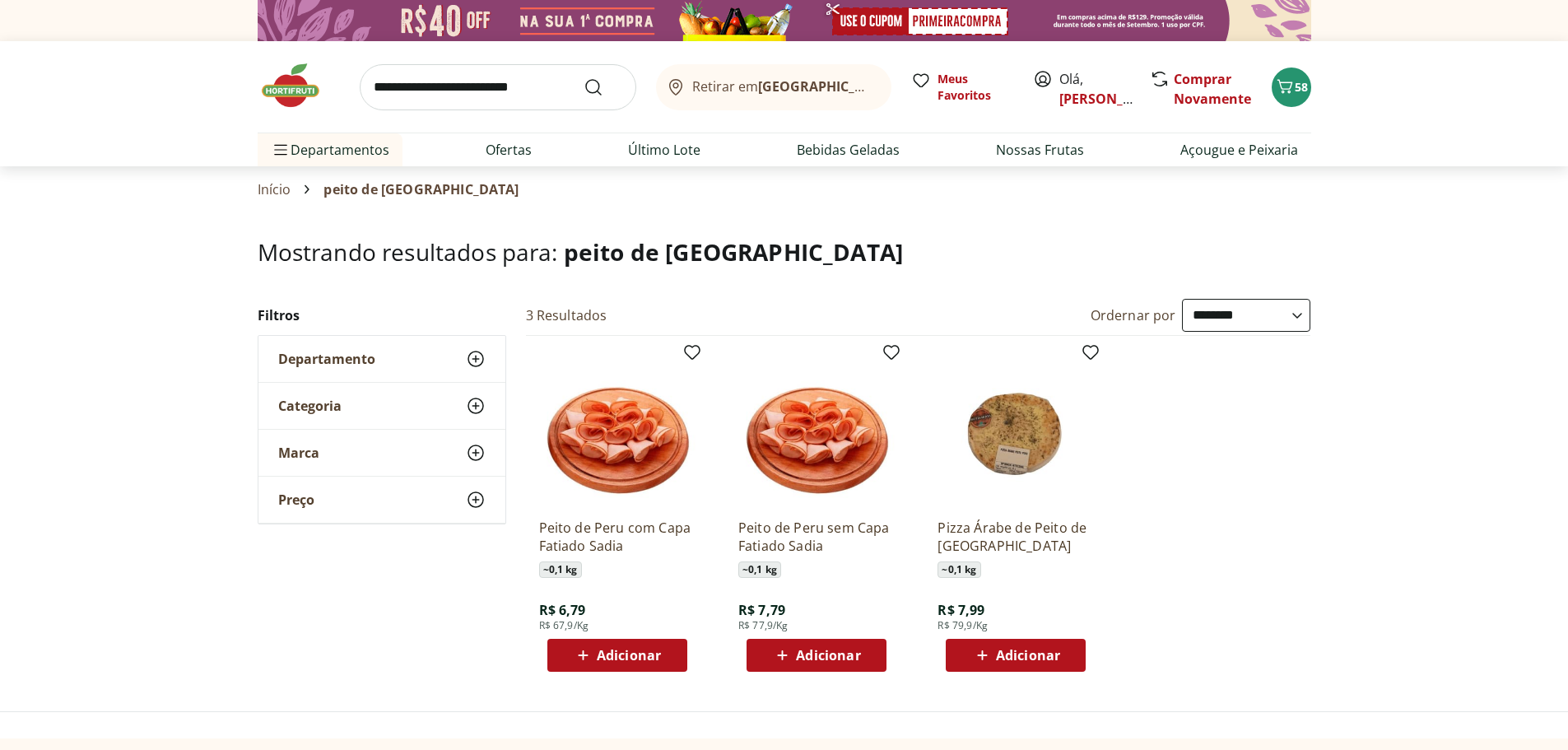
click at [812, 655] on span "Adicionar" at bounding box center [828, 655] width 64 height 13
click at [498, 149] on link "Ofertas" at bounding box center [508, 149] width 46 height 20
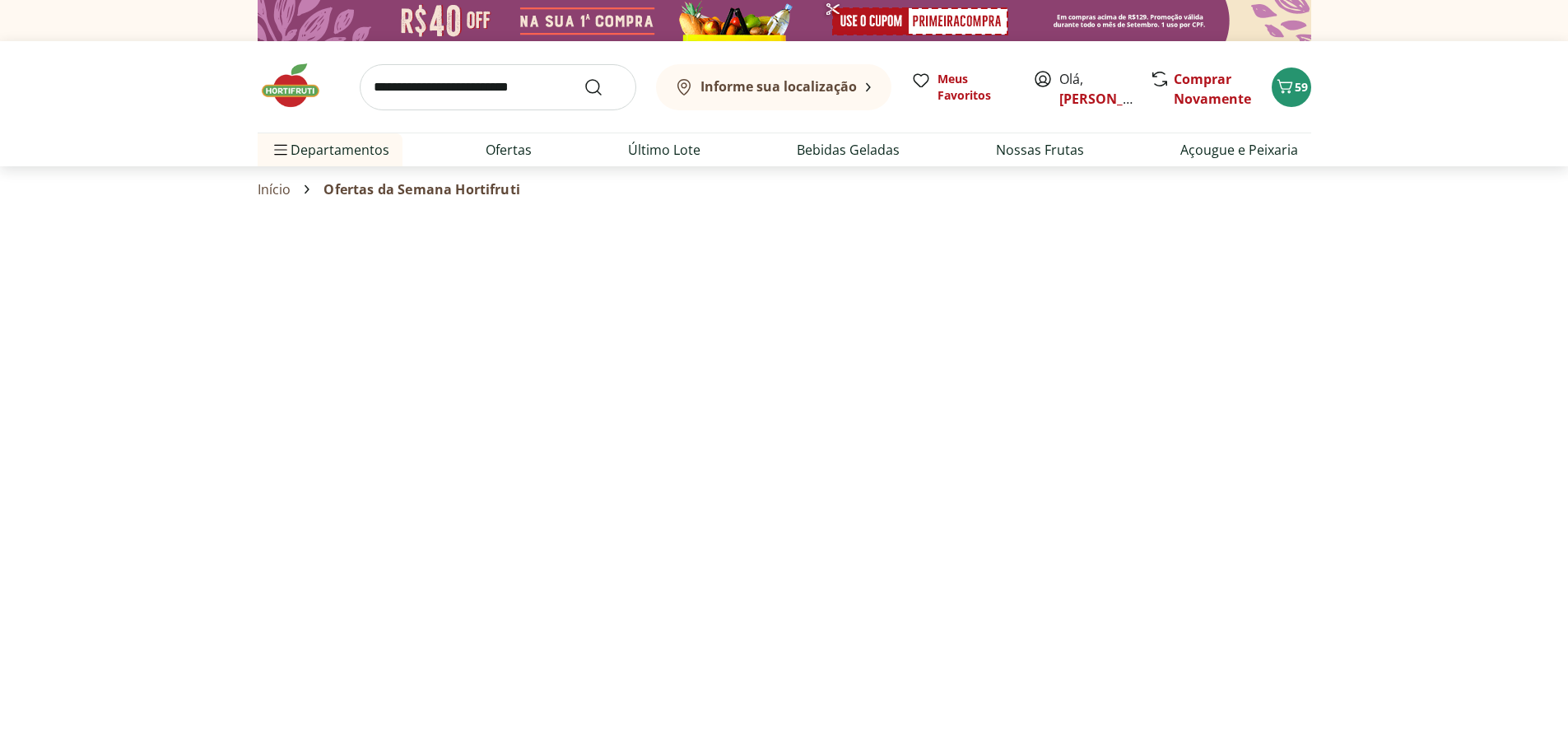
select select "**********"
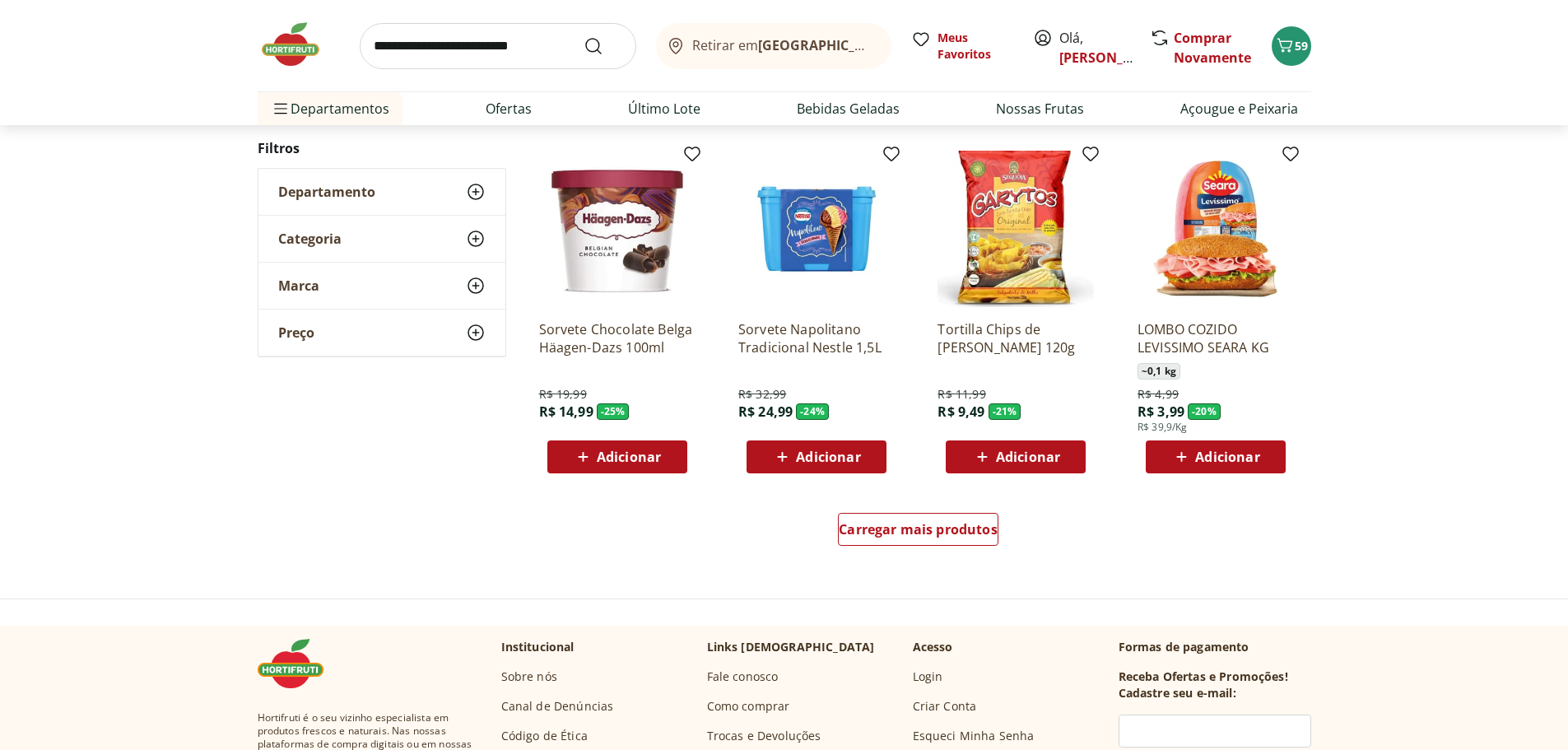
scroll to position [866, 0]
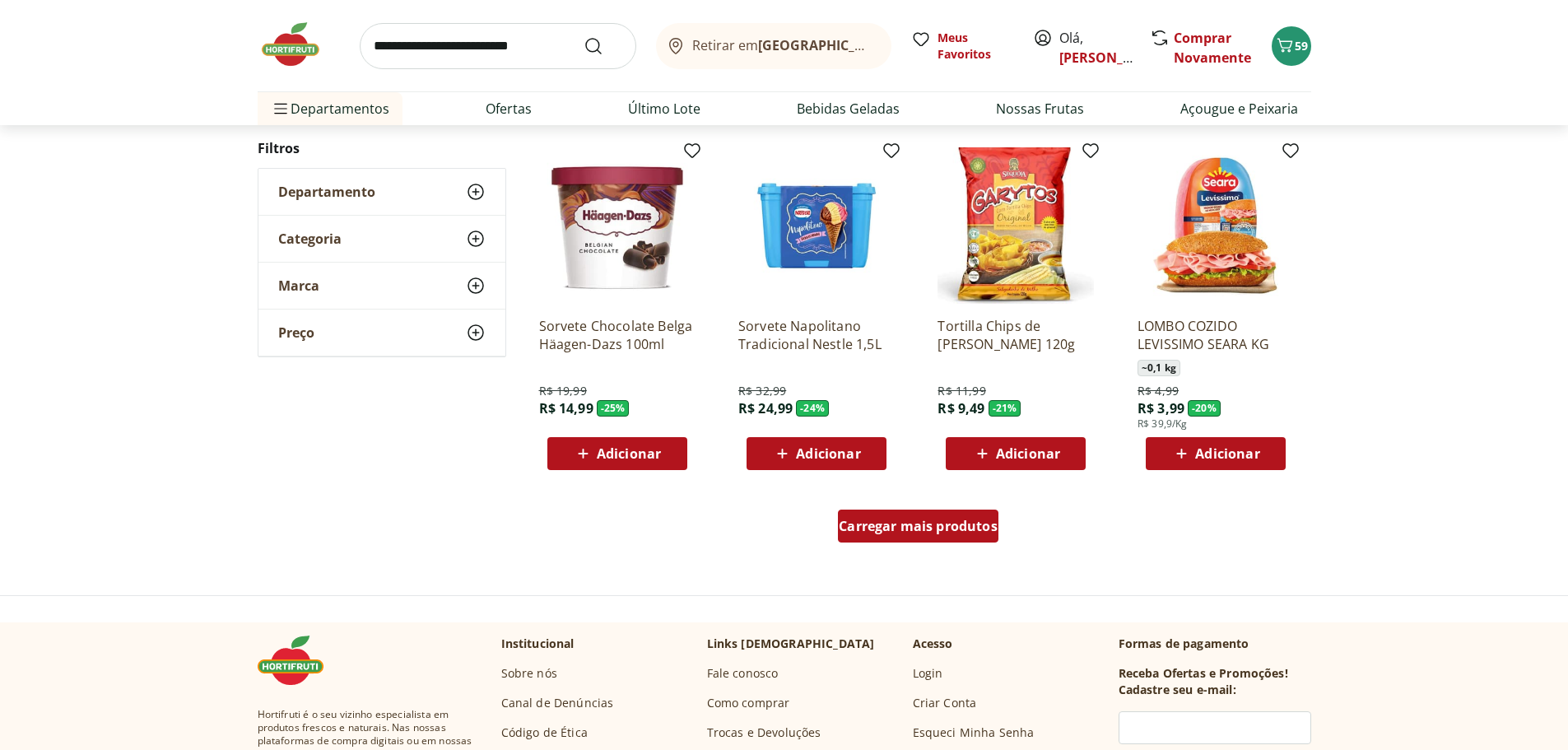
click at [891, 530] on span "Carregar mais produtos" at bounding box center [918, 525] width 159 height 13
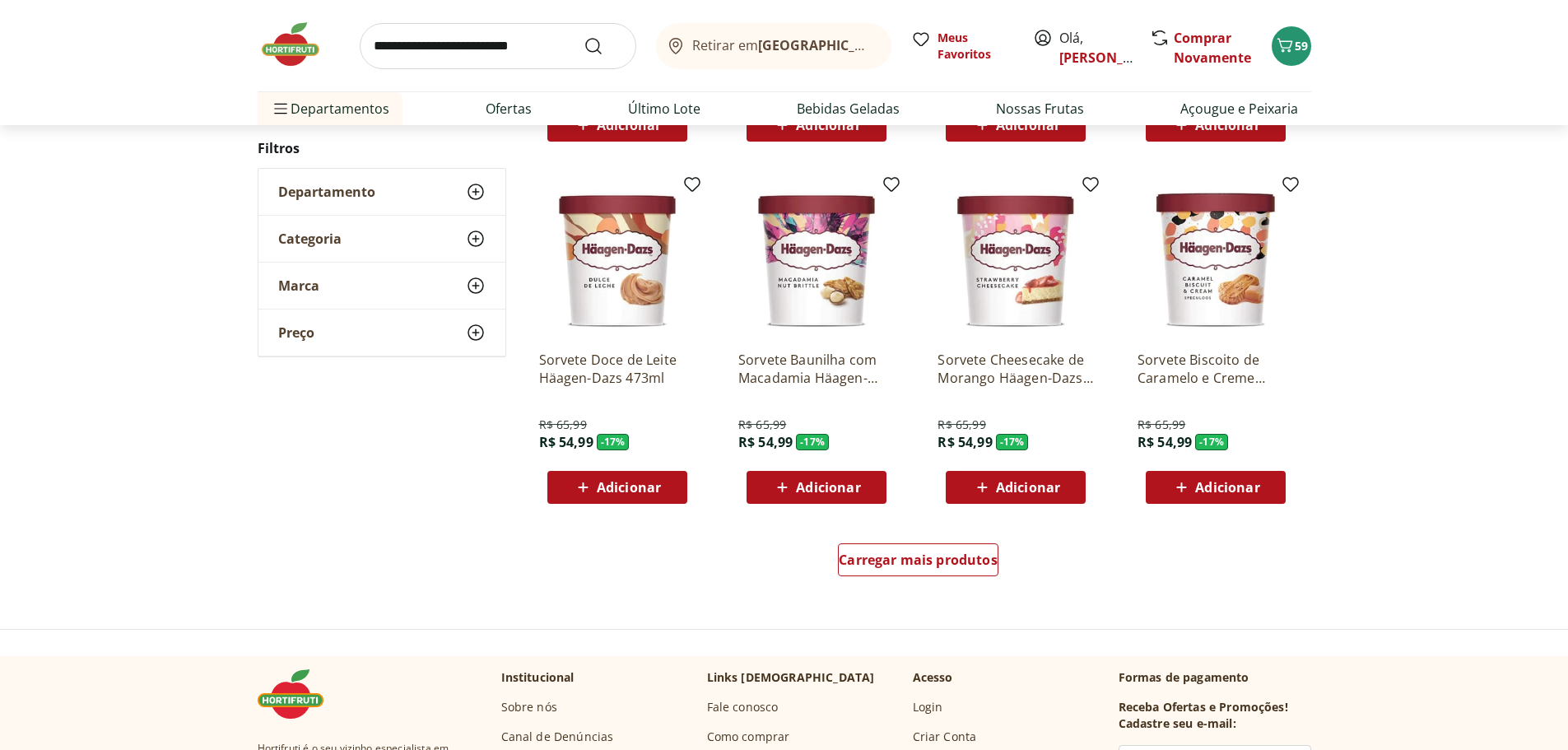
scroll to position [1920, 0]
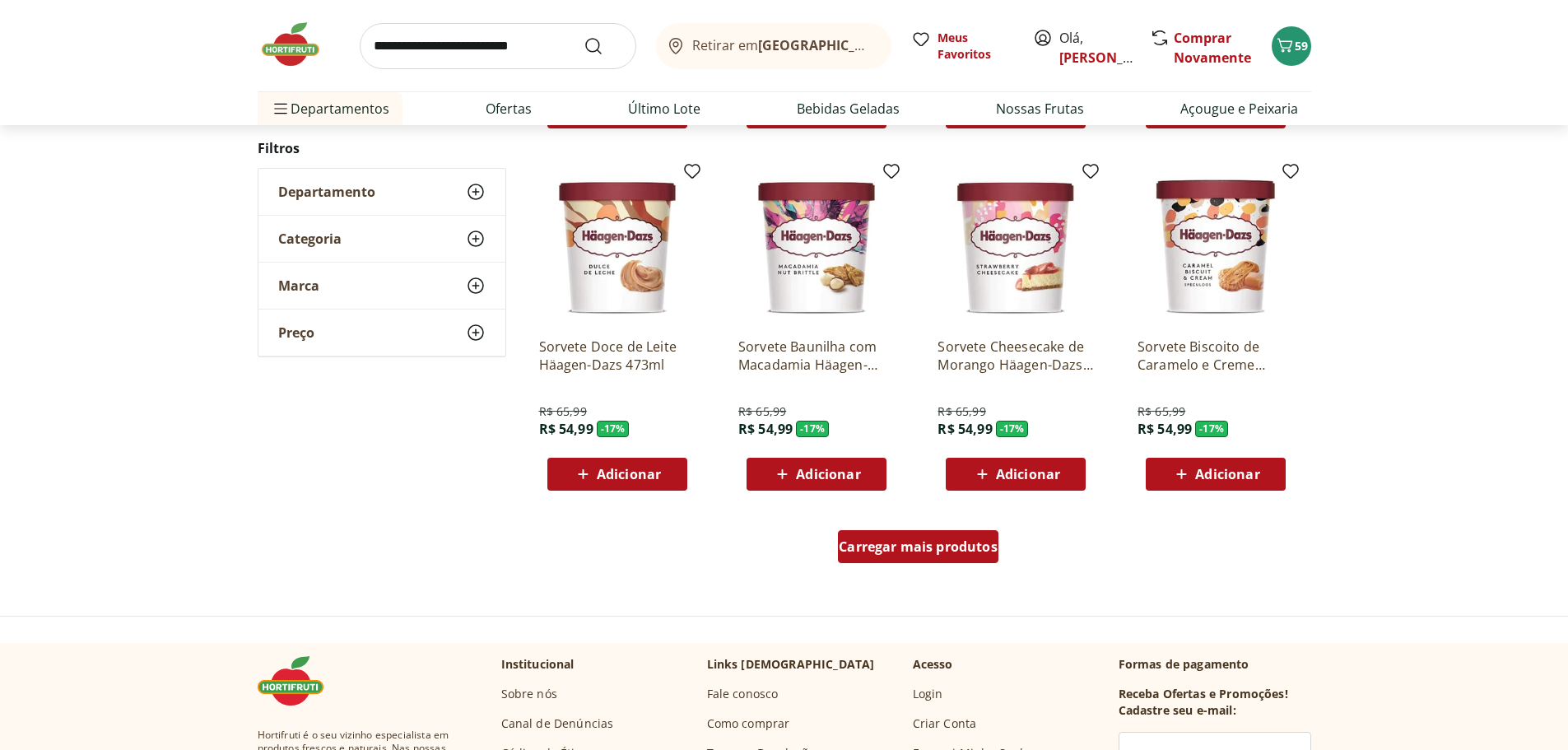
click at [900, 547] on span "Carregar mais produtos" at bounding box center [918, 546] width 159 height 13
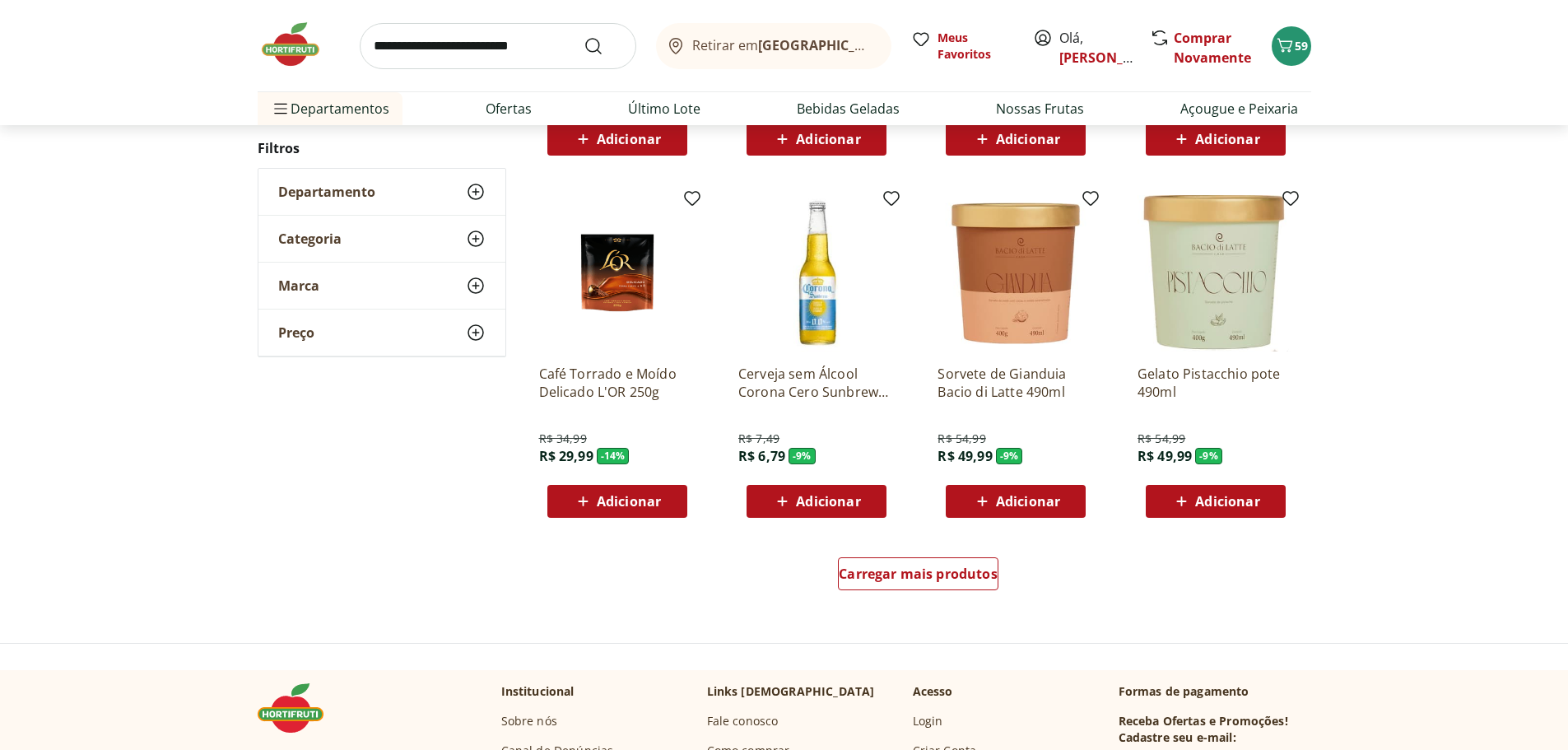
scroll to position [2983, 0]
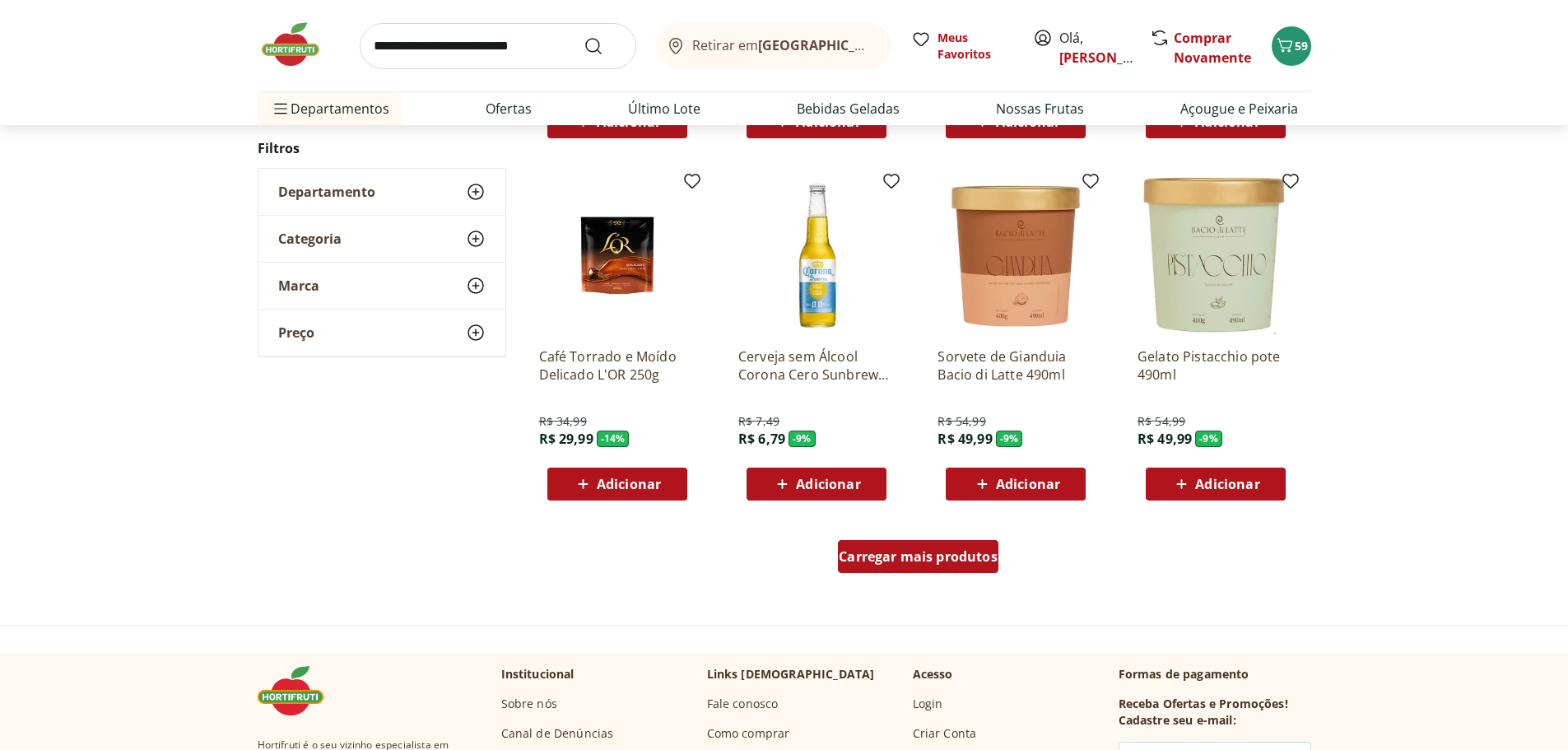
click at [930, 562] on span "Carregar mais produtos" at bounding box center [918, 556] width 159 height 13
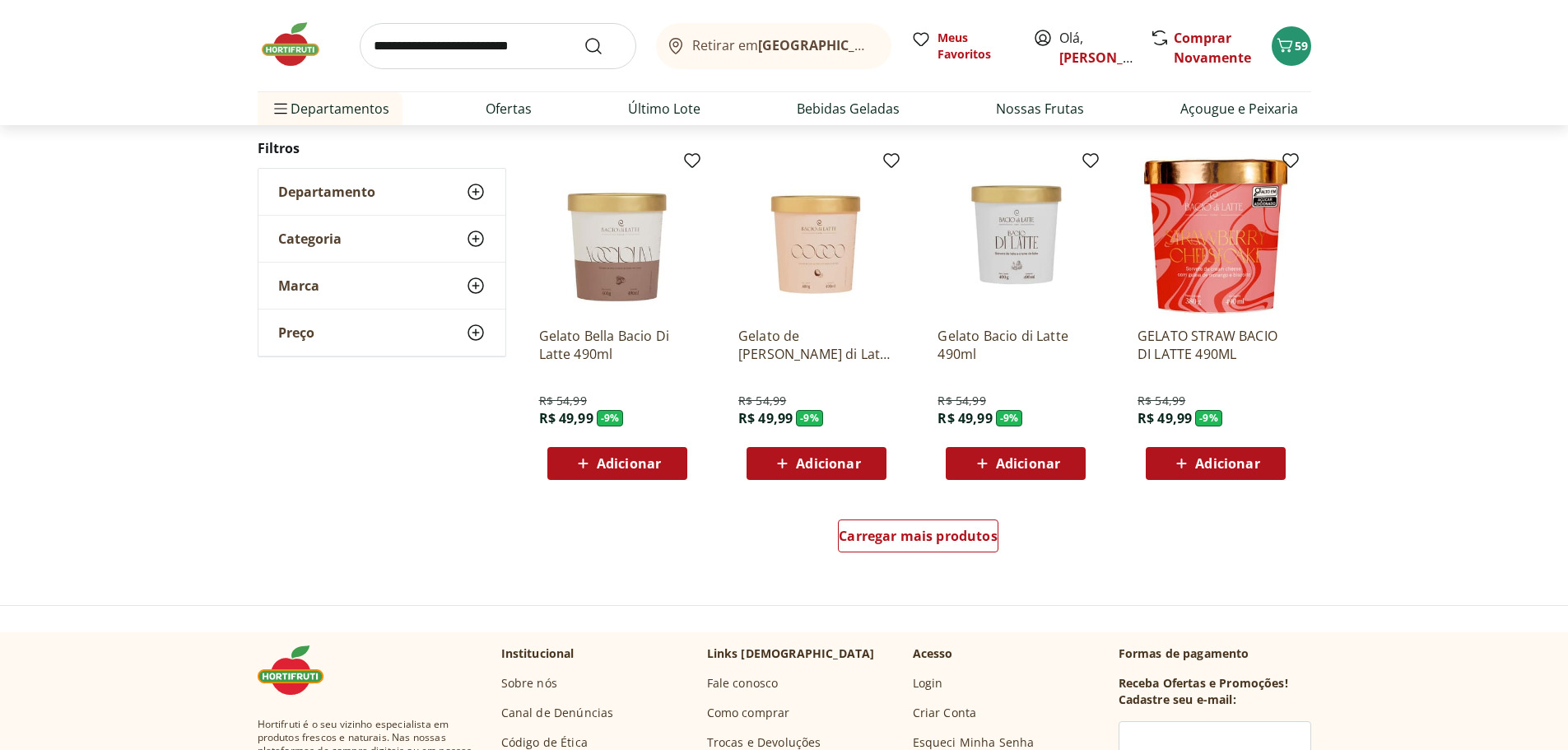
scroll to position [4084, 0]
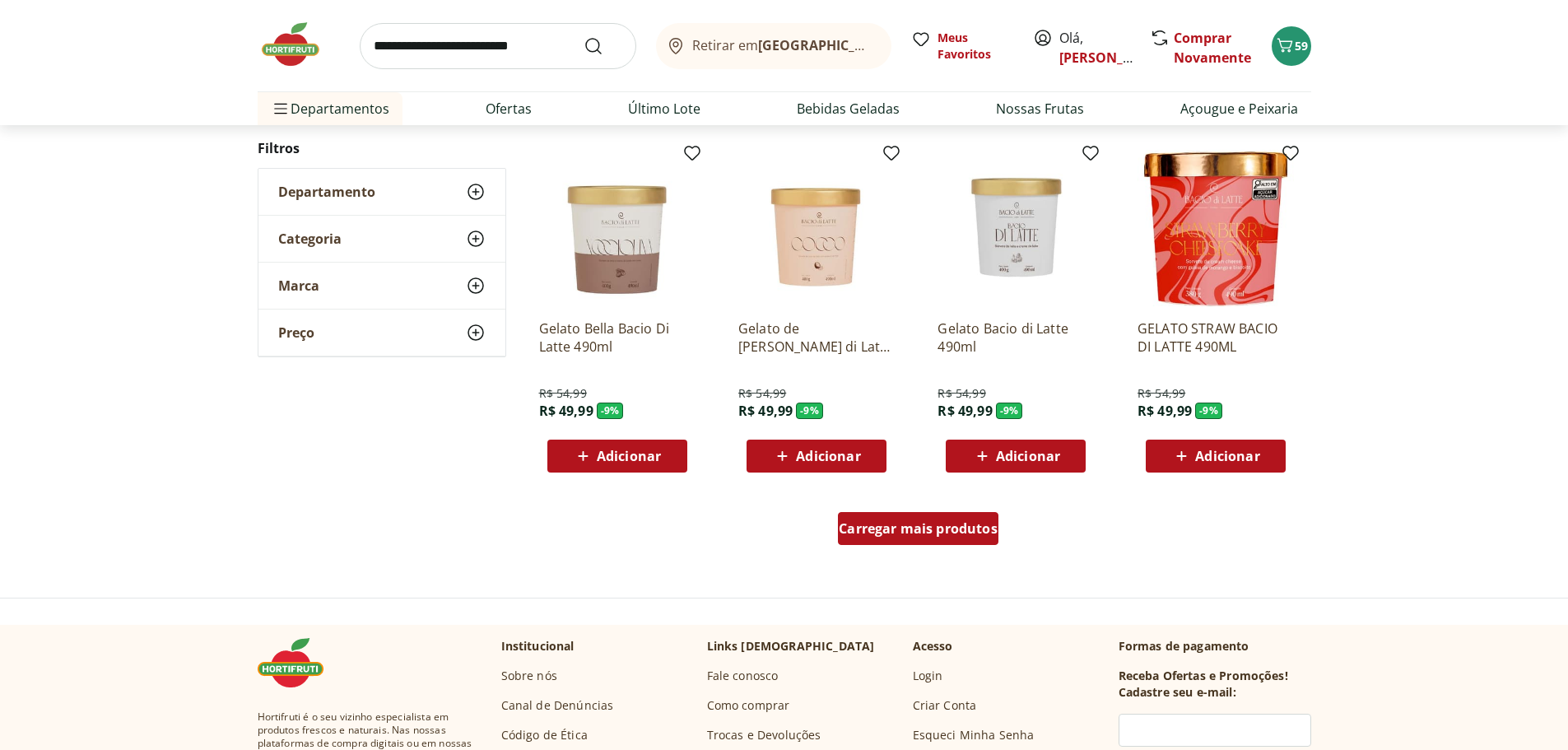
click at [905, 518] on div "Carregar mais produtos" at bounding box center [918, 528] width 160 height 33
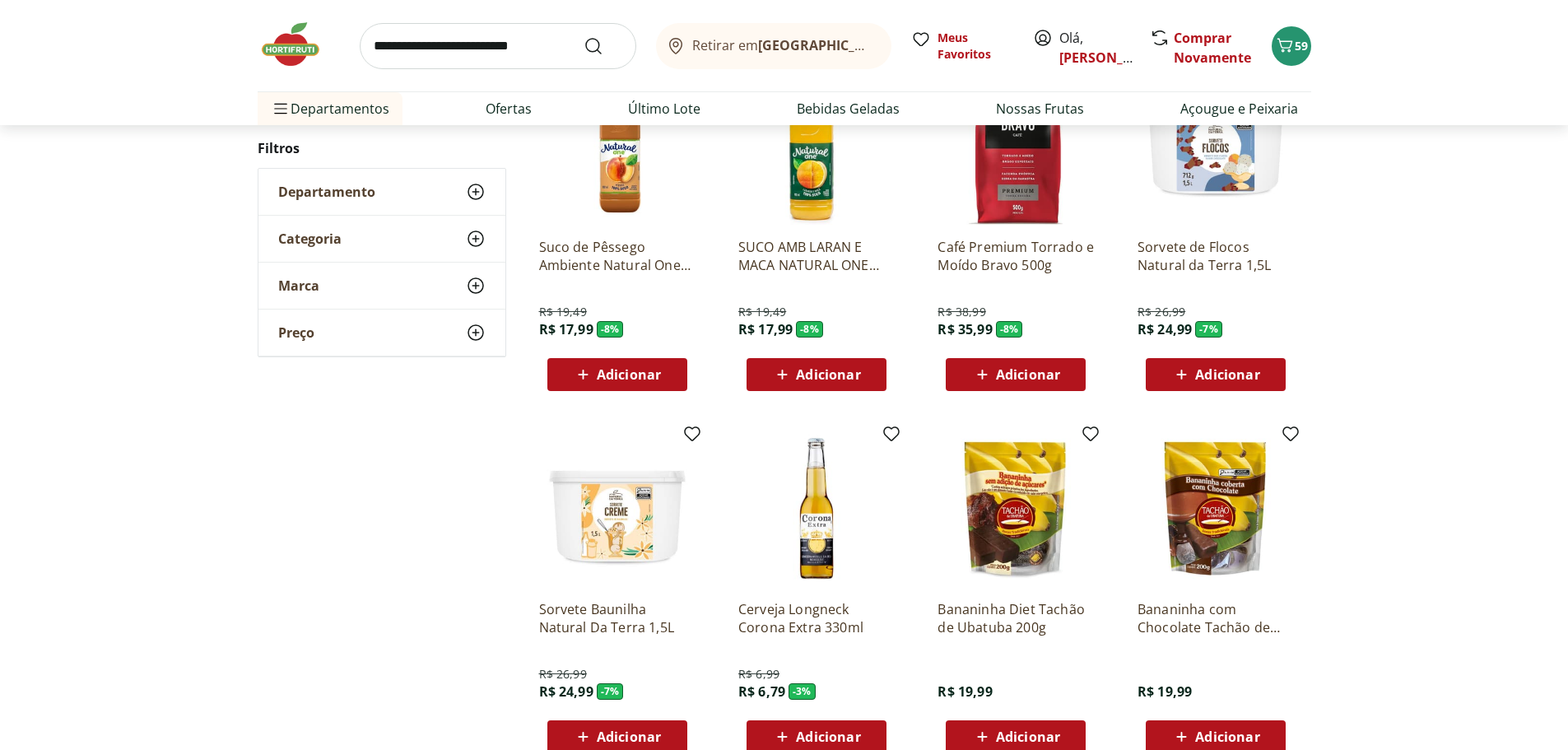
scroll to position [5022, 0]
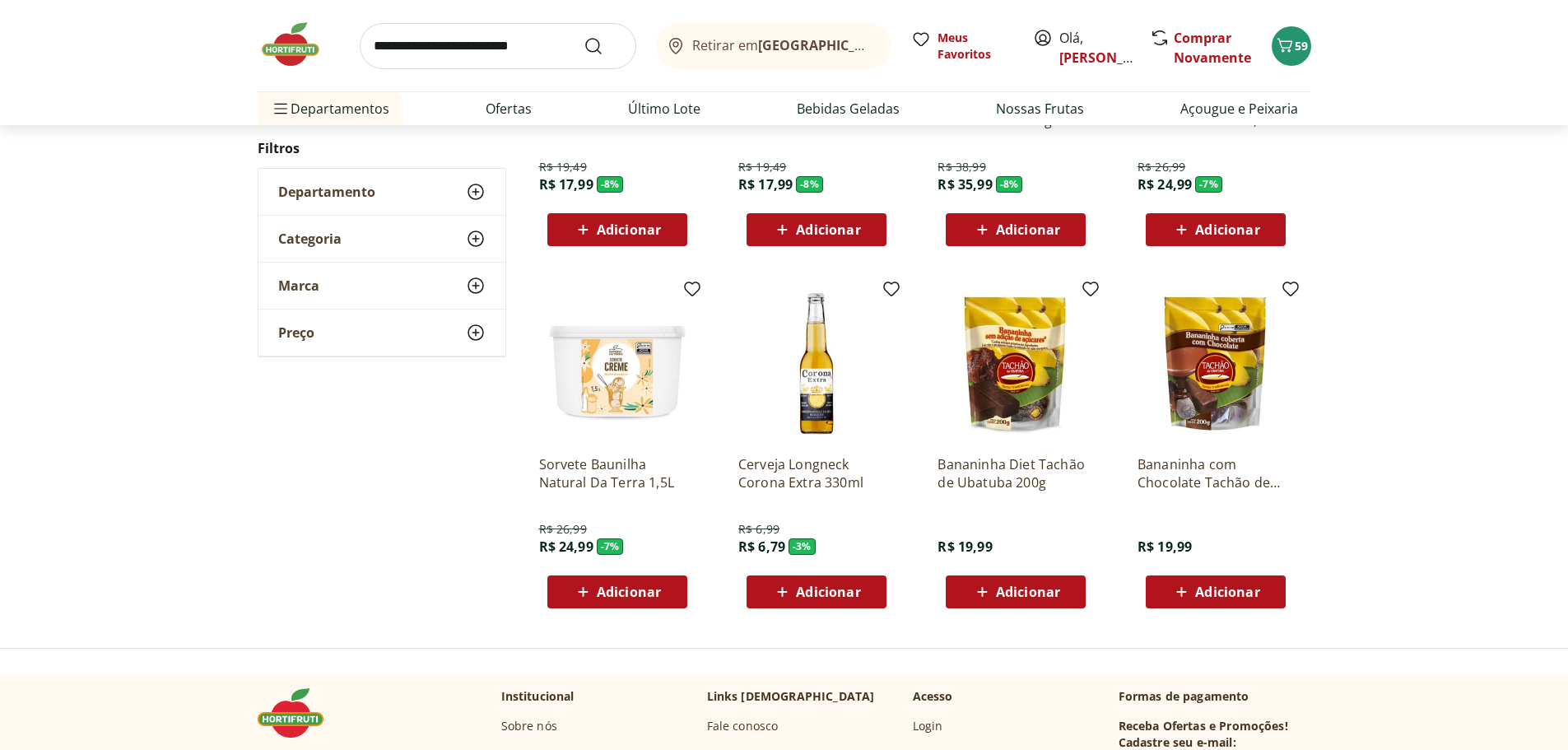
click at [1006, 594] on span "Adicionar" at bounding box center [1028, 592] width 64 height 13
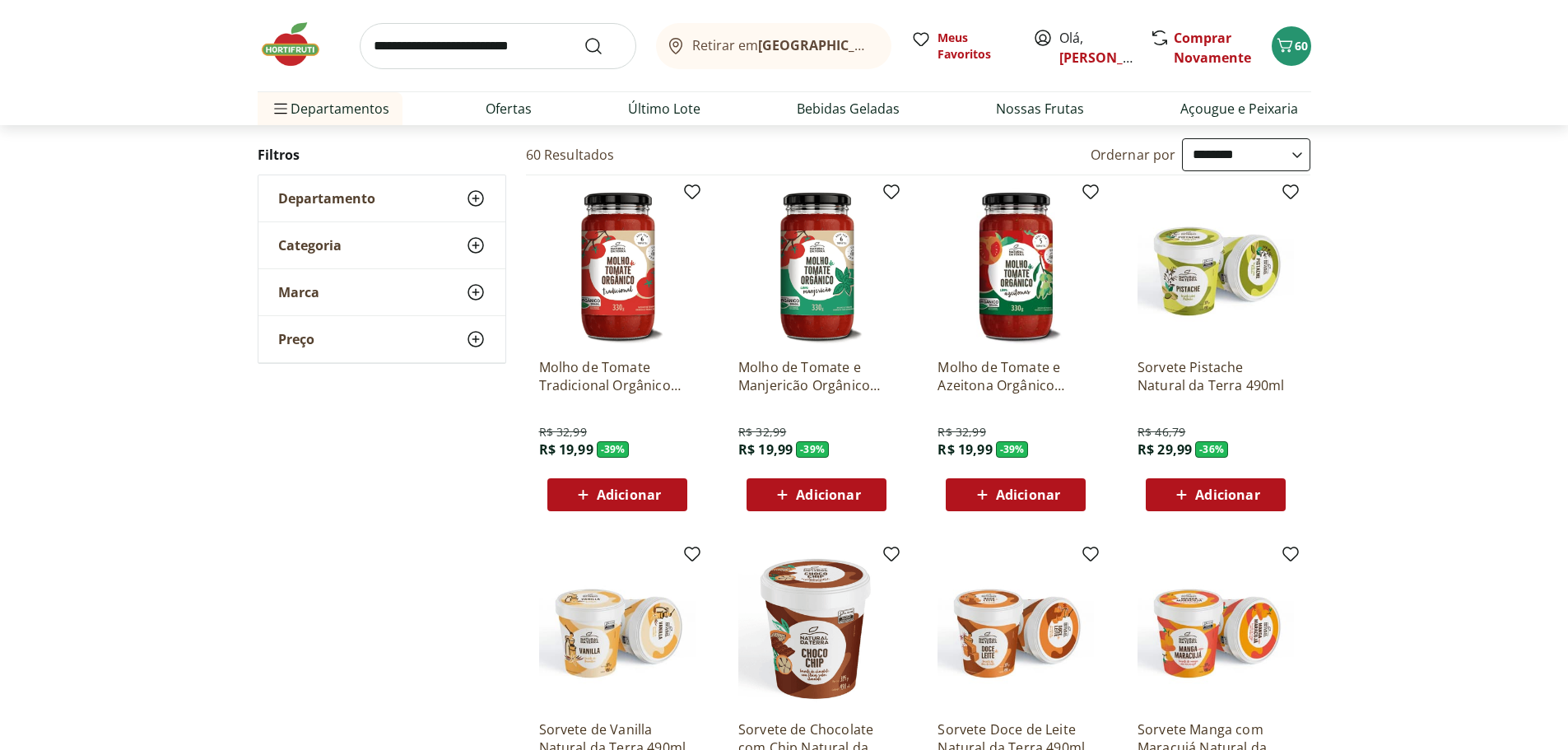
scroll to position [0, 0]
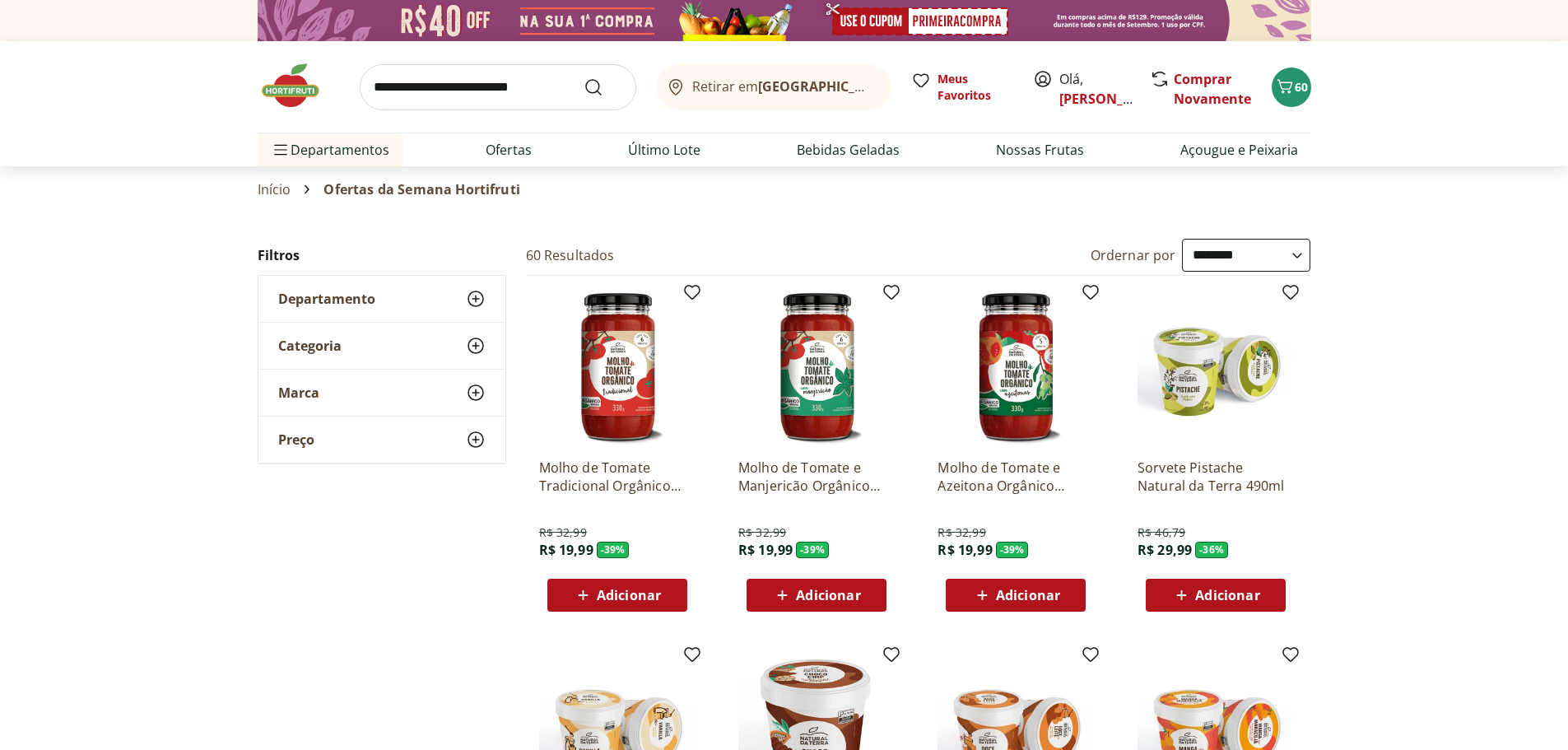
click at [380, 91] on input "search" at bounding box center [499, 87] width 277 height 47
type input "***"
click at [584, 77] on button "Submit Search" at bounding box center [603, 87] width 40 height 20
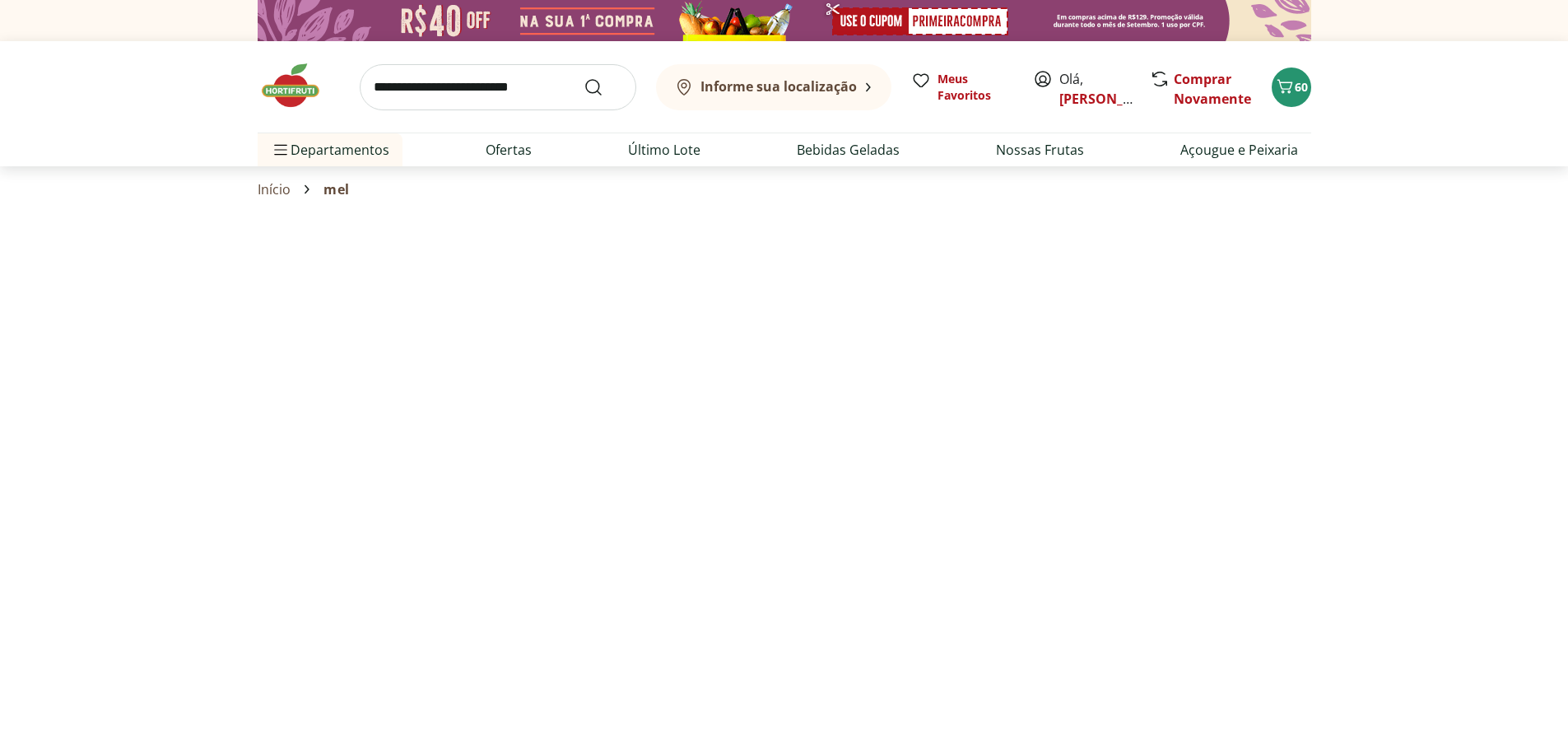
select select "**********"
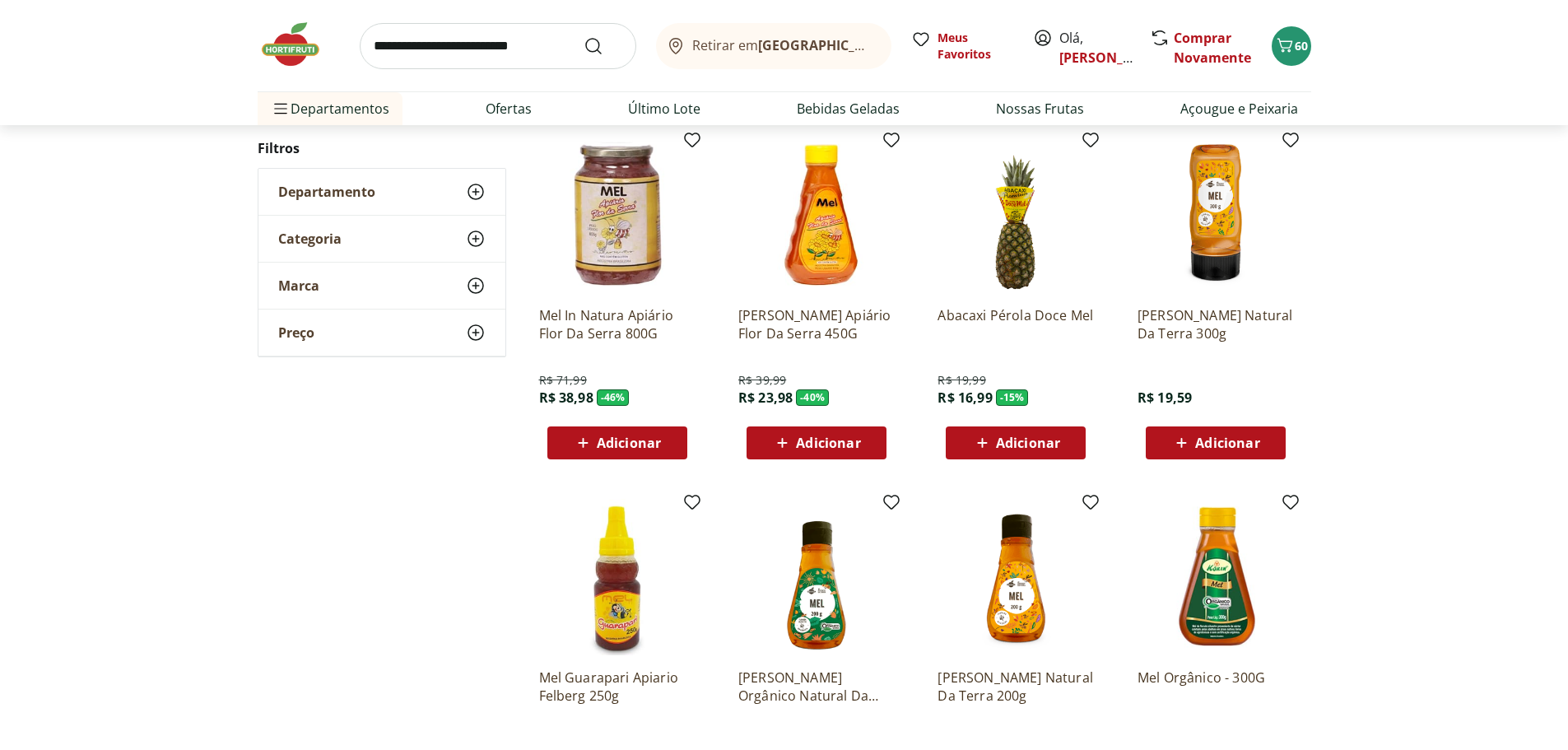
scroll to position [203, 0]
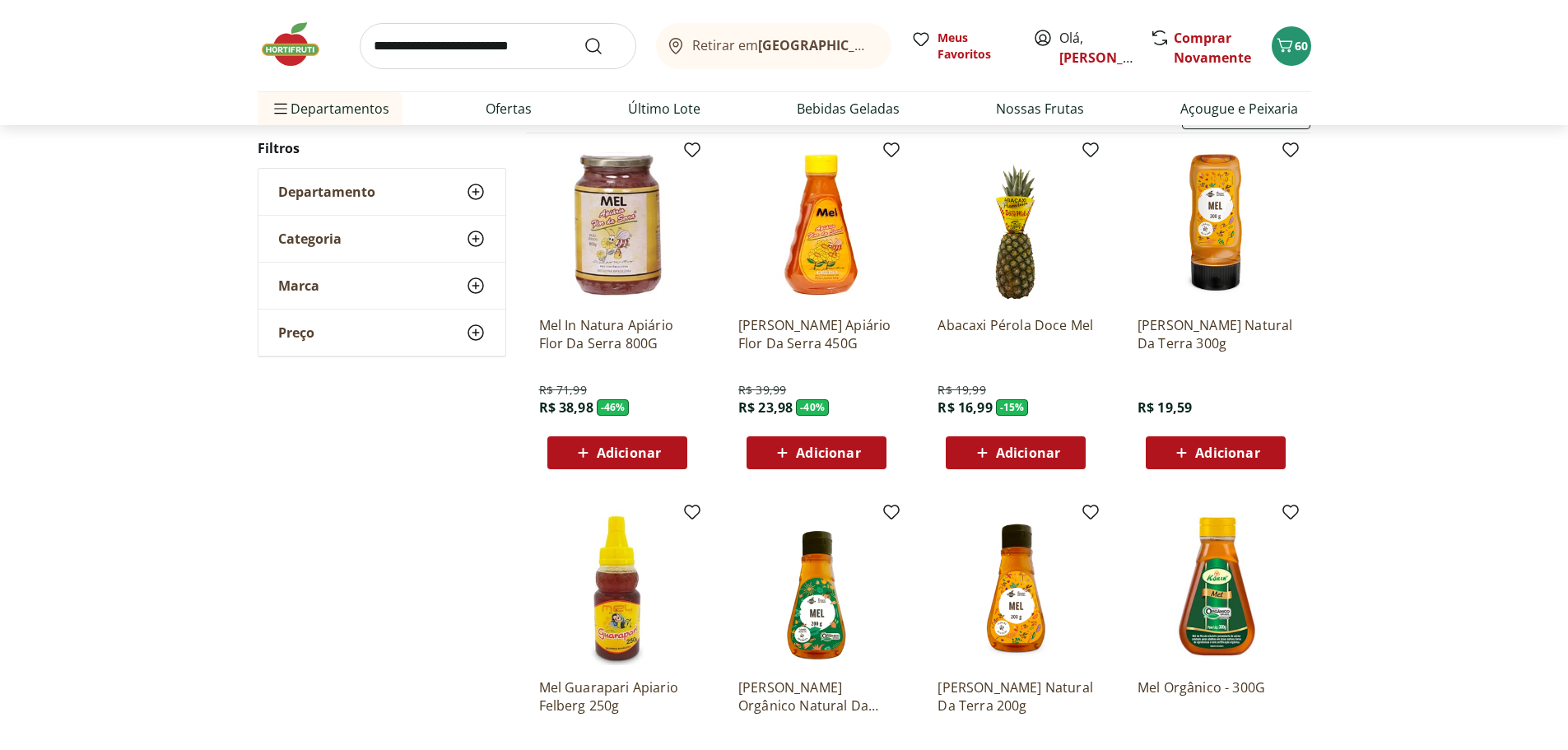
click at [813, 450] on span "Adicionar" at bounding box center [828, 452] width 64 height 13
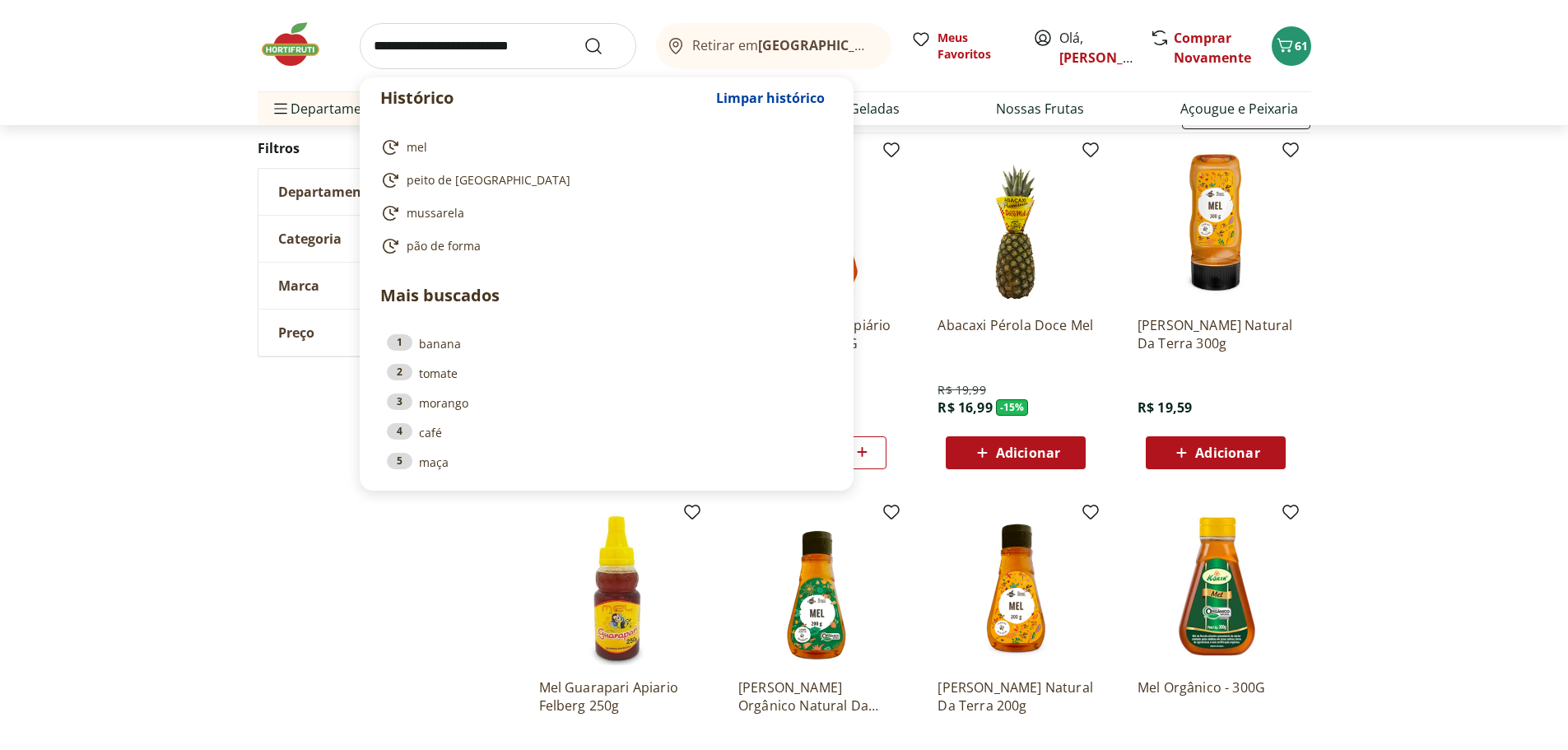
click at [453, 51] on input "search" at bounding box center [499, 46] width 277 height 47
click at [445, 45] on input "search" at bounding box center [499, 46] width 277 height 47
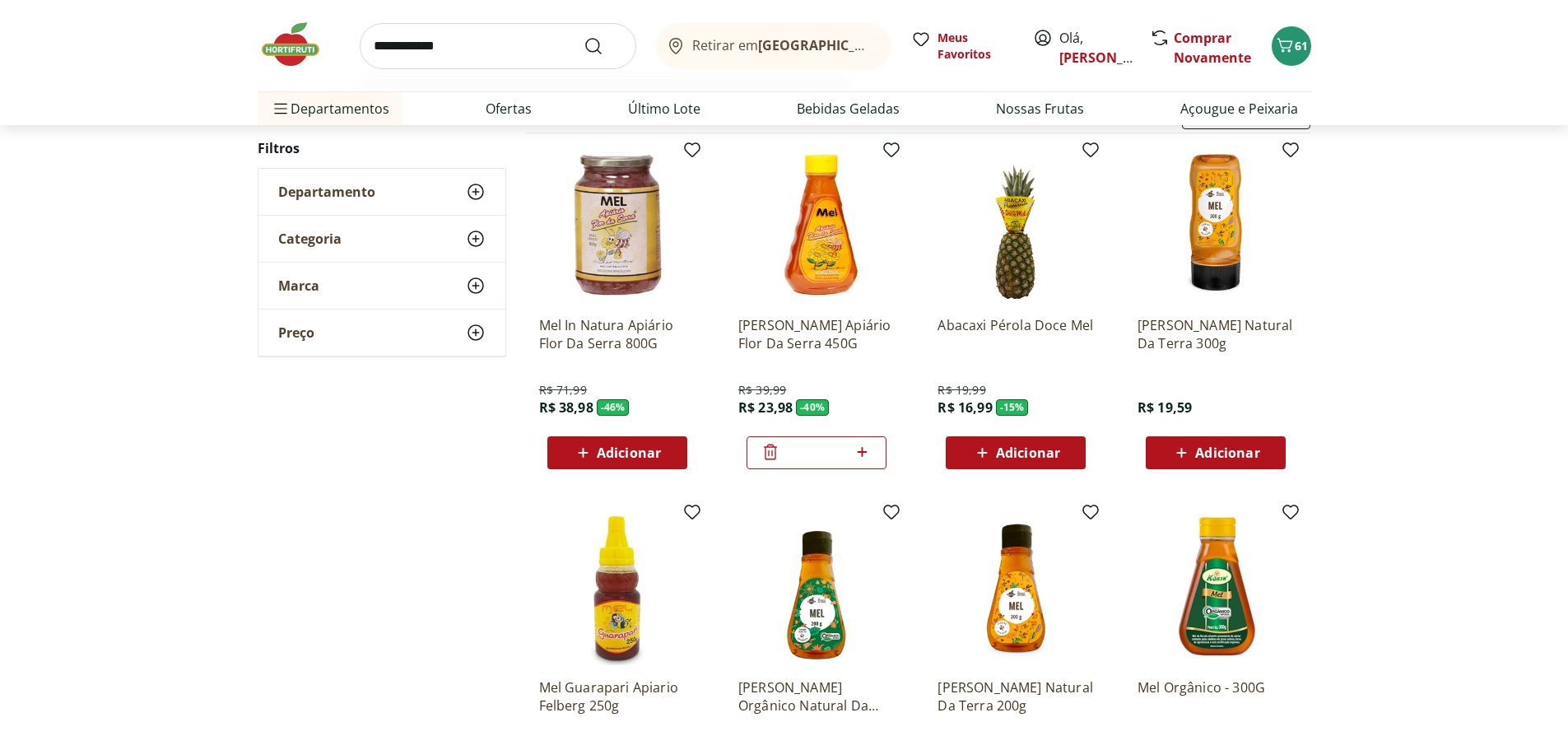
type input "**********"
click at [584, 37] on button "Submit Search" at bounding box center [603, 47] width 40 height 20
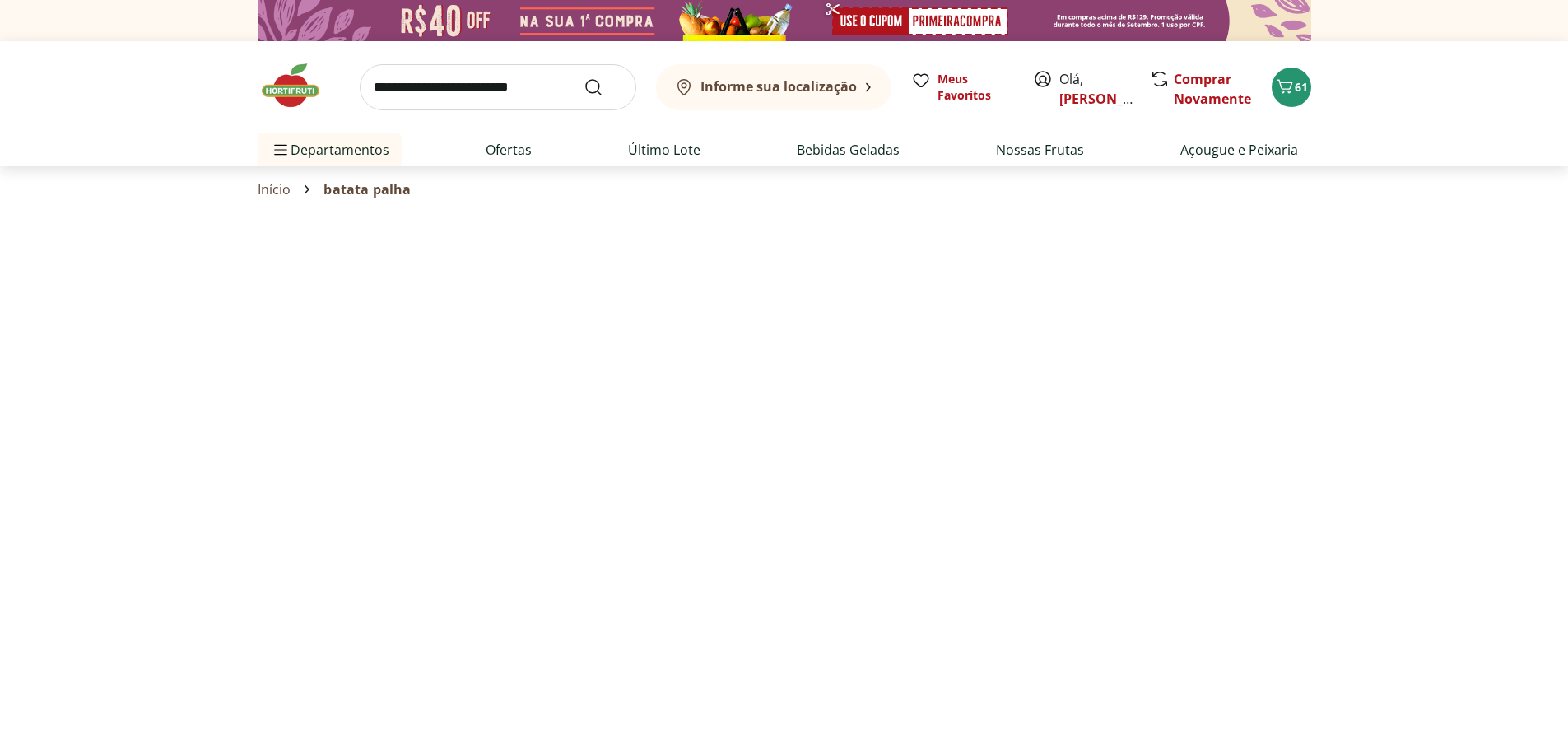
select select "**********"
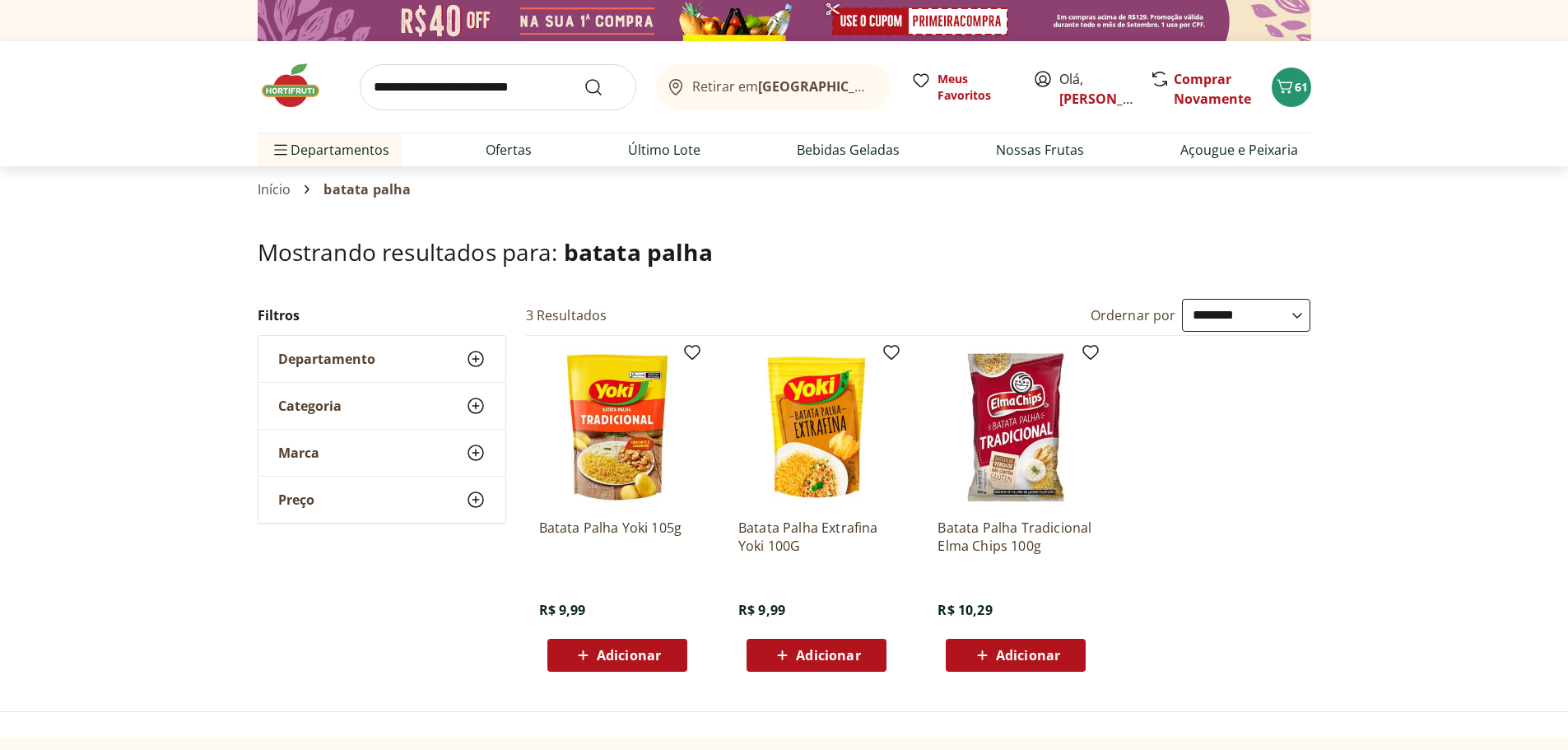
click at [596, 647] on span "Adicionar" at bounding box center [616, 655] width 88 height 20
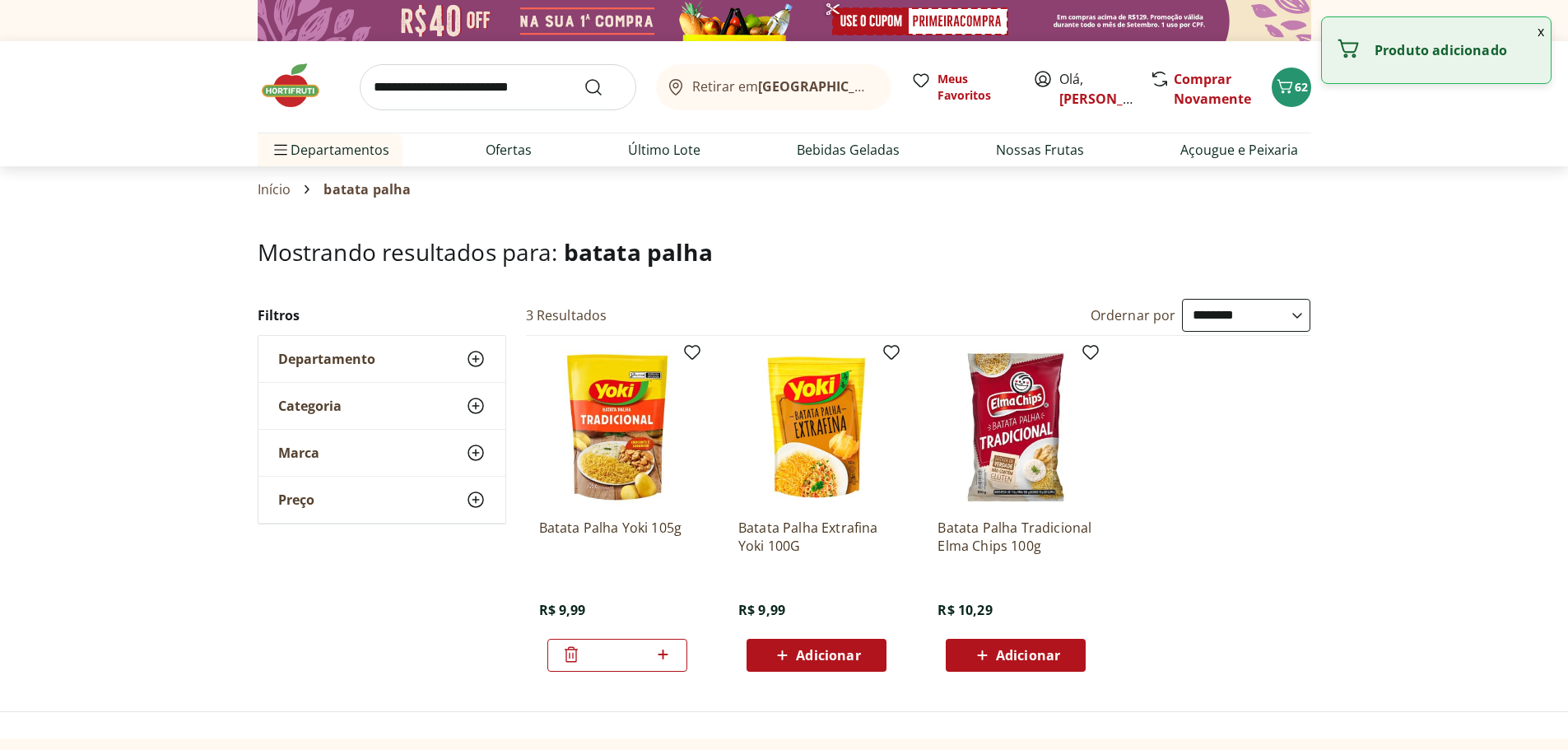
click at [425, 87] on input "search" at bounding box center [499, 87] width 277 height 47
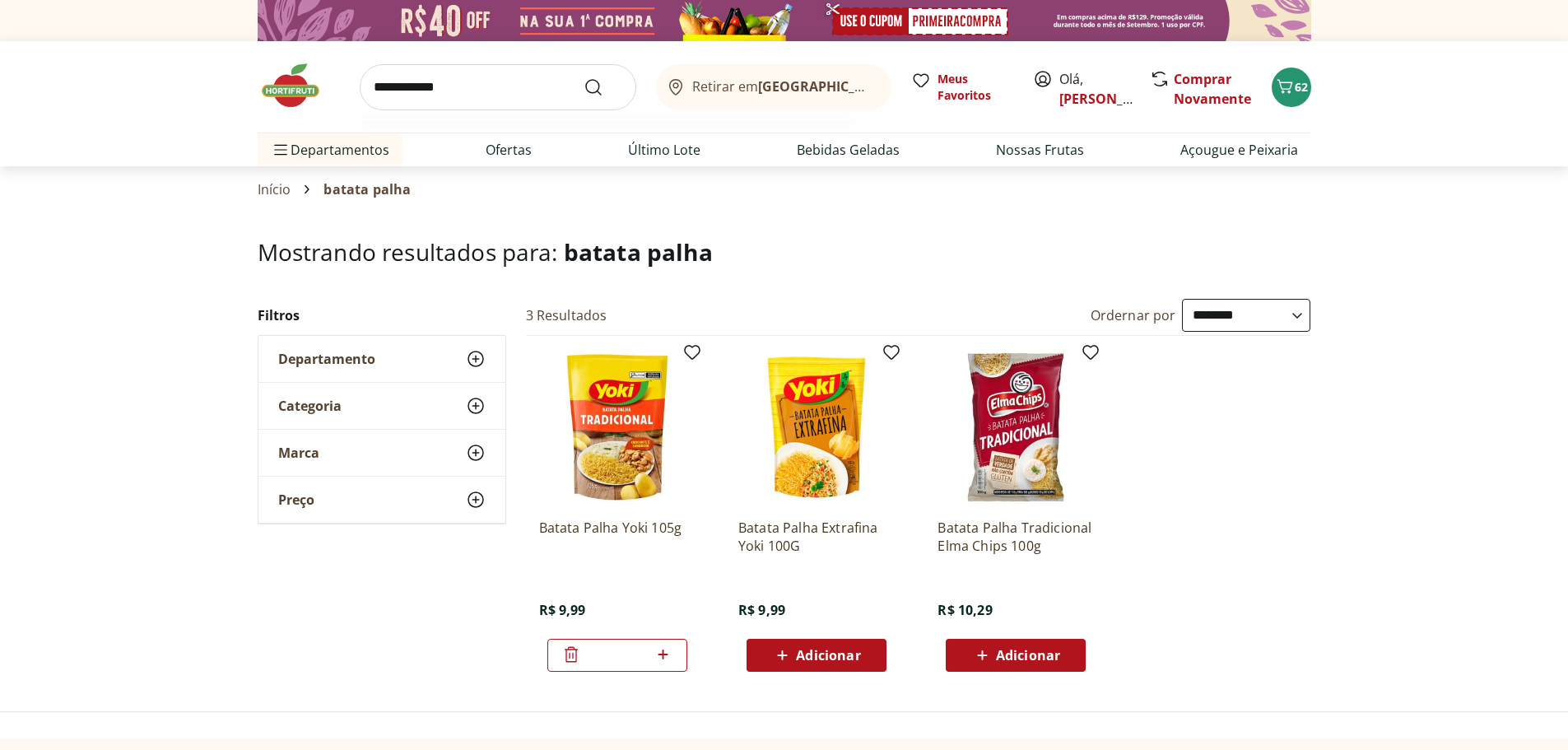
type input "**********"
click at [584, 77] on button "Submit Search" at bounding box center [603, 87] width 40 height 20
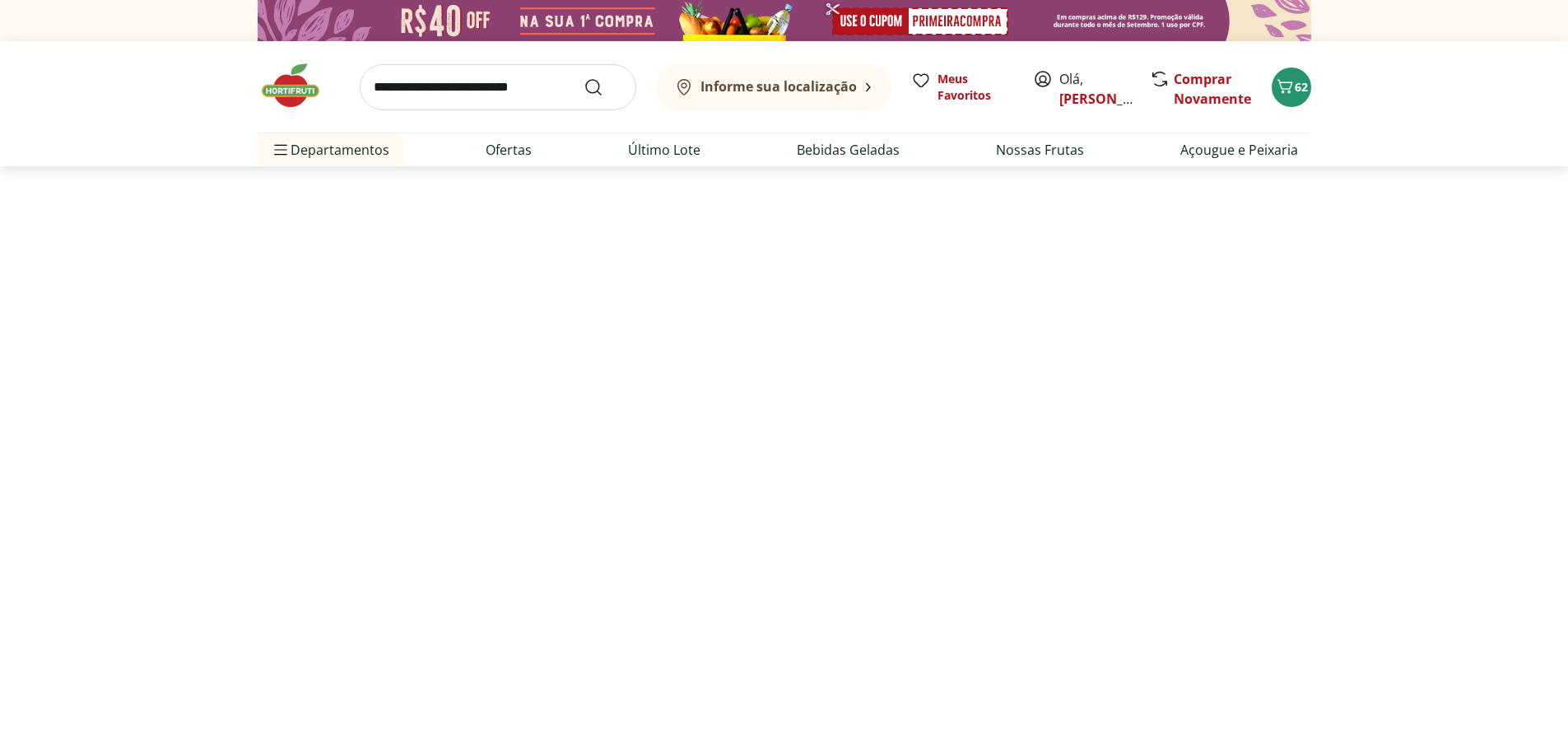
select select "**********"
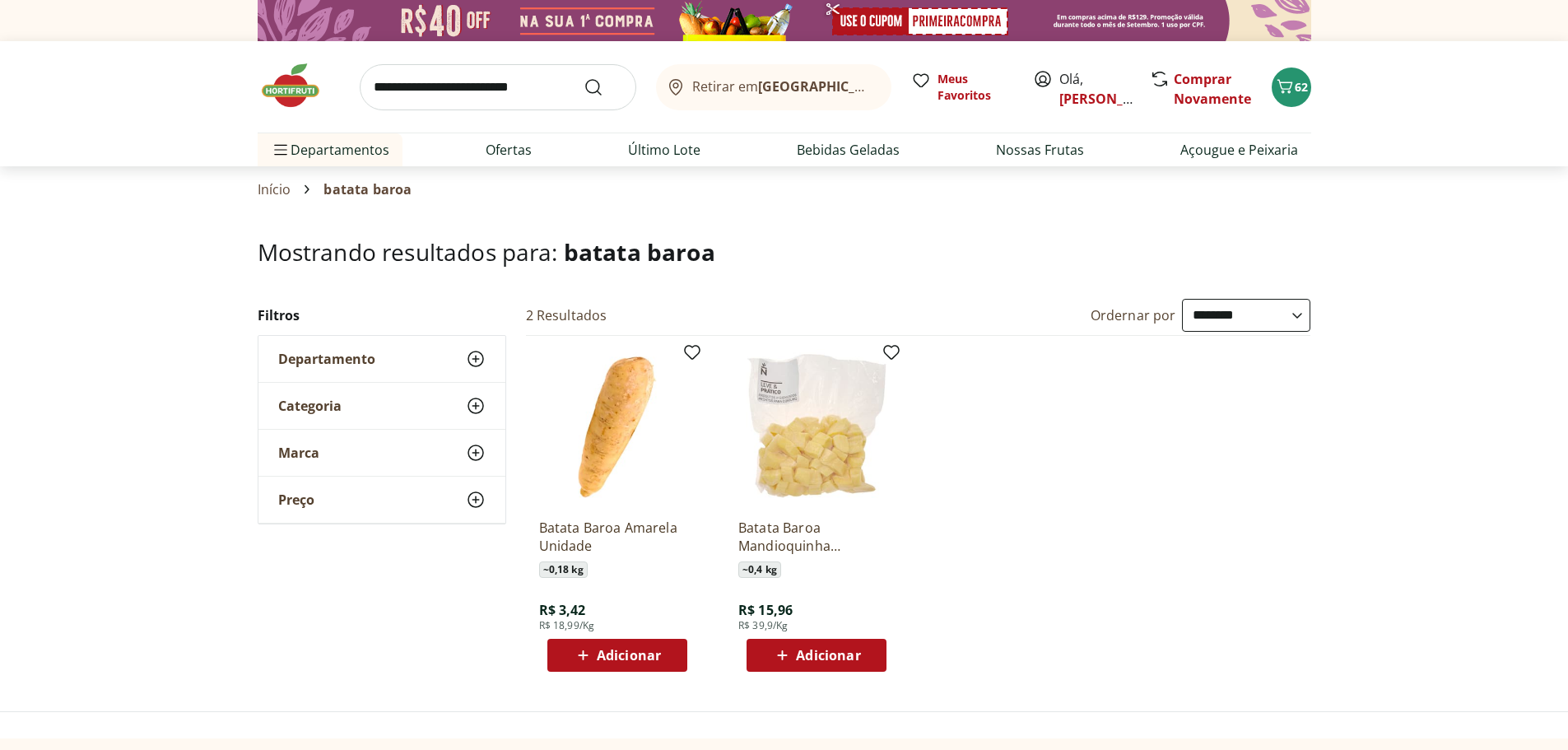
click at [632, 653] on span "Adicionar" at bounding box center [628, 655] width 64 height 13
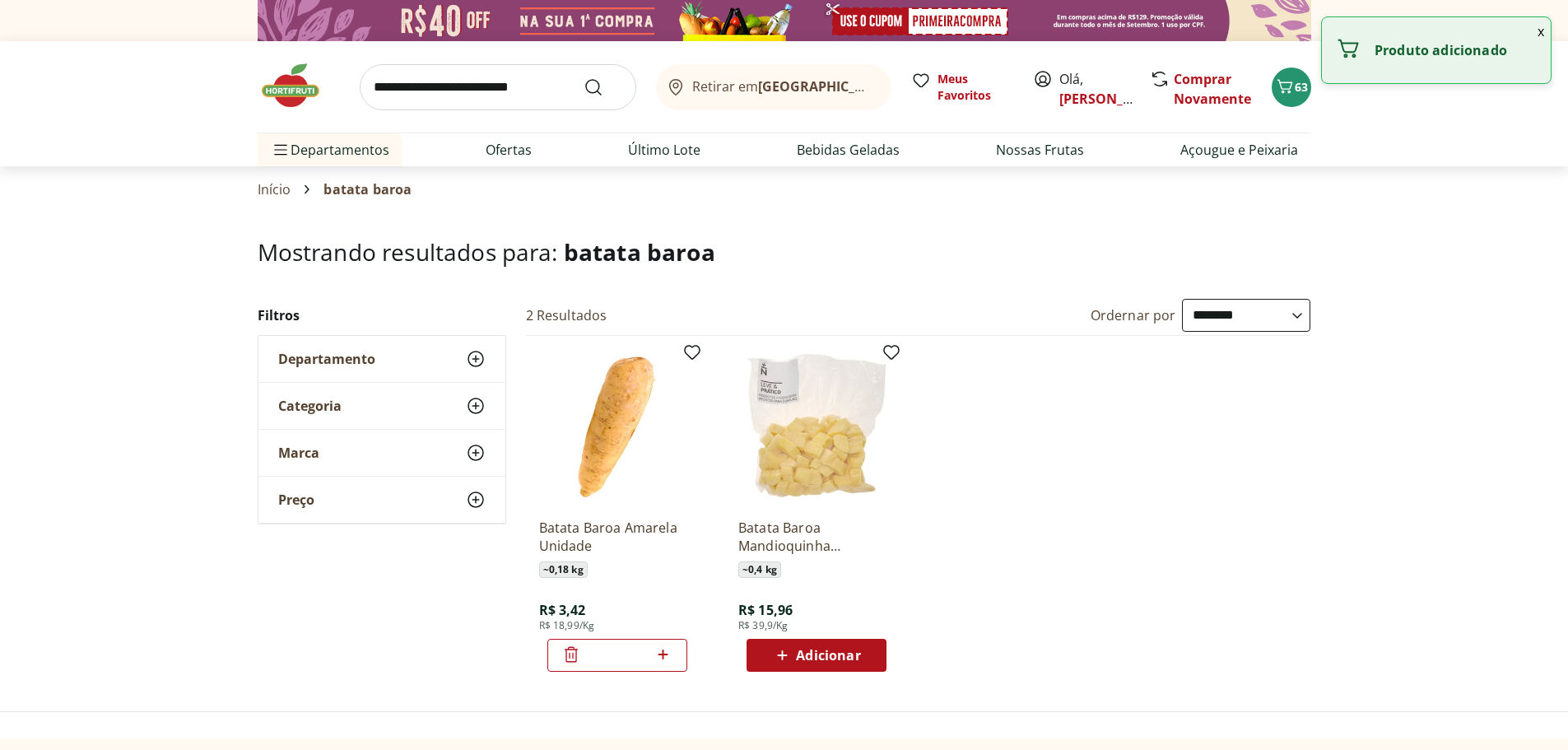
click at [666, 653] on icon at bounding box center [663, 655] width 21 height 20
type input "*"
click at [660, 149] on link "Último Lote" at bounding box center [664, 149] width 72 height 20
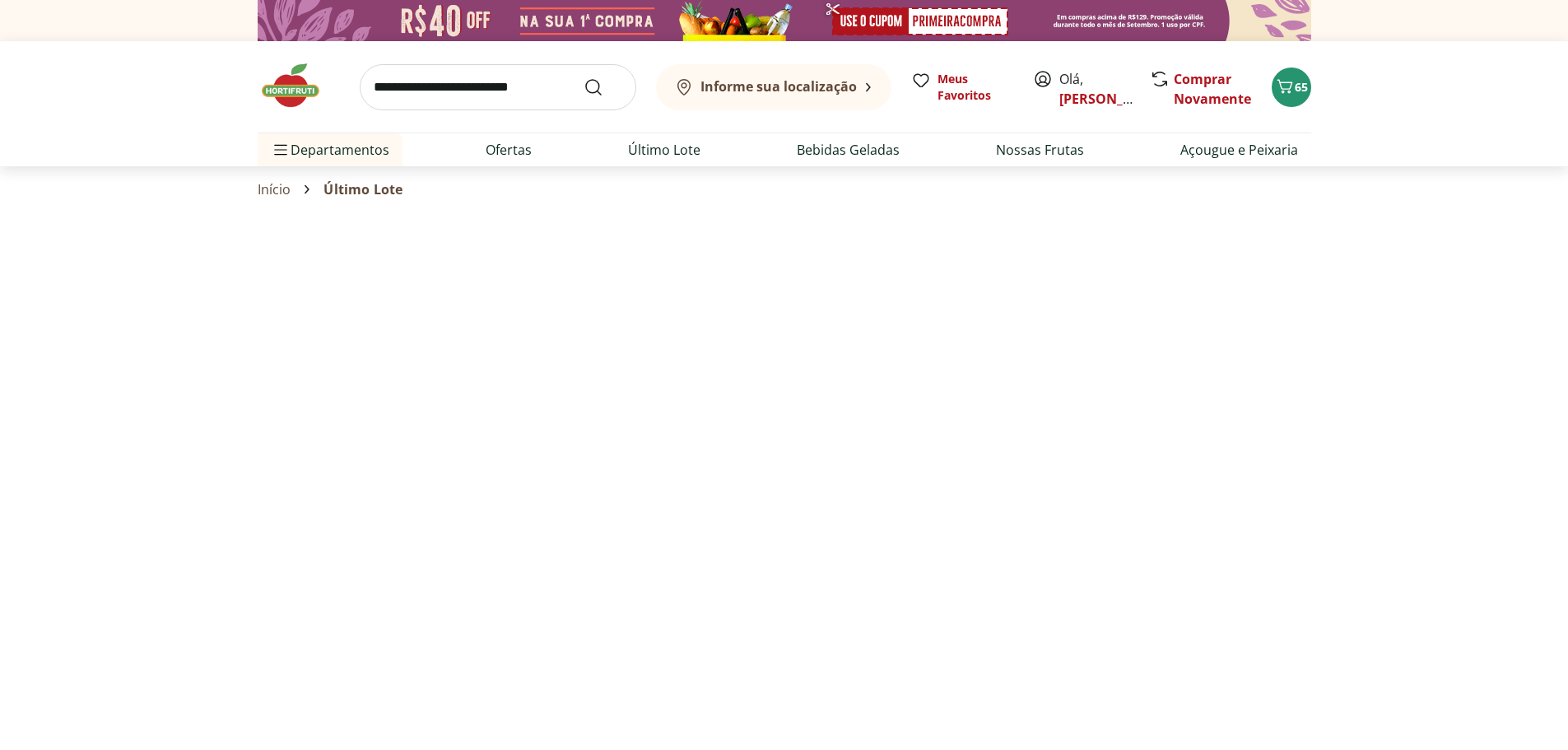
select select "**********"
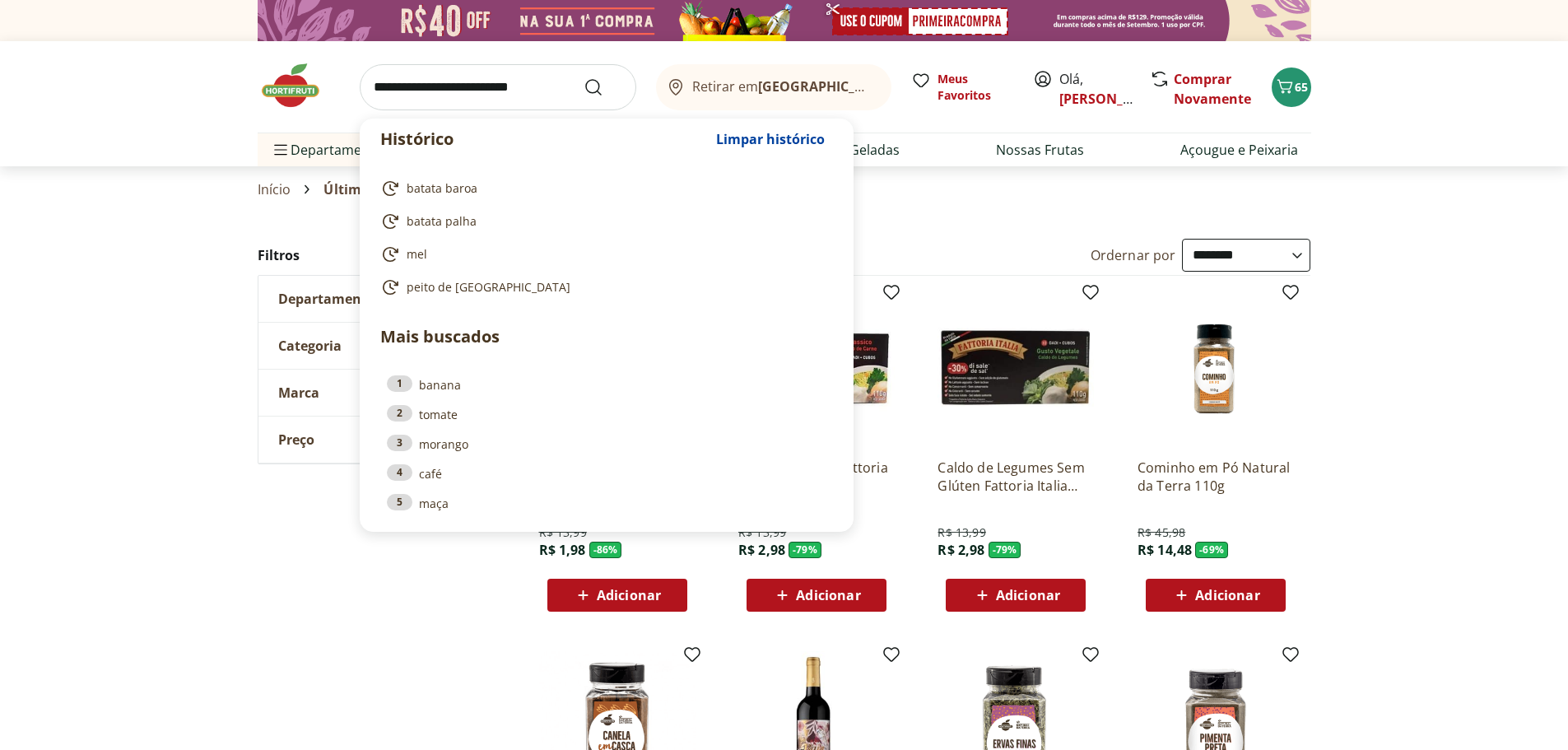
click at [525, 92] on input "search" at bounding box center [499, 87] width 277 height 47
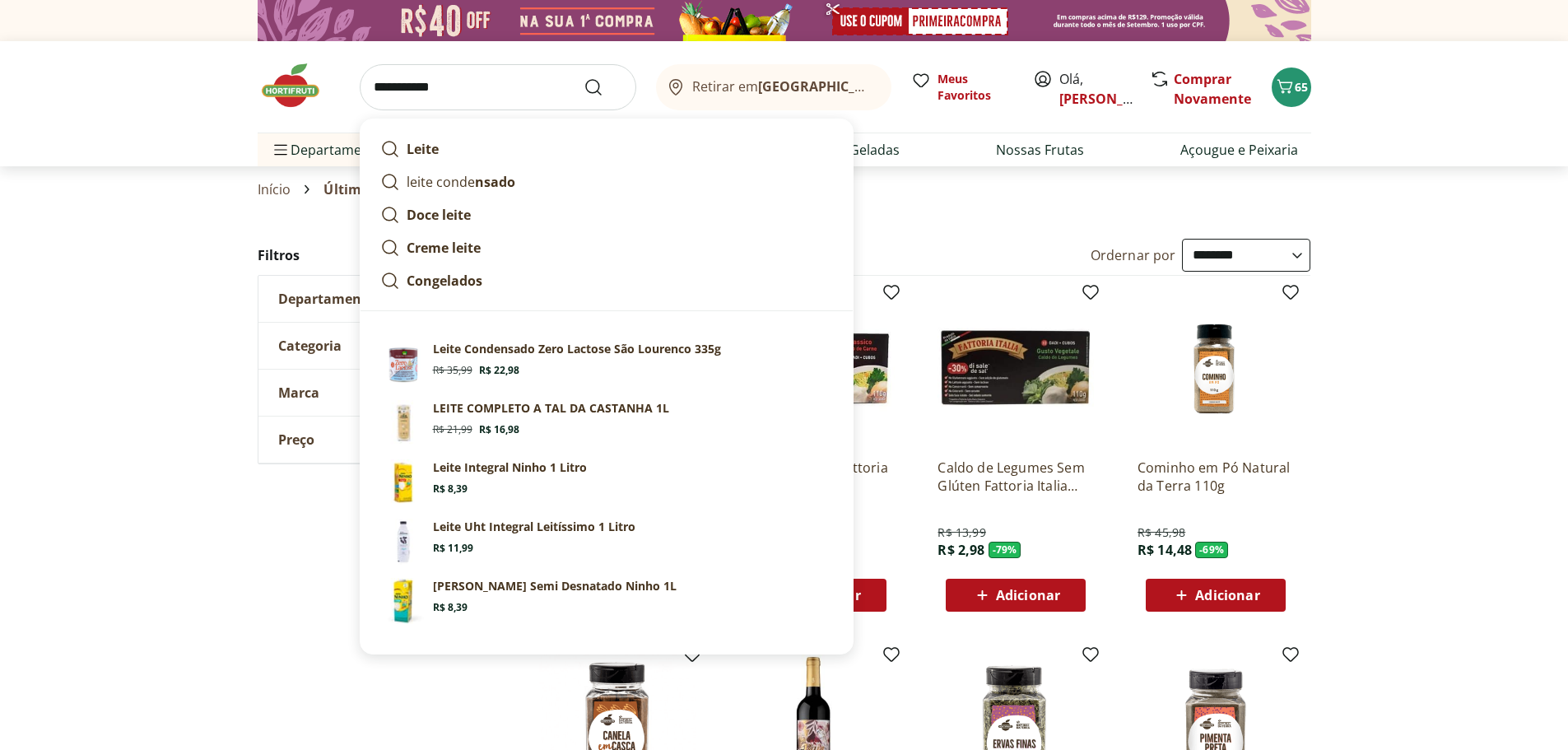
type input "**********"
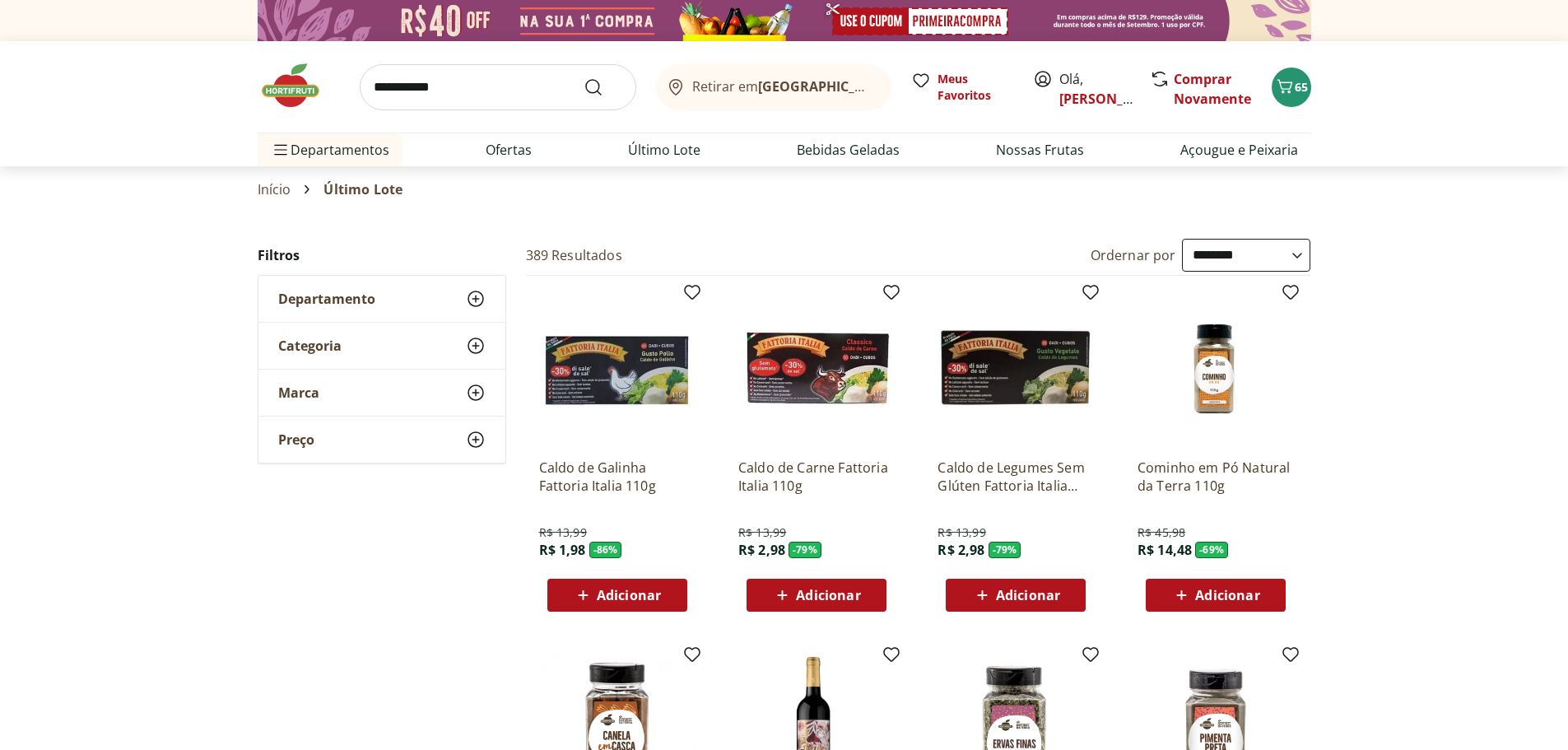
click at [1296, 91] on span "65" at bounding box center [1301, 87] width 13 height 16
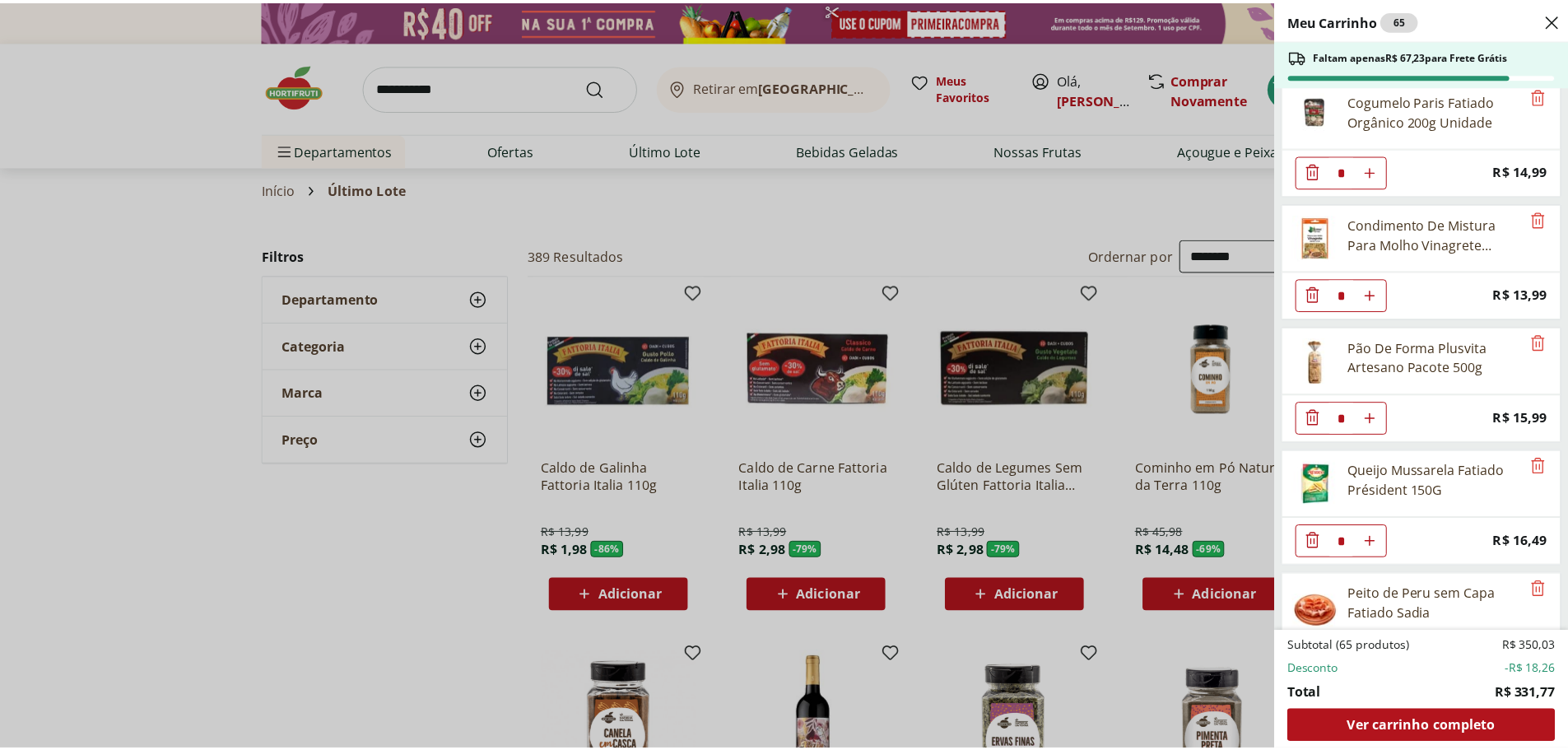
scroll to position [1999, 0]
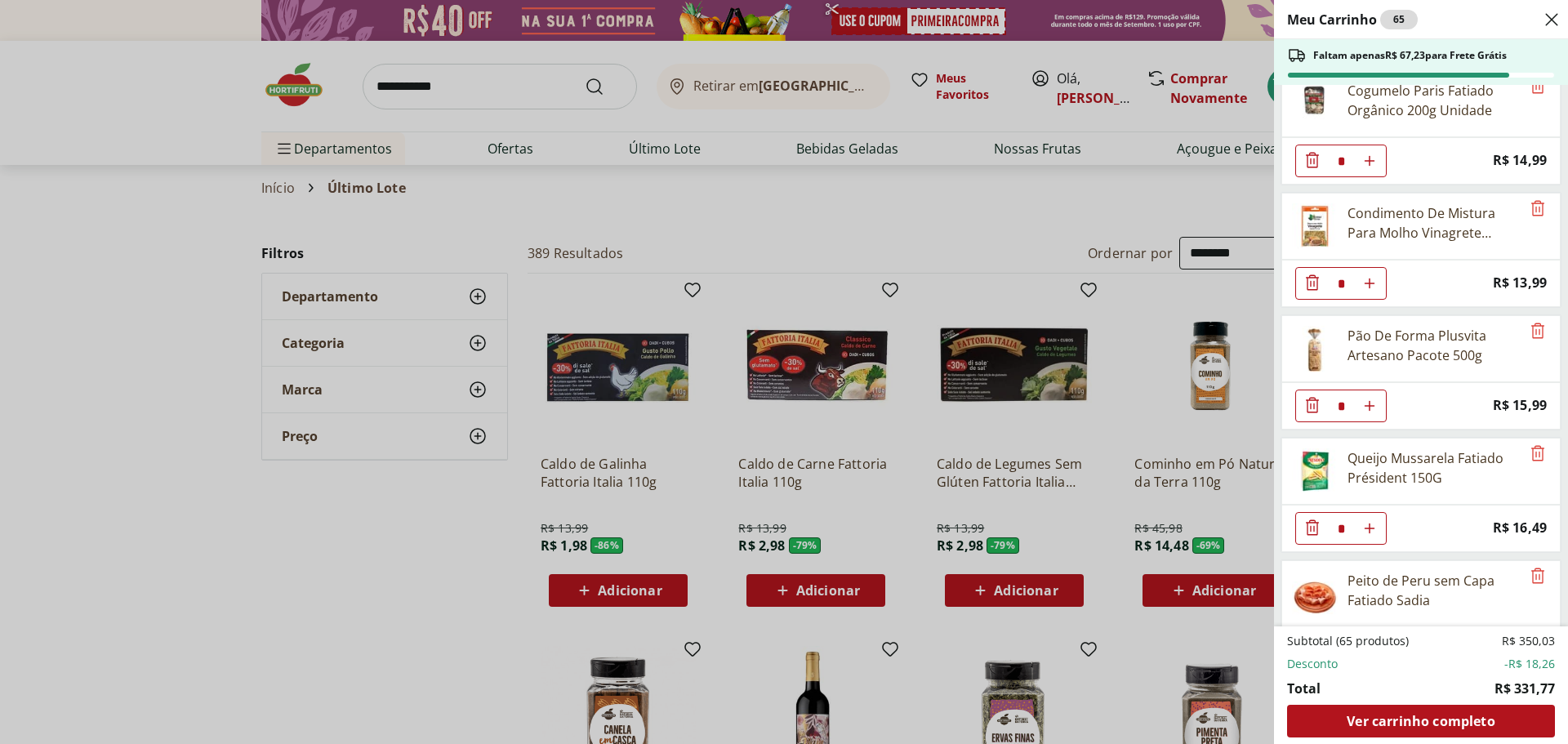
click at [1373, 523] on icon "Aumentar Quantidade" at bounding box center [1369, 528] width 13 height 13
type input "*"
click at [432, 79] on div "Meu Carrinho 66 Faltam apenas R$ 50,74 para Frete Grátis Caju Unidade * Price: …" at bounding box center [784, 372] width 1568 height 744
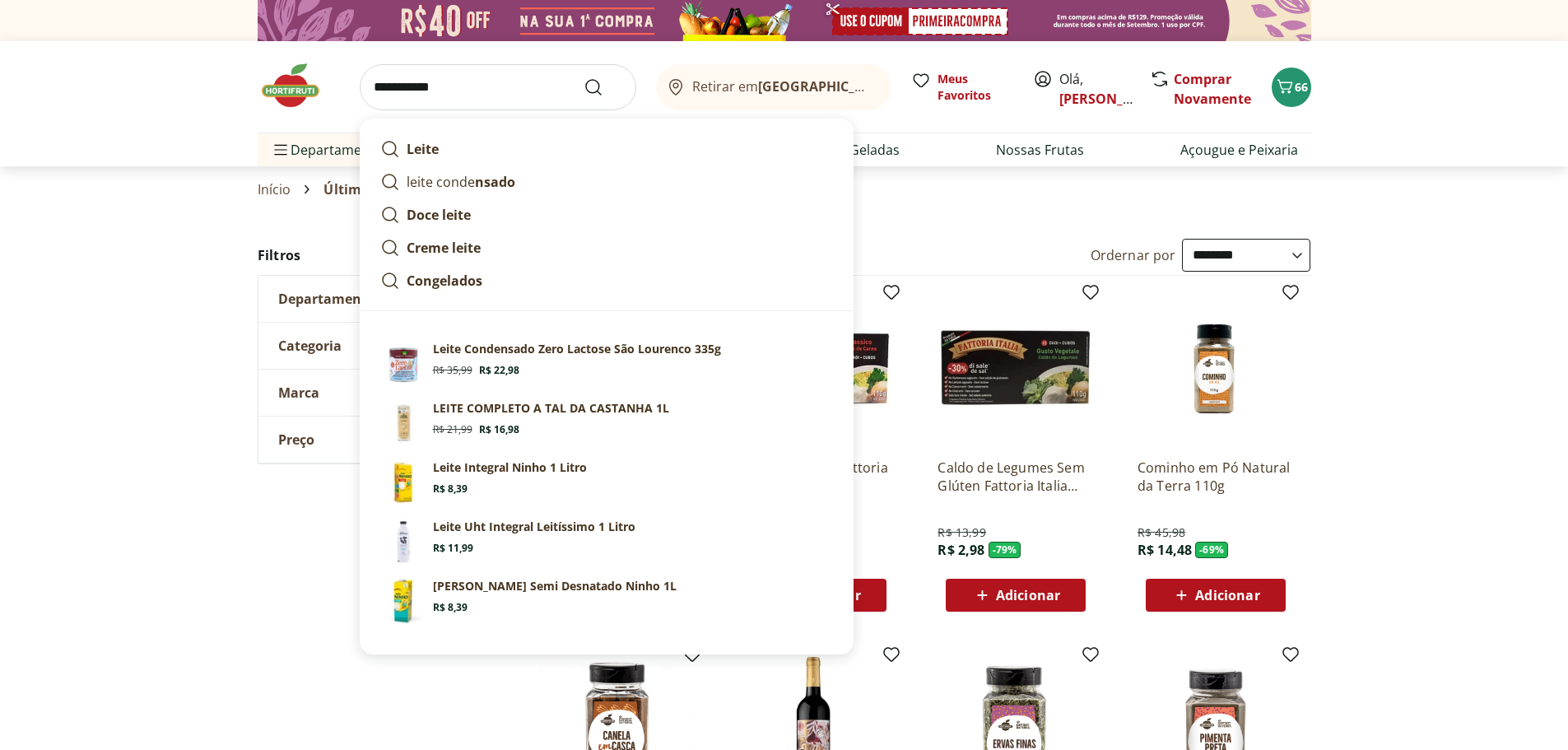
drag, startPoint x: 463, startPoint y: 86, endPoint x: 295, endPoint y: 81, distance: 168.1
click at [295, 81] on div "**********" at bounding box center [784, 87] width 1054 height 91
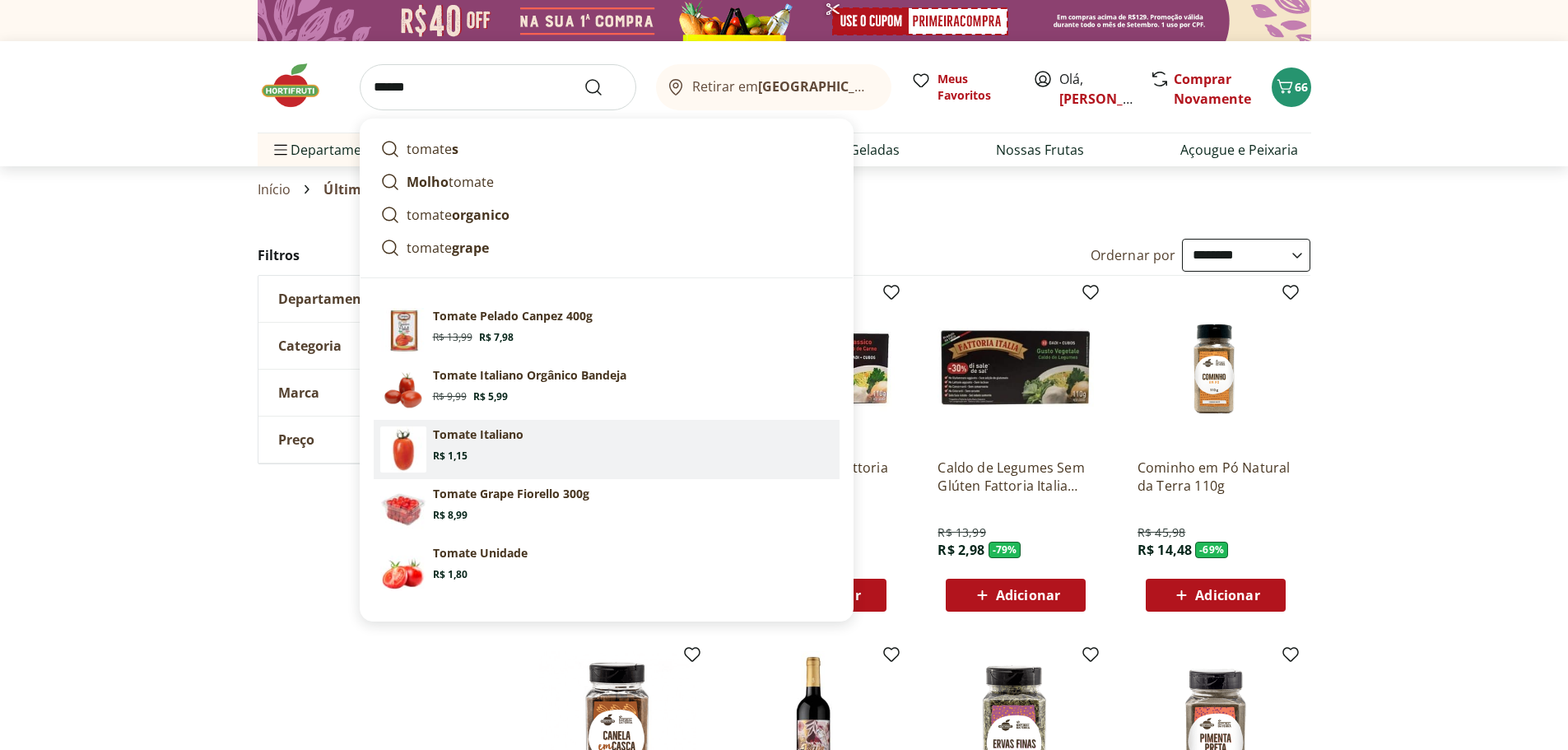
click at [454, 451] on span "Price: R$ 1,15" at bounding box center [450, 455] width 35 height 13
type input "**********"
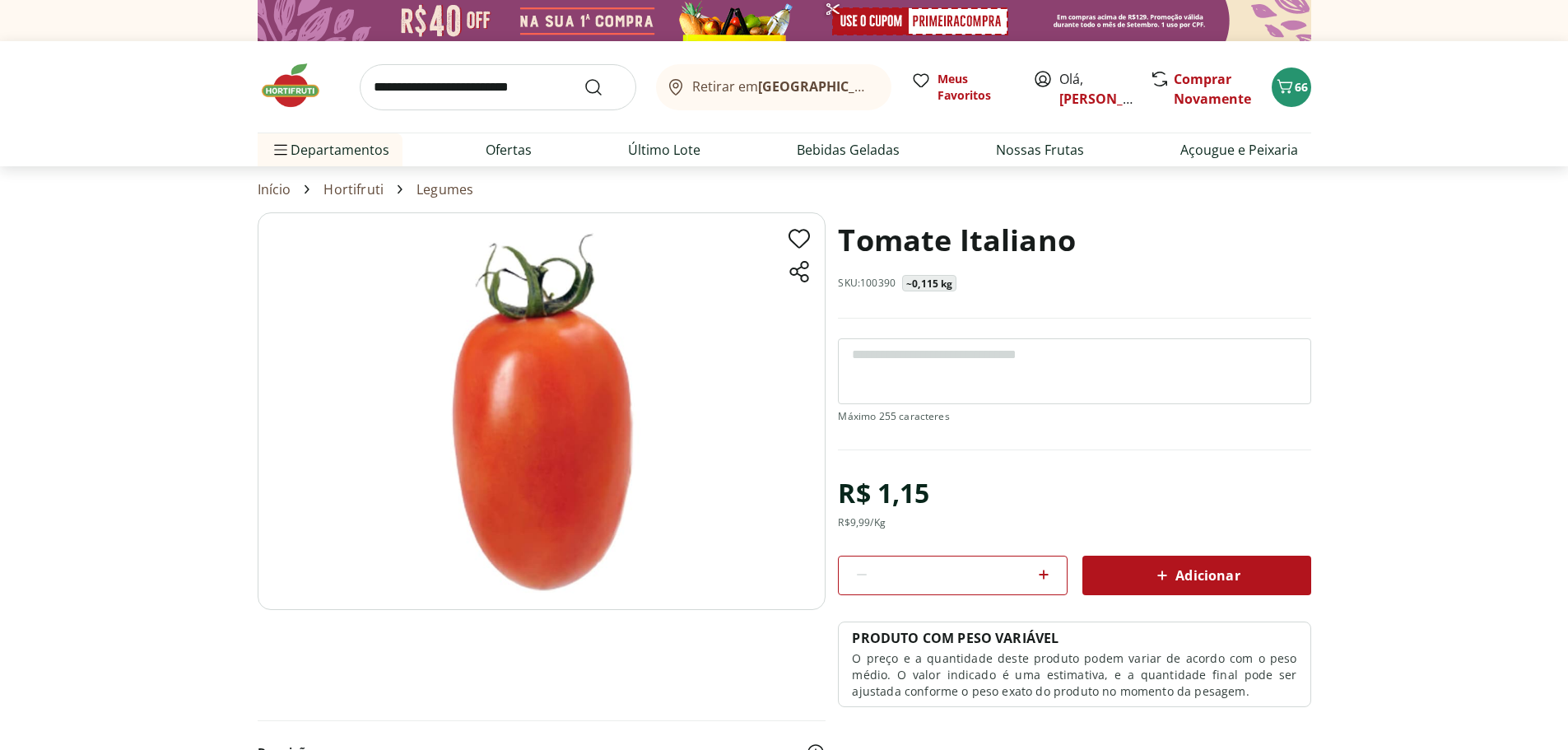
click at [1044, 573] on icon at bounding box center [1044, 575] width 10 height 10
type input "*"
click at [1166, 570] on icon at bounding box center [1162, 576] width 20 height 20
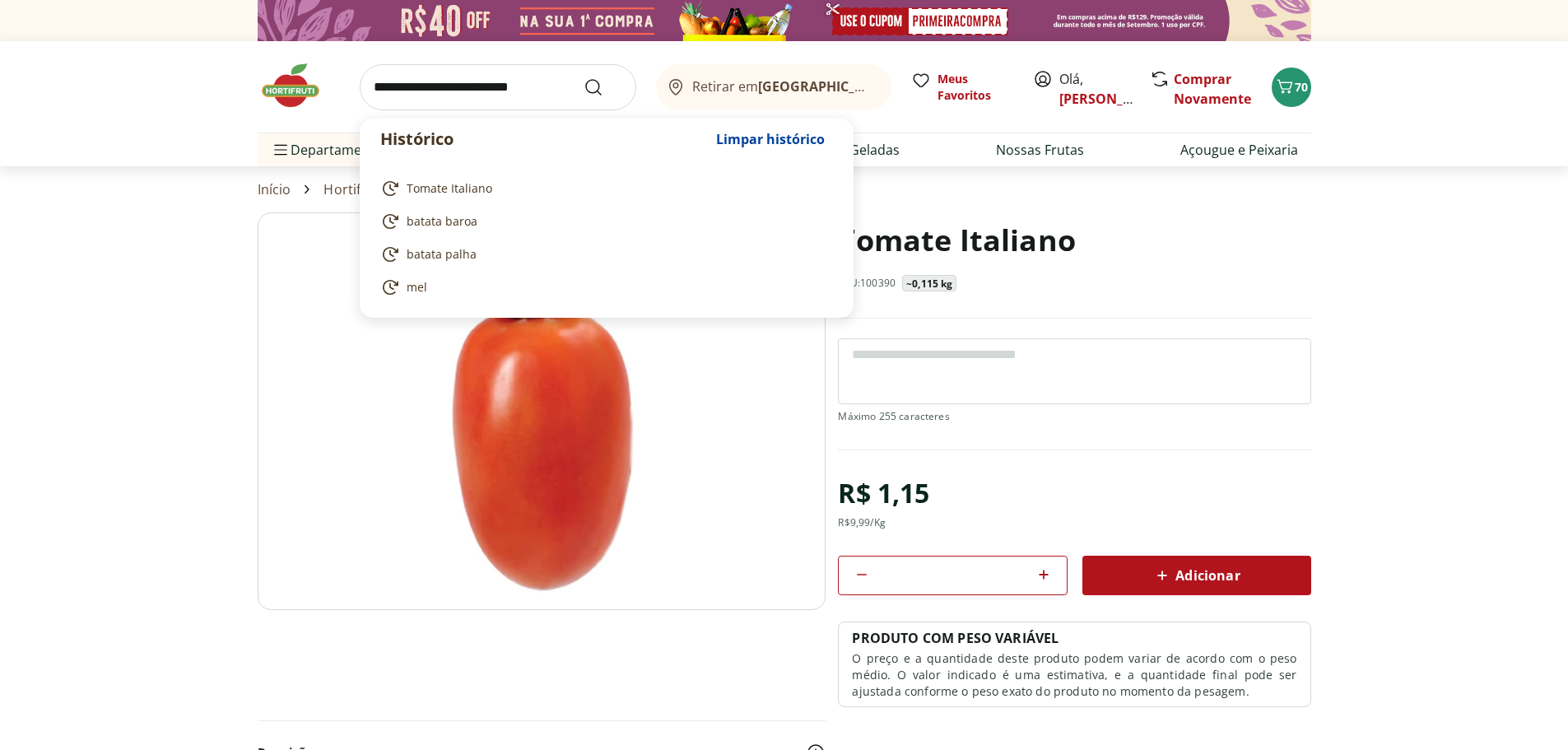
click at [450, 81] on input "search" at bounding box center [499, 87] width 277 height 47
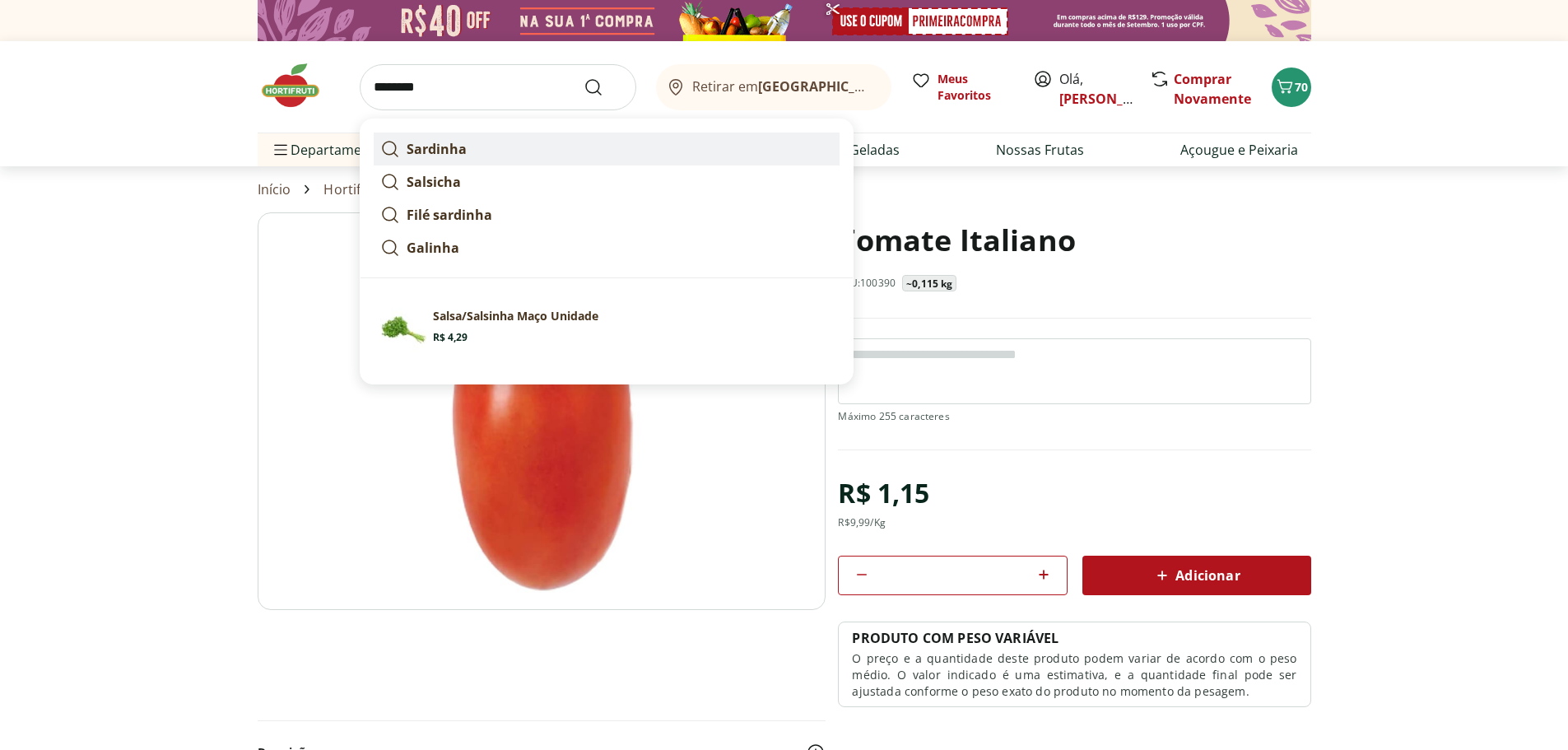
type input "********"
click at [584, 77] on button "Submit Search" at bounding box center [603, 87] width 40 height 20
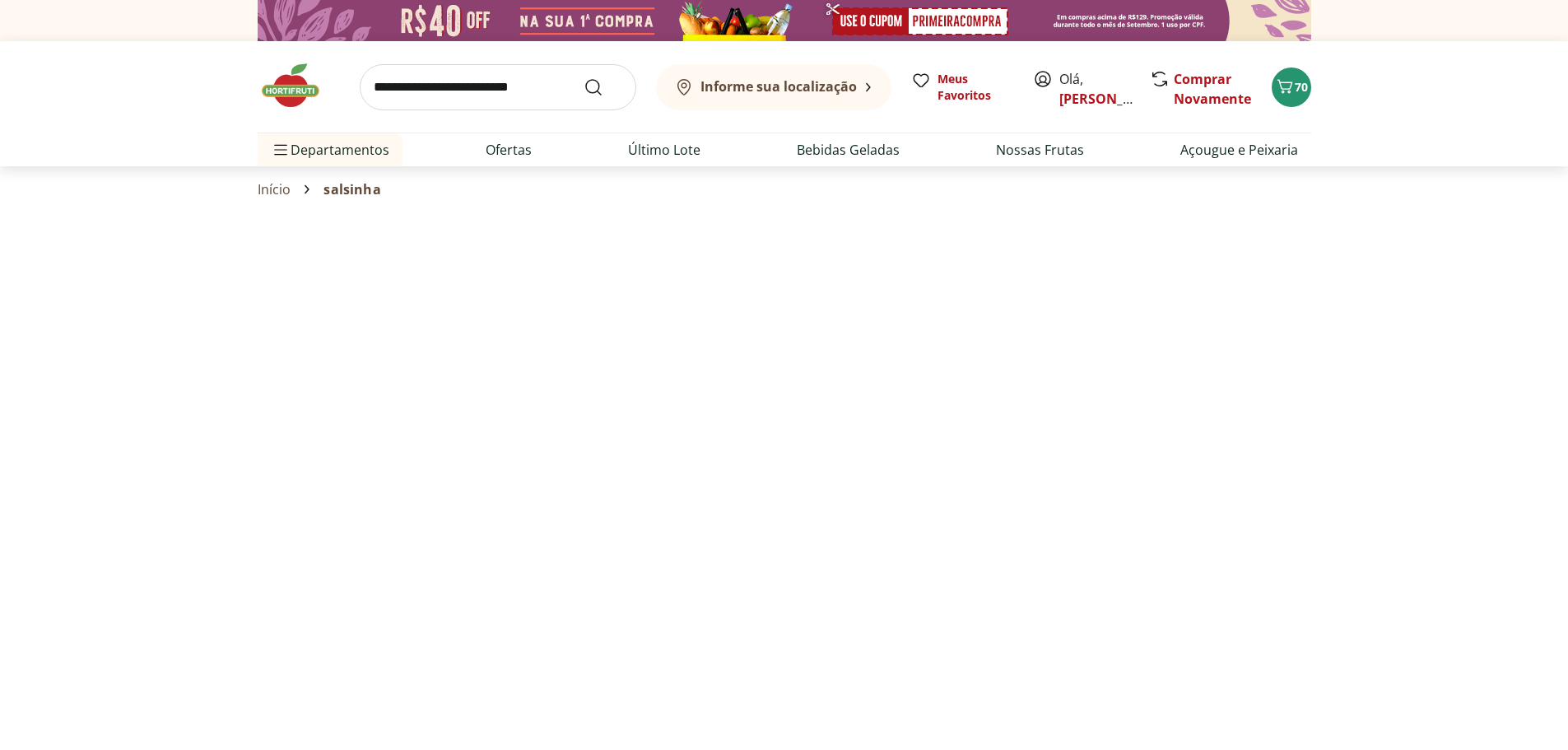
select select "**********"
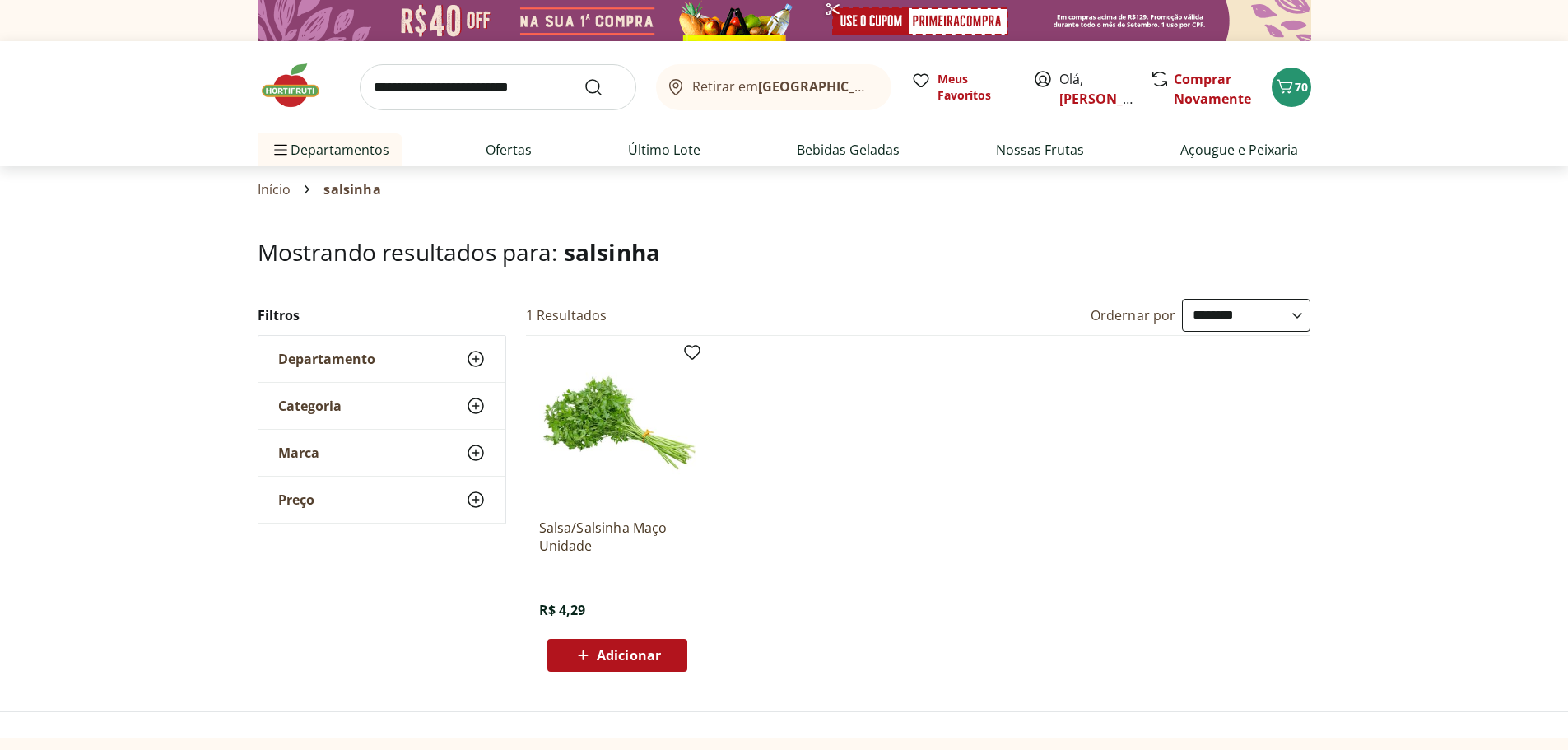
click at [468, 82] on input "search" at bounding box center [499, 87] width 277 height 47
type input "**********"
click at [584, 77] on button "Submit Search" at bounding box center [603, 87] width 40 height 20
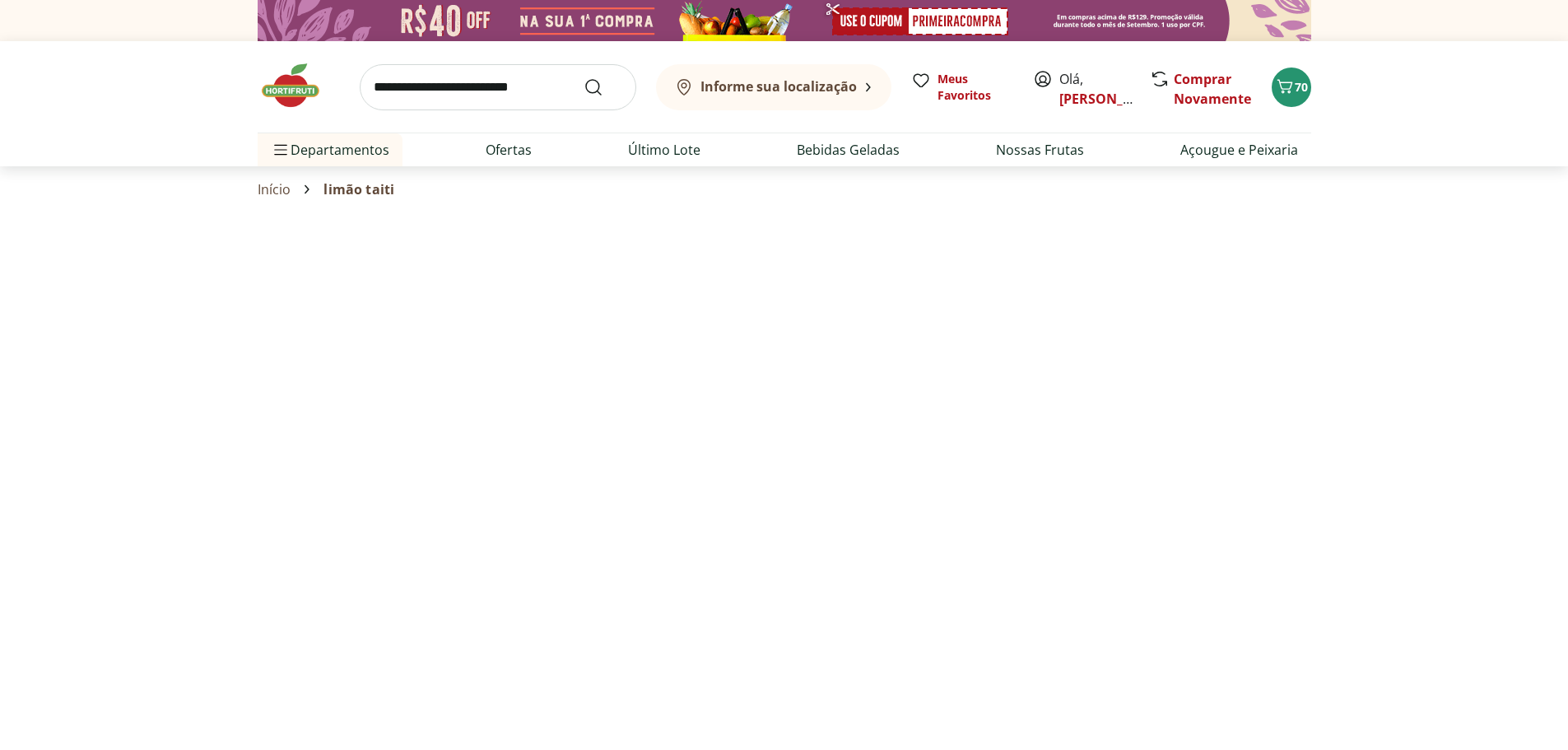
select select "**********"
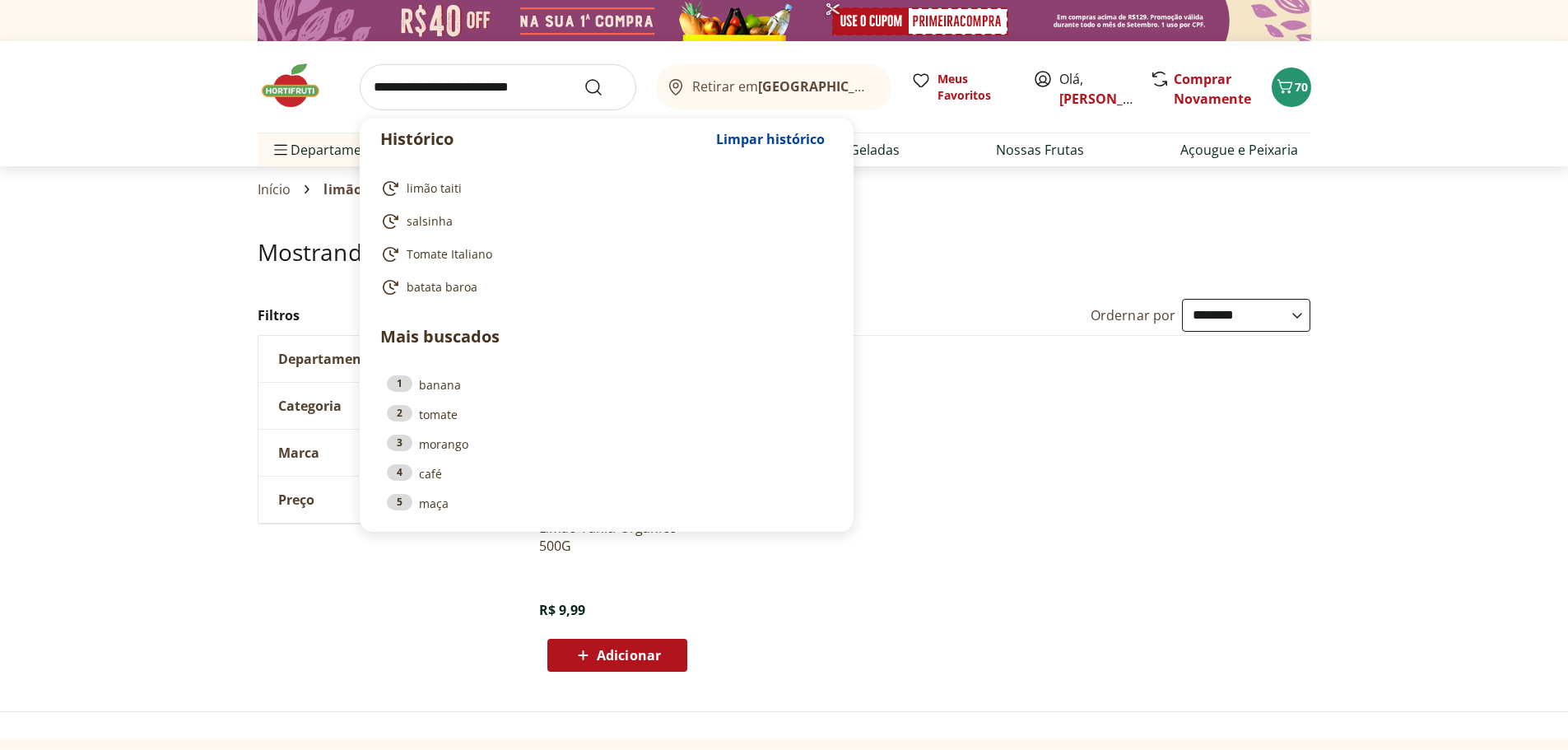
click at [439, 91] on input "search" at bounding box center [499, 87] width 277 height 47
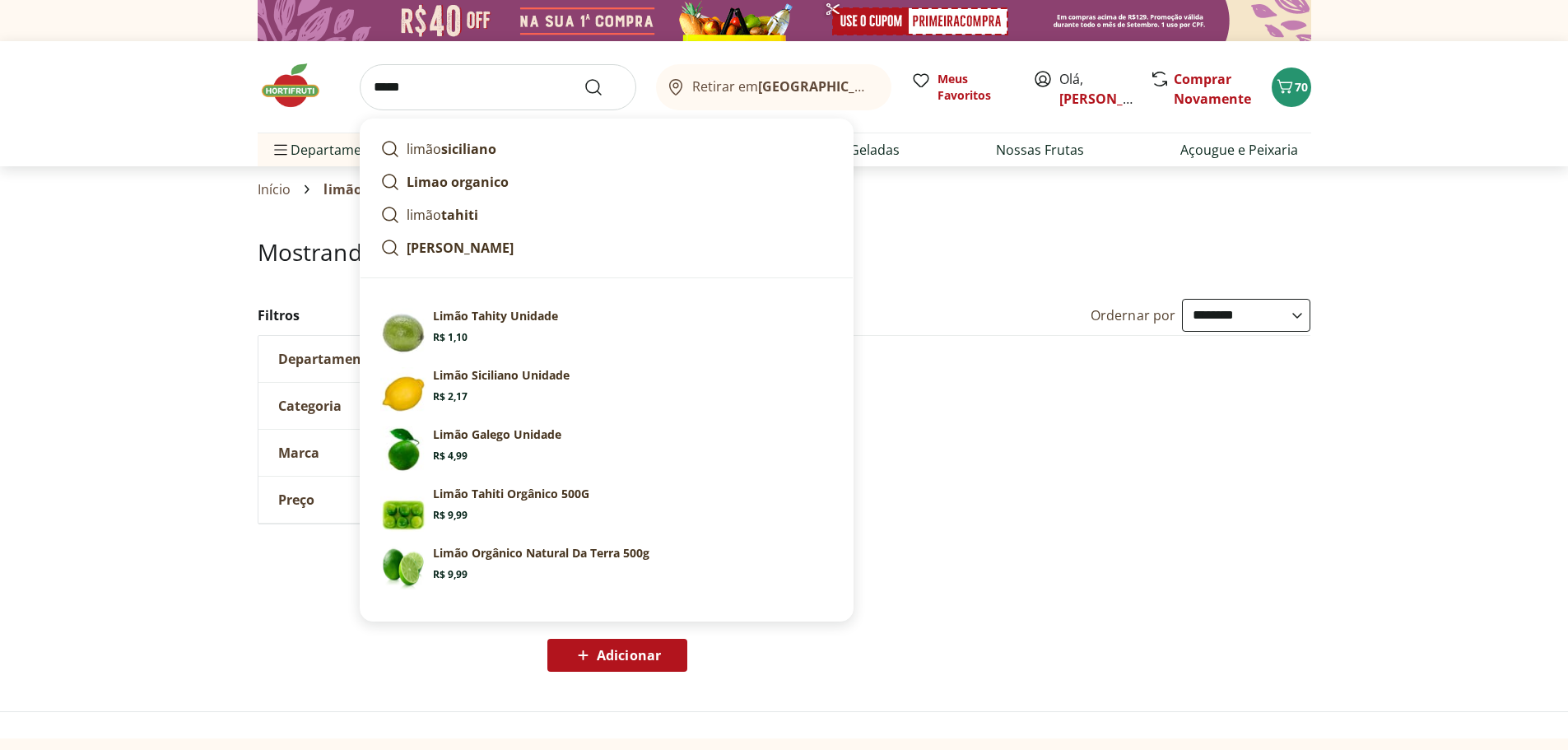
type input "*****"
click at [584, 77] on button "Submit Search" at bounding box center [603, 87] width 40 height 20
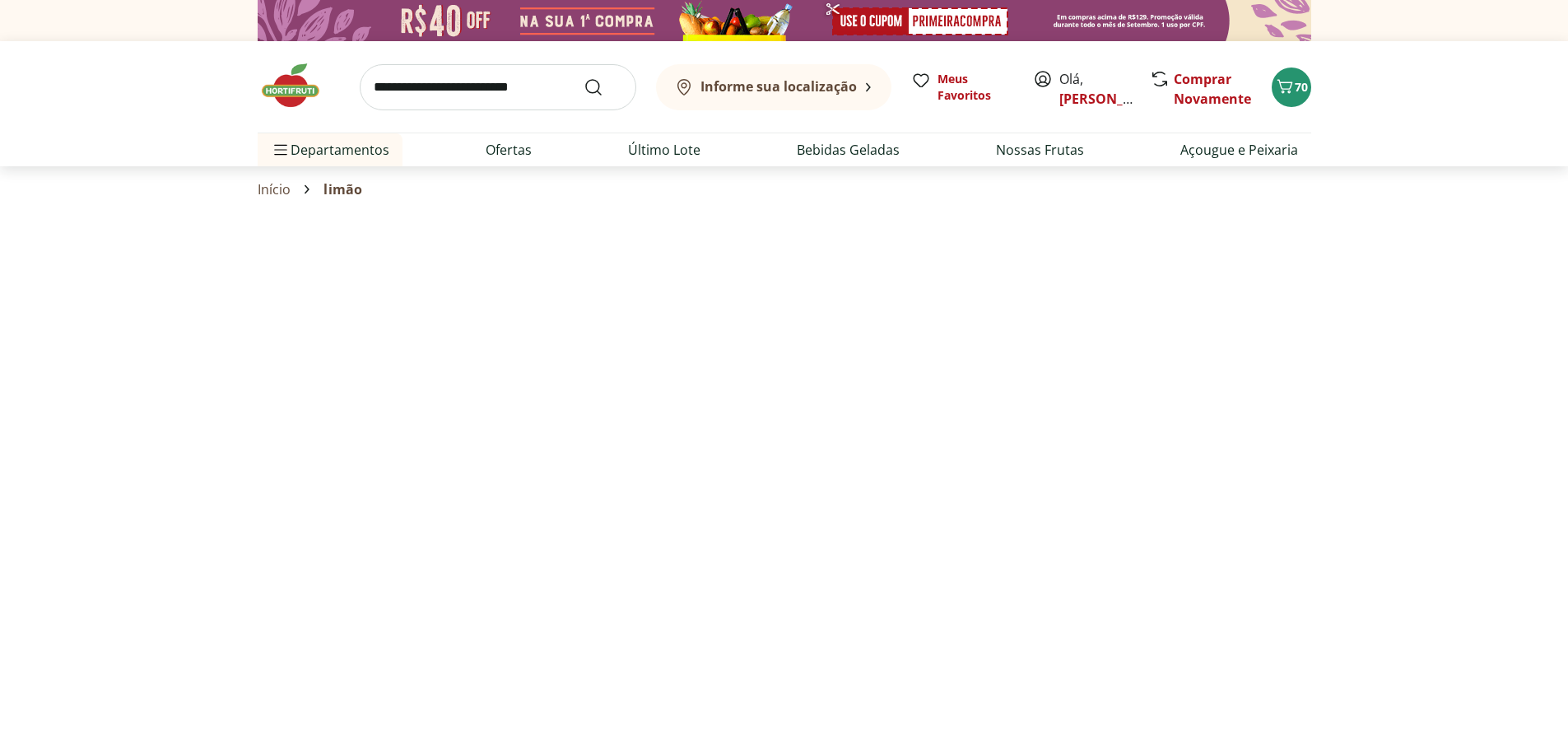
select select "**********"
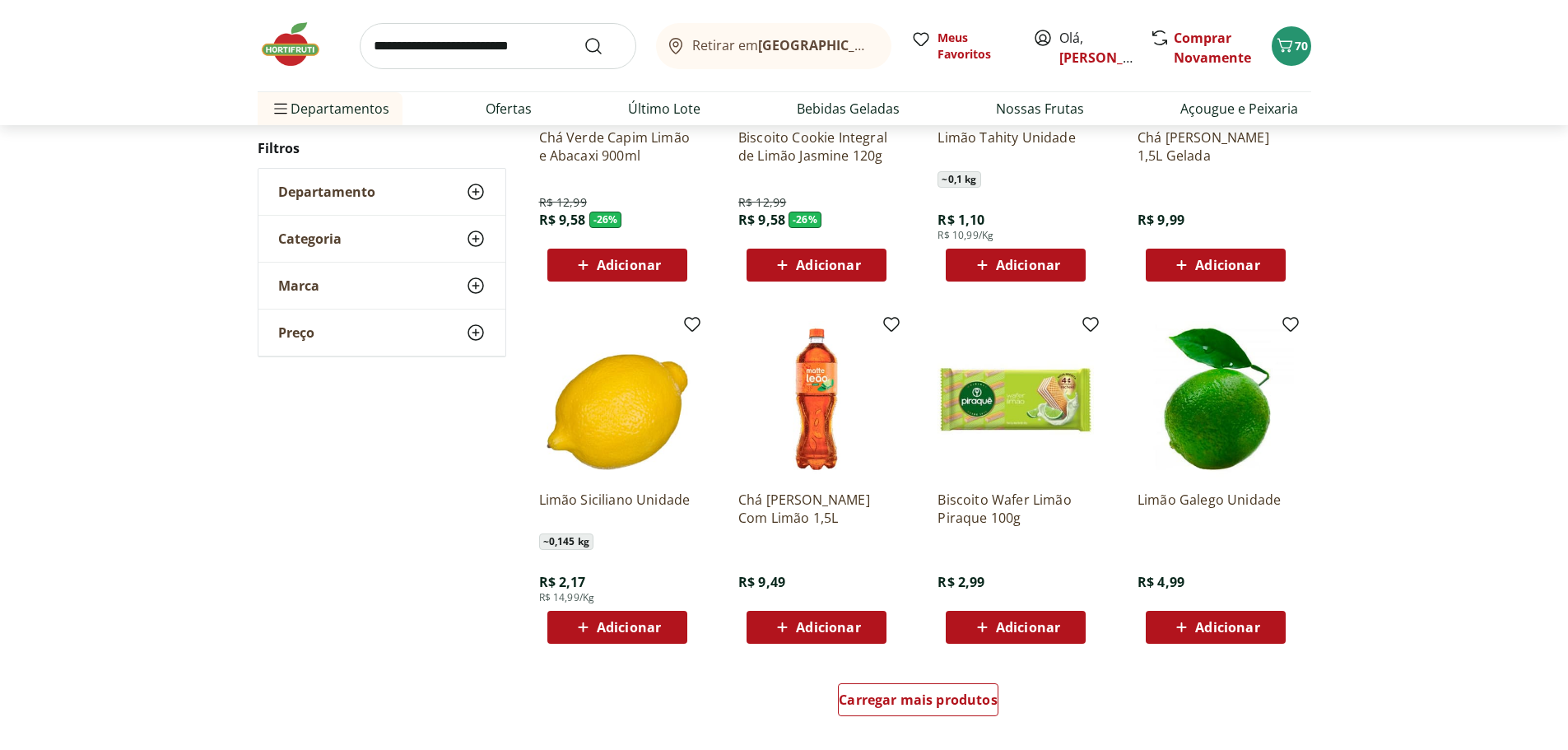
scroll to position [790, 0]
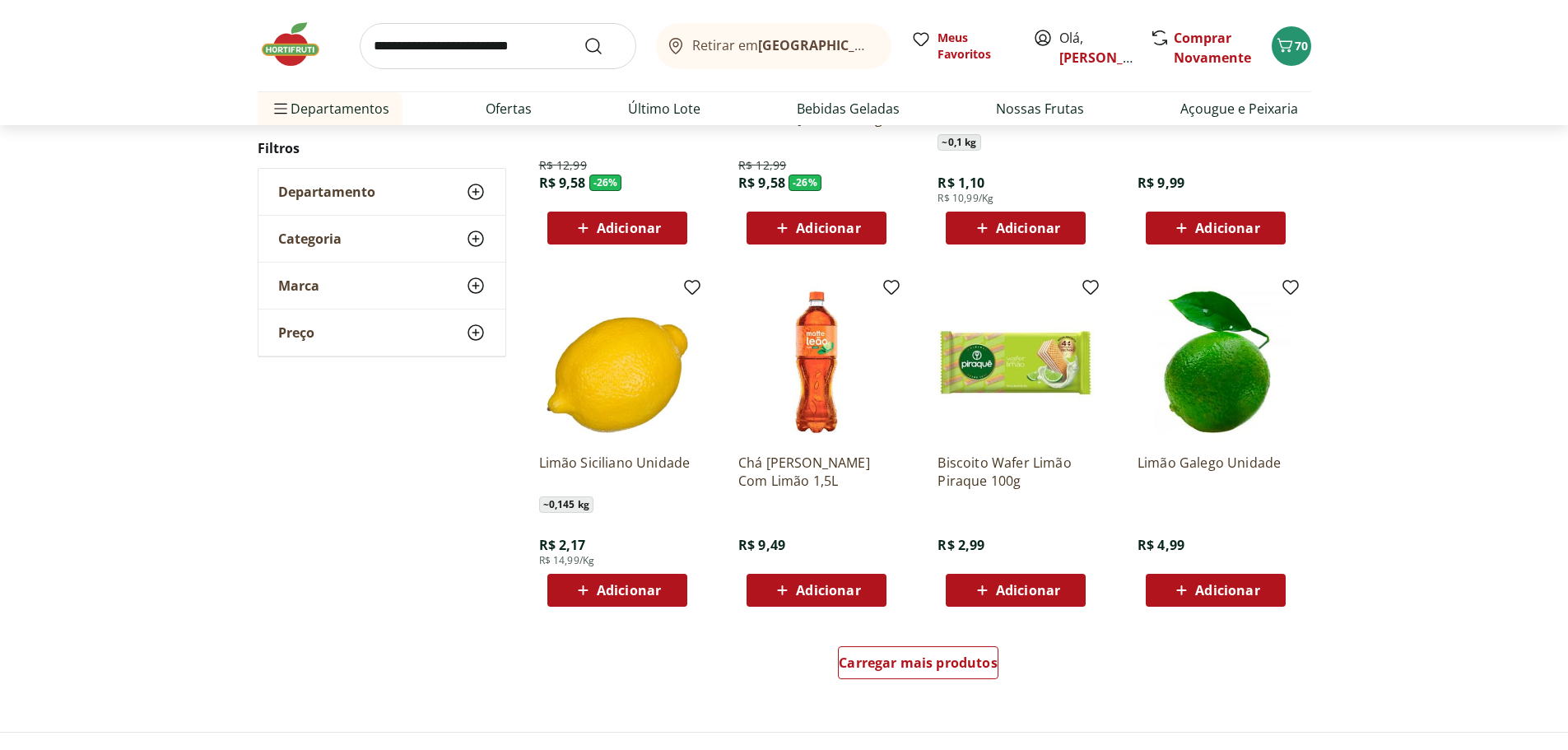
click at [565, 51] on input "search" at bounding box center [499, 46] width 277 height 47
type input "**********"
click at [584, 37] on button "Submit Search" at bounding box center [603, 47] width 40 height 20
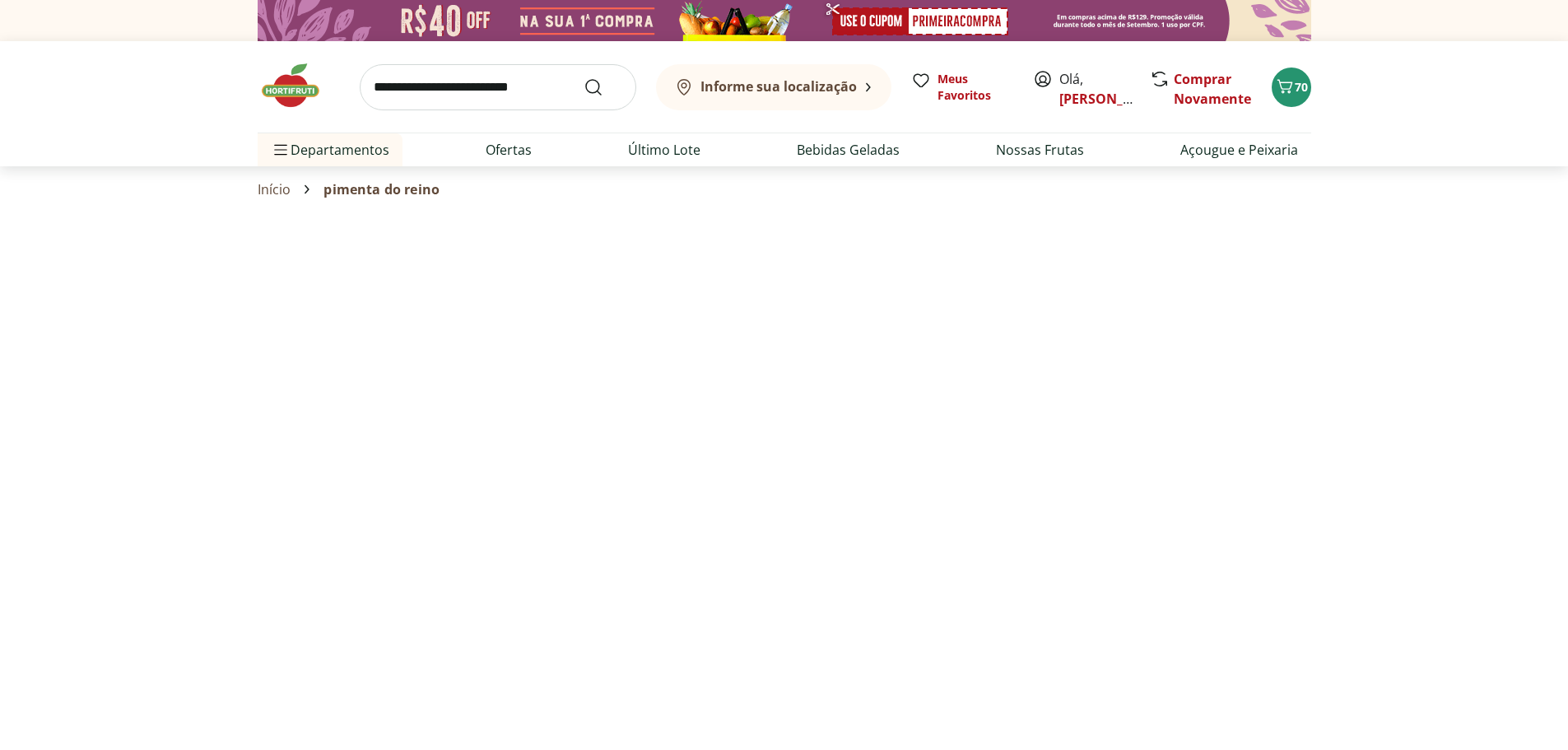
select select "**********"
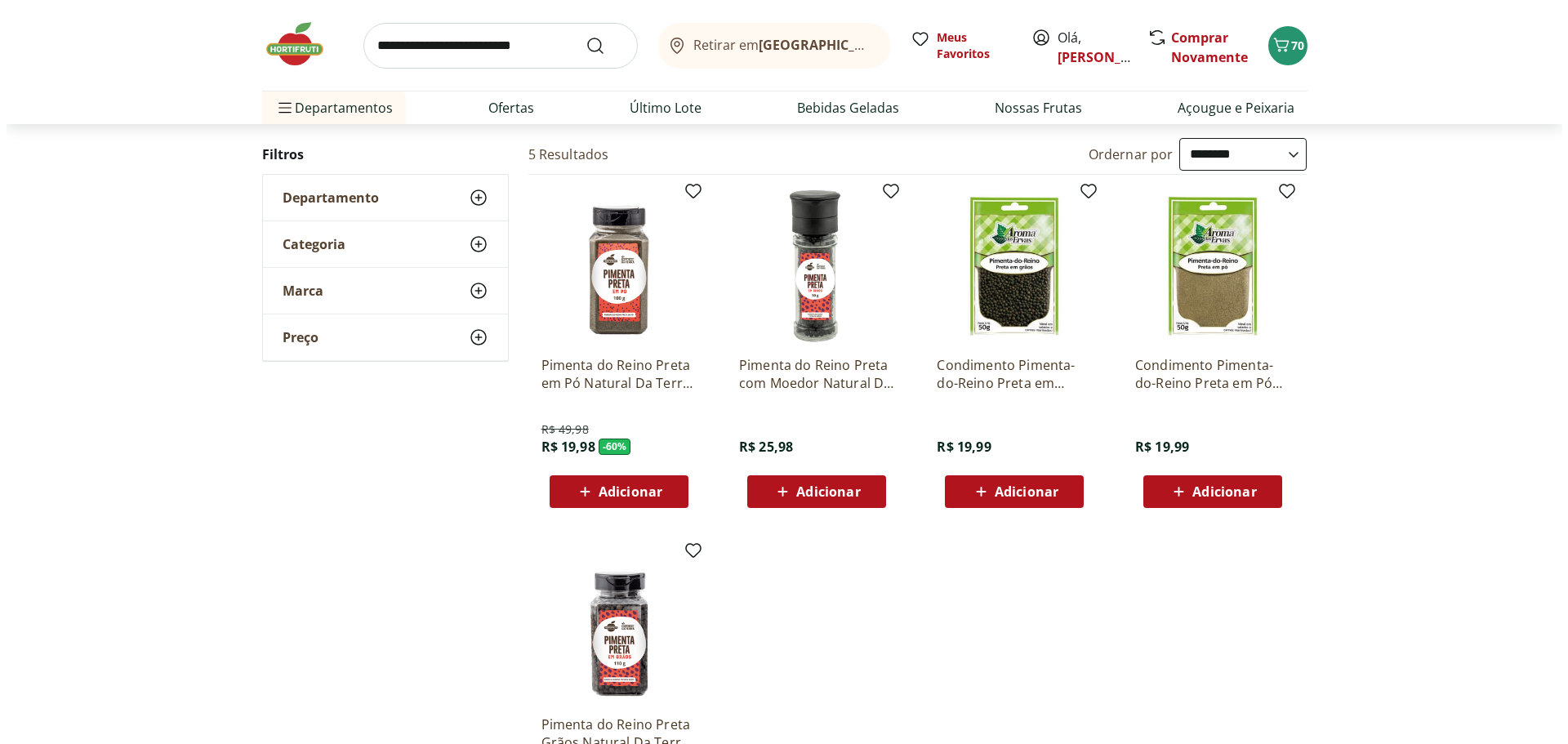
scroll to position [171, 0]
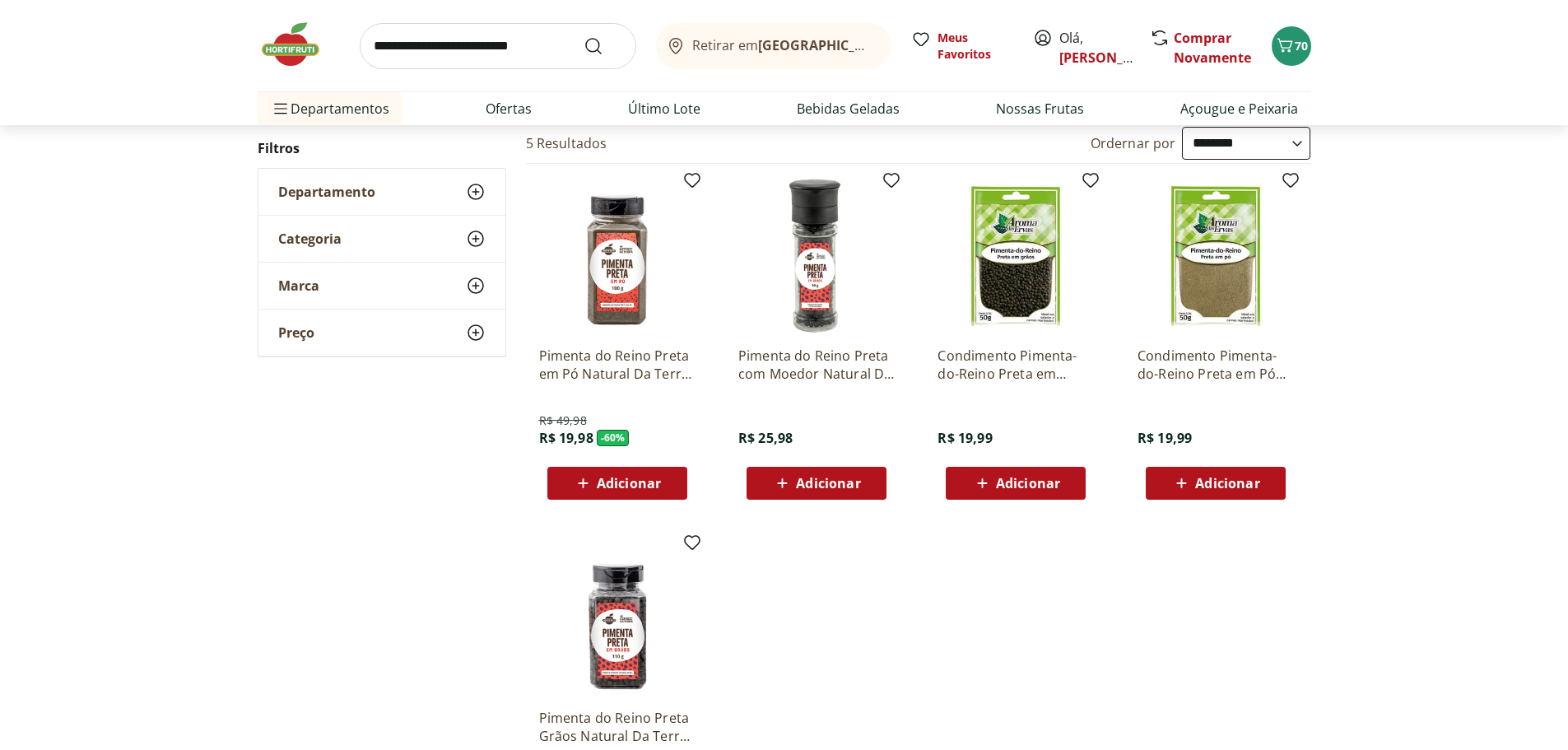
click at [1212, 484] on span "Adicionar" at bounding box center [1227, 483] width 64 height 13
click at [1291, 34] on div "70" at bounding box center [1291, 46] width 13 height 27
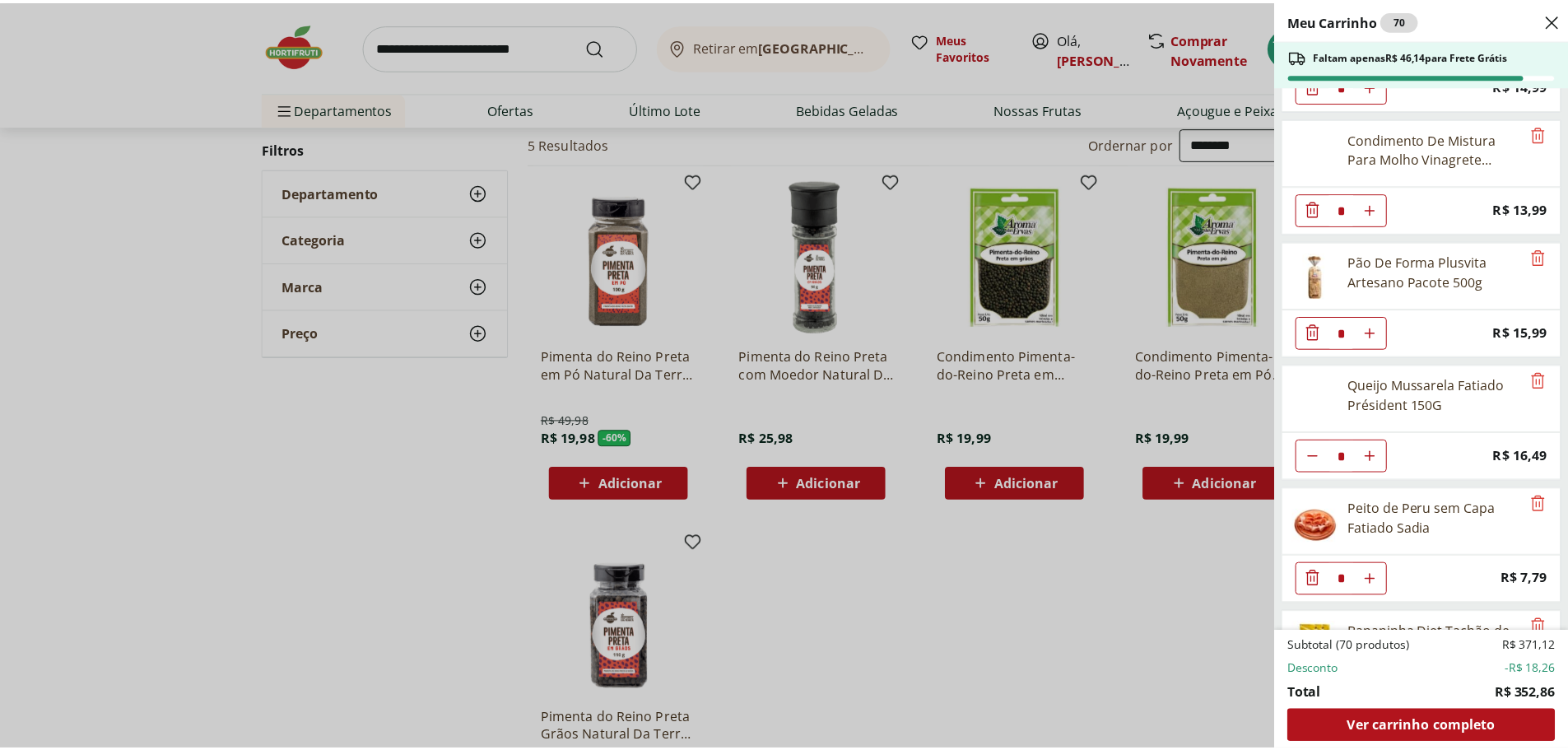
scroll to position [2109, 0]
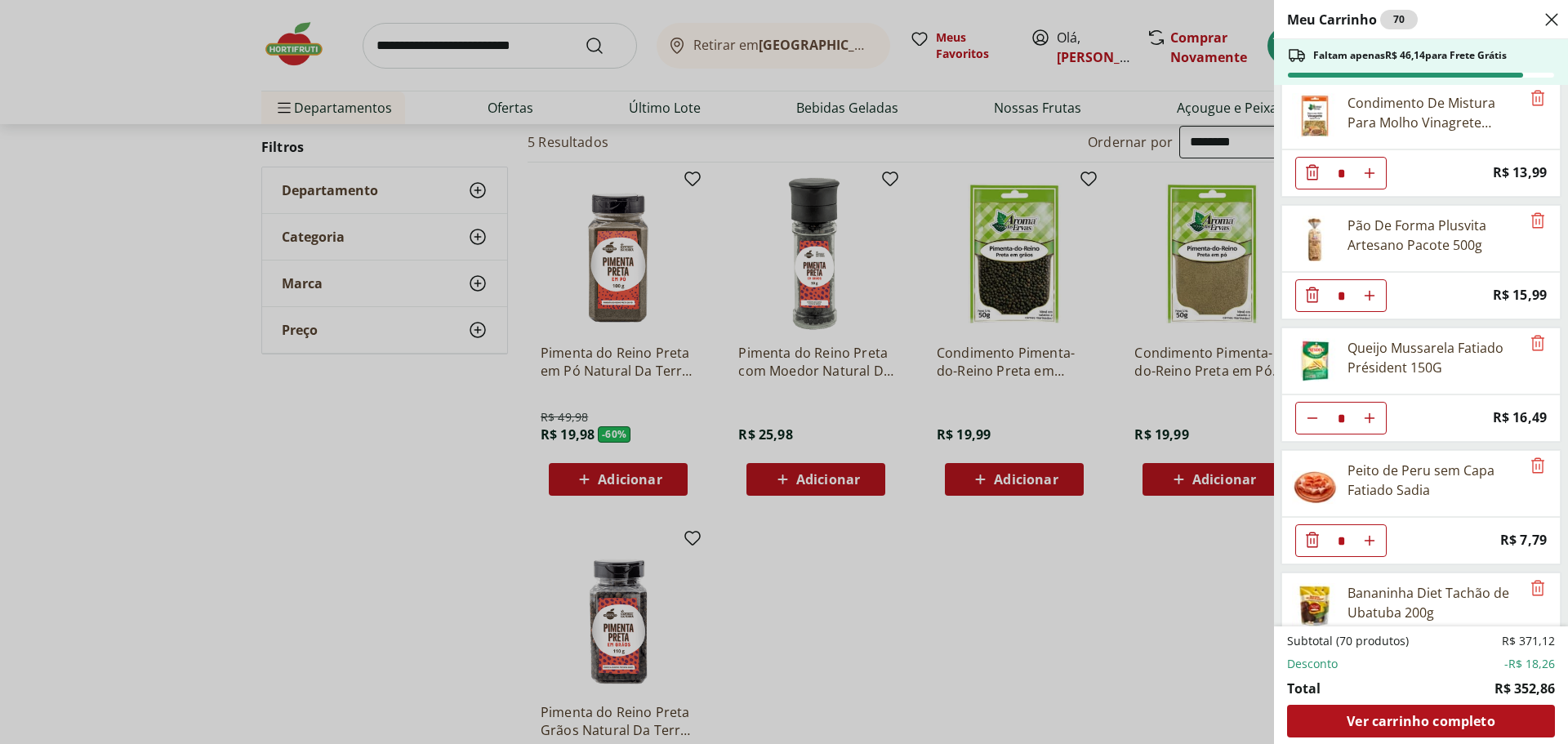
click at [410, 41] on div "Meu Carrinho 70 Faltam apenas R$ 46,14 para Frete Grátis Caju Unidade * Price: …" at bounding box center [784, 372] width 1568 height 744
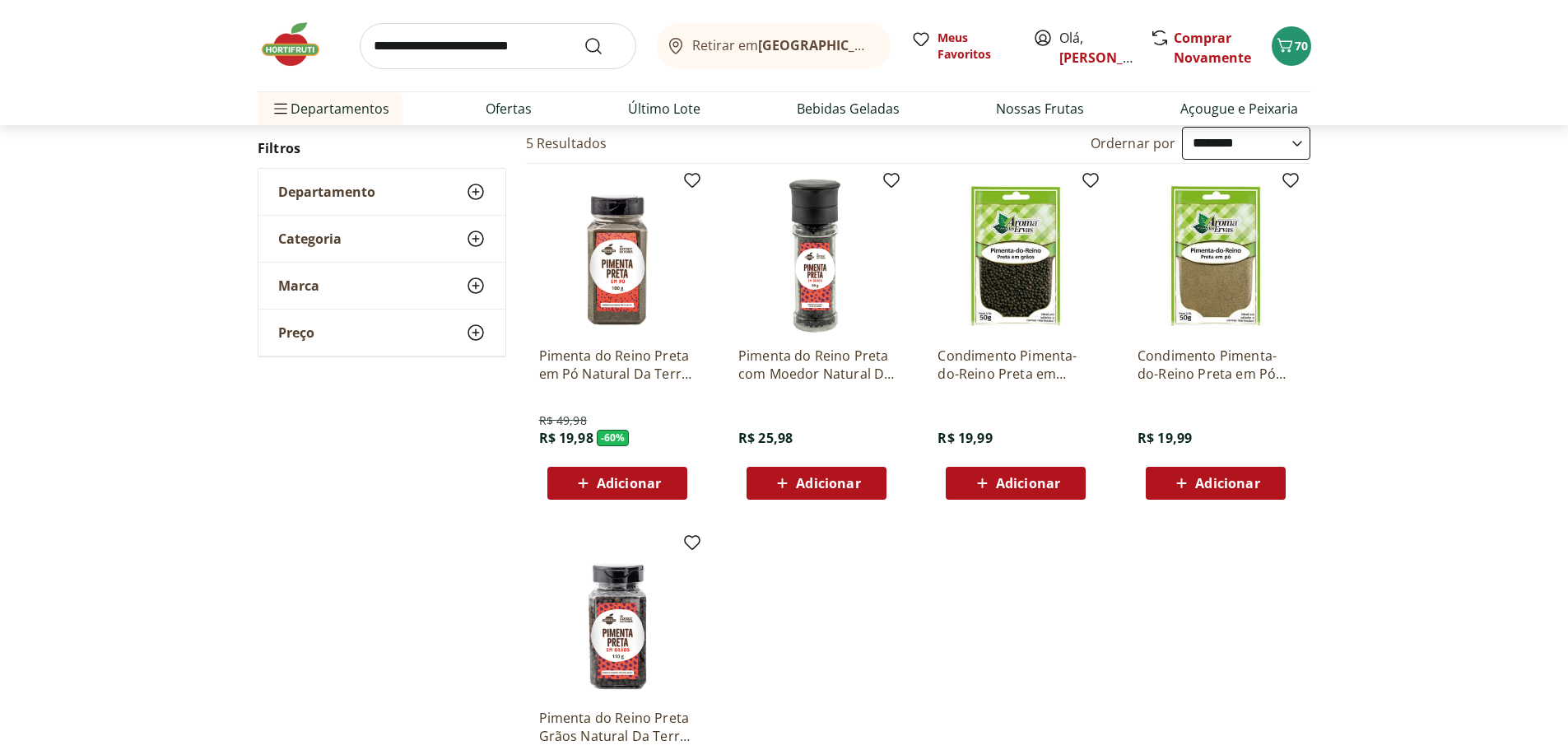
click at [425, 47] on input "search" at bounding box center [499, 46] width 277 height 47
type input "**********"
click at [584, 37] on button "Submit Search" at bounding box center [603, 47] width 40 height 20
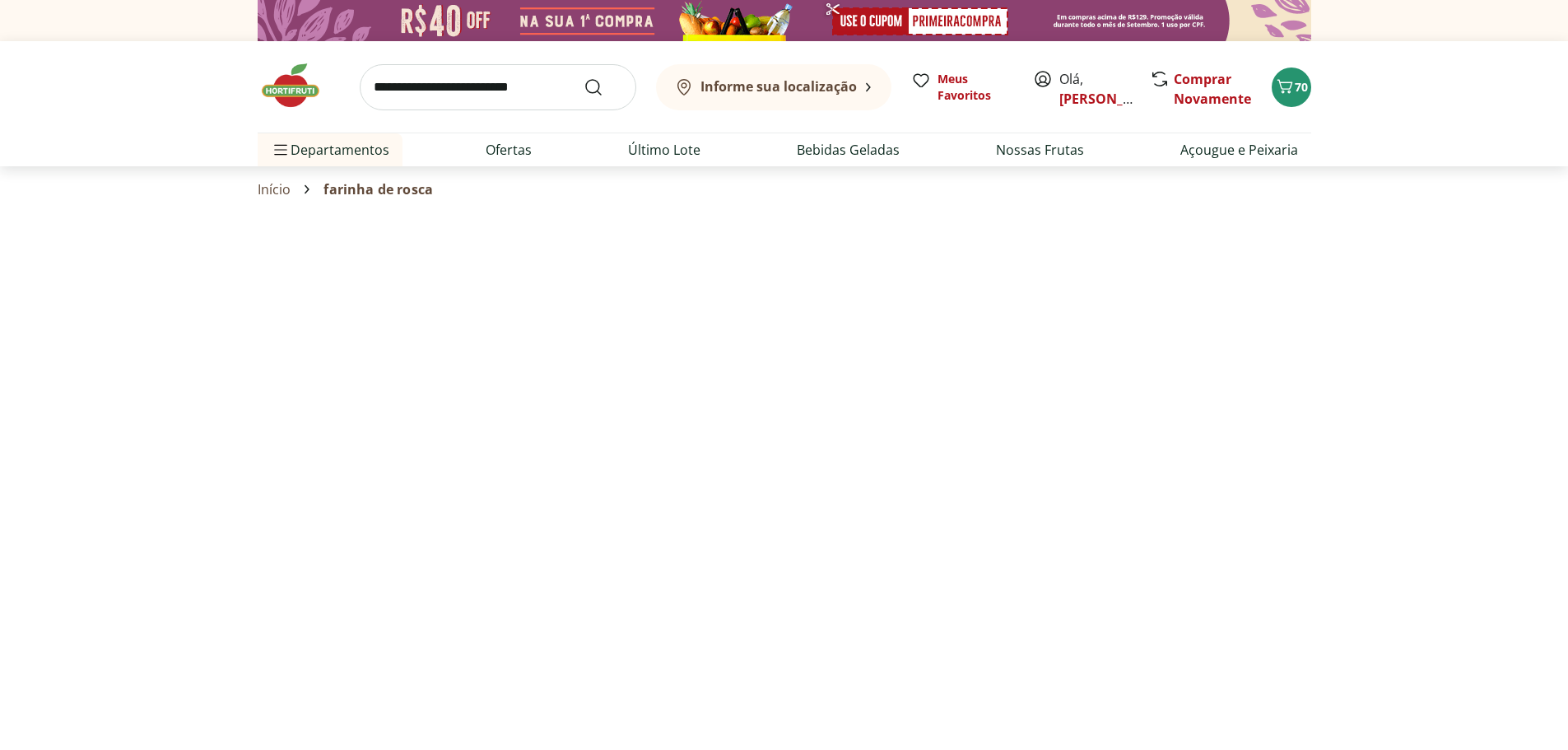
select select "**********"
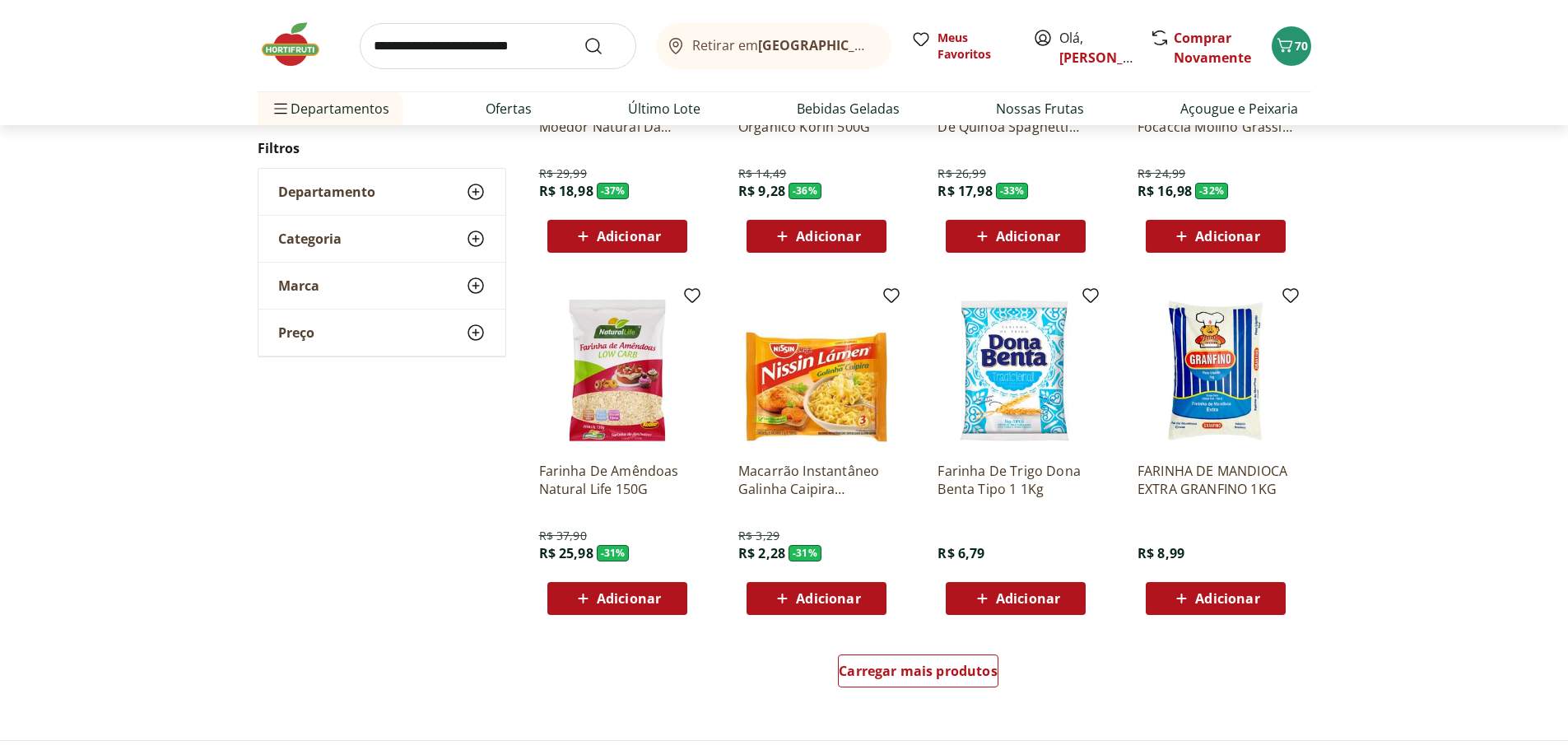
scroll to position [810, 0]
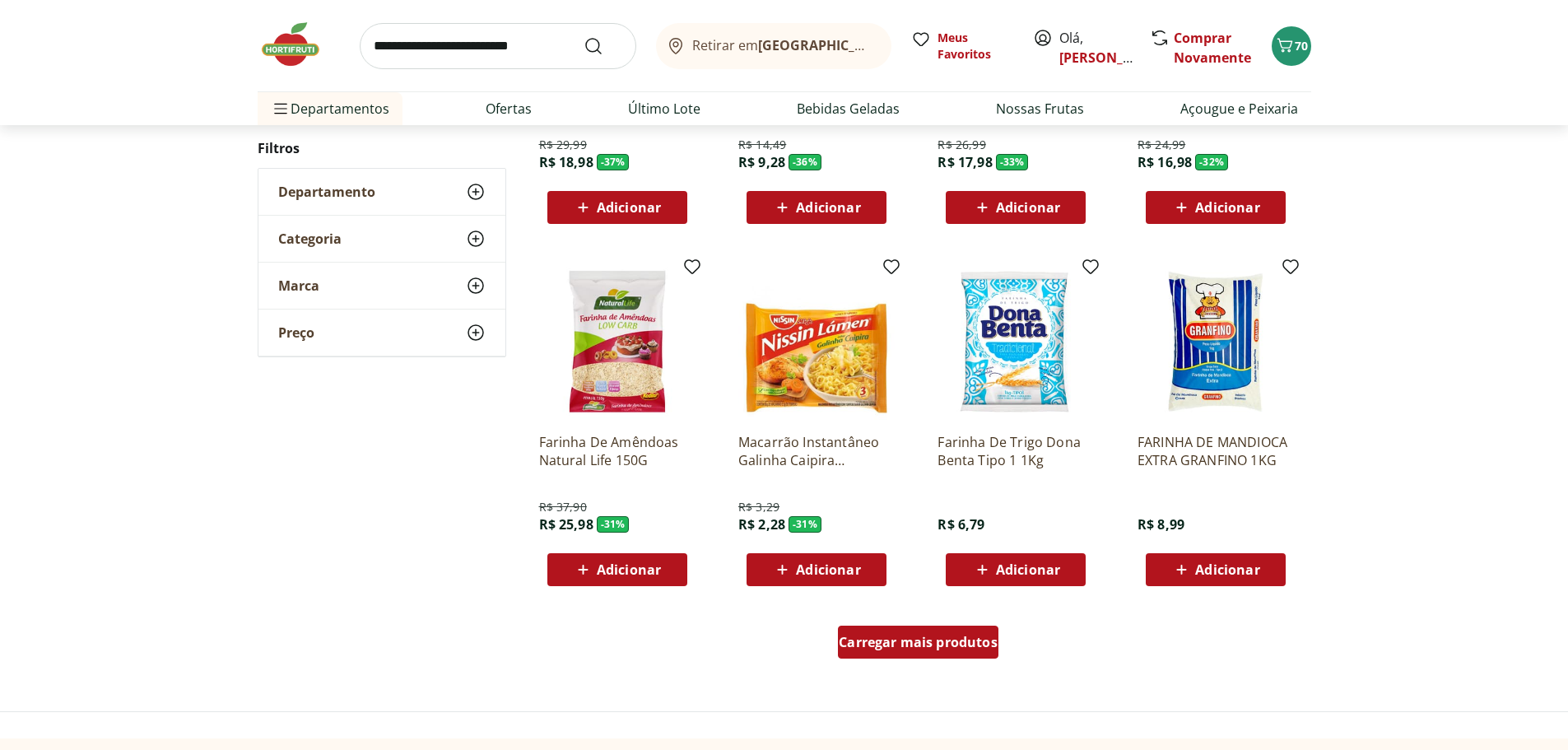
click at [955, 639] on span "Carregar mais produtos" at bounding box center [918, 641] width 159 height 13
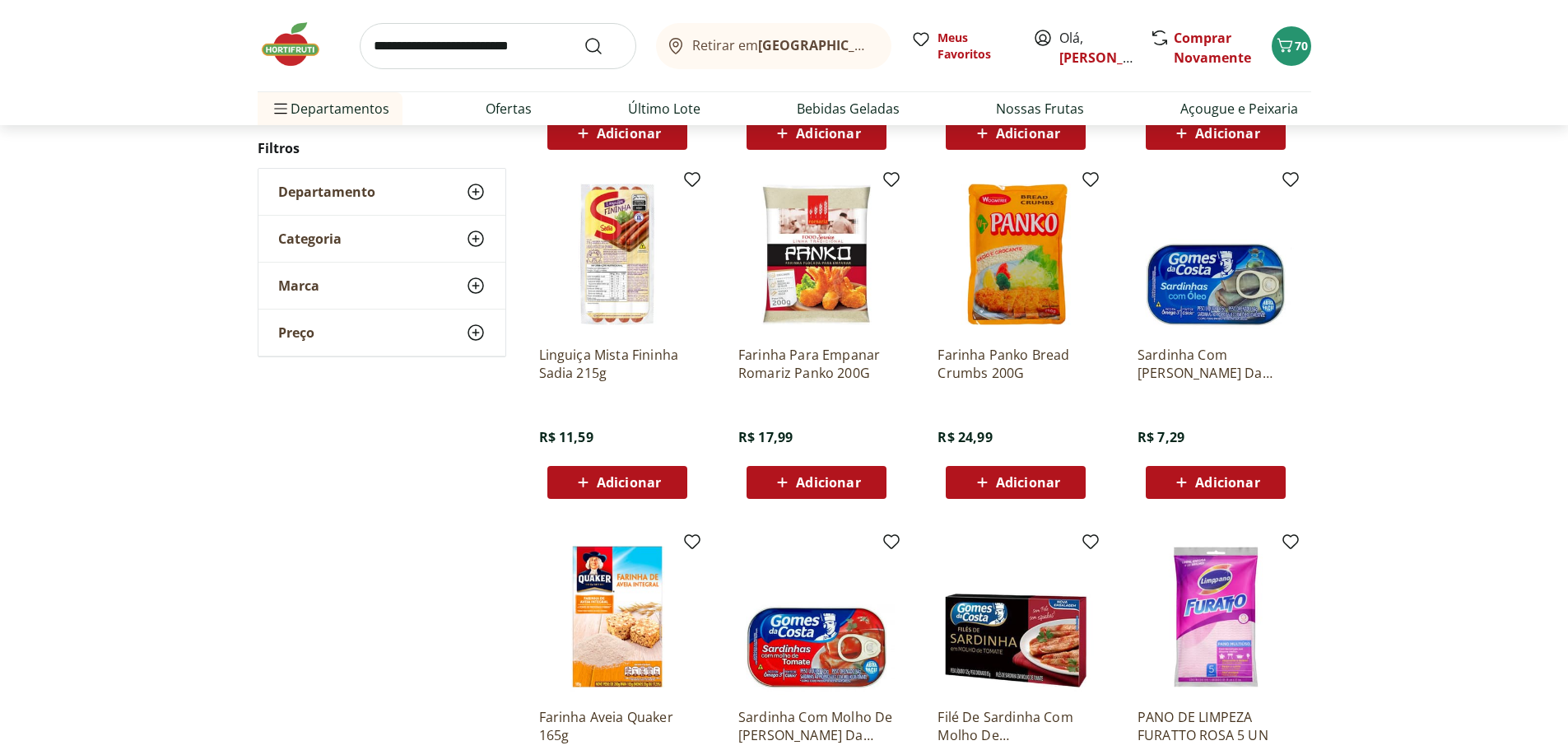
scroll to position [1174, 0]
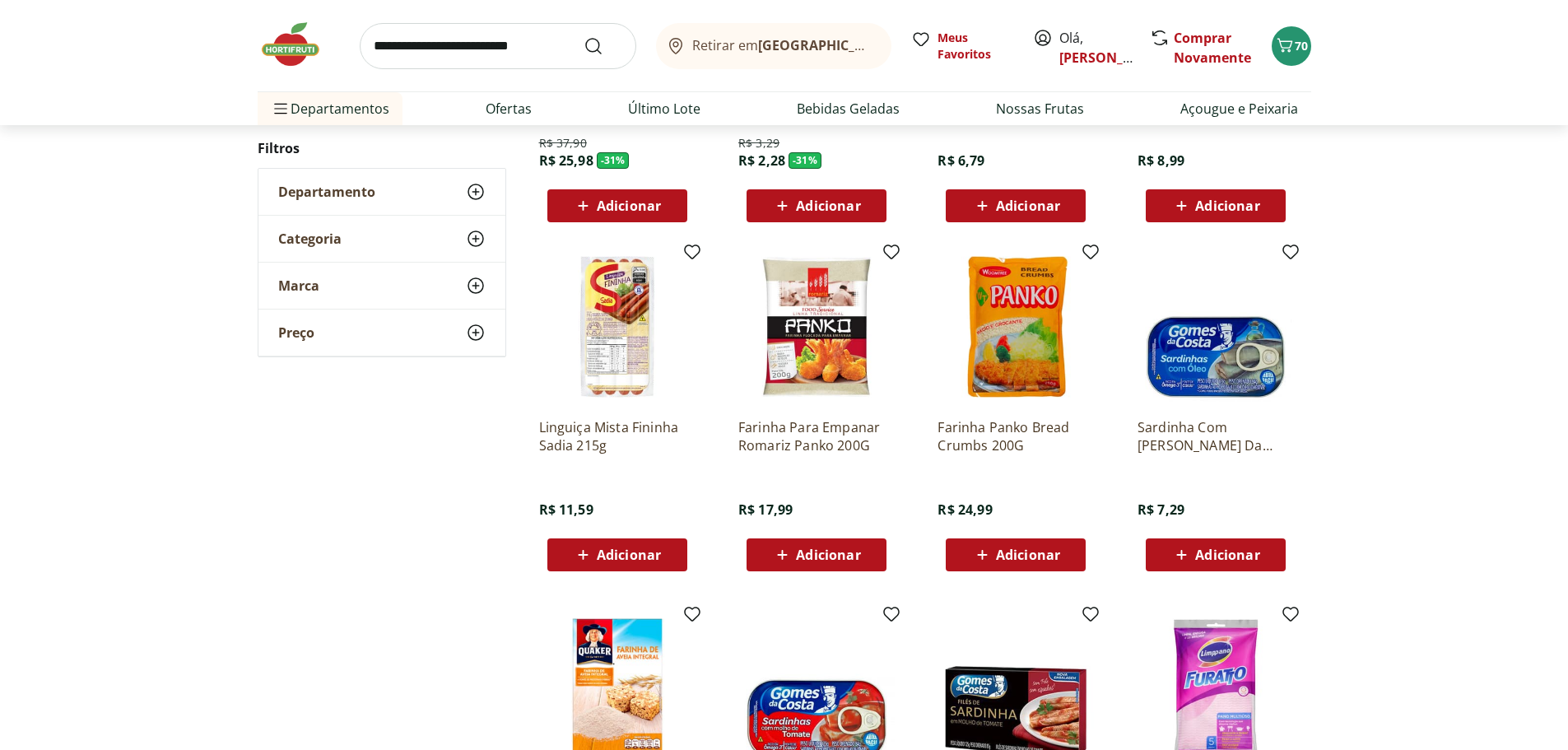
click at [829, 337] on img at bounding box center [816, 327] width 156 height 156
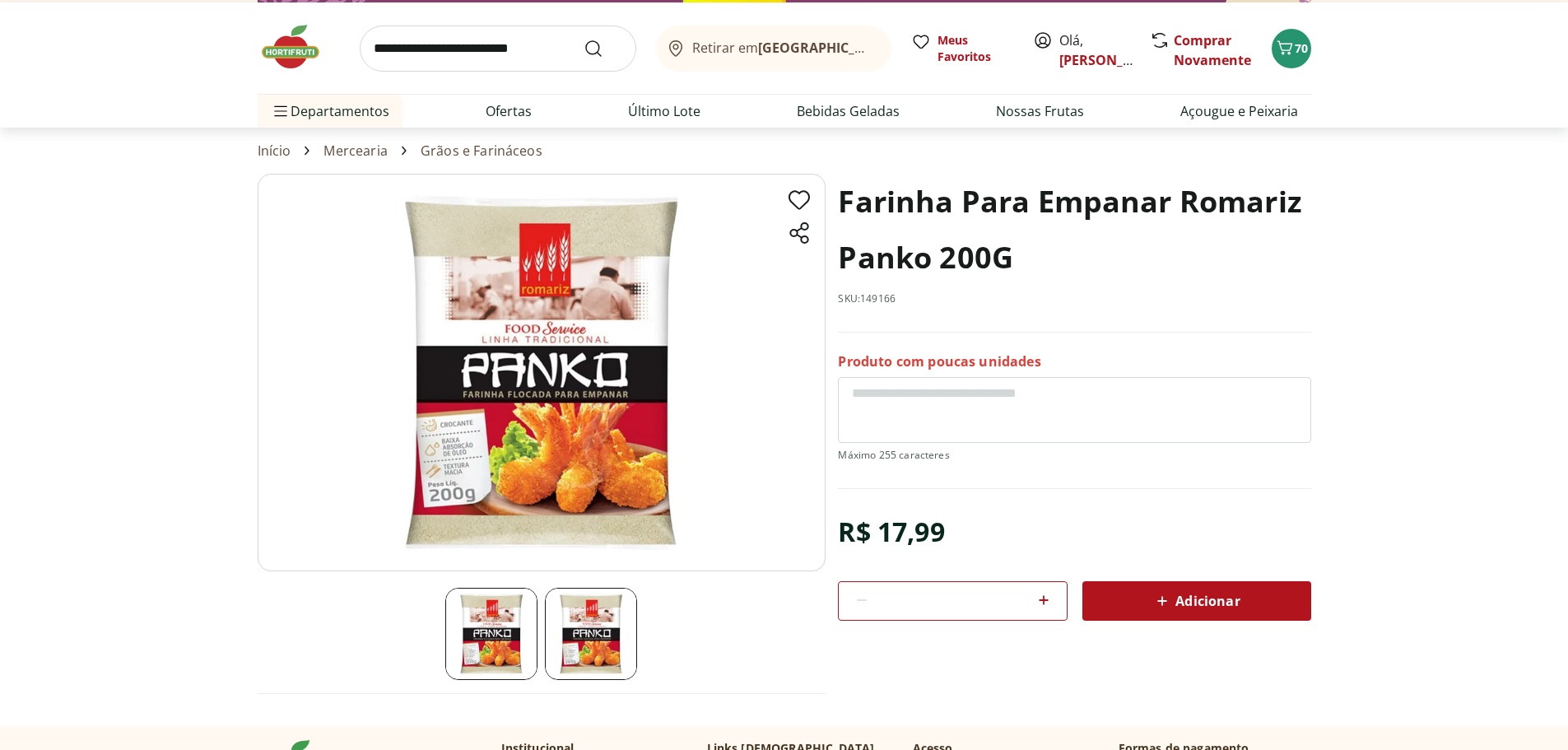
scroll to position [2, 0]
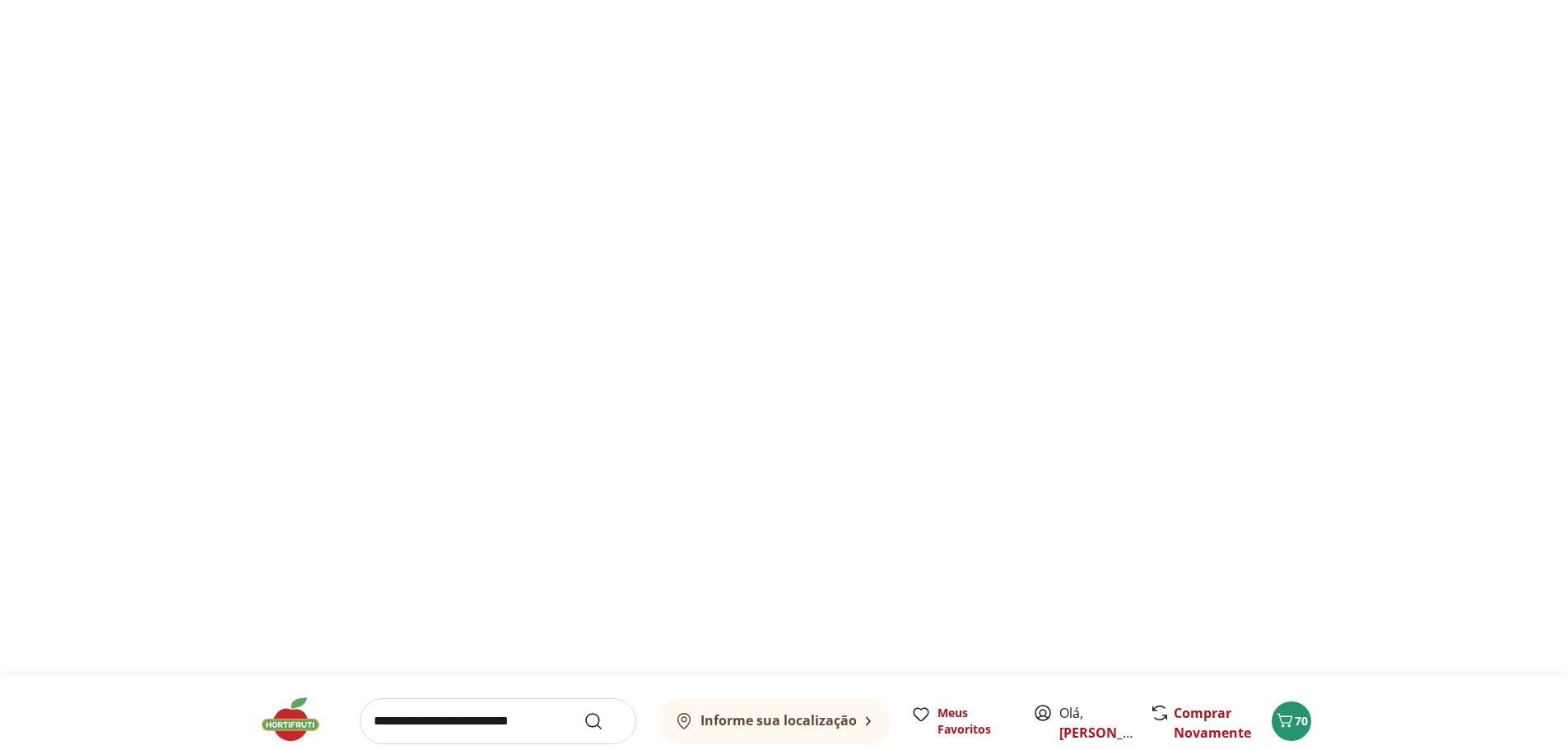
scroll to position [1174, 0]
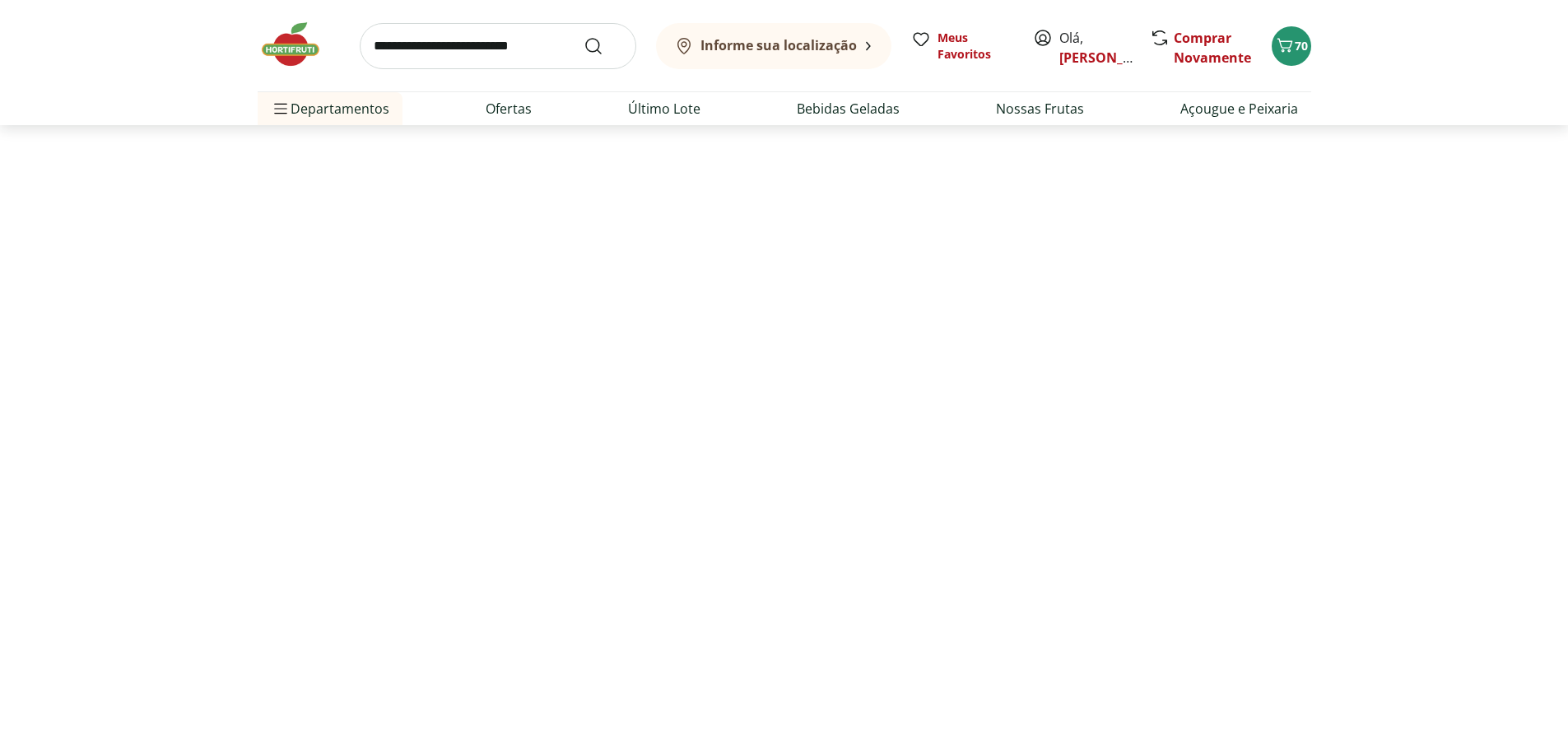
select select "**********"
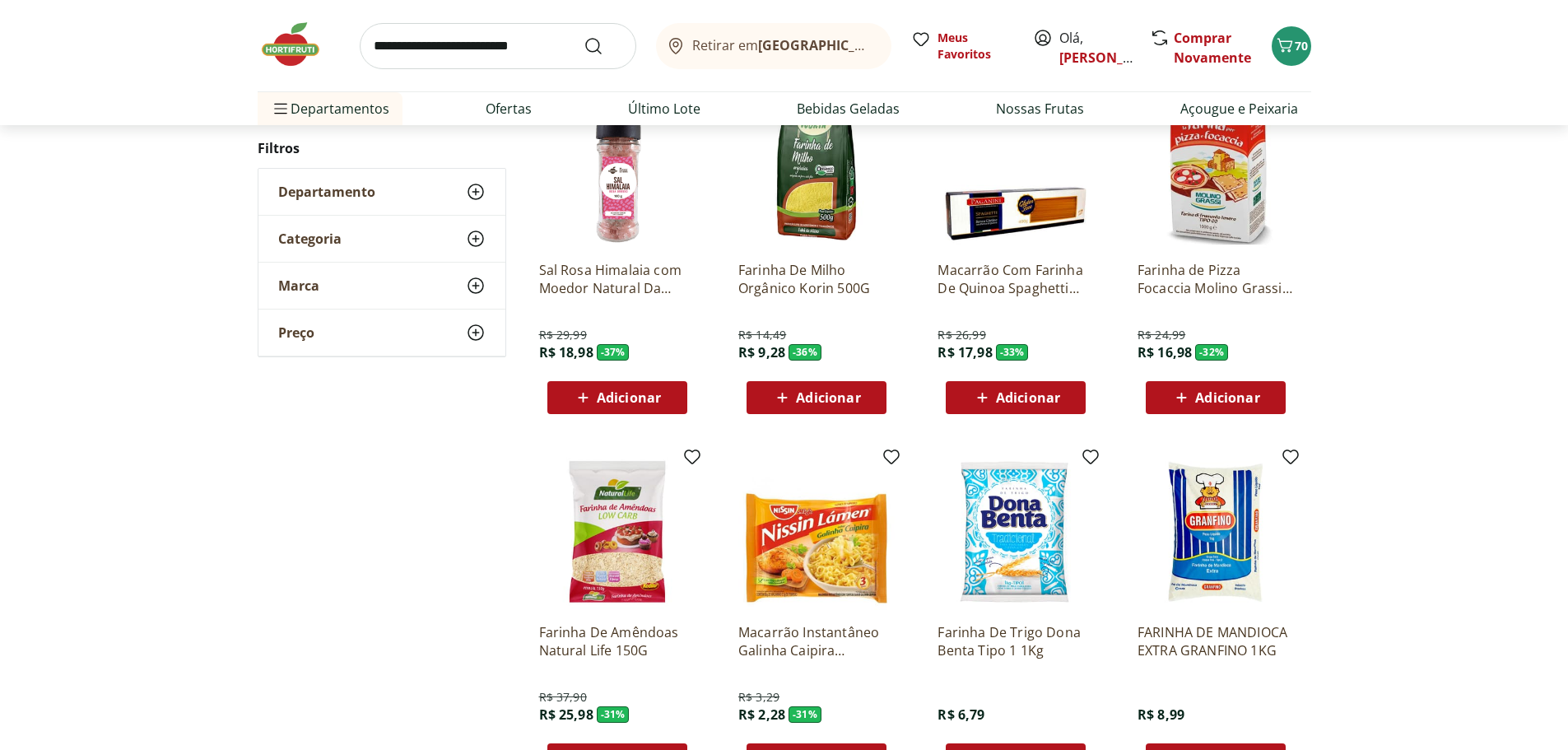
scroll to position [1651, 0]
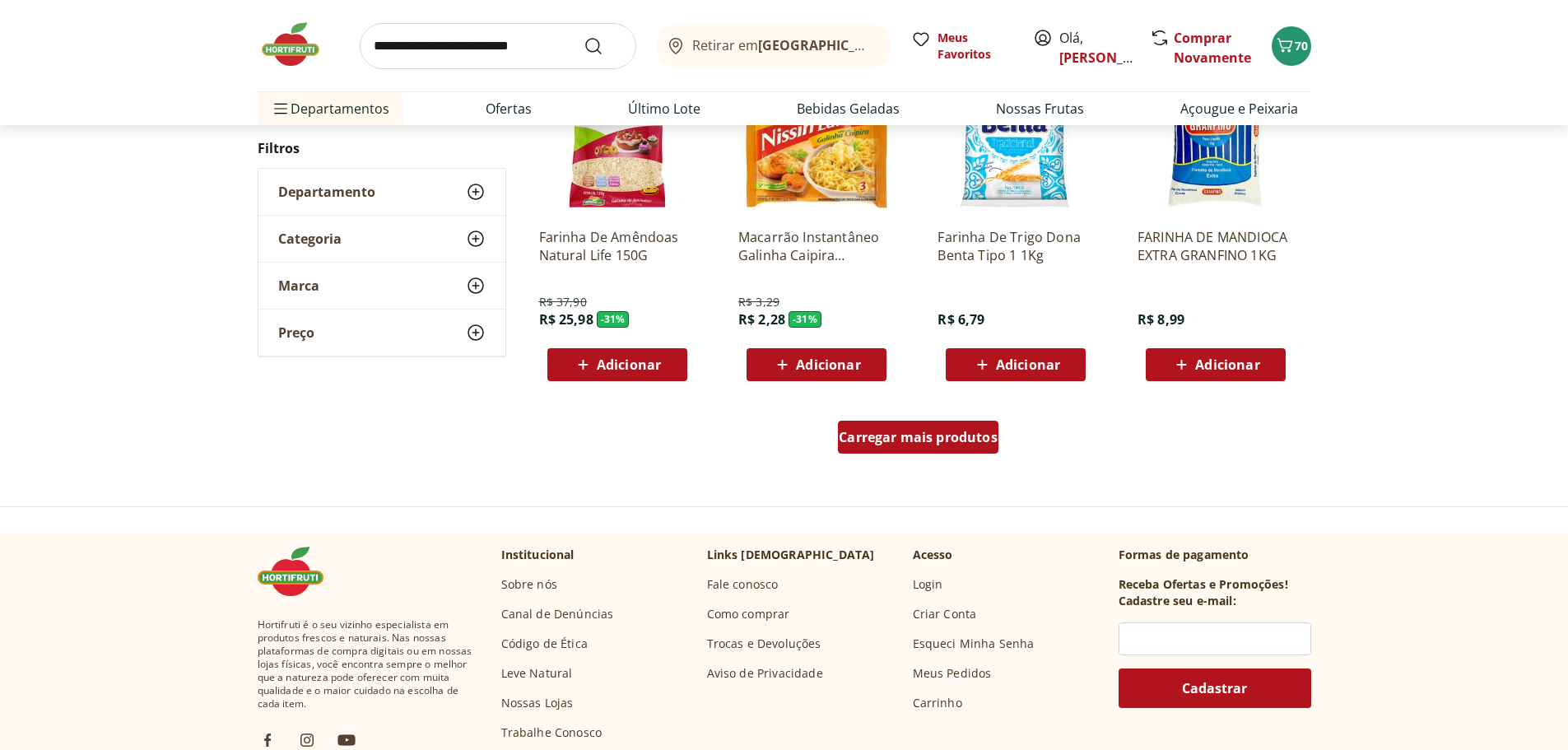
click at [924, 442] on span "Carregar mais produtos" at bounding box center [918, 436] width 159 height 13
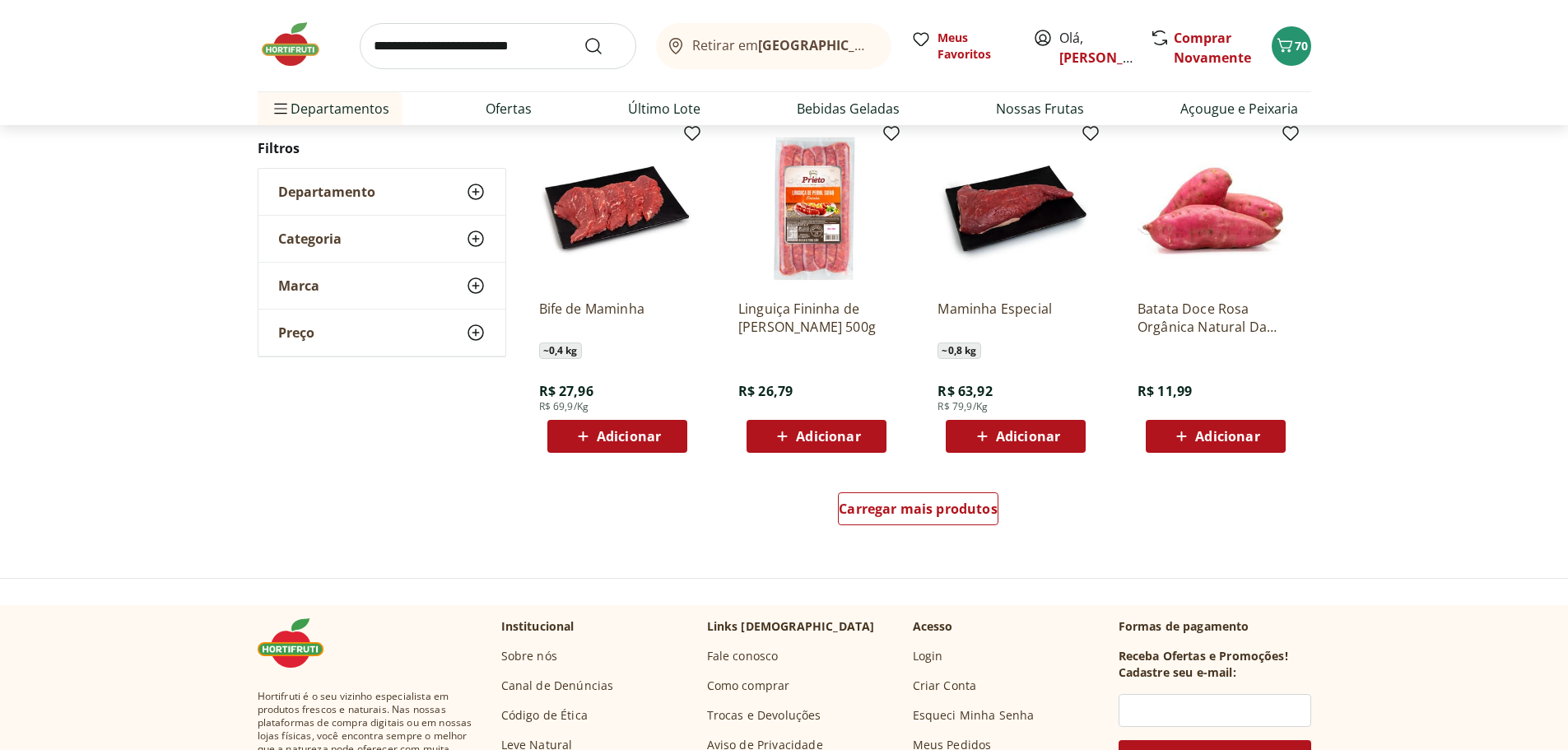
scroll to position [2726, 0]
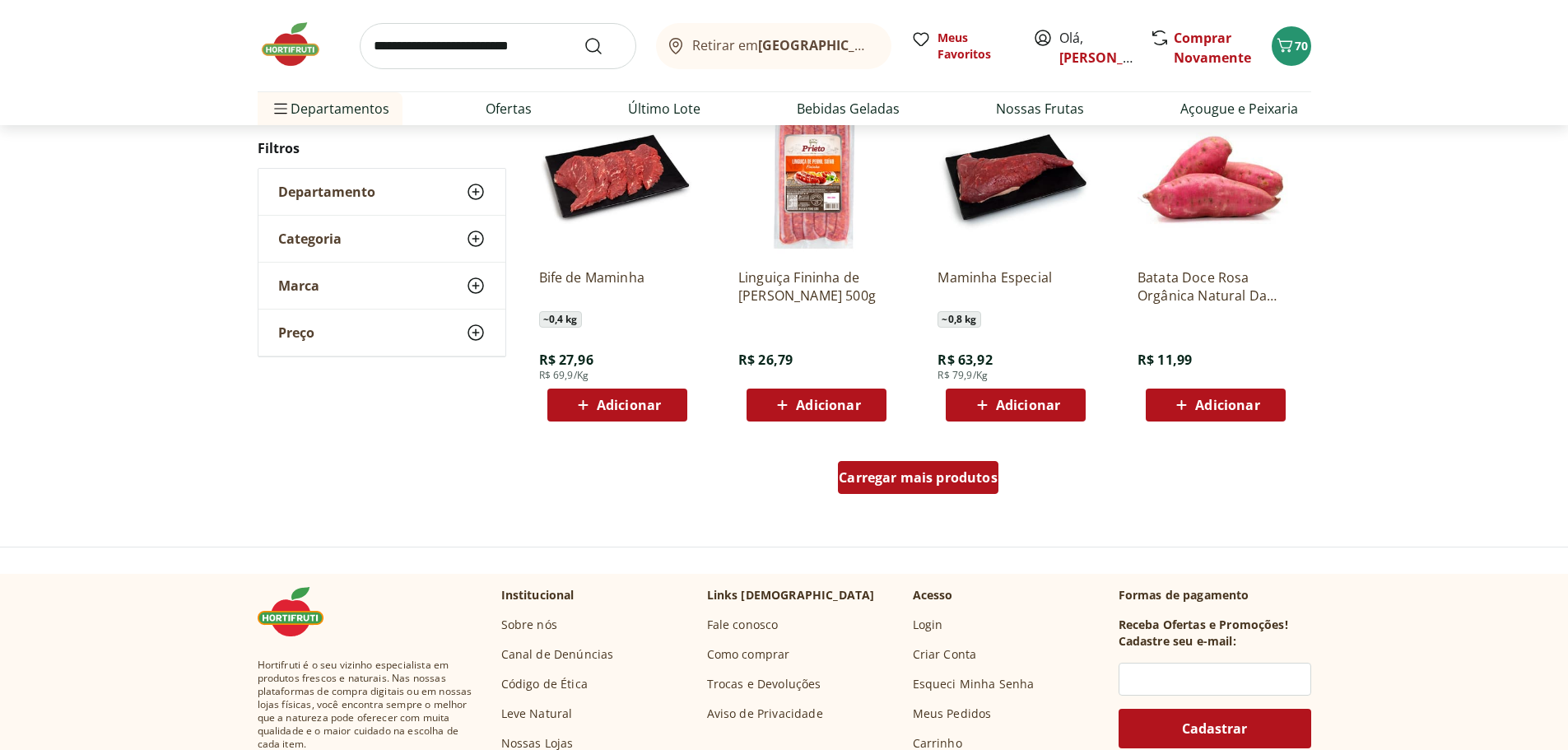
click at [910, 483] on span "Carregar mais produtos" at bounding box center [918, 477] width 159 height 13
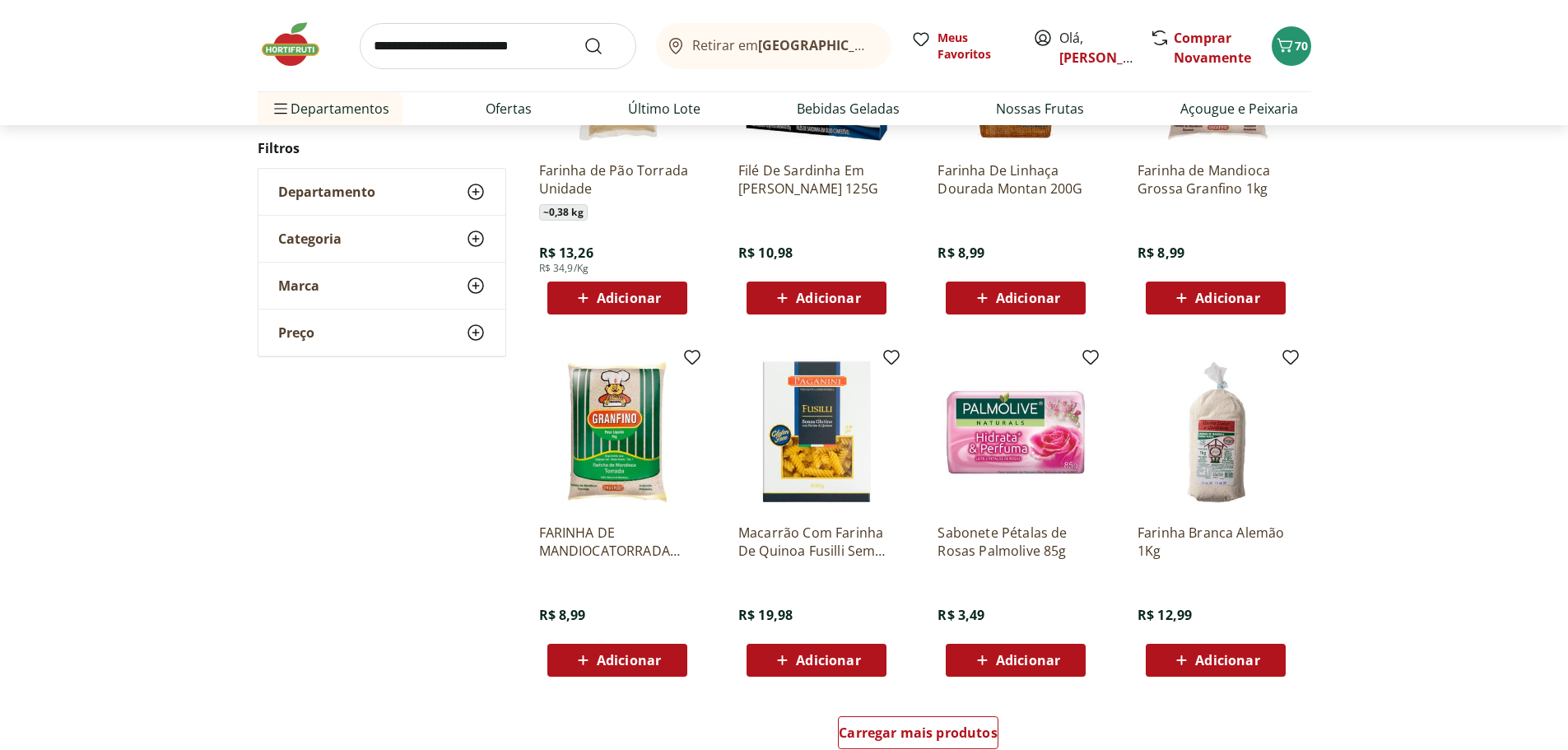
scroll to position [3675, 0]
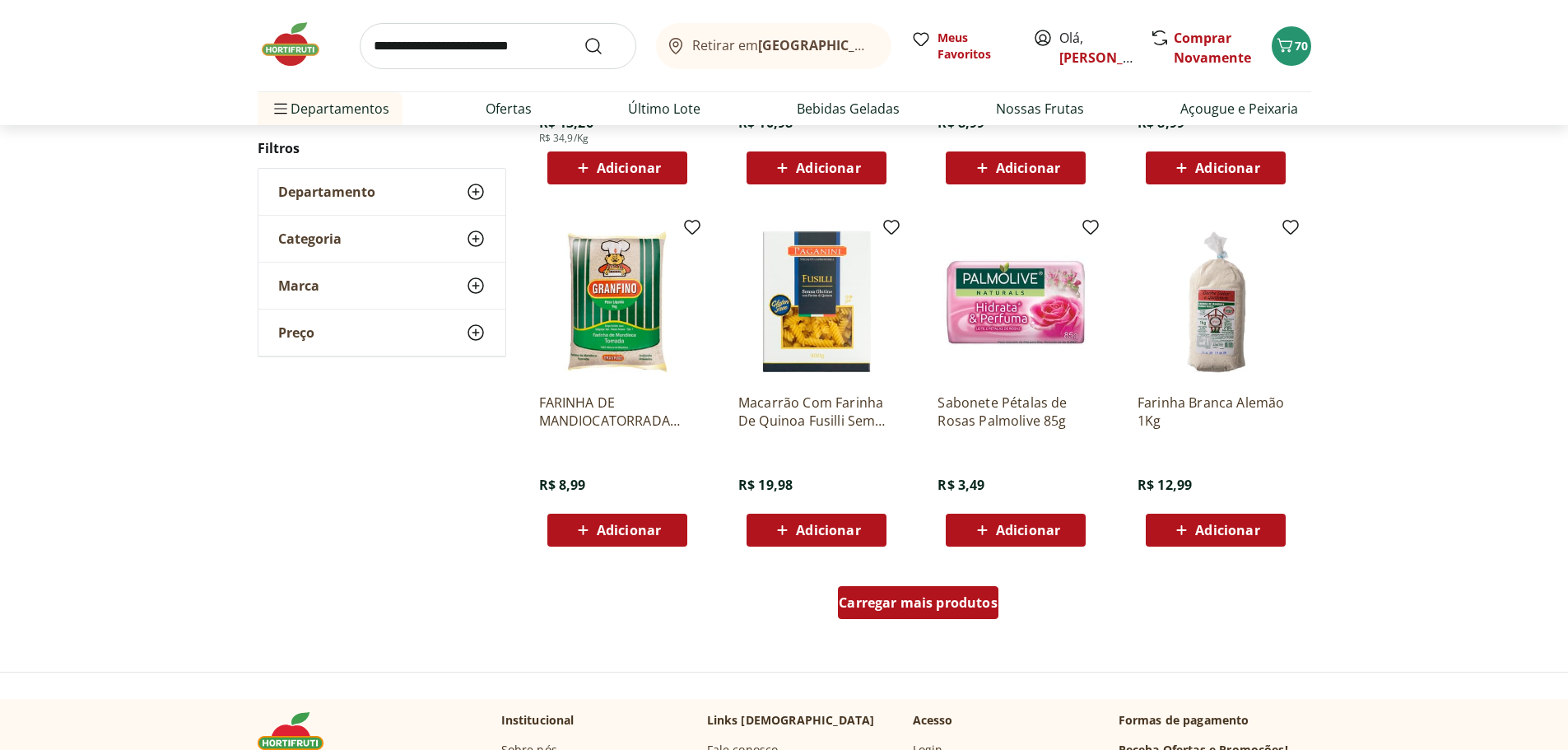
click at [939, 600] on span "Carregar mais produtos" at bounding box center [918, 602] width 159 height 13
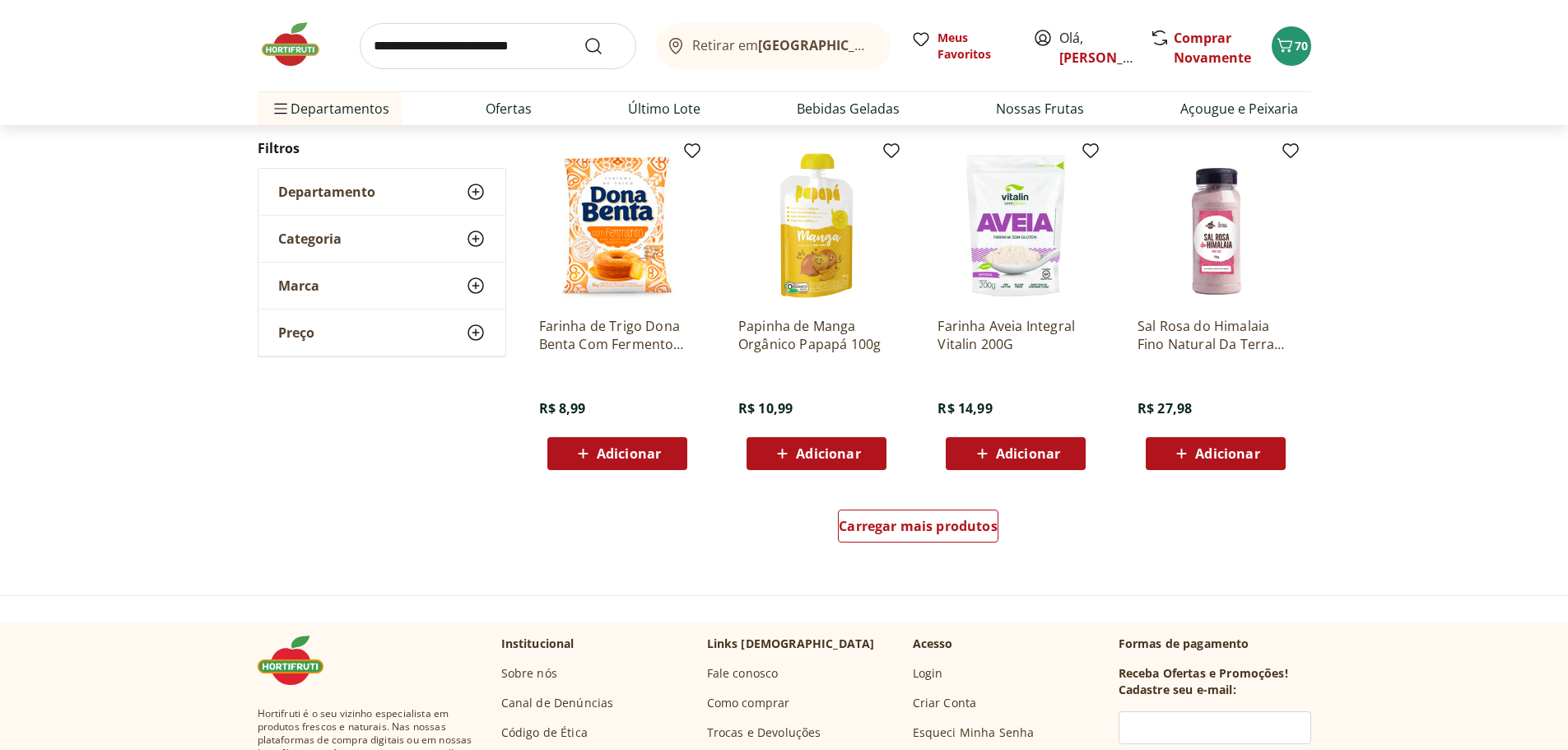
scroll to position [4840, 0]
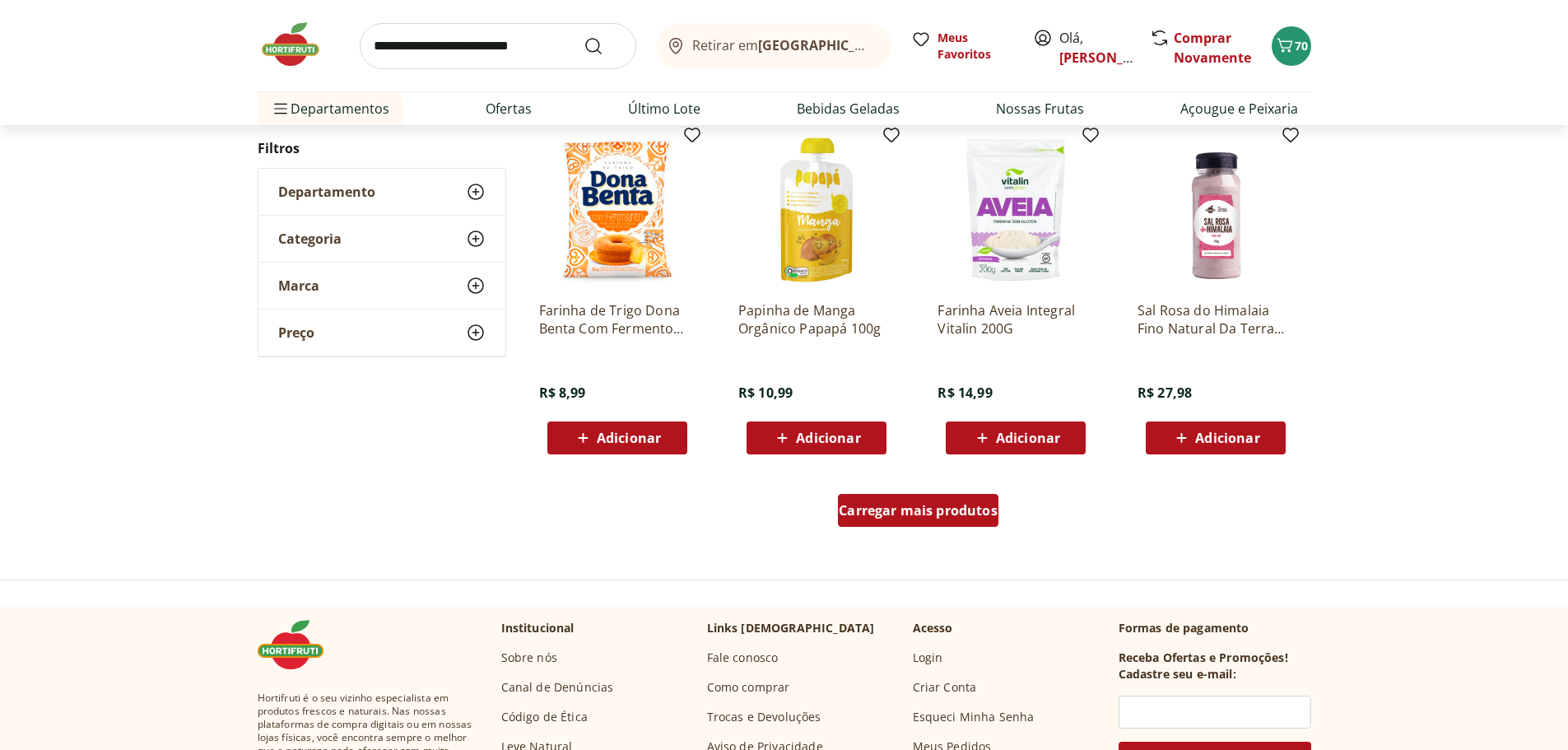
click at [957, 516] on span "Carregar mais produtos" at bounding box center [918, 510] width 159 height 13
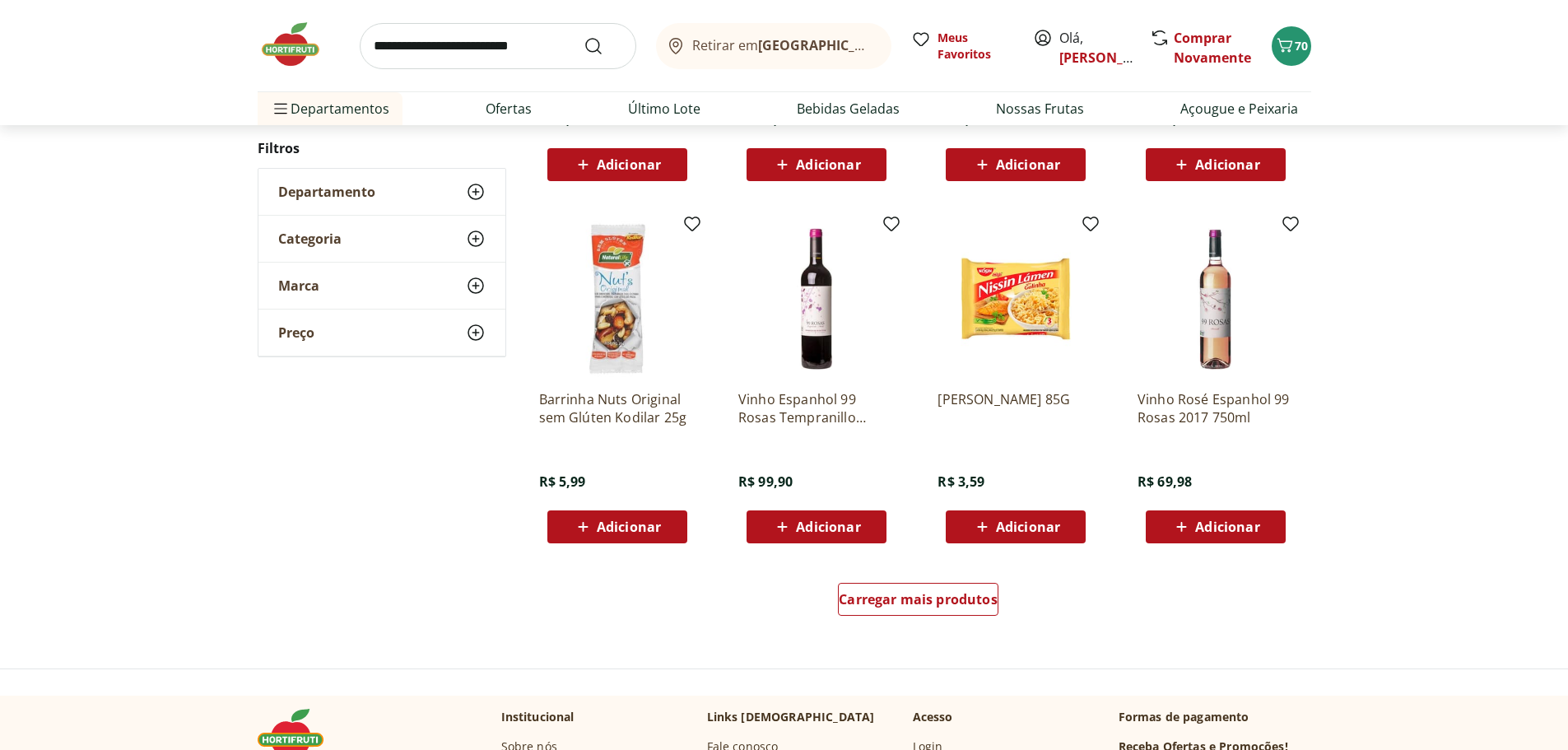
scroll to position [5853, 0]
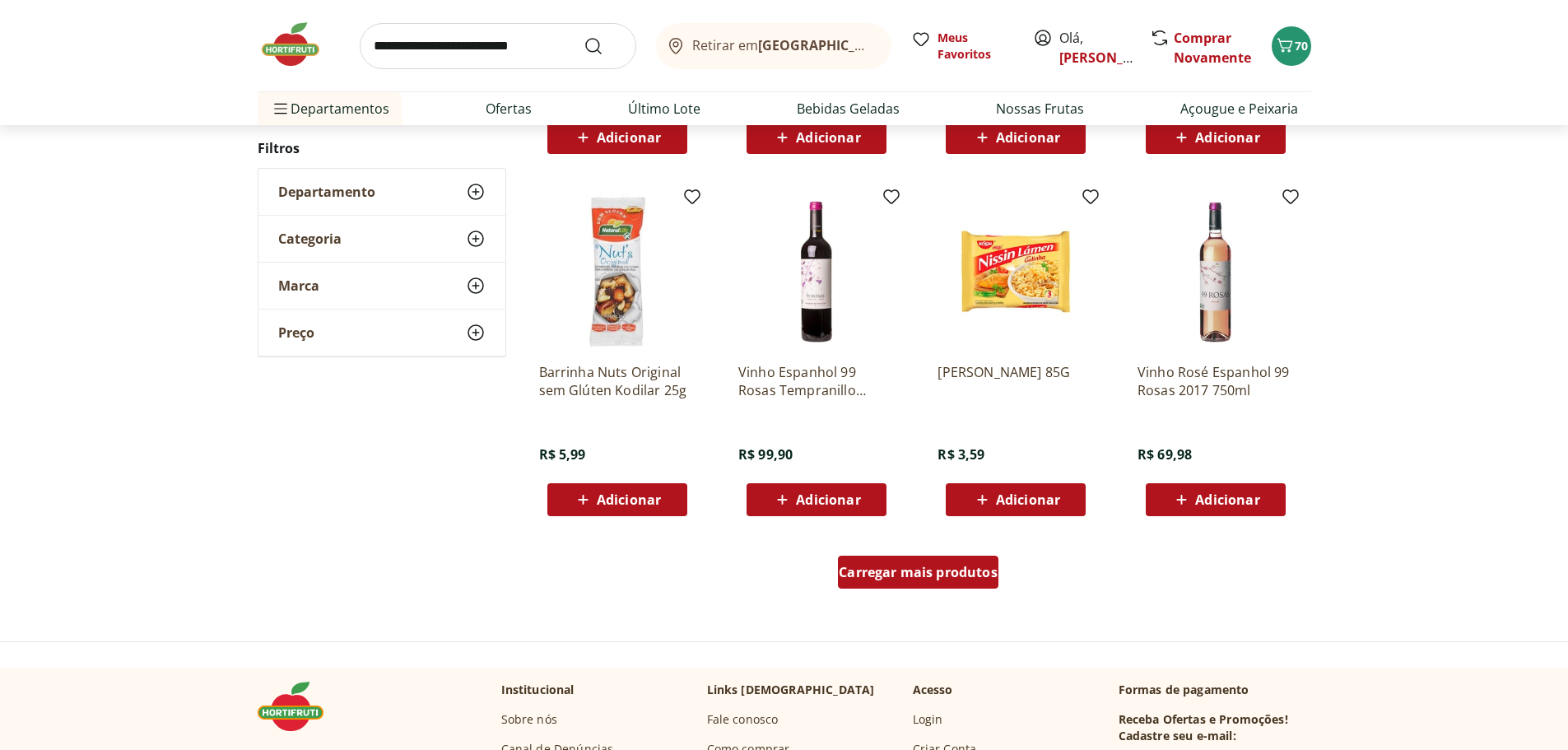
click at [954, 575] on span "Carregar mais produtos" at bounding box center [918, 572] width 159 height 13
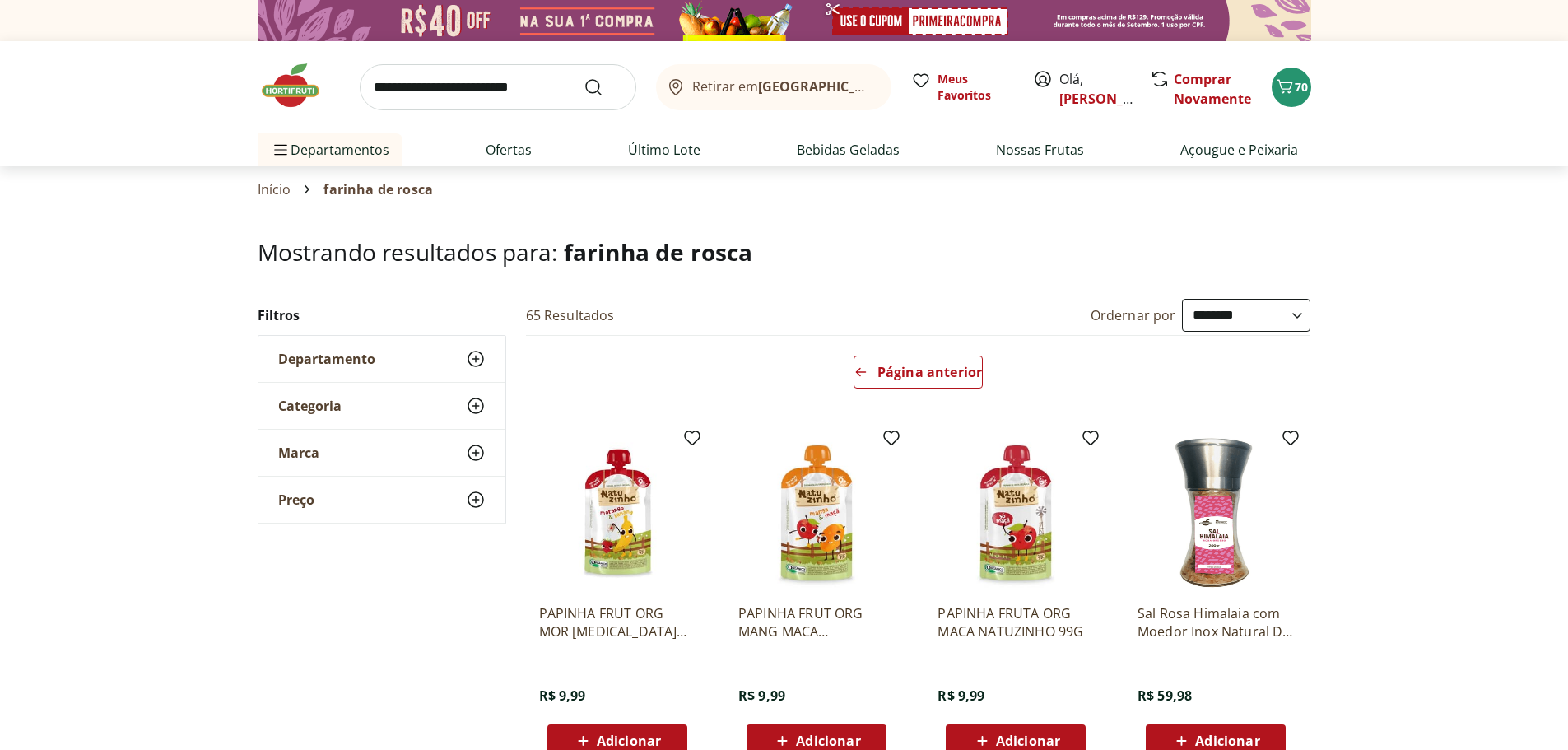
scroll to position [189, 0]
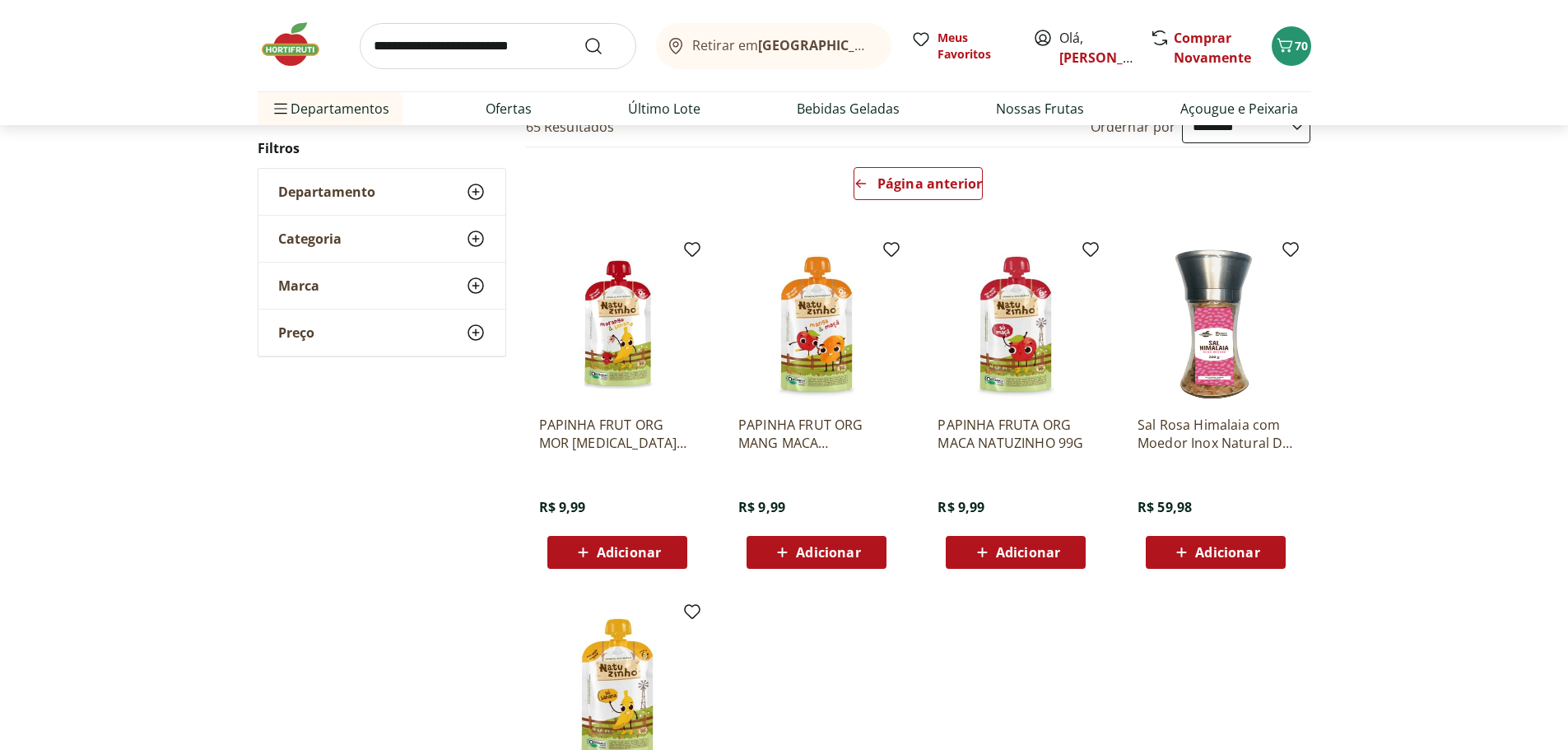
click at [488, 45] on input "search" at bounding box center [499, 46] width 277 height 47
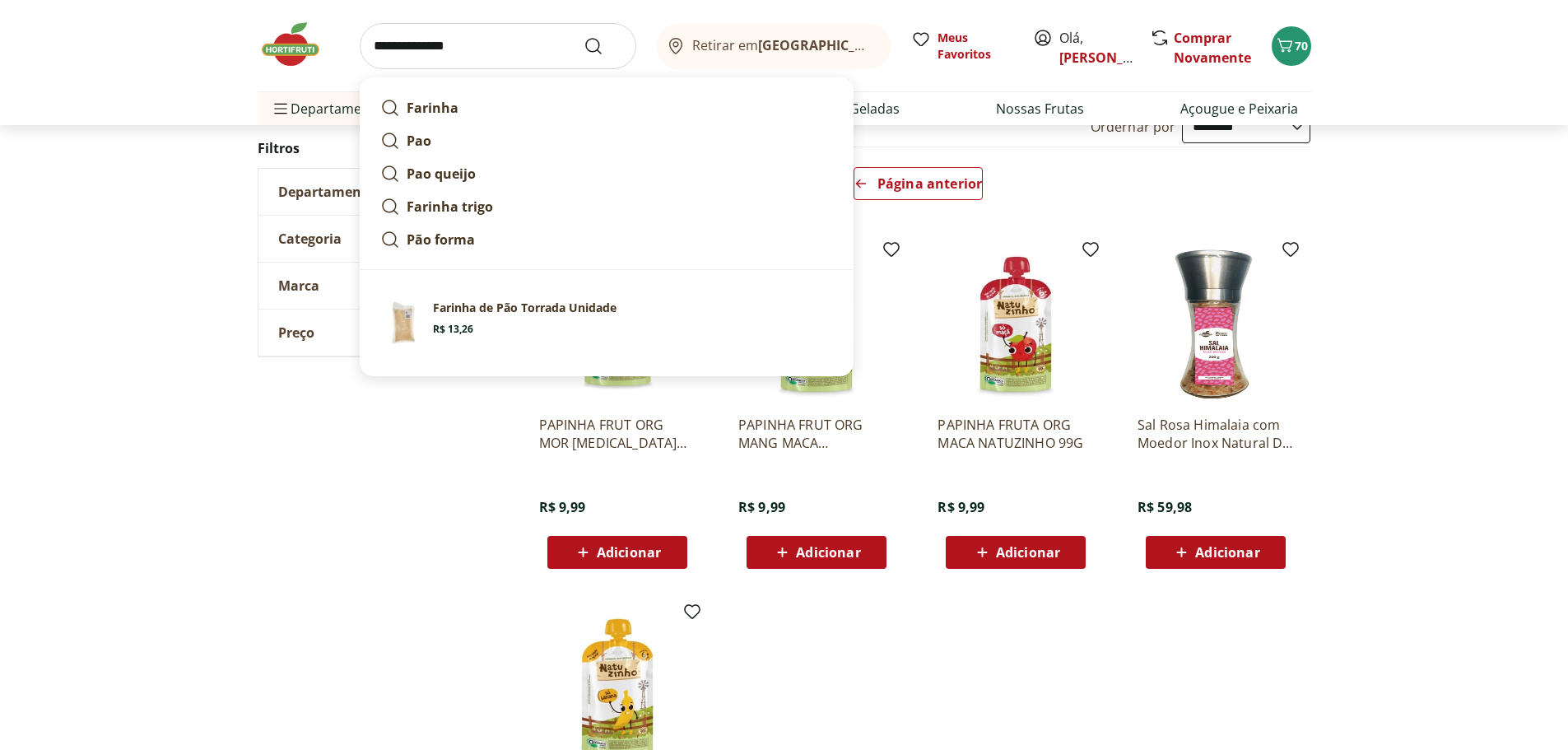
type input "**********"
click at [584, 37] on button "Submit Search" at bounding box center [603, 47] width 40 height 20
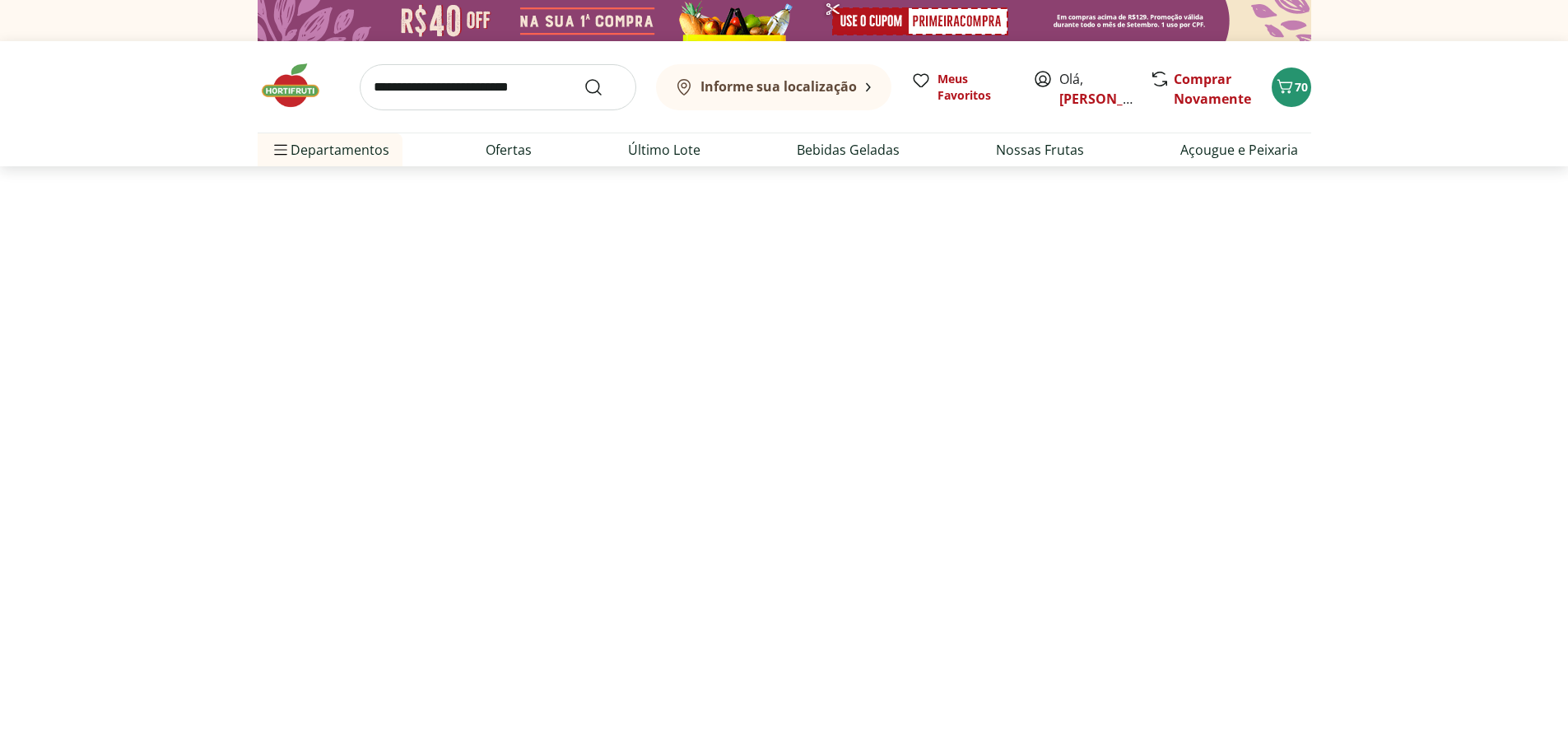
select select "**********"
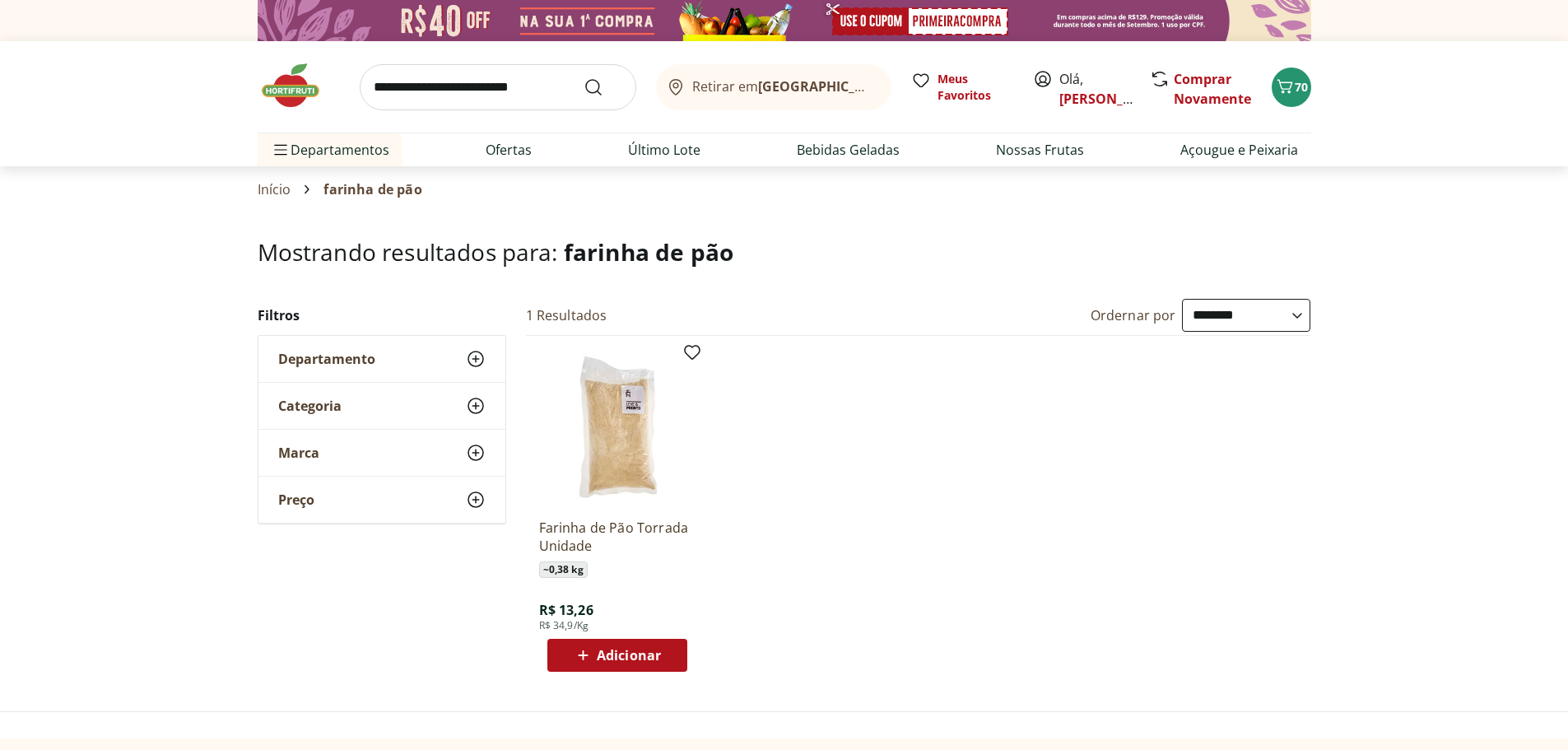
click at [606, 650] on span "Adicionar" at bounding box center [628, 655] width 64 height 13
click at [1295, 91] on span "71" at bounding box center [1301, 87] width 13 height 16
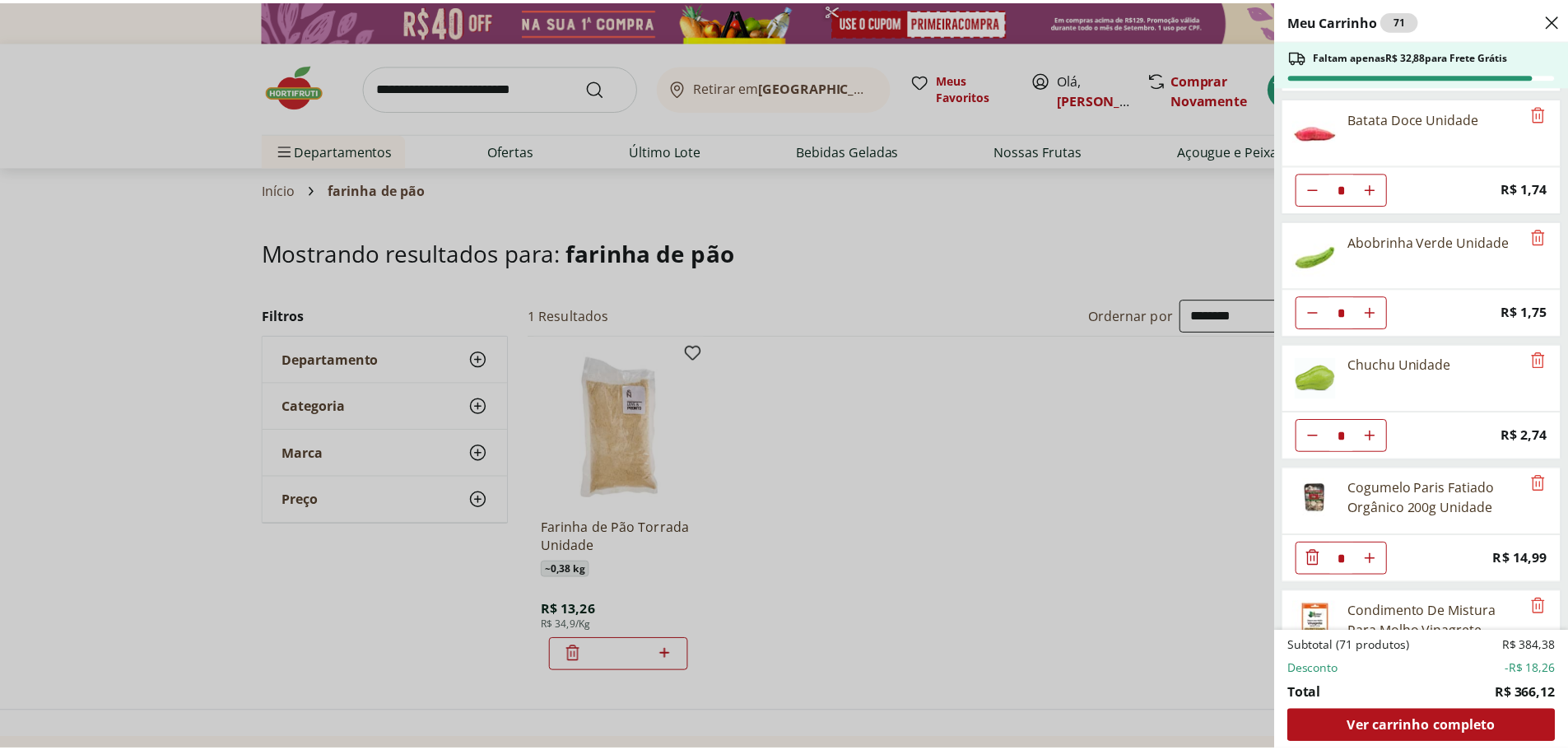
scroll to position [1653, 0]
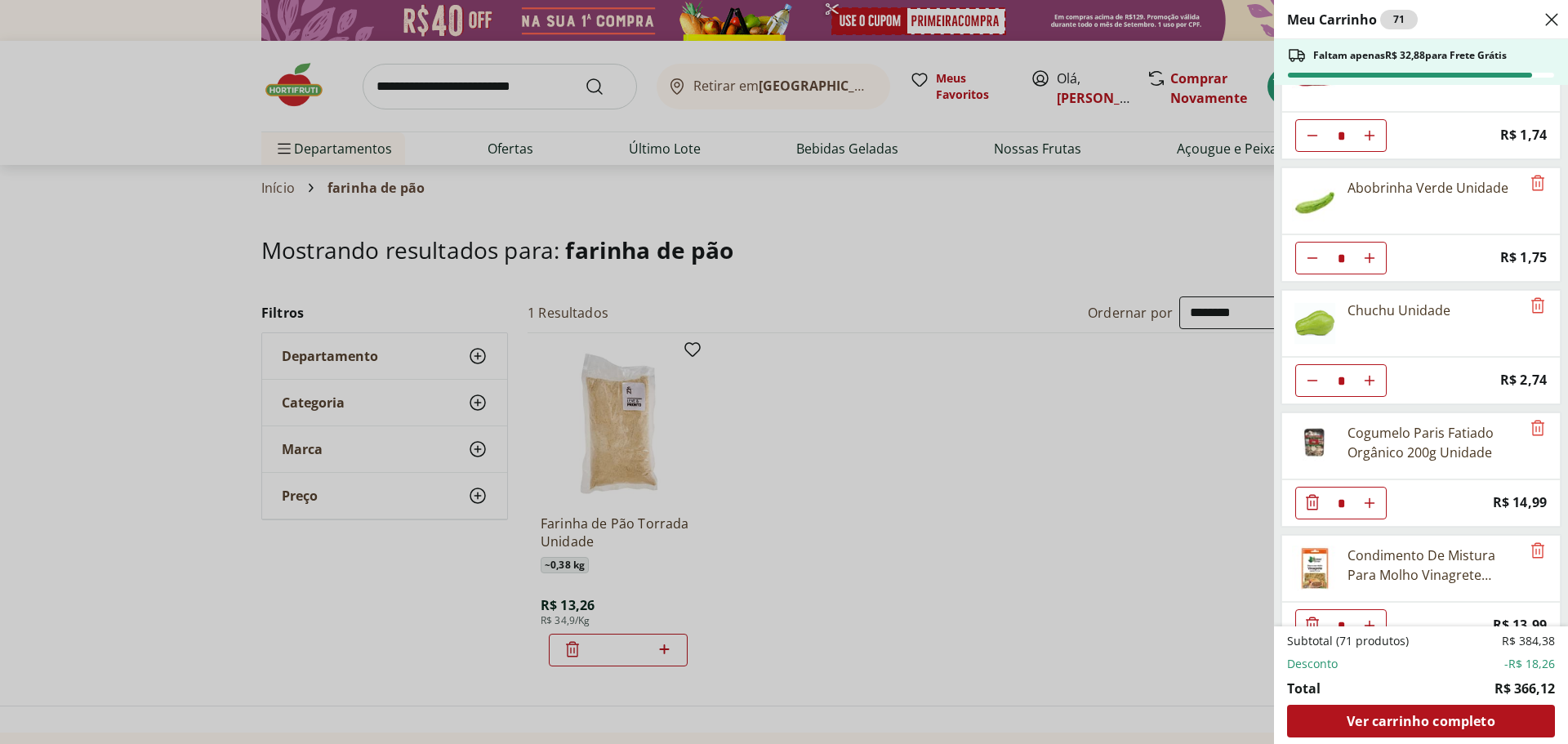
click at [402, 80] on div "Meu Carrinho 71 Faltam apenas R$ 32,88 para Frete Grátis Caju Unidade * Price: …" at bounding box center [784, 372] width 1568 height 744
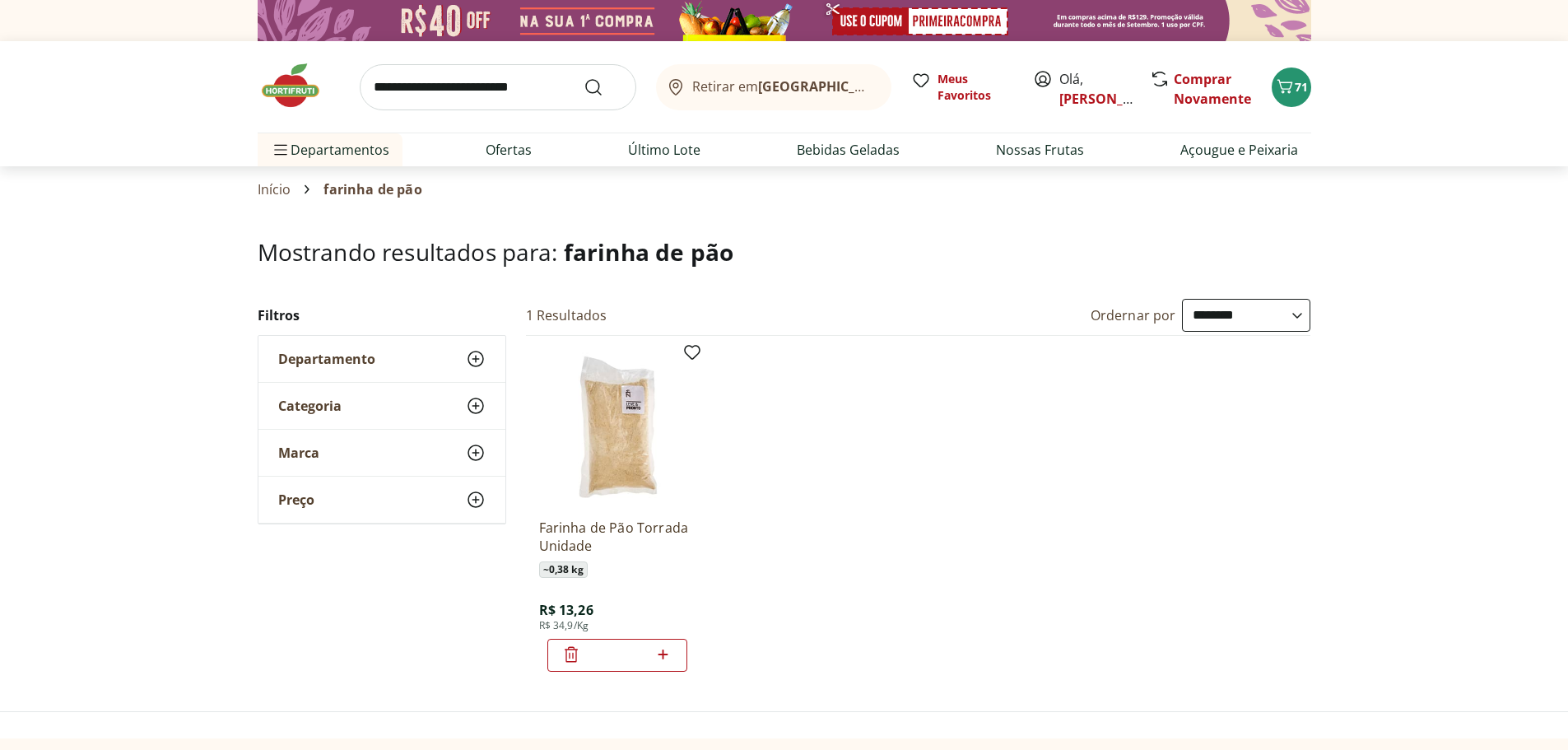
click at [432, 86] on input "search" at bounding box center [499, 87] width 277 height 47
type input "******"
click at [584, 77] on button "Submit Search" at bounding box center [603, 87] width 40 height 20
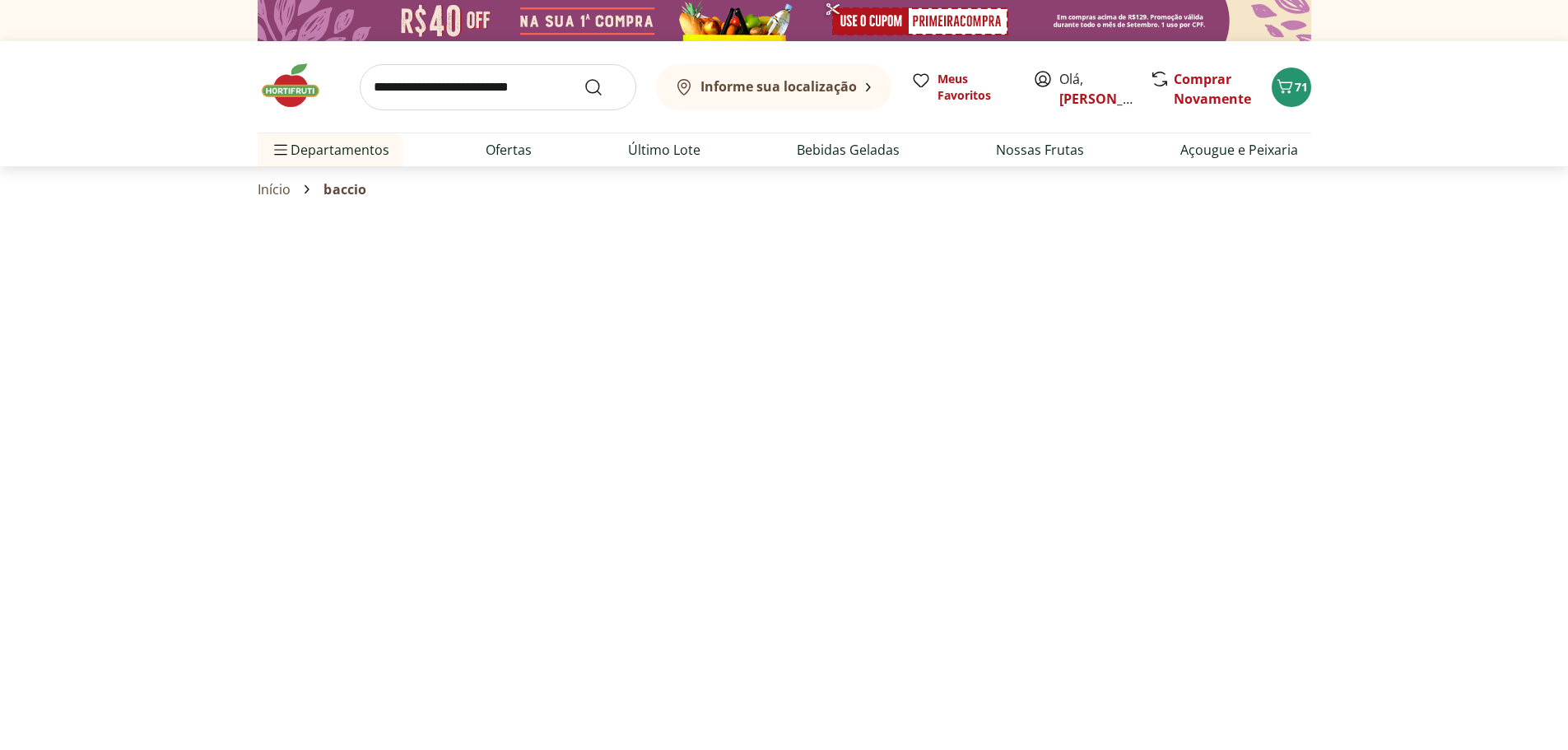
select select "**********"
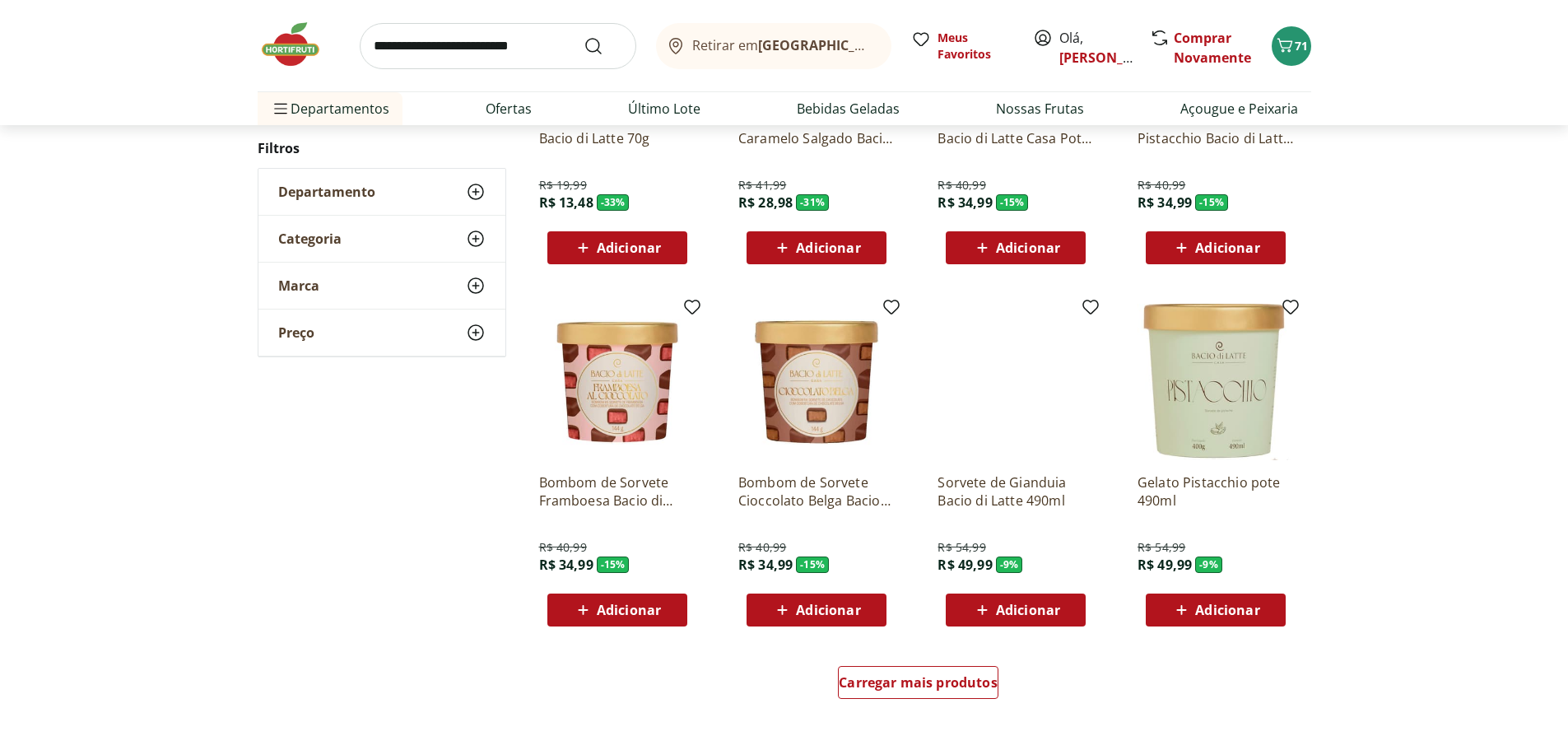
scroll to position [818, 0]
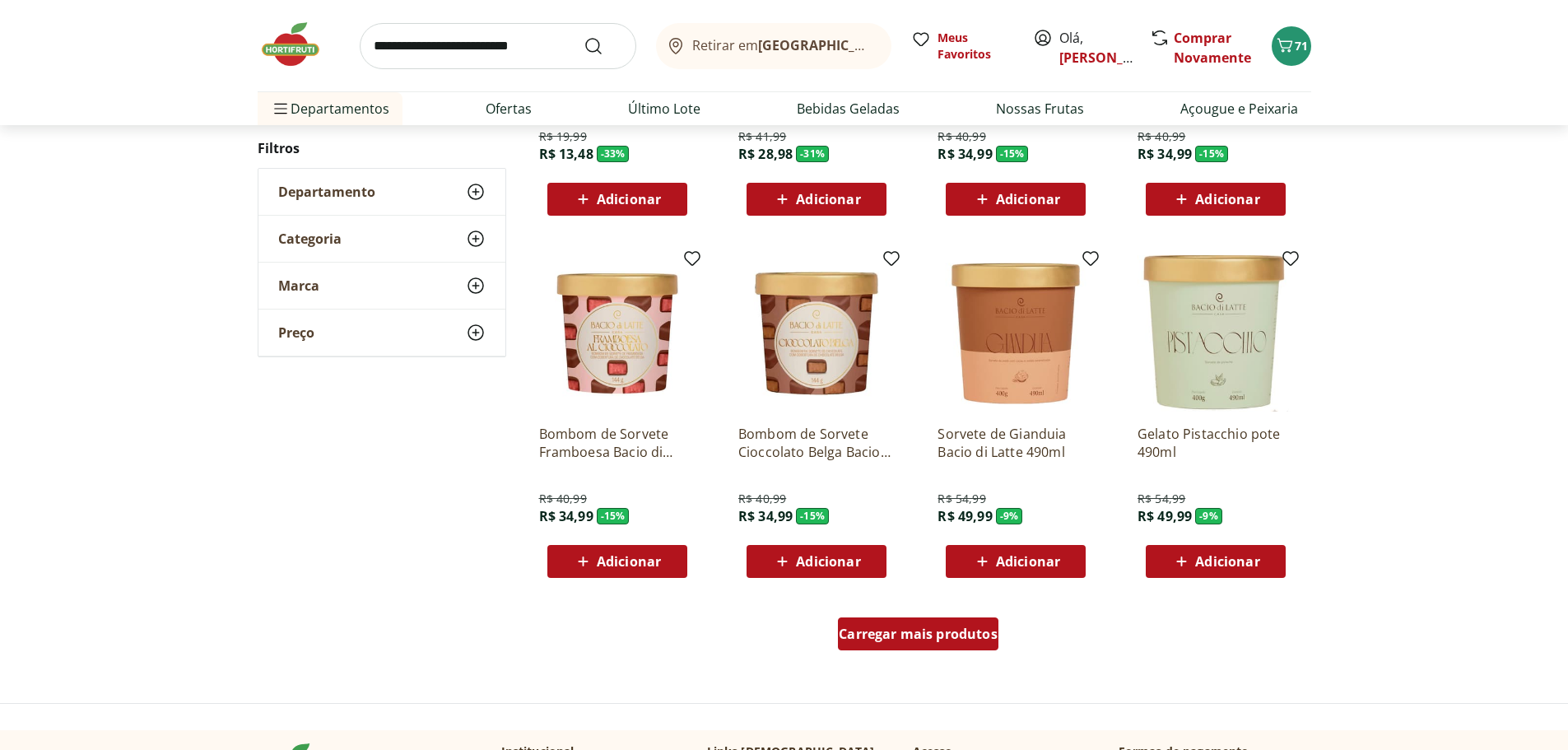
click at [930, 640] on span "Carregar mais produtos" at bounding box center [918, 633] width 159 height 13
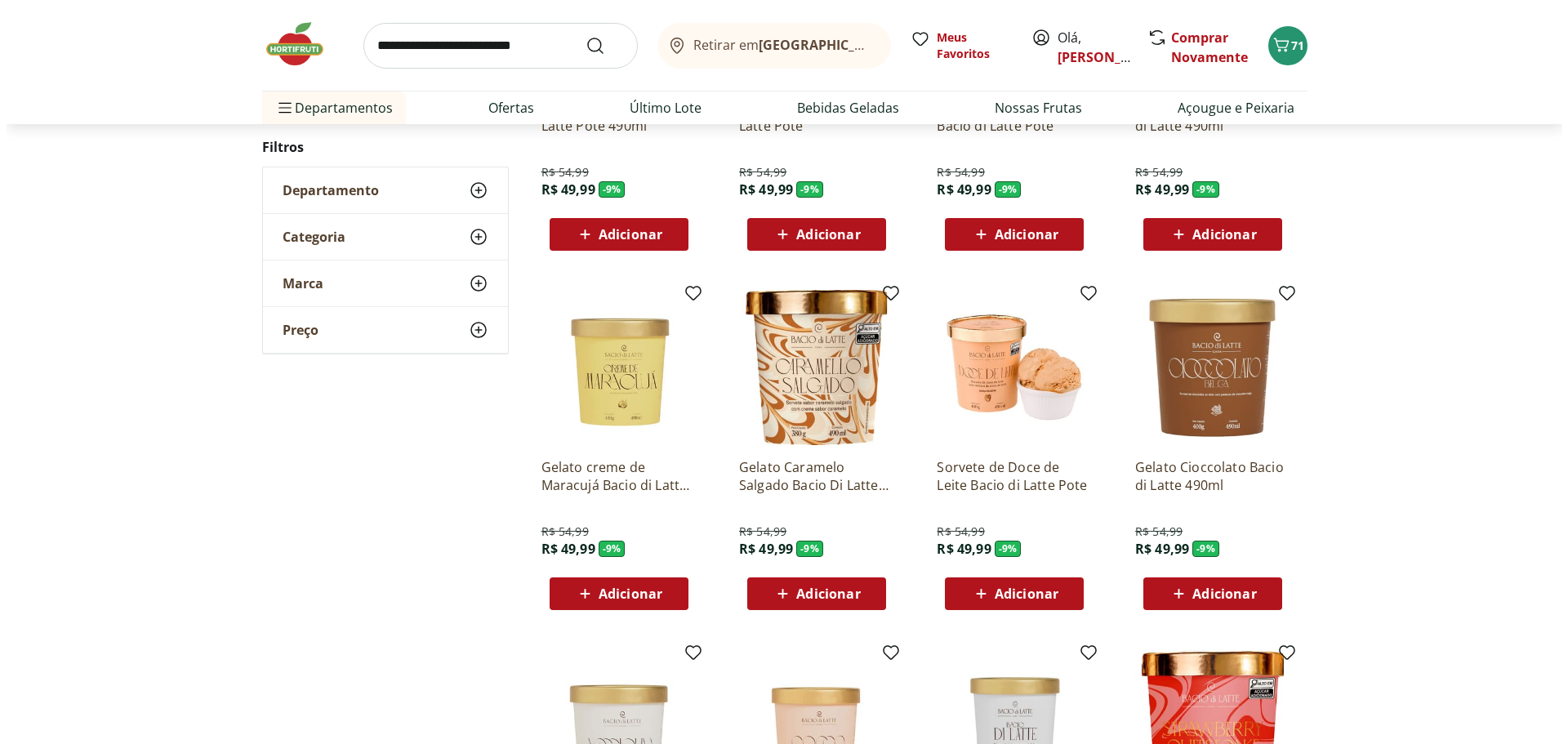
scroll to position [1495, 0]
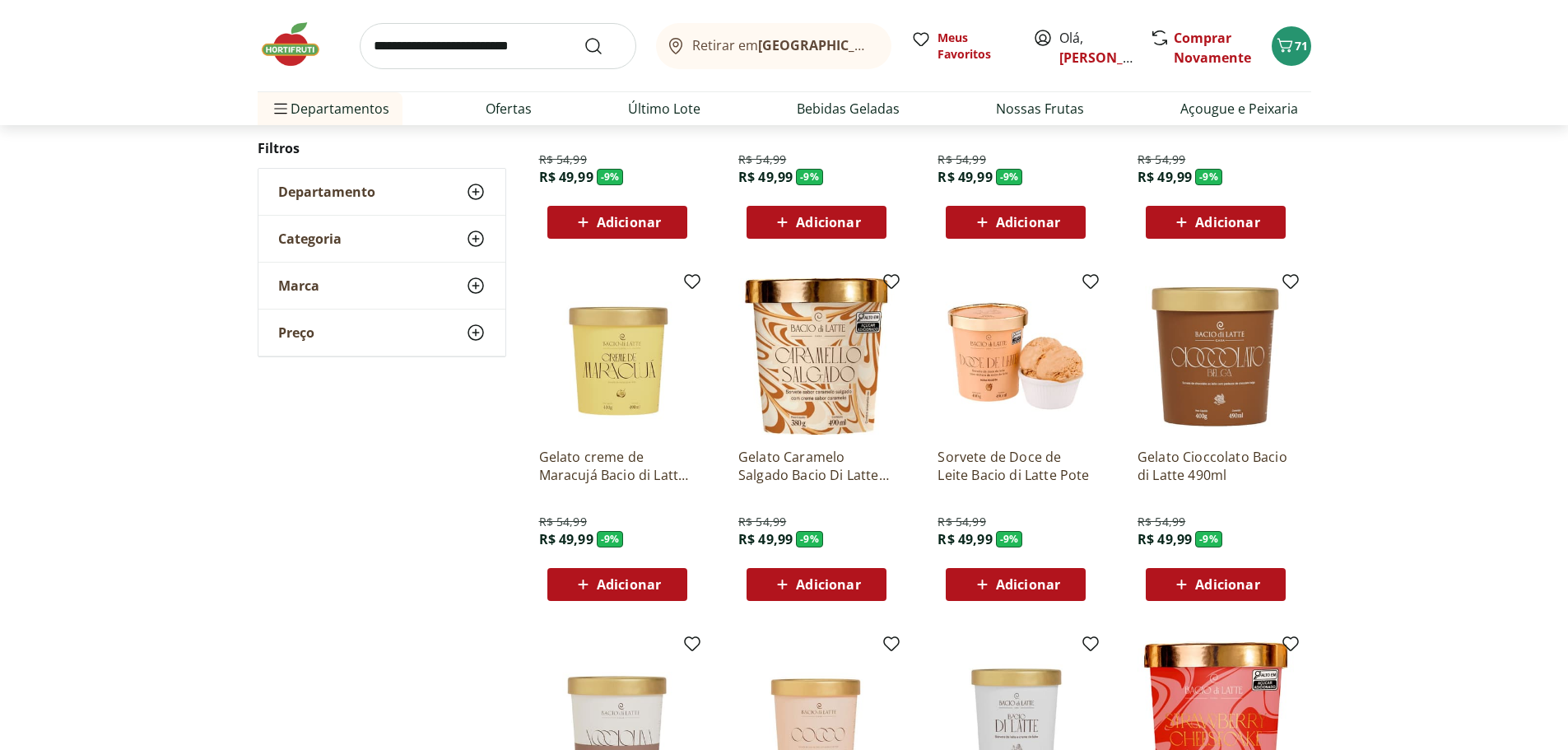
click at [826, 587] on span "Adicionar" at bounding box center [828, 584] width 64 height 13
click at [1296, 50] on span "72" at bounding box center [1301, 46] width 13 height 16
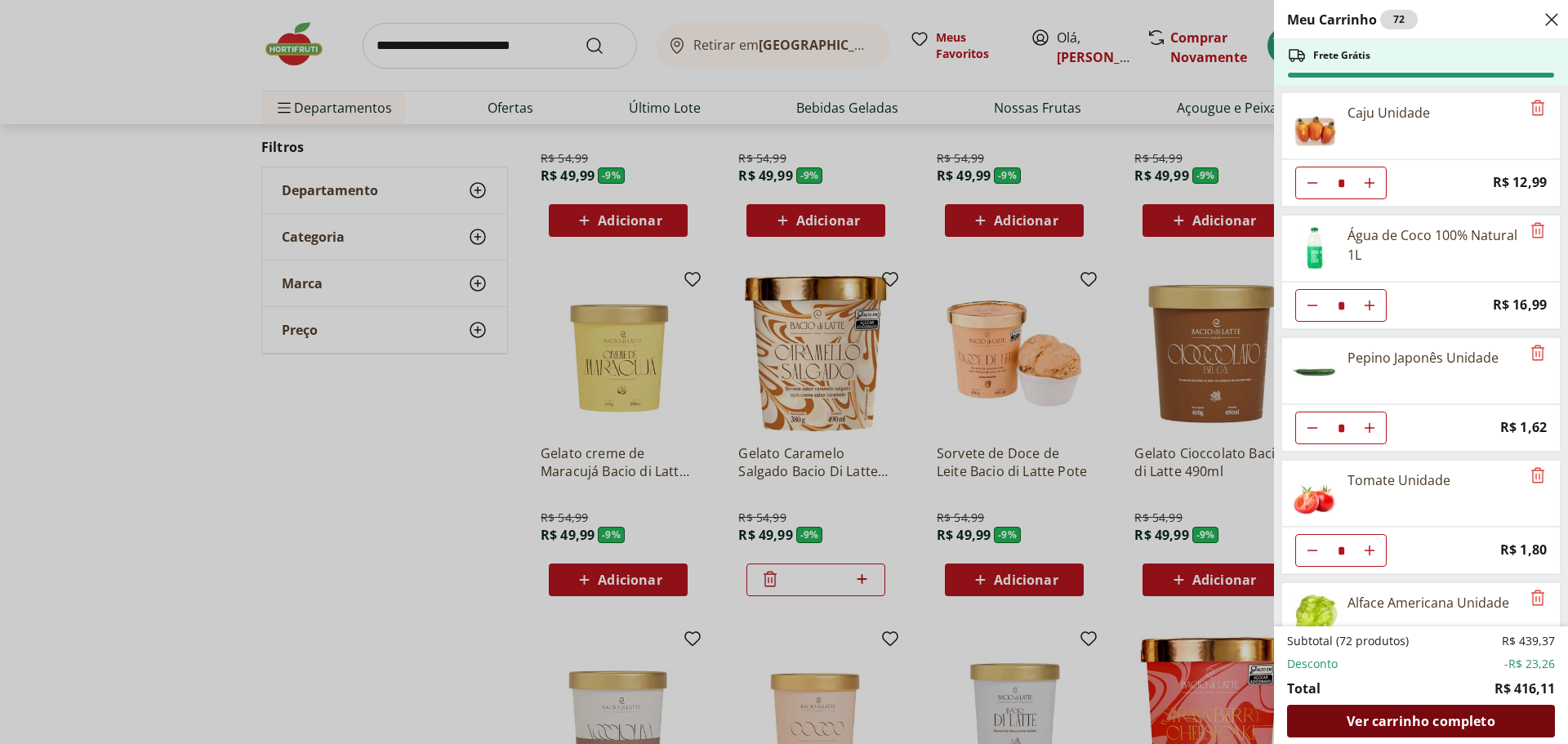
click at [1378, 718] on span "Ver carrinho completo" at bounding box center [1420, 720] width 148 height 13
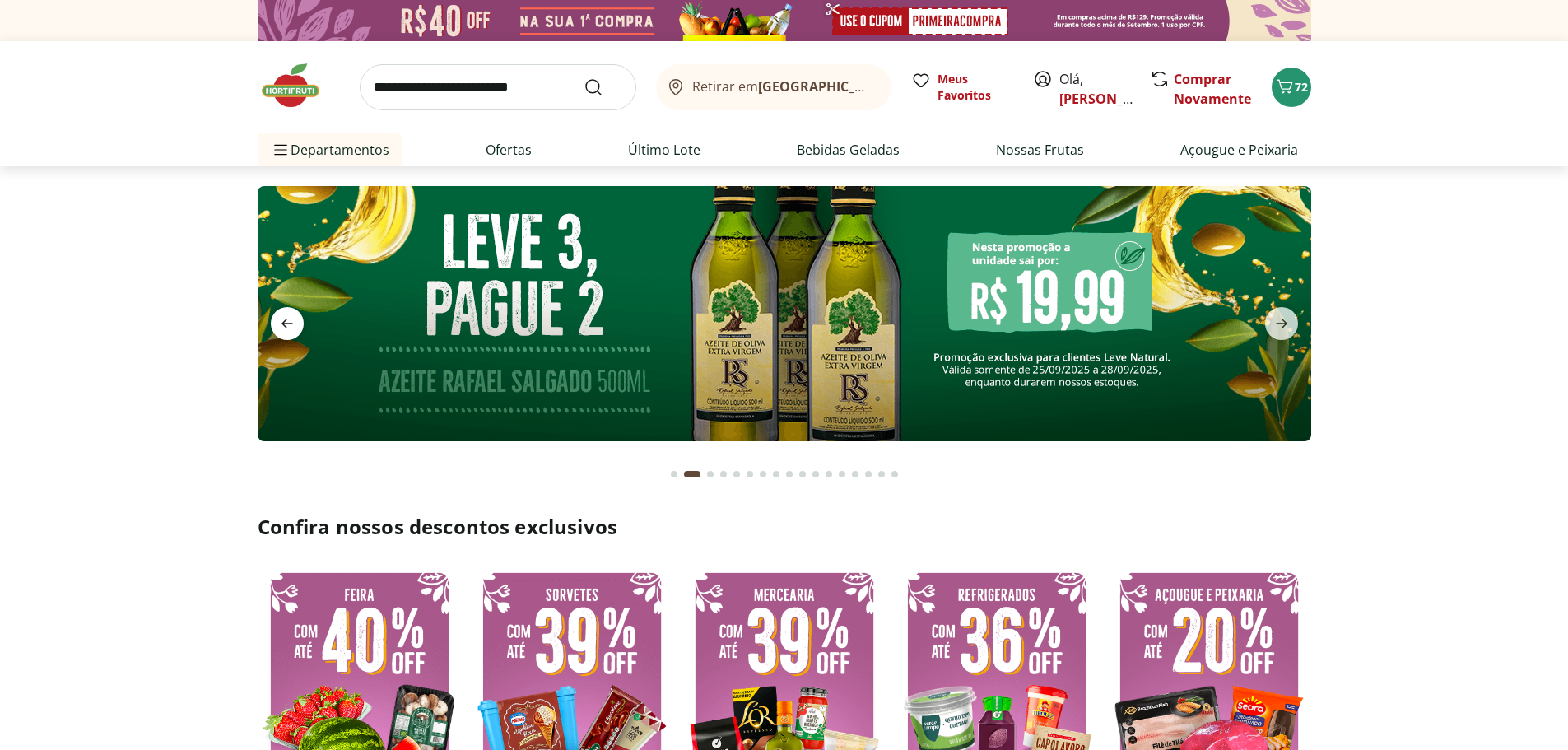
click at [282, 322] on icon "previous" at bounding box center [287, 324] width 20 height 20
type input "*"
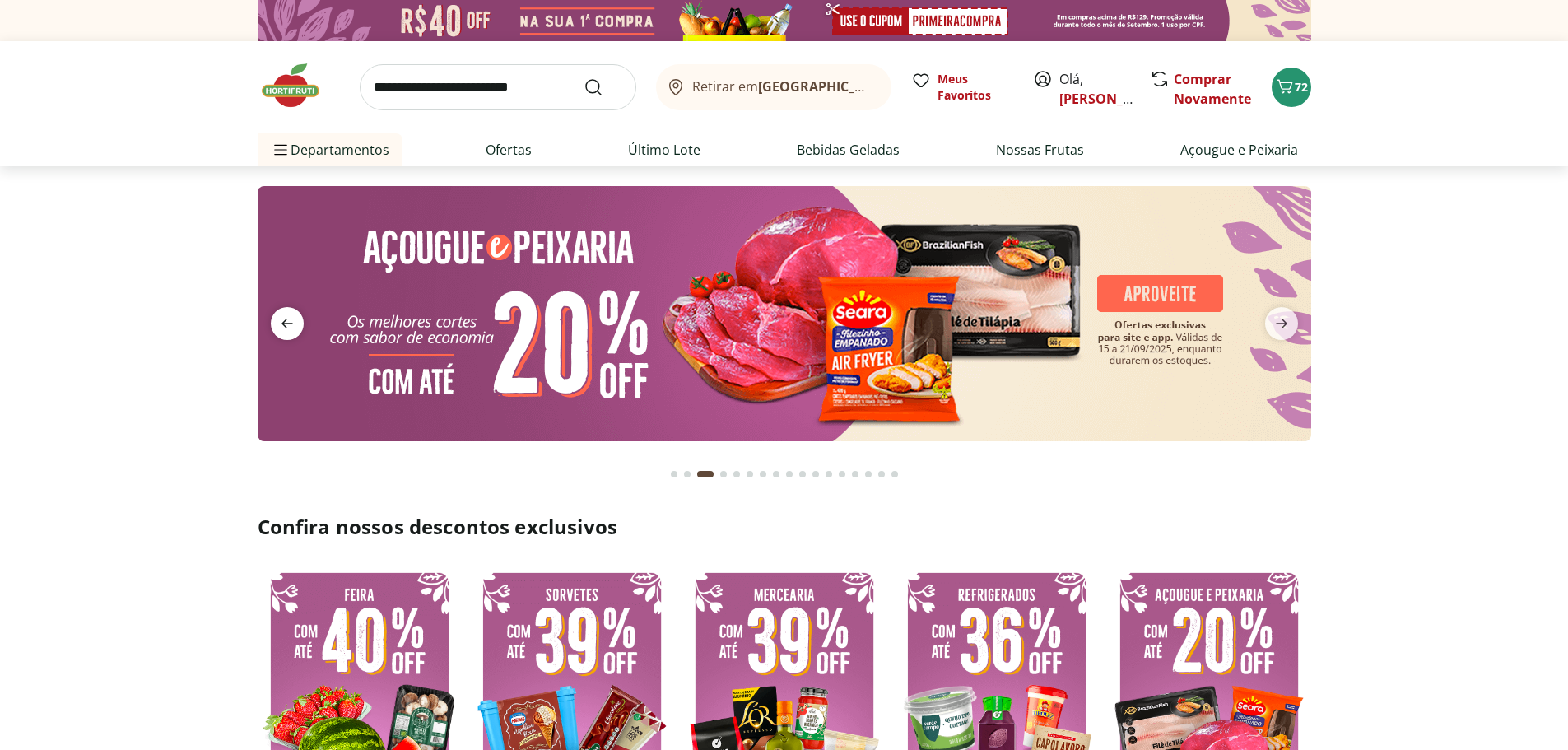
click at [287, 323] on icon "previous" at bounding box center [287, 324] width 20 height 20
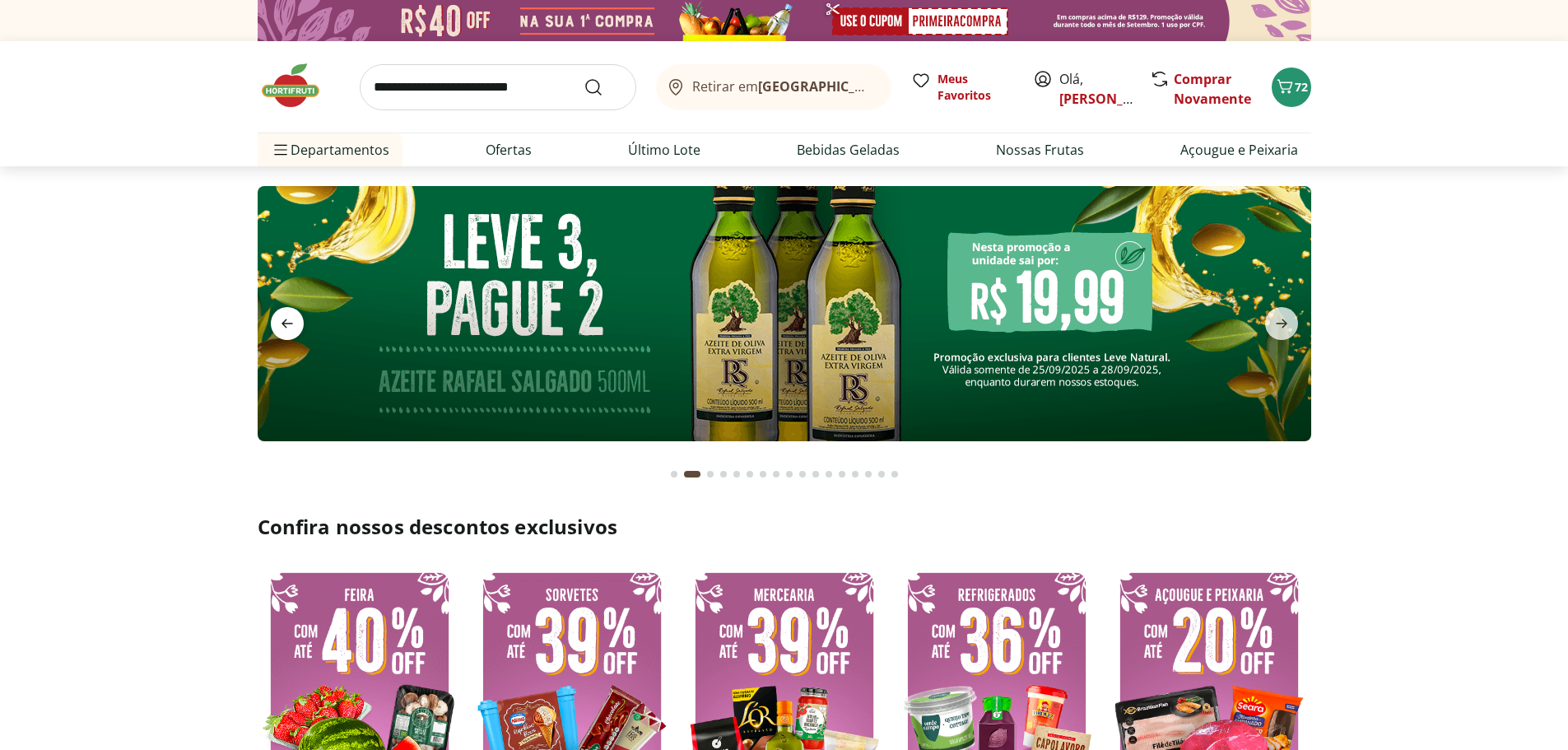
click at [287, 323] on icon "previous" at bounding box center [287, 324] width 20 height 20
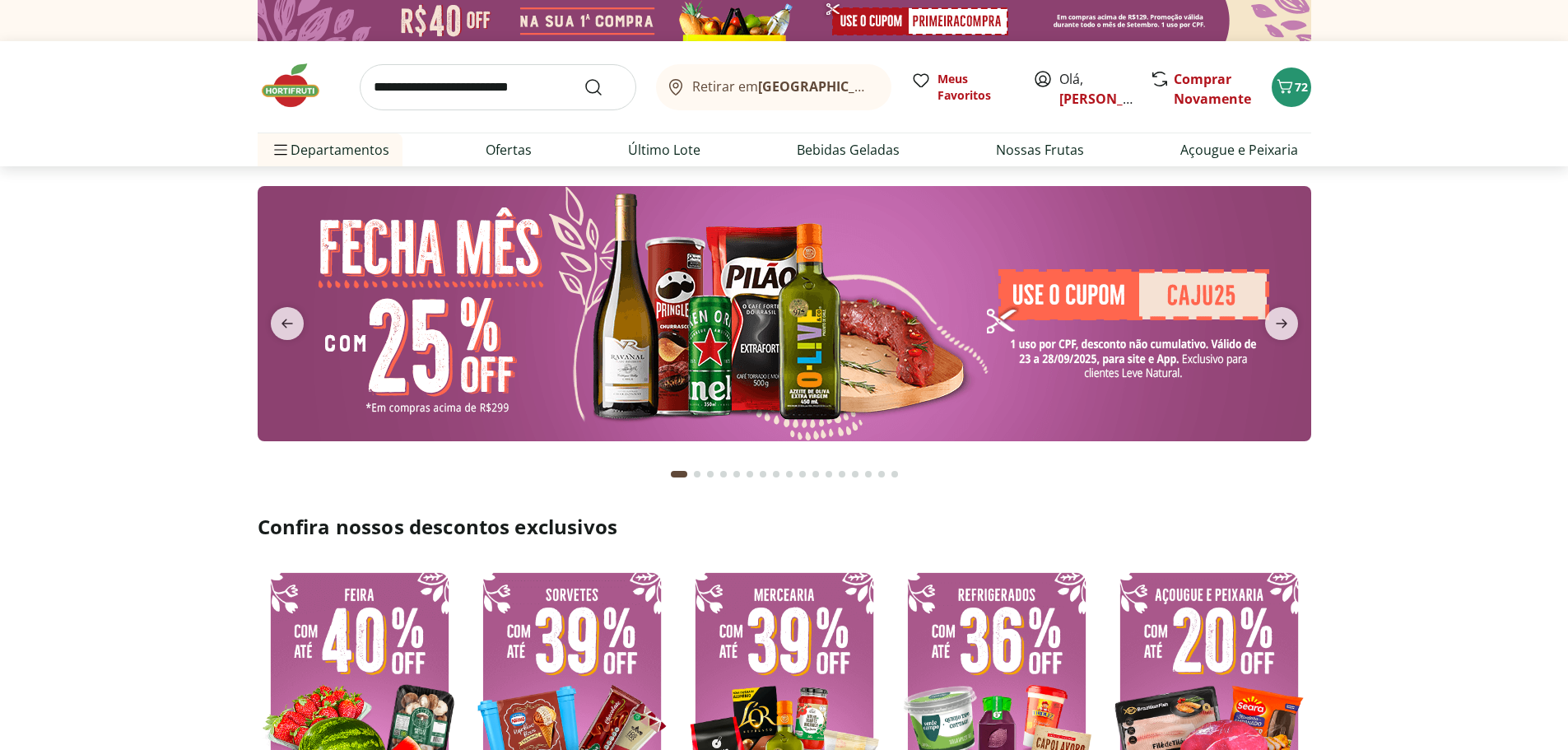
click at [1079, 293] on img at bounding box center [784, 314] width 1054 height 255
click at [1142, 293] on img at bounding box center [784, 314] width 1054 height 255
click at [1293, 91] on icon "Carrinho" at bounding box center [1285, 86] width 20 height 20
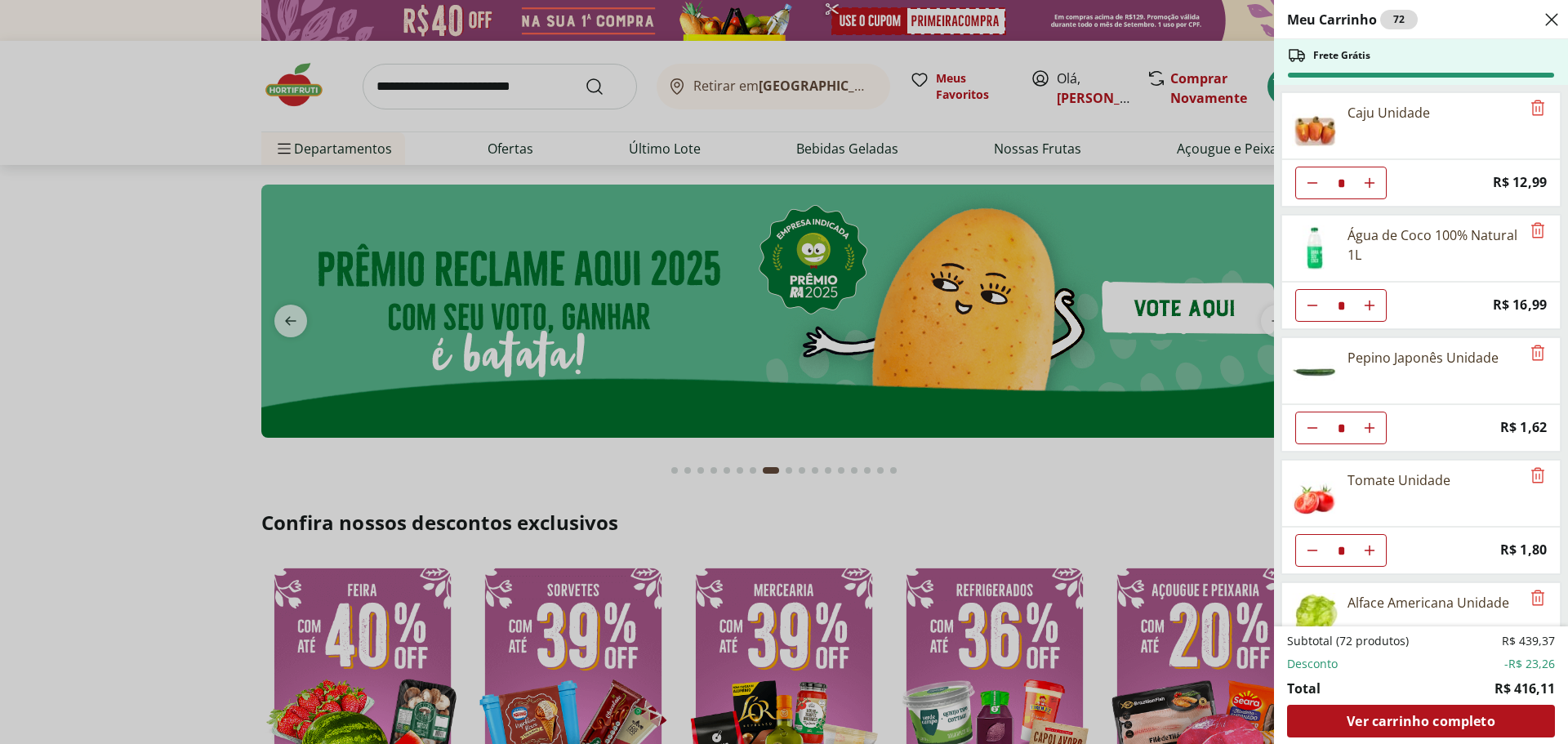
click at [1120, 474] on div "Meu Carrinho 72 Frete Grátis Caju Unidade * Price: R$ 12,99 Água de Coco 100% N…" at bounding box center [784, 372] width 1568 height 744
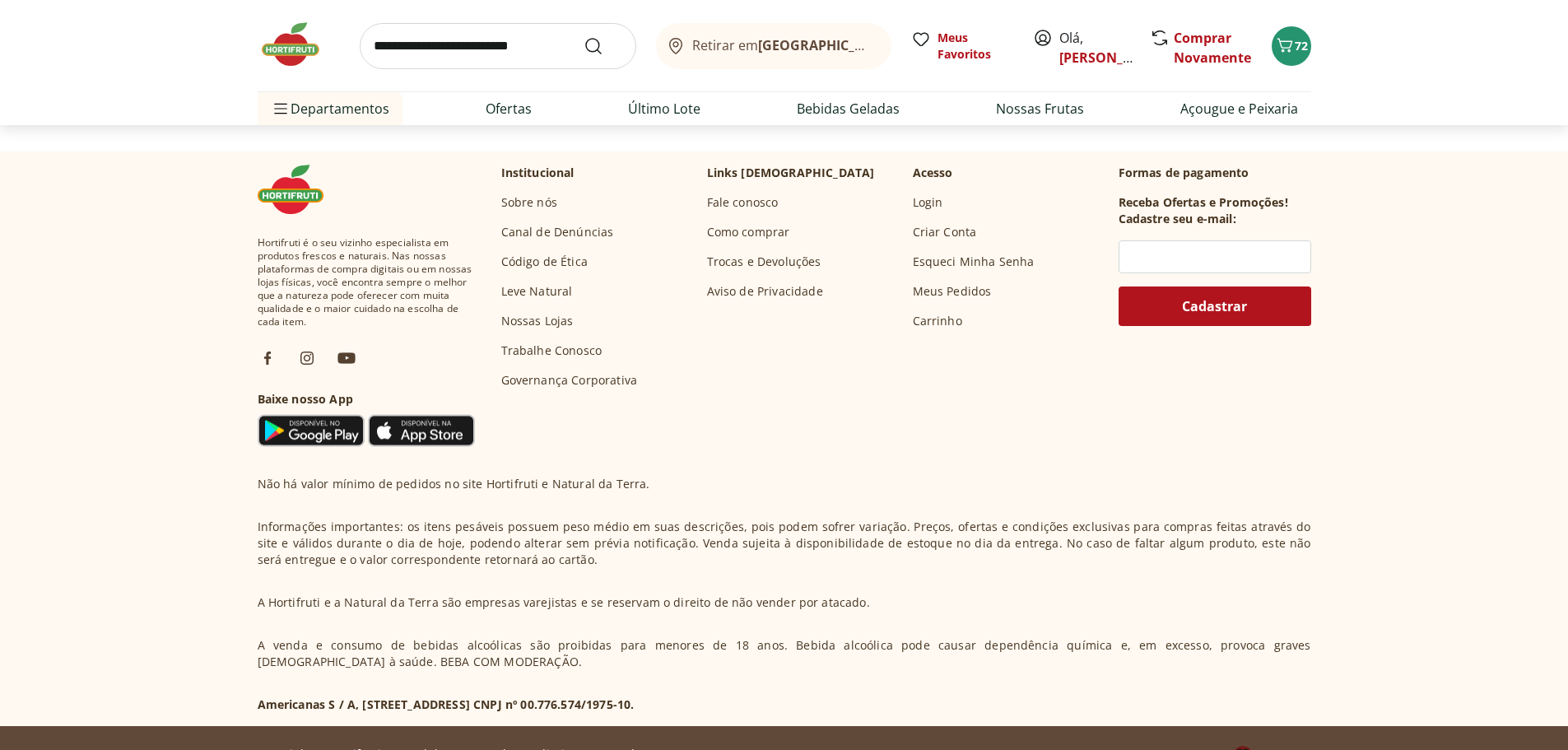
scroll to position [5324, 0]
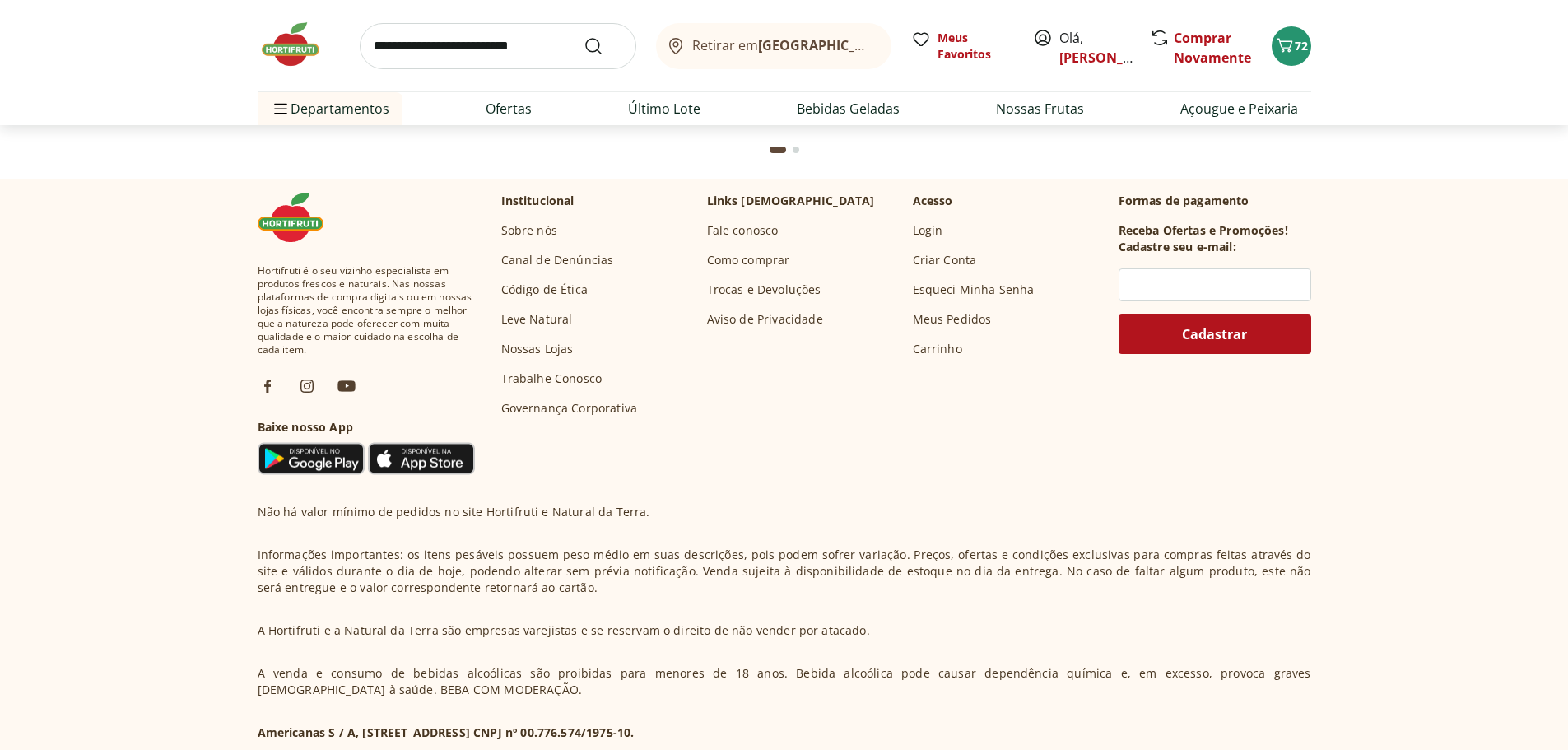
click at [742, 230] on link "Fale conosco" at bounding box center [743, 231] width 71 height 17
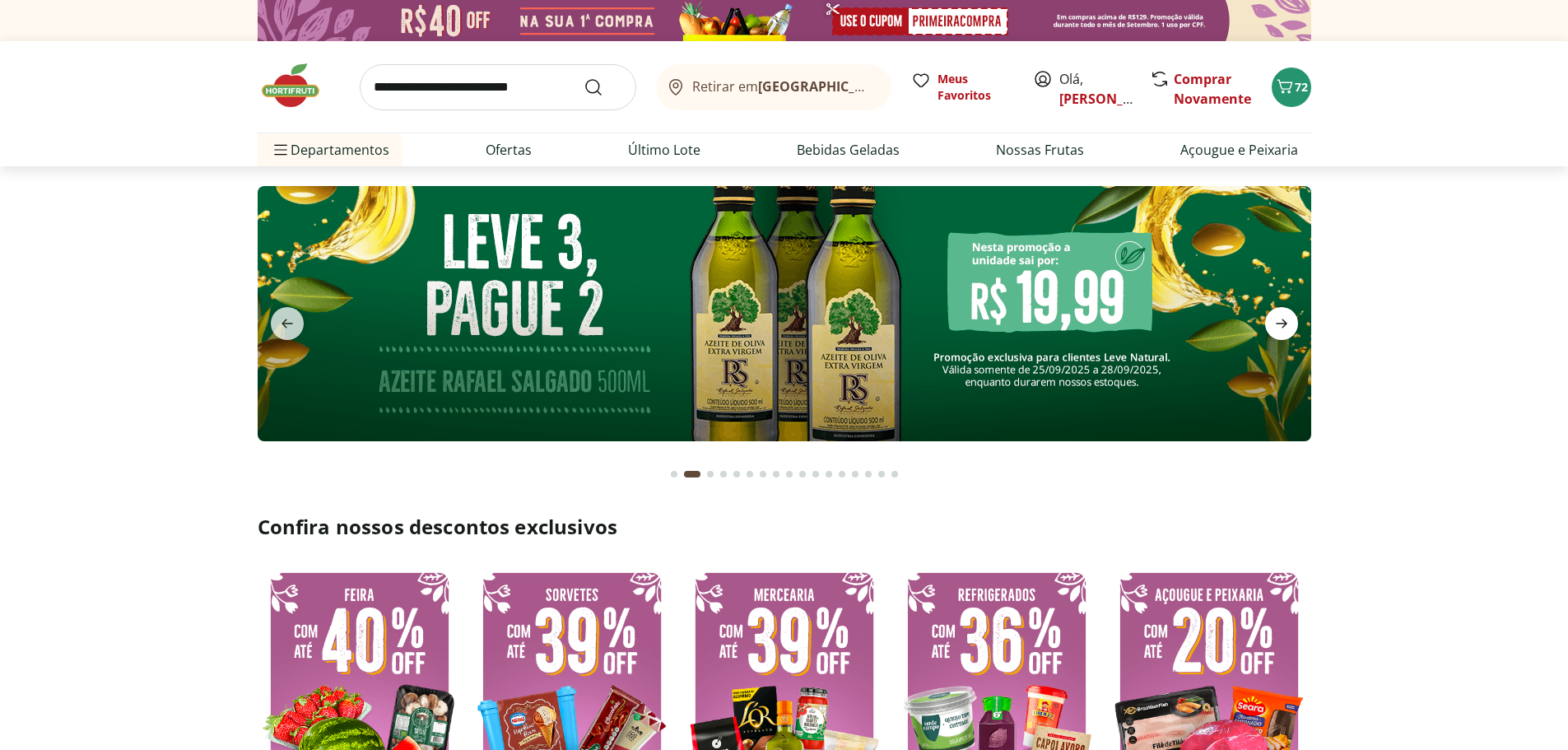
click at [1277, 316] on icon "next" at bounding box center [1282, 324] width 20 height 20
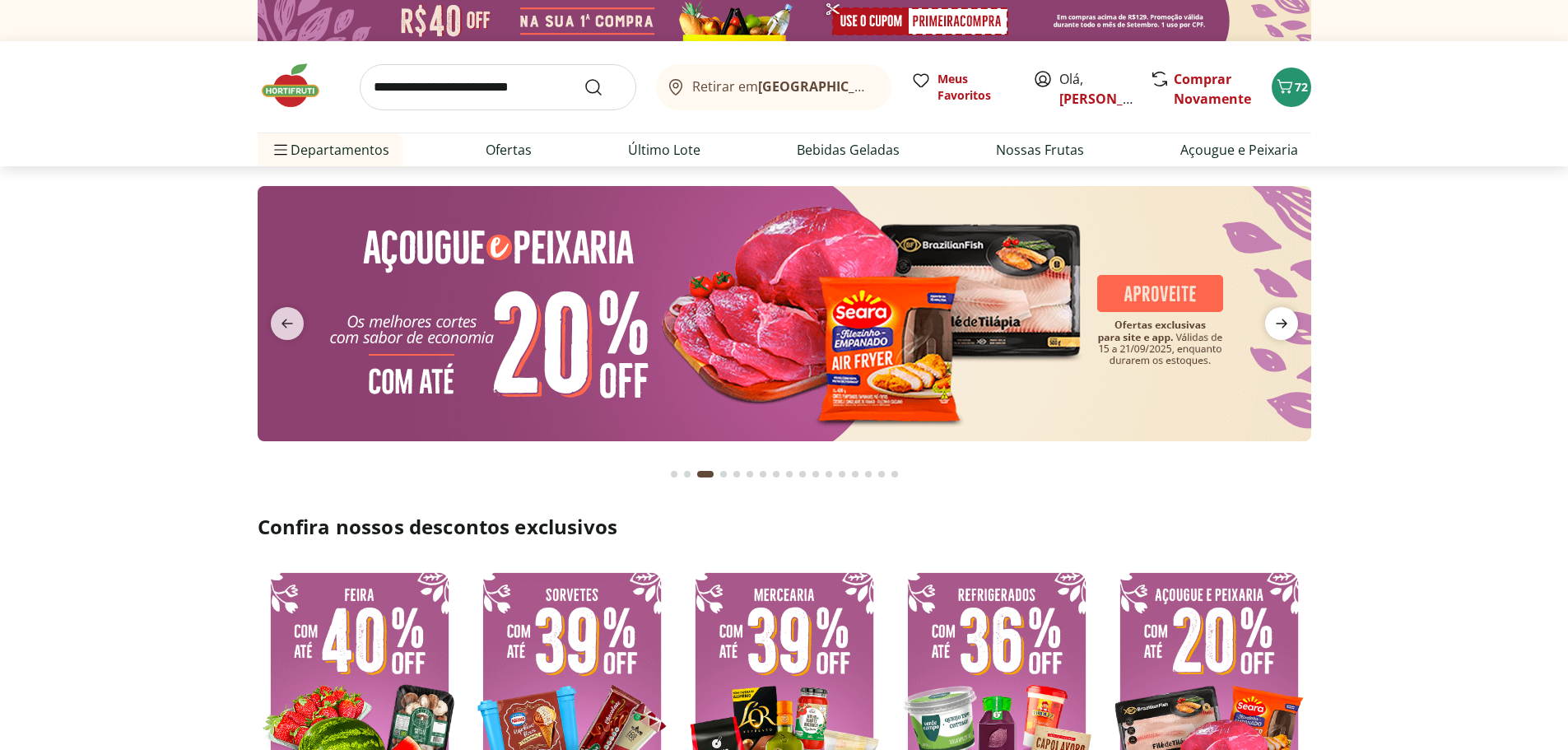
click at [1277, 316] on icon "next" at bounding box center [1282, 324] width 20 height 20
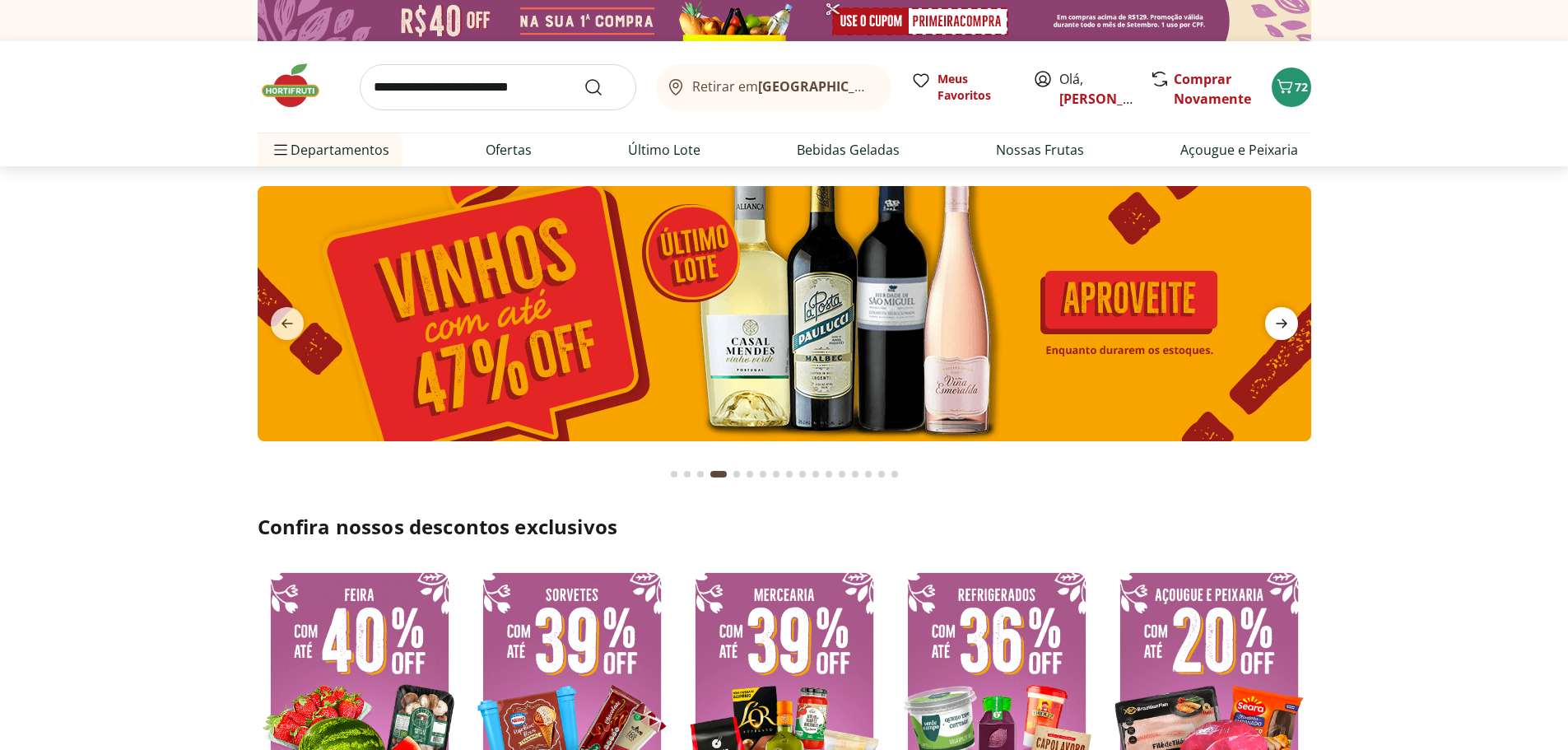
click at [1277, 316] on icon "next" at bounding box center [1282, 324] width 20 height 20
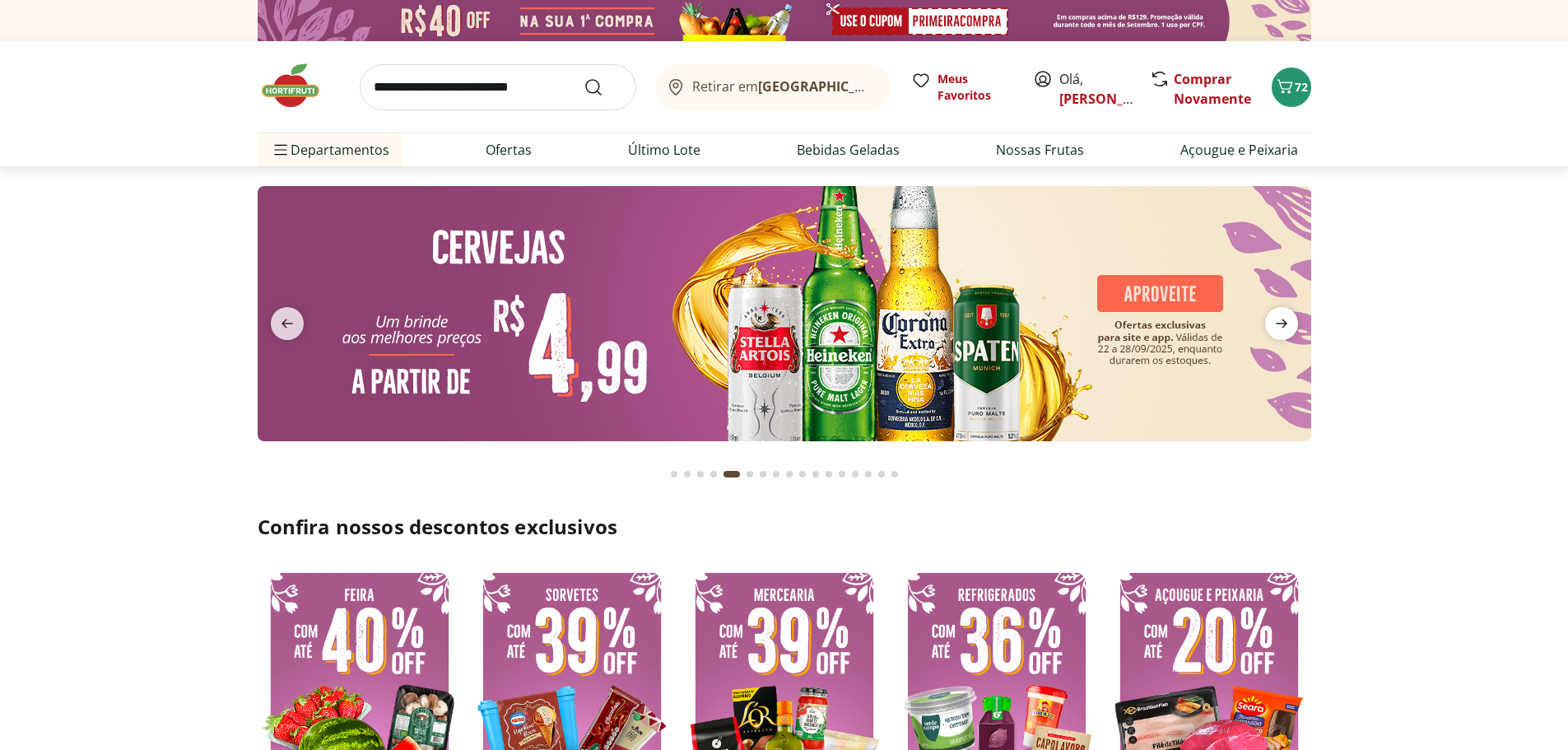
click at [1277, 316] on icon "next" at bounding box center [1282, 324] width 20 height 20
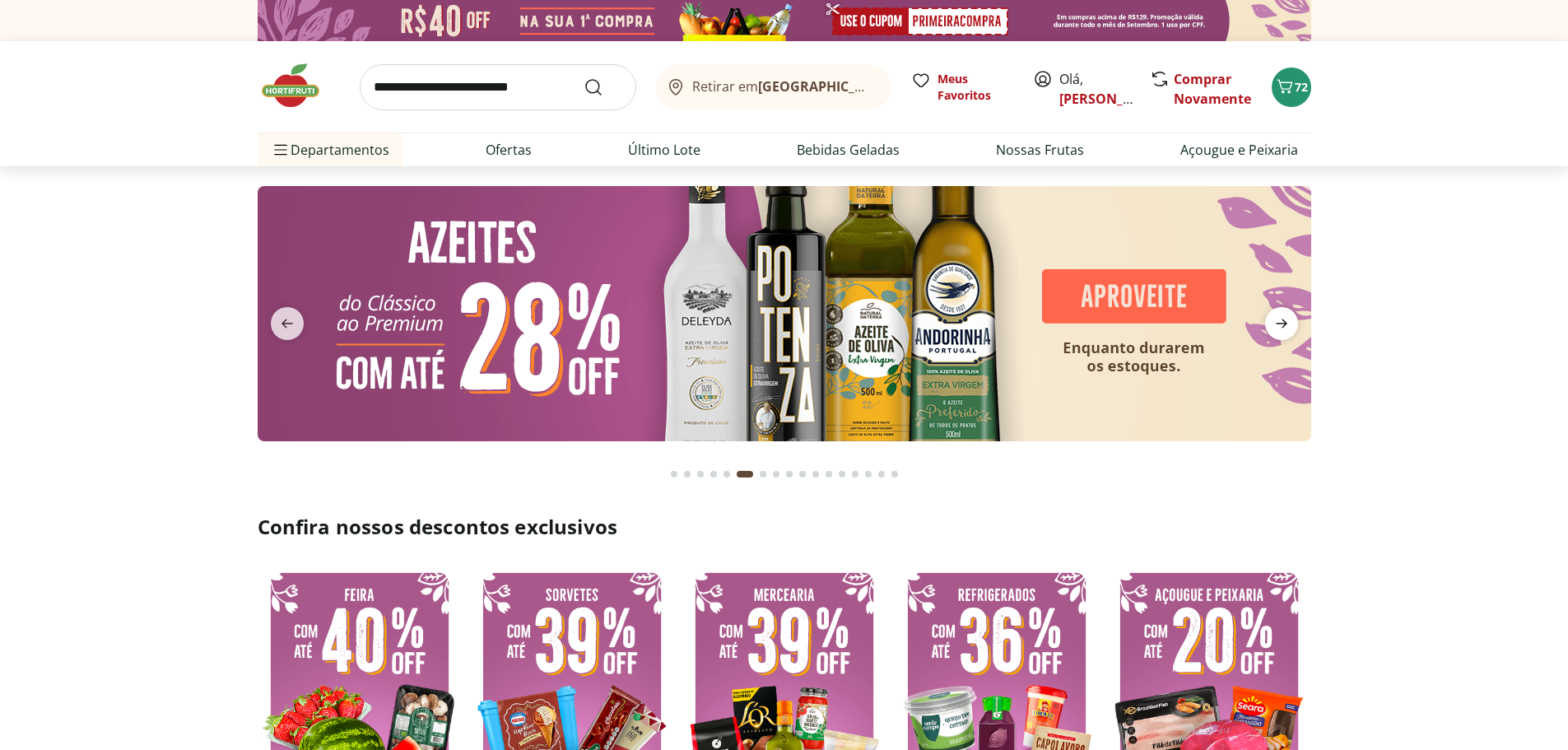
click at [1277, 316] on icon "next" at bounding box center [1282, 324] width 20 height 20
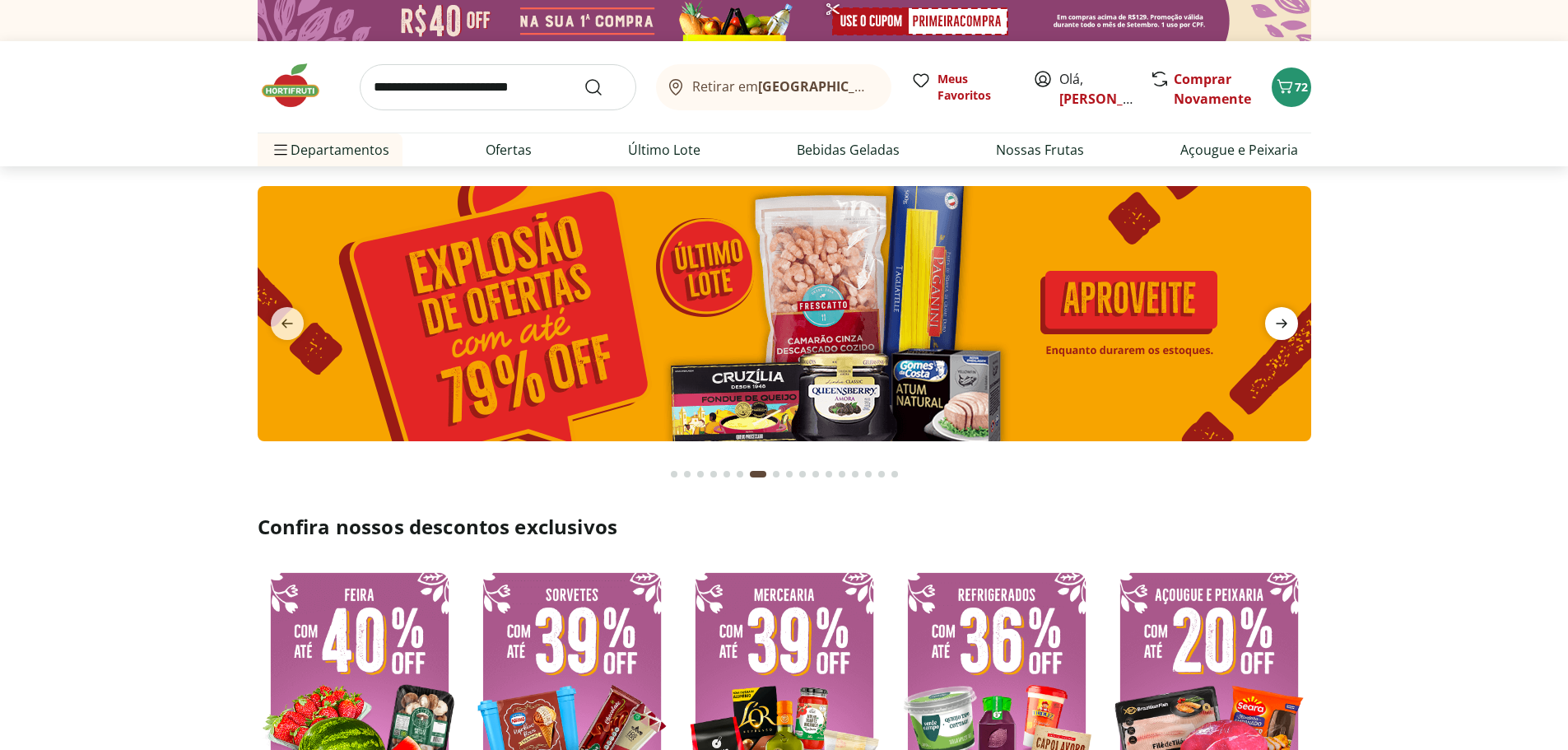
click at [1277, 316] on icon "next" at bounding box center [1282, 324] width 20 height 20
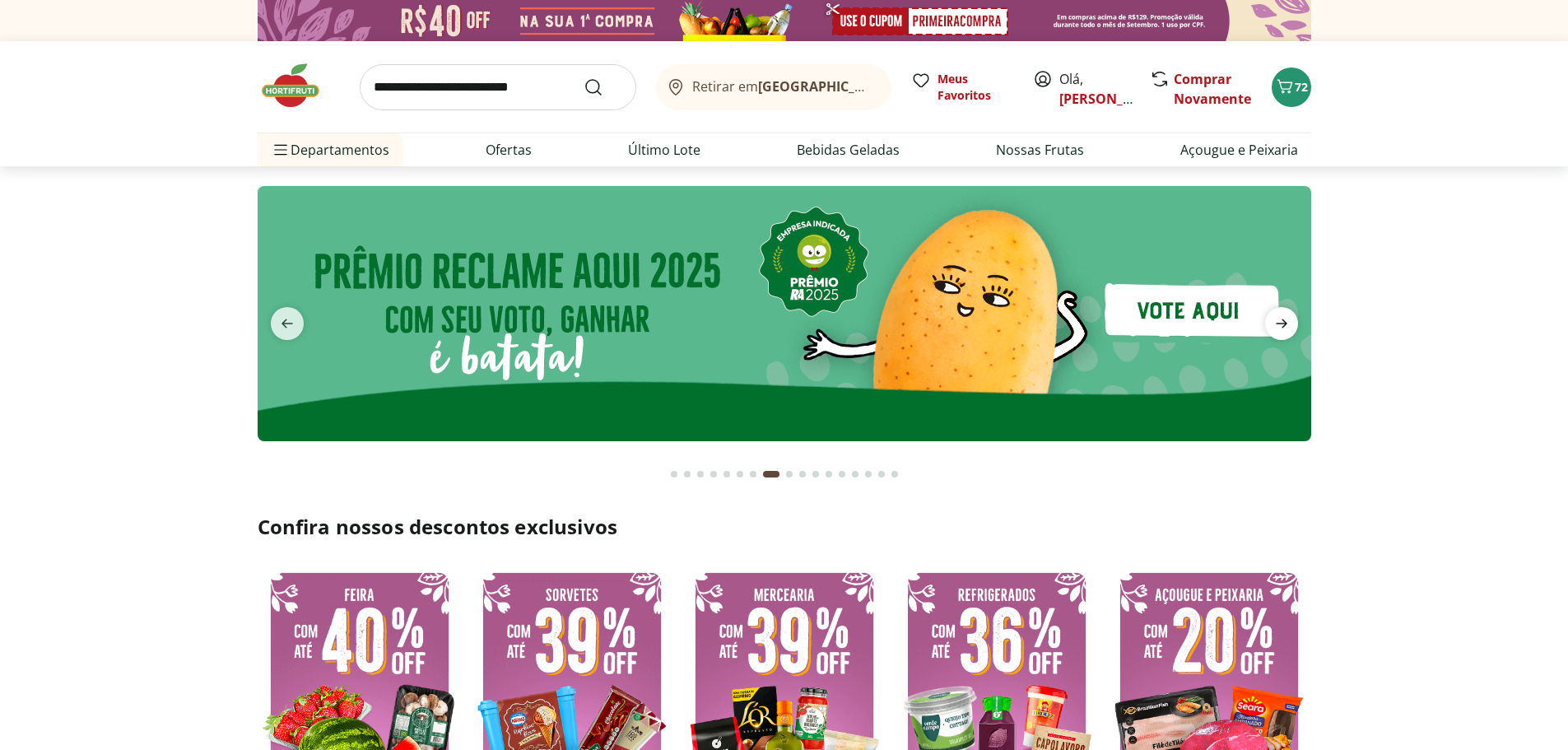
click at [1277, 316] on icon "next" at bounding box center [1282, 324] width 20 height 20
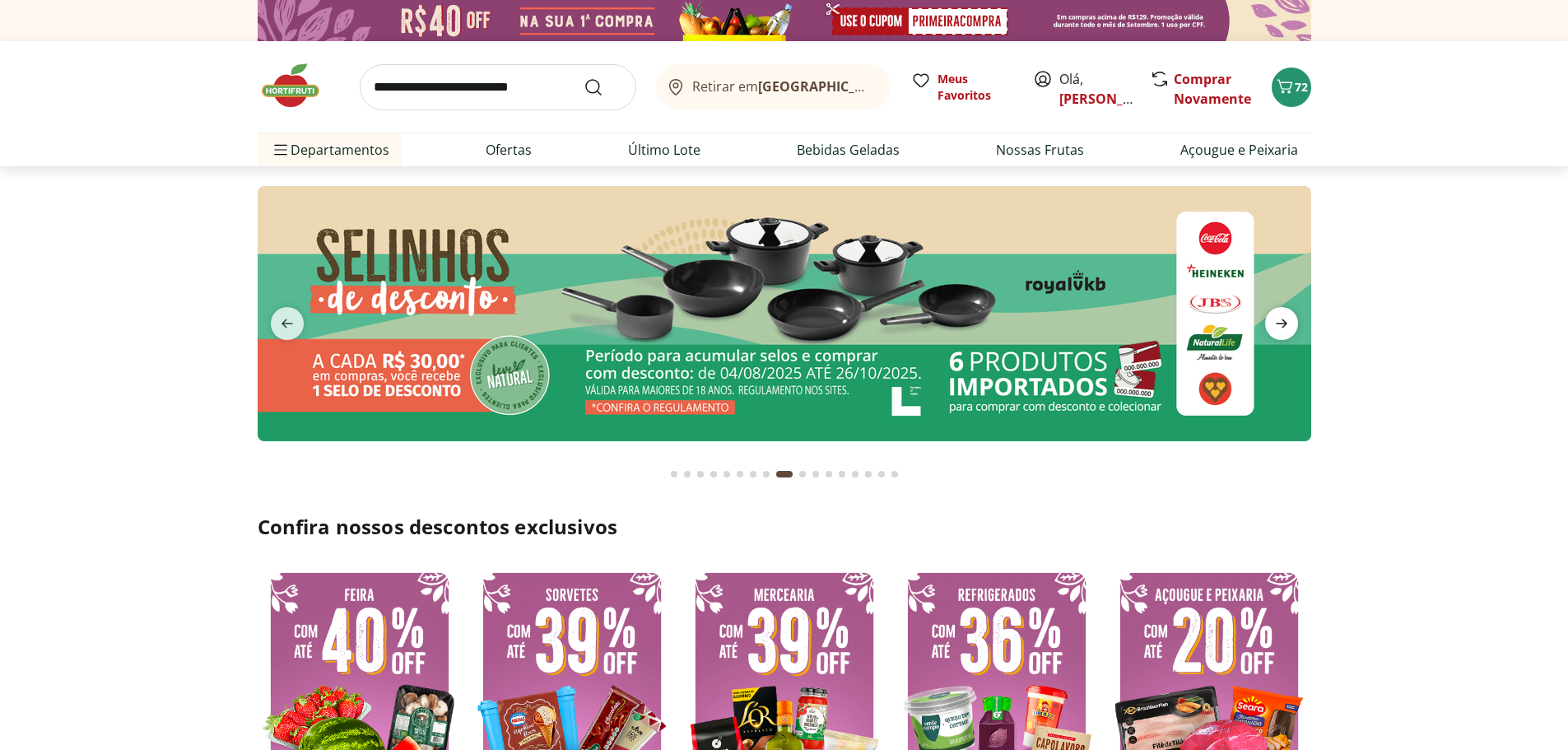
click at [1277, 316] on icon "next" at bounding box center [1282, 324] width 20 height 20
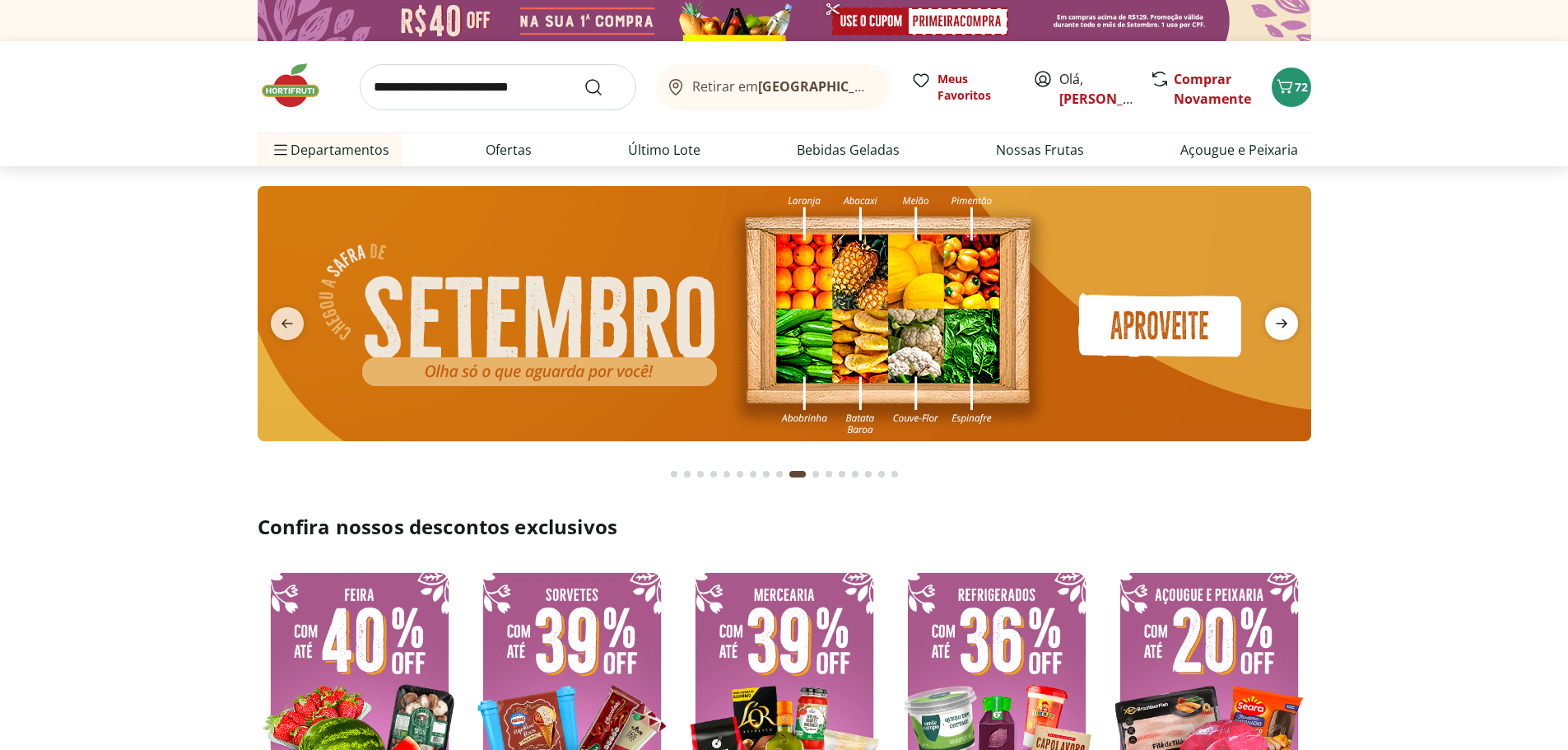
click at [1277, 316] on icon "next" at bounding box center [1282, 324] width 20 height 20
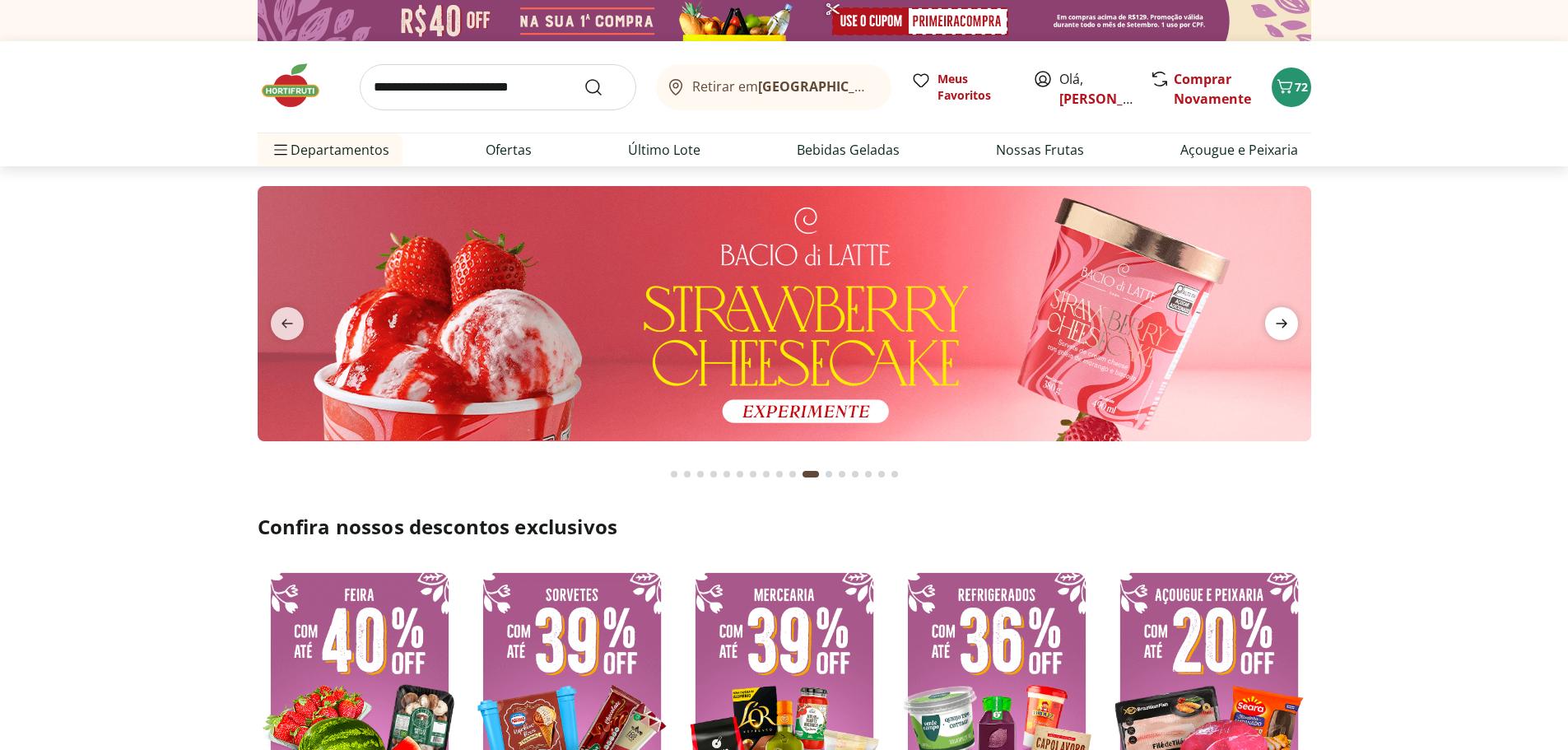
click at [1277, 316] on icon "next" at bounding box center [1282, 324] width 20 height 20
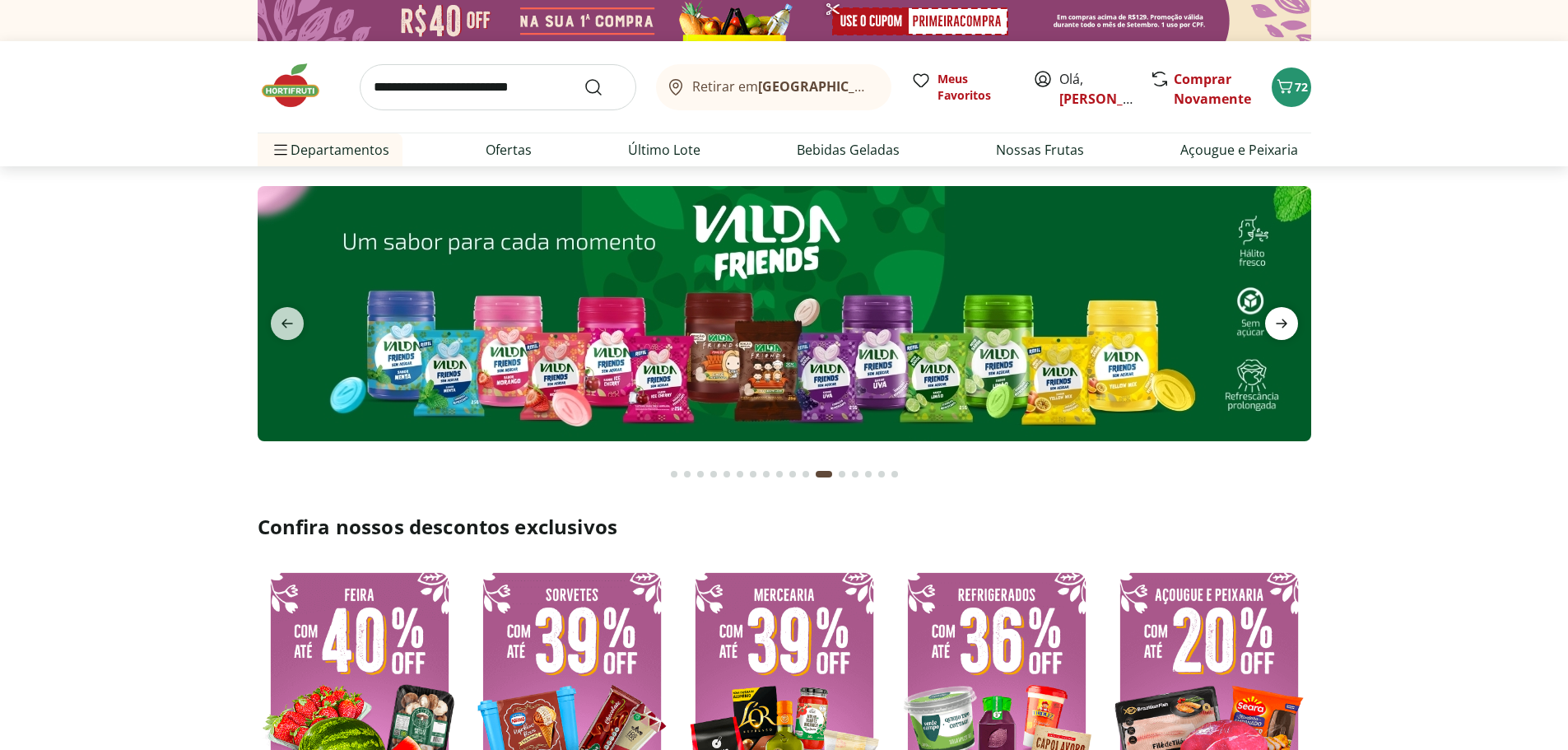
click at [1277, 316] on icon "next" at bounding box center [1282, 324] width 20 height 20
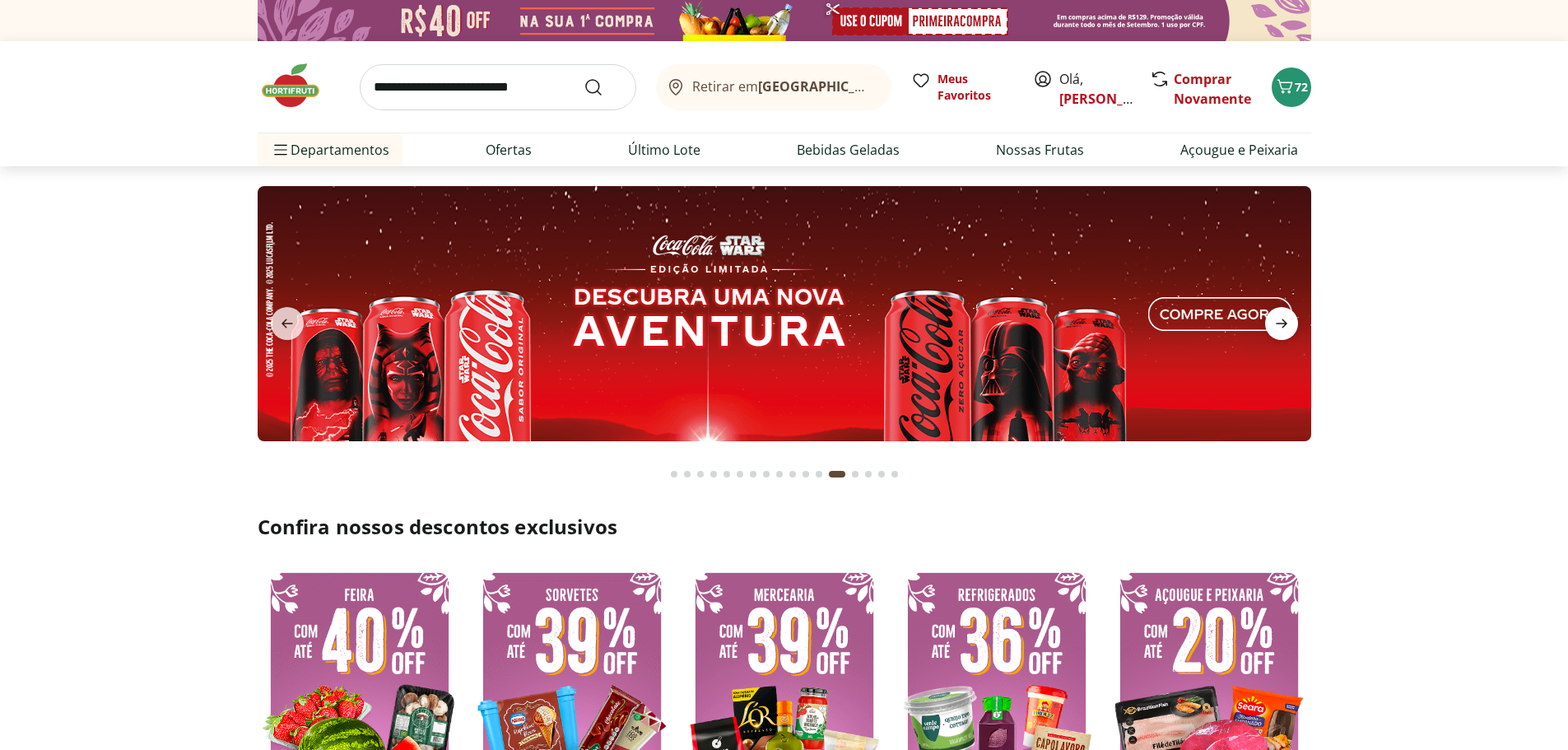
click at [1277, 316] on icon "next" at bounding box center [1282, 324] width 20 height 20
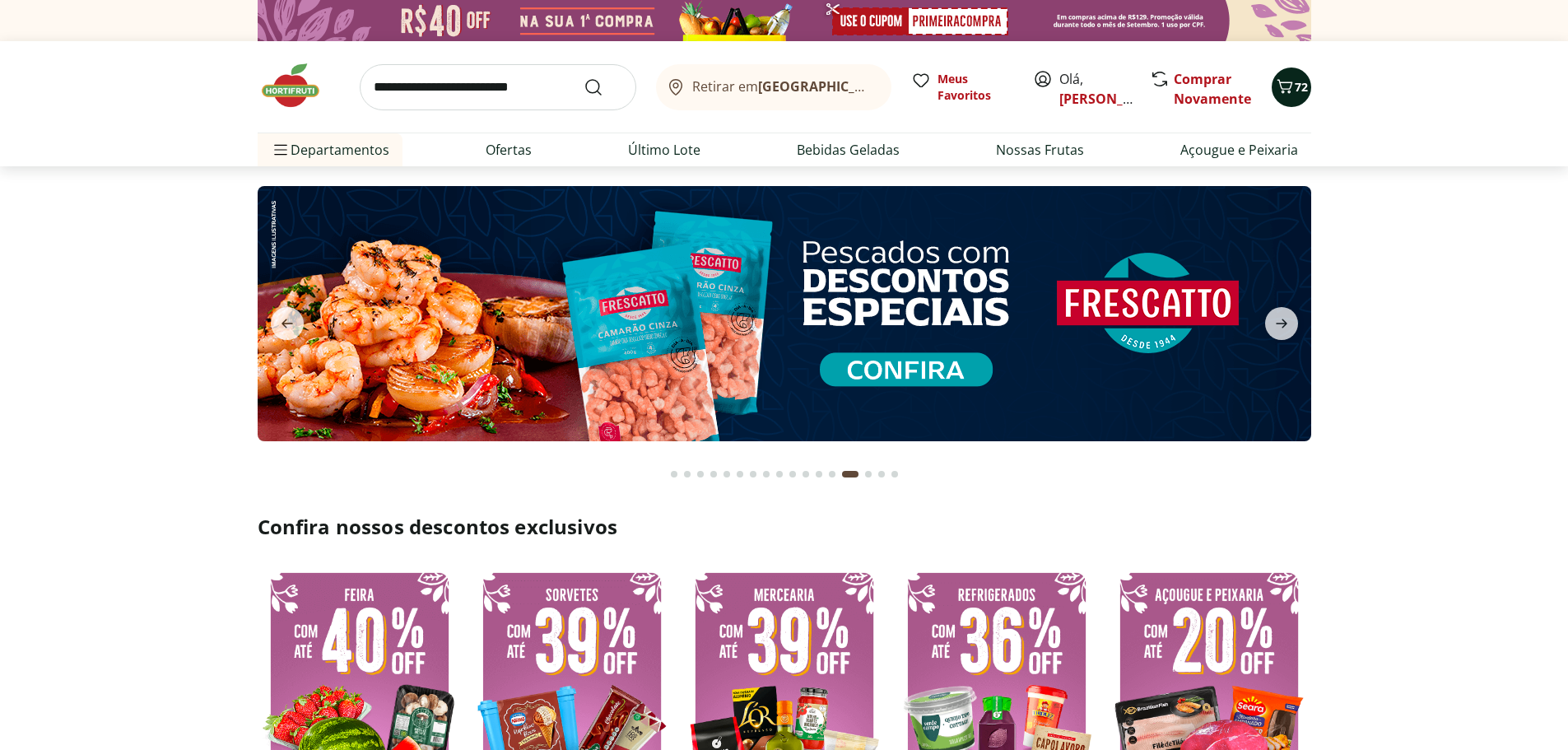
click at [1299, 87] on span "72" at bounding box center [1301, 87] width 13 height 16
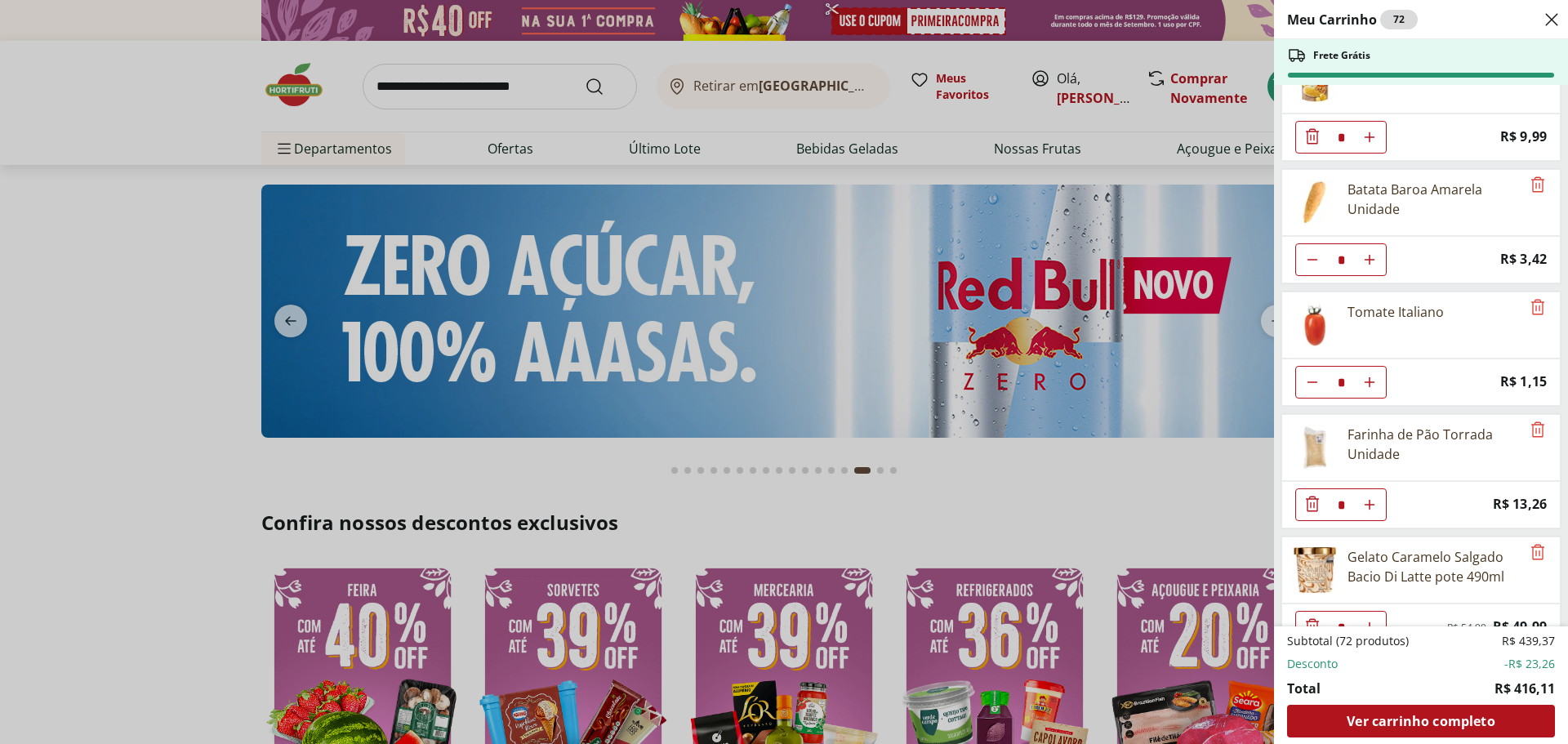
scroll to position [2896, 0]
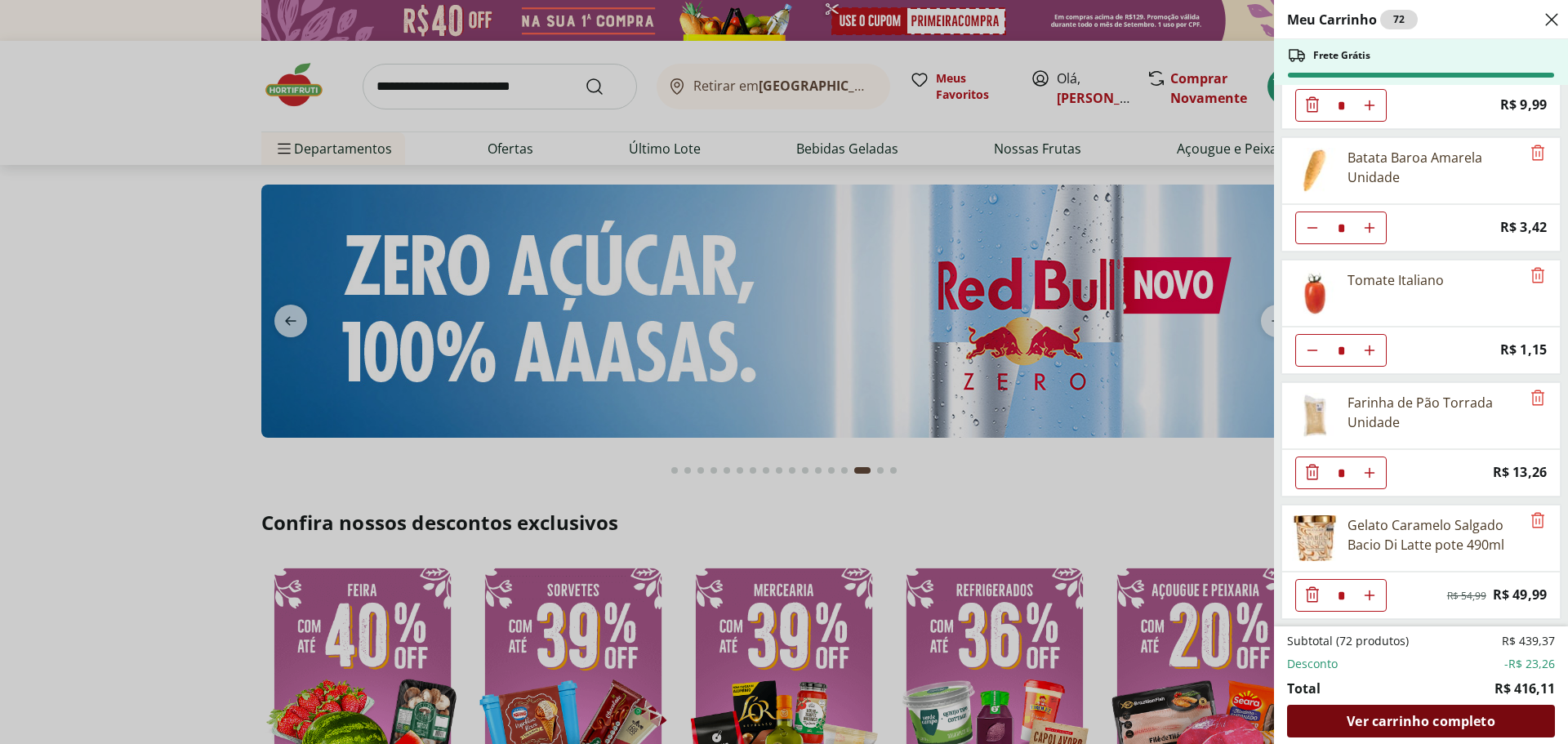
click at [1411, 722] on span "Ver carrinho completo" at bounding box center [1420, 720] width 148 height 13
